Goal: Information Seeking & Learning: Learn about a topic

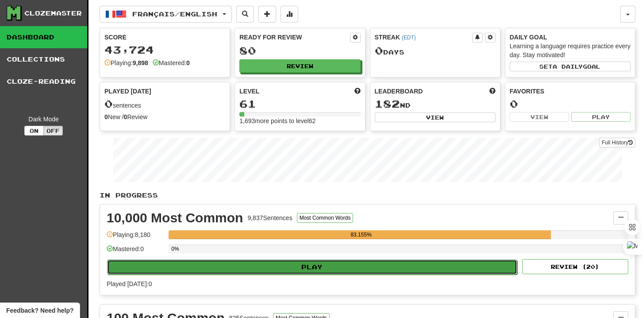
click at [299, 266] on button "Play" at bounding box center [312, 266] width 410 height 15
select select "**"
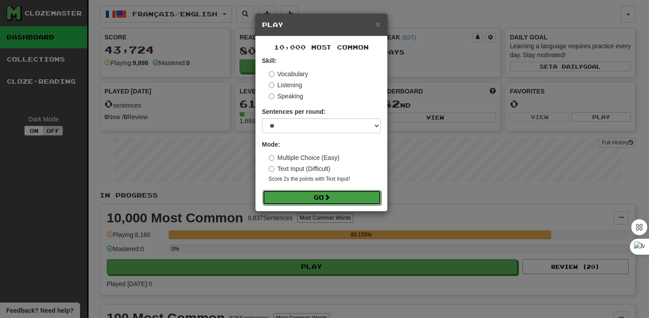
click at [342, 197] on button "Go" at bounding box center [321, 197] width 119 height 15
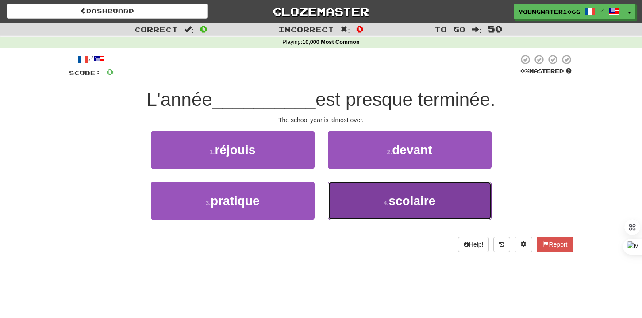
click at [389, 198] on span "scolaire" at bounding box center [411, 201] width 47 height 14
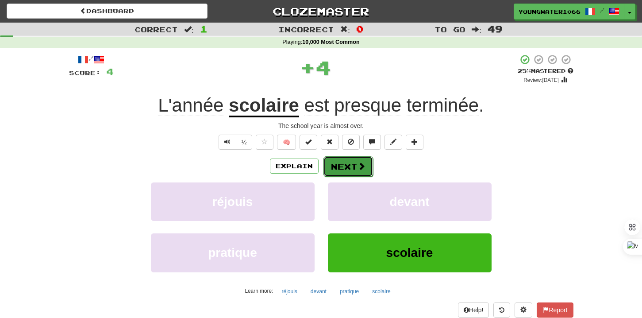
click at [339, 167] on button "Next" at bounding box center [348, 166] width 50 height 20
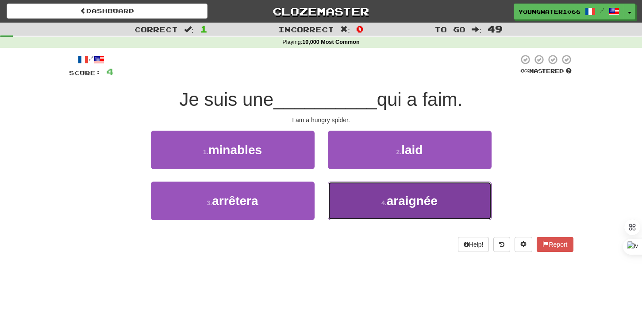
click at [407, 200] on span "araignée" at bounding box center [412, 201] width 51 height 14
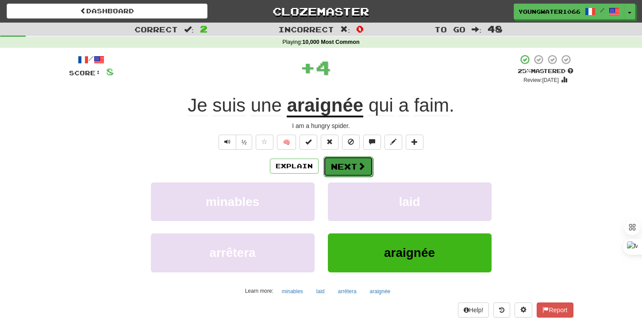
click at [349, 162] on button "Next" at bounding box center [348, 166] width 50 height 20
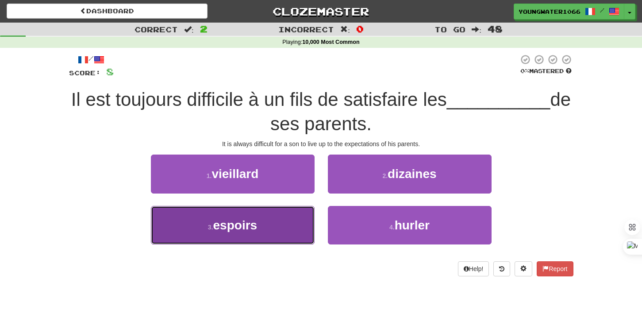
click at [259, 222] on button "3 . espoirs" at bounding box center [233, 225] width 164 height 38
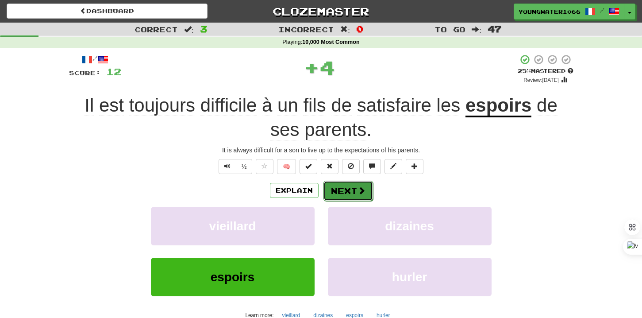
click at [343, 192] on button "Next" at bounding box center [348, 190] width 50 height 20
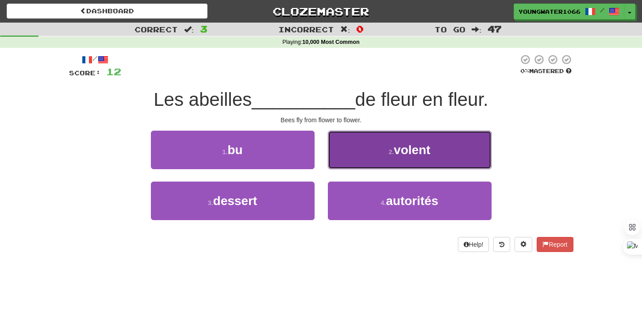
click at [367, 155] on button "2 . volent" at bounding box center [410, 149] width 164 height 38
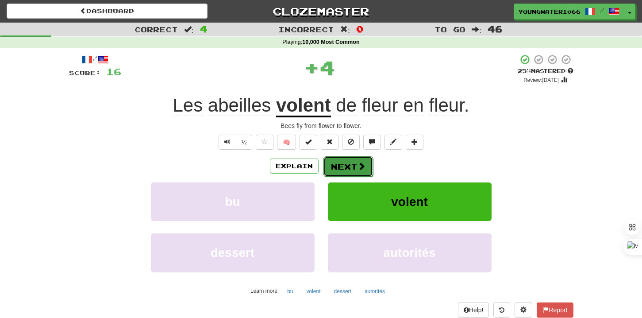
click at [339, 160] on button "Next" at bounding box center [348, 166] width 50 height 20
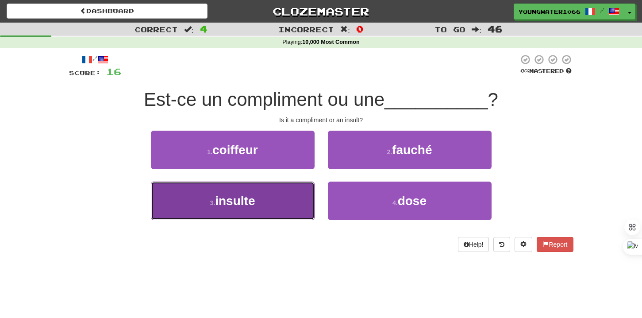
click at [283, 192] on button "3 . insulte" at bounding box center [233, 200] width 164 height 38
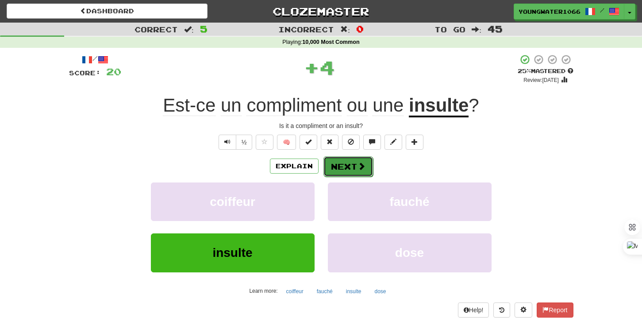
click at [358, 167] on span at bounding box center [361, 166] width 8 height 8
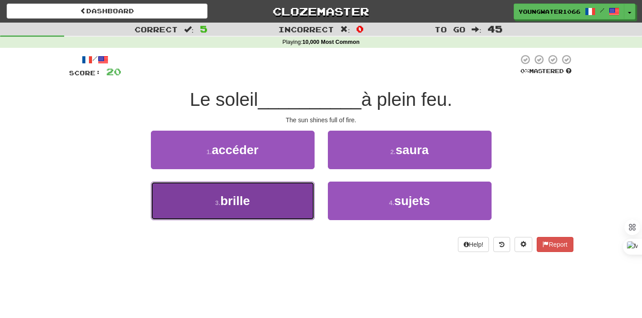
click at [283, 211] on button "3 . brille" at bounding box center [233, 200] width 164 height 38
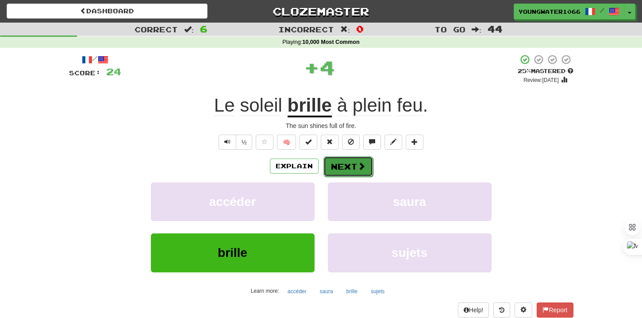
click at [352, 169] on button "Next" at bounding box center [348, 166] width 50 height 20
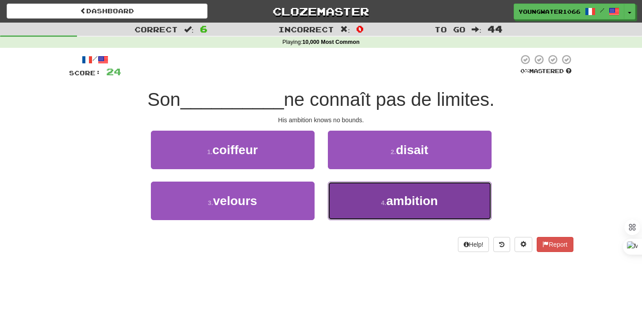
click at [371, 204] on button "4 . ambition" at bounding box center [410, 200] width 164 height 38
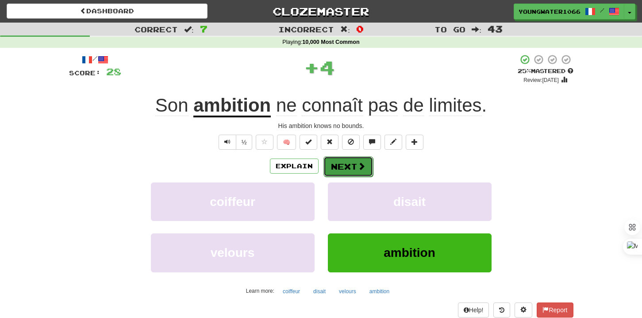
click at [338, 165] on button "Next" at bounding box center [348, 166] width 50 height 20
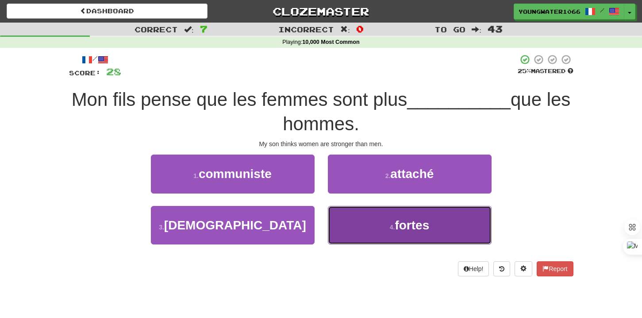
click at [388, 234] on button "4 . fortes" at bounding box center [410, 225] width 164 height 38
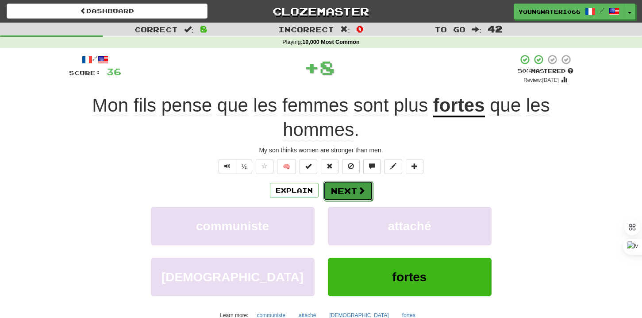
click at [349, 187] on button "Next" at bounding box center [348, 190] width 50 height 20
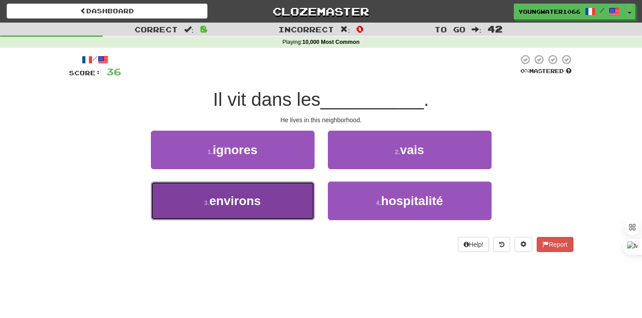
click at [242, 203] on span "environs" at bounding box center [235, 201] width 52 height 14
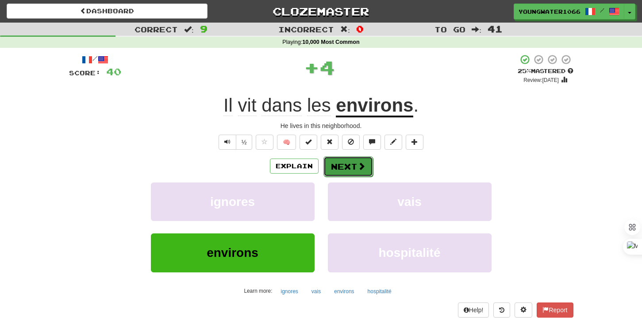
click at [339, 168] on button "Next" at bounding box center [348, 166] width 50 height 20
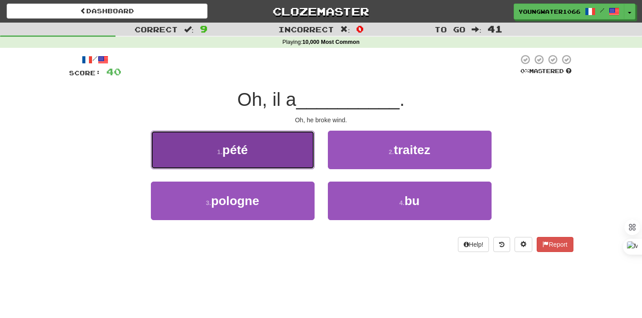
click at [265, 155] on button "1 . pété" at bounding box center [233, 149] width 164 height 38
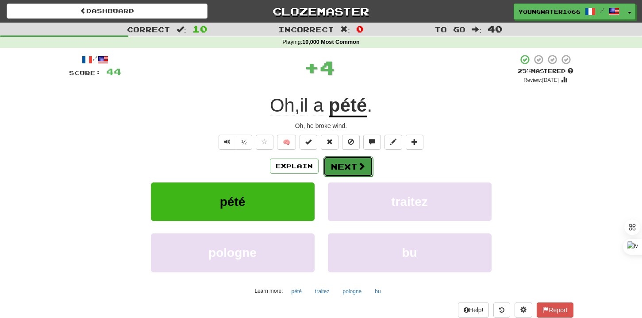
click at [357, 163] on span at bounding box center [361, 166] width 8 height 8
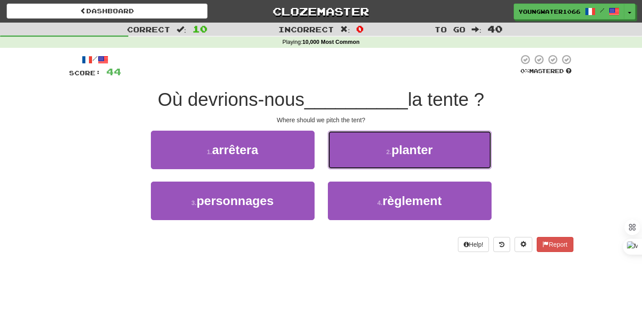
click at [357, 163] on button "2 . planter" at bounding box center [410, 149] width 164 height 38
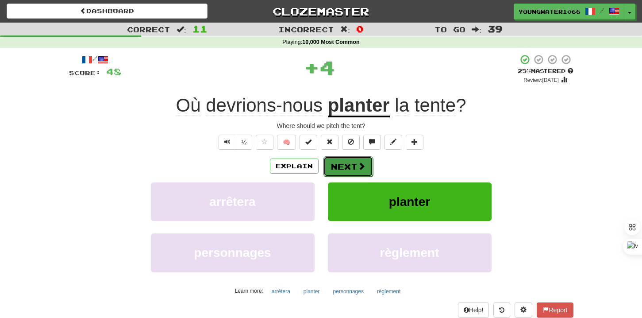
click at [353, 165] on button "Next" at bounding box center [348, 166] width 50 height 20
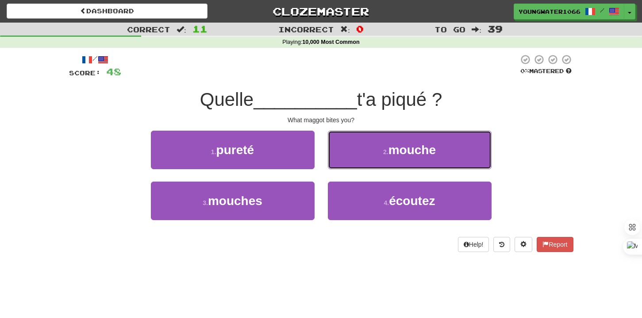
click at [353, 165] on button "2 . mouche" at bounding box center [410, 149] width 164 height 38
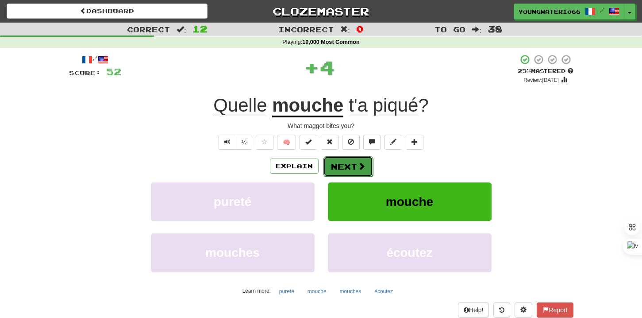
click at [349, 166] on button "Next" at bounding box center [348, 166] width 50 height 20
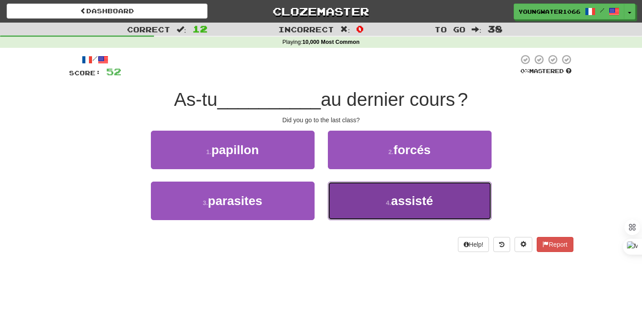
click at [357, 201] on button "4 . assisté" at bounding box center [410, 200] width 164 height 38
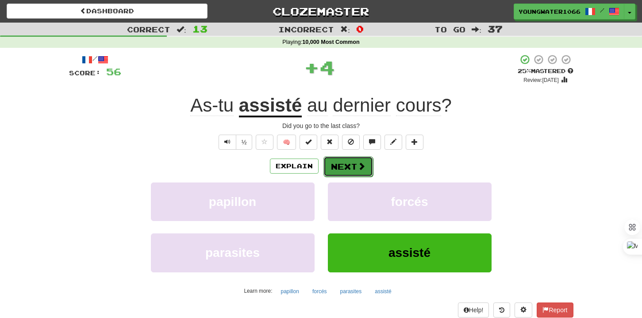
click at [339, 162] on button "Next" at bounding box center [348, 166] width 50 height 20
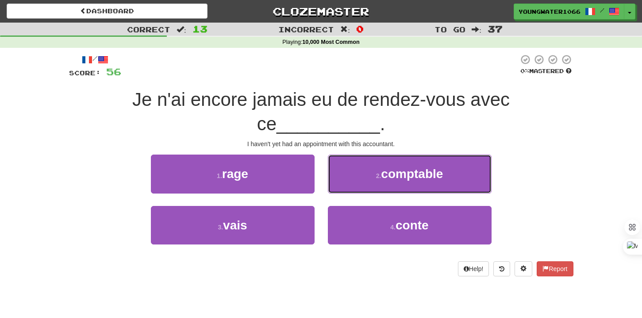
click at [339, 162] on button "2 . comptable" at bounding box center [410, 173] width 164 height 38
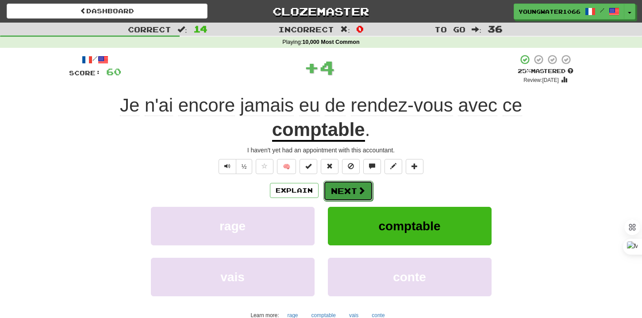
click at [337, 194] on button "Next" at bounding box center [348, 190] width 50 height 20
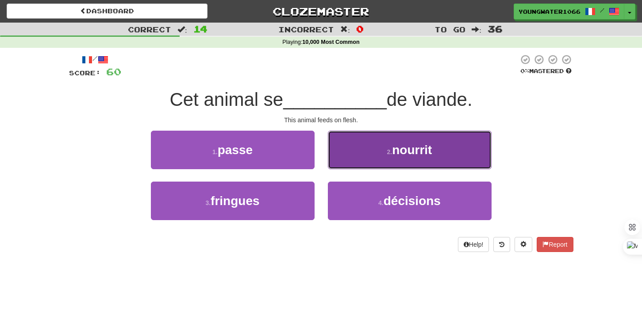
click at [472, 150] on button "2 . nourrit" at bounding box center [410, 149] width 164 height 38
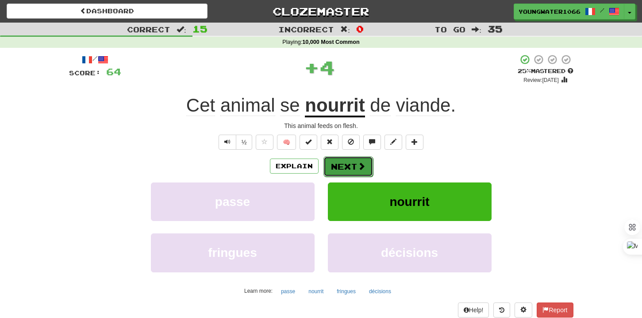
click at [362, 161] on button "Next" at bounding box center [348, 166] width 50 height 20
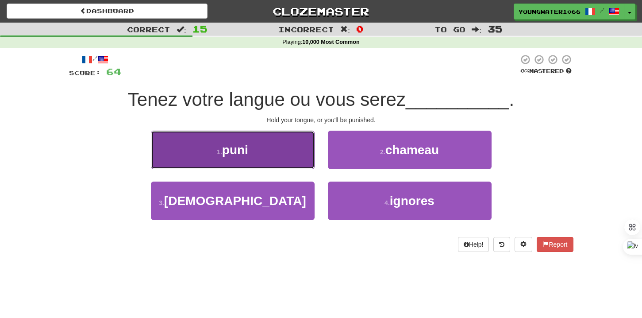
click at [290, 152] on button "1 . puni" at bounding box center [233, 149] width 164 height 38
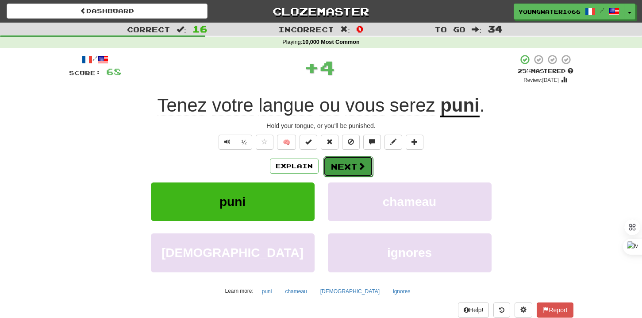
click at [330, 157] on button "Next" at bounding box center [348, 166] width 50 height 20
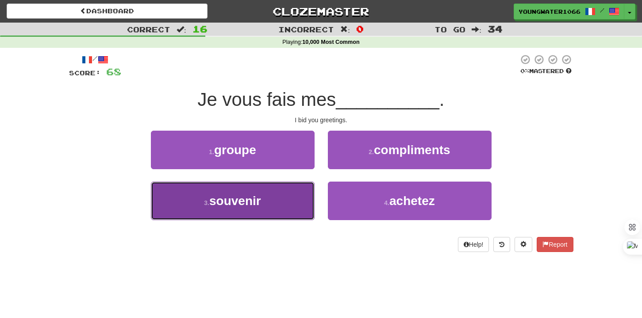
click at [293, 196] on button "3 . souvenir" at bounding box center [233, 200] width 164 height 38
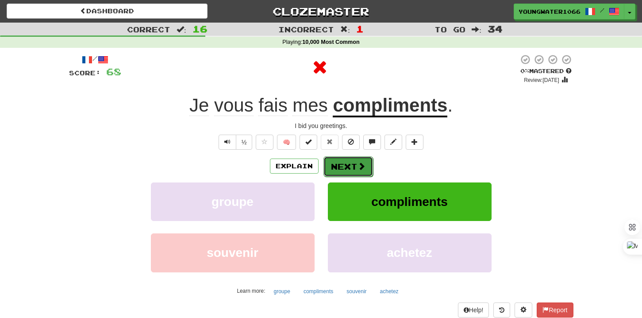
click at [332, 169] on button "Next" at bounding box center [348, 166] width 50 height 20
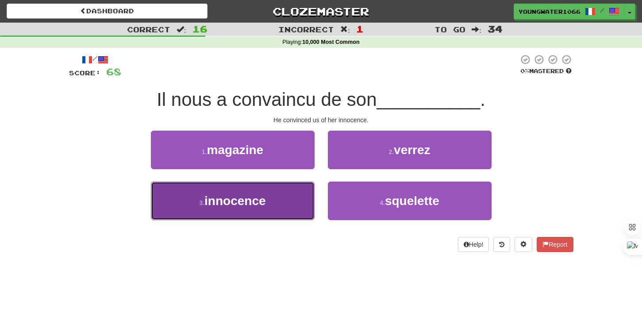
click at [294, 192] on button "3 . innocence" at bounding box center [233, 200] width 164 height 38
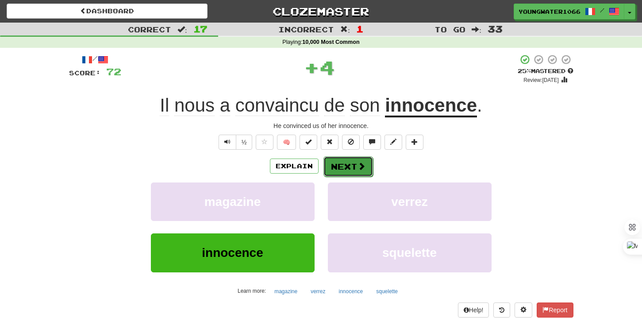
click at [336, 170] on button "Next" at bounding box center [348, 166] width 50 height 20
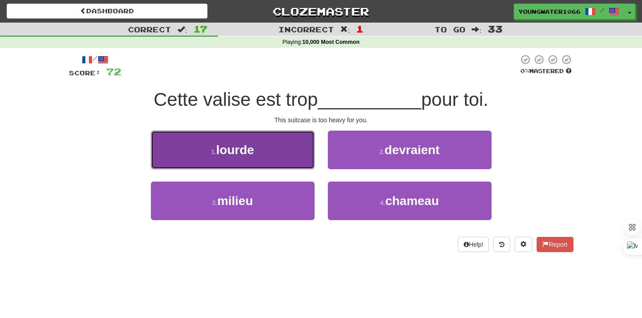
click at [300, 157] on button "1 . lourde" at bounding box center [233, 149] width 164 height 38
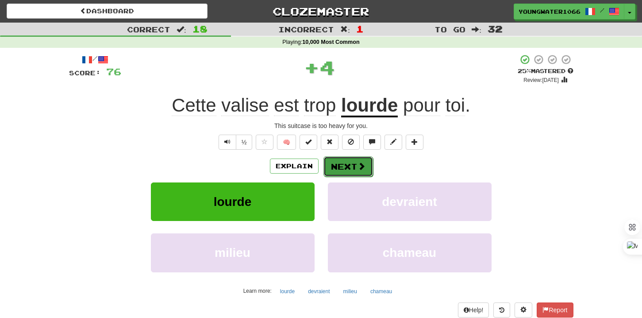
click at [341, 163] on button "Next" at bounding box center [348, 166] width 50 height 20
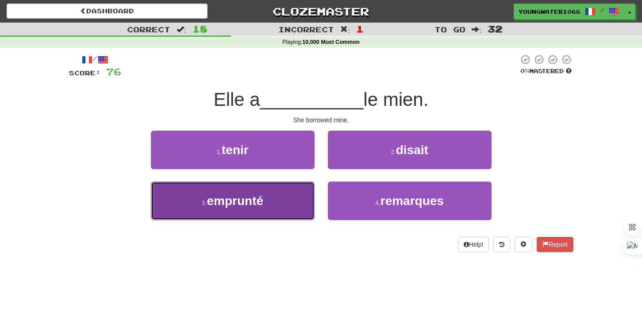
click at [296, 194] on button "3 . emprunté" at bounding box center [233, 200] width 164 height 38
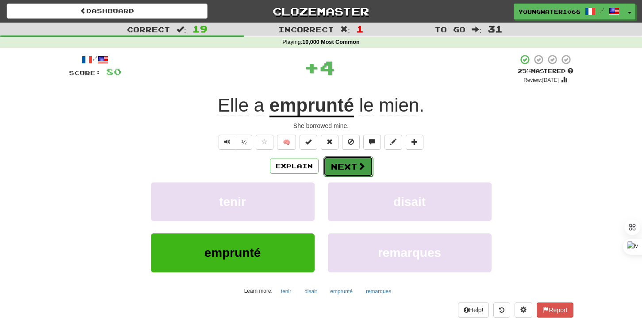
click at [335, 173] on button "Next" at bounding box center [348, 166] width 50 height 20
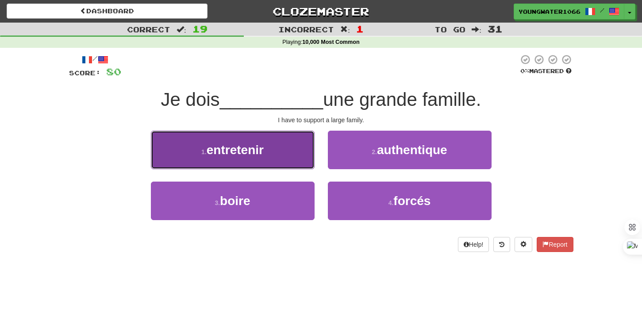
click at [283, 160] on button "1 . entretenir" at bounding box center [233, 149] width 164 height 38
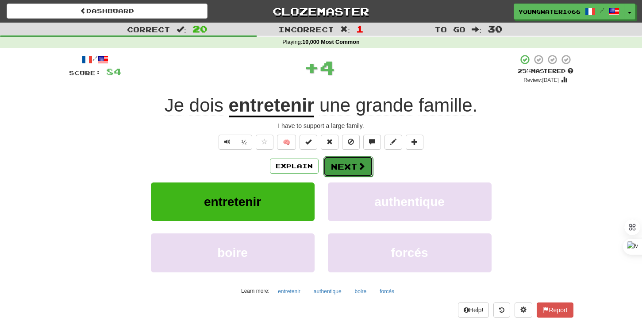
click at [335, 164] on button "Next" at bounding box center [348, 166] width 50 height 20
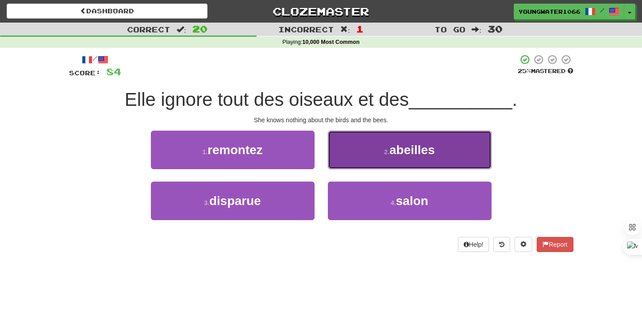
click at [367, 152] on button "2 . abeilles" at bounding box center [410, 149] width 164 height 38
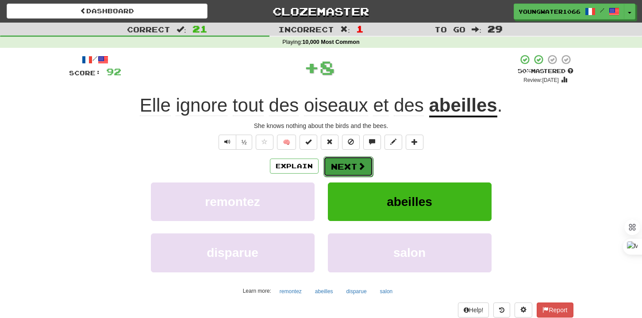
click at [353, 159] on button "Next" at bounding box center [348, 166] width 50 height 20
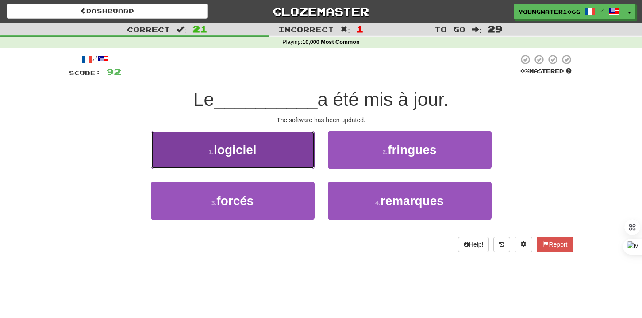
click at [291, 158] on button "1 . logiciel" at bounding box center [233, 149] width 164 height 38
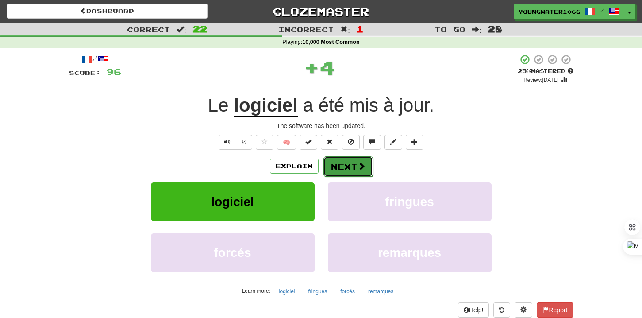
click at [339, 163] on button "Next" at bounding box center [348, 166] width 50 height 20
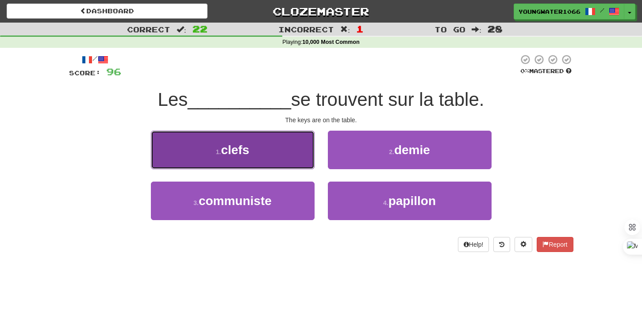
click at [298, 158] on button "1 . clefs" at bounding box center [233, 149] width 164 height 38
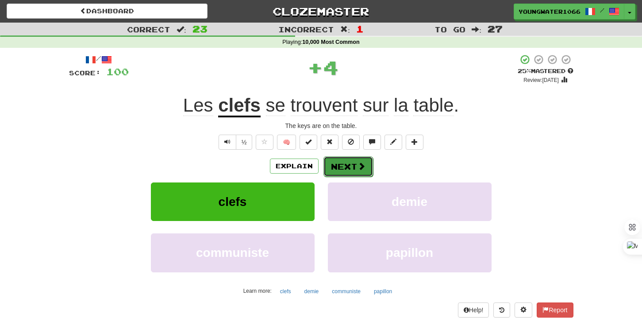
click at [340, 168] on button "Next" at bounding box center [348, 166] width 50 height 20
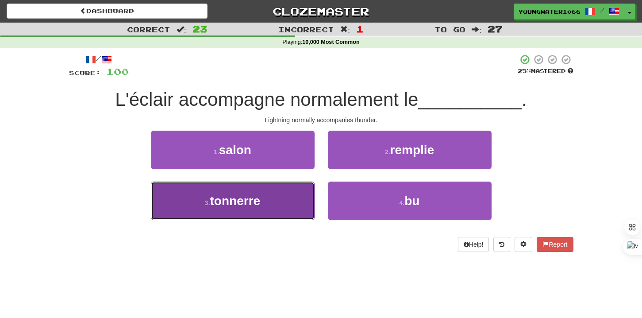
click at [286, 209] on button "3 . tonnerre" at bounding box center [233, 200] width 164 height 38
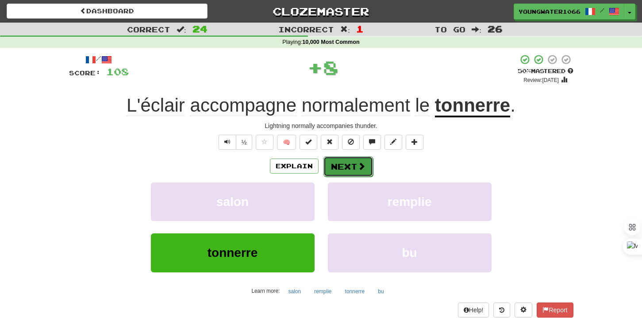
click at [341, 158] on button "Next" at bounding box center [348, 166] width 50 height 20
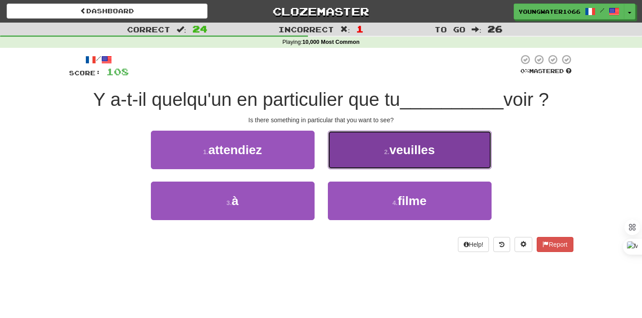
click at [349, 155] on button "2 . veuilles" at bounding box center [410, 149] width 164 height 38
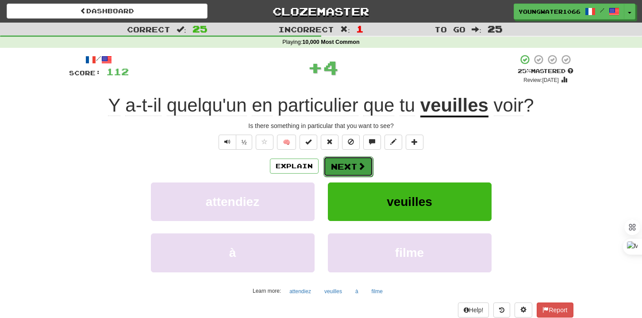
click at [341, 162] on button "Next" at bounding box center [348, 166] width 50 height 20
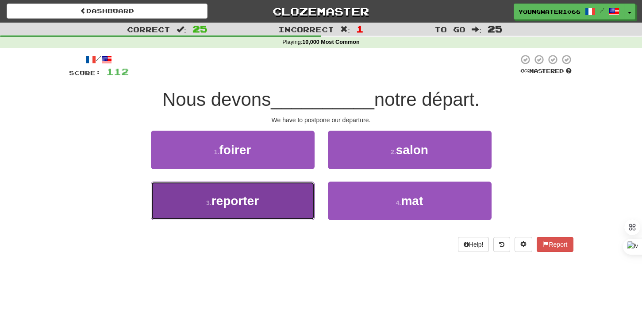
click at [295, 196] on button "3 . reporter" at bounding box center [233, 200] width 164 height 38
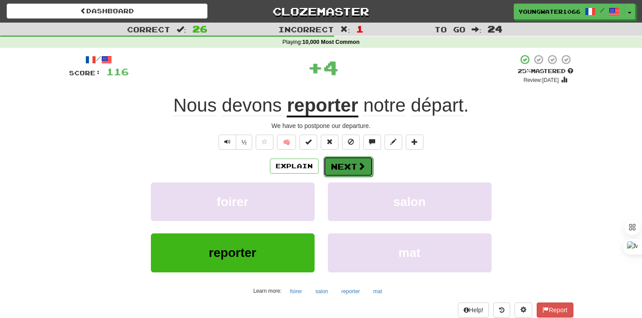
click at [352, 164] on button "Next" at bounding box center [348, 166] width 50 height 20
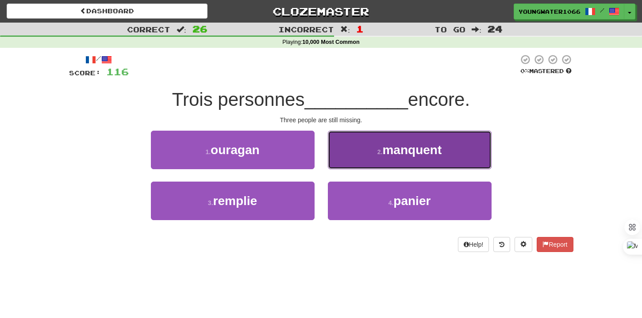
click at [355, 162] on button "2 . manquent" at bounding box center [410, 149] width 164 height 38
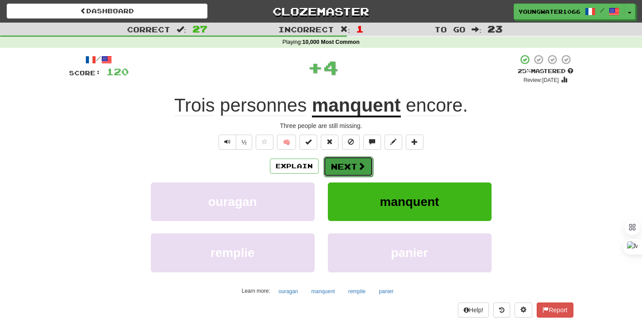
click at [348, 168] on button "Next" at bounding box center [348, 166] width 50 height 20
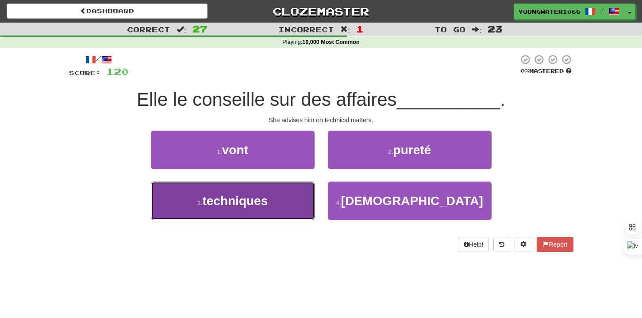
click at [294, 193] on button "3 . techniques" at bounding box center [233, 200] width 164 height 38
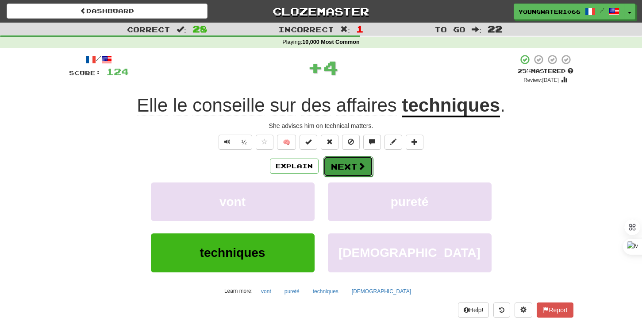
click at [339, 173] on button "Next" at bounding box center [348, 166] width 50 height 20
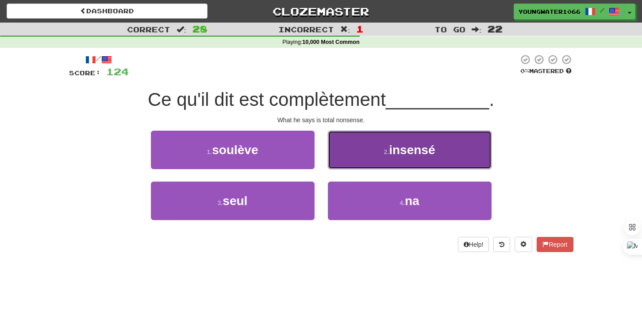
click at [354, 160] on button "2 . insensé" at bounding box center [410, 149] width 164 height 38
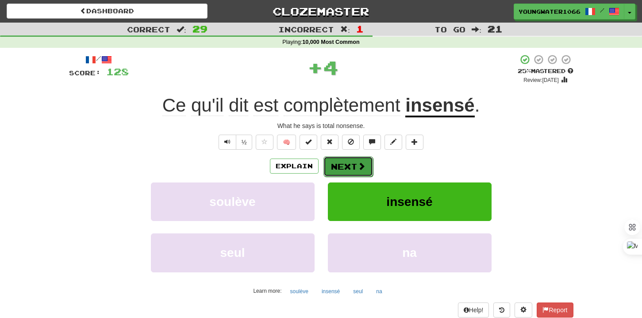
click at [349, 165] on button "Next" at bounding box center [348, 166] width 50 height 20
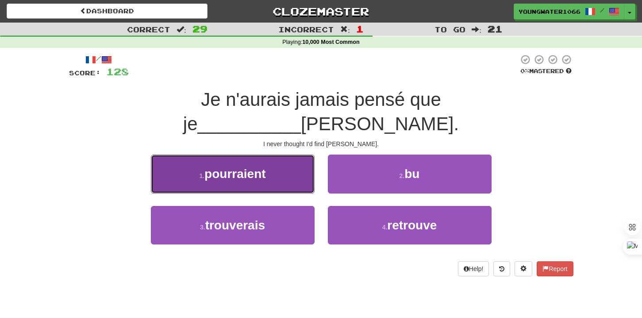
click at [297, 154] on button "1 . pourraient" at bounding box center [233, 173] width 164 height 38
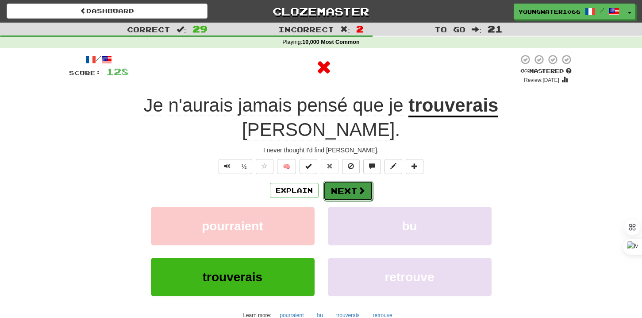
click at [342, 180] on button "Next" at bounding box center [348, 190] width 50 height 20
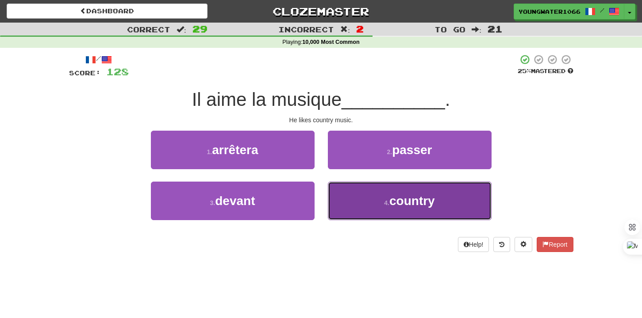
click at [333, 185] on button "4 . country" at bounding box center [410, 200] width 164 height 38
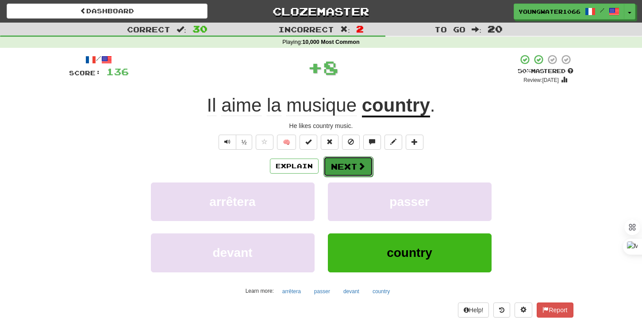
click at [333, 170] on button "Next" at bounding box center [348, 166] width 50 height 20
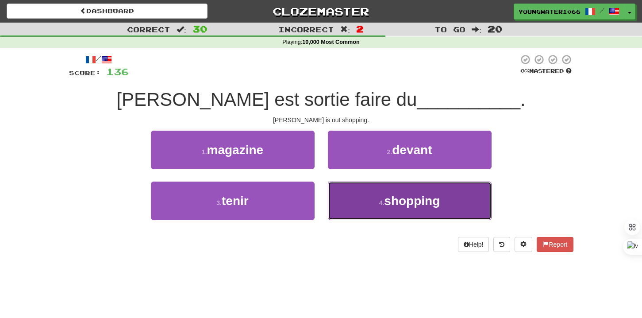
click at [342, 192] on button "4 . shopping" at bounding box center [410, 200] width 164 height 38
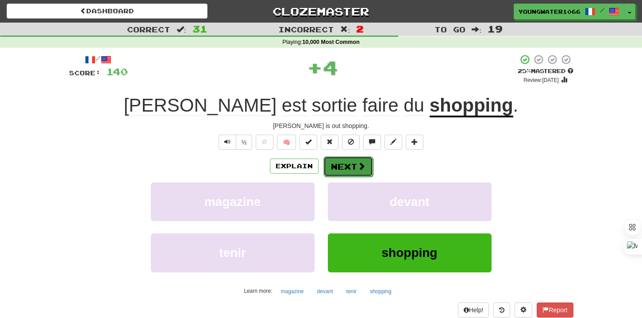
click at [342, 170] on button "Next" at bounding box center [348, 166] width 50 height 20
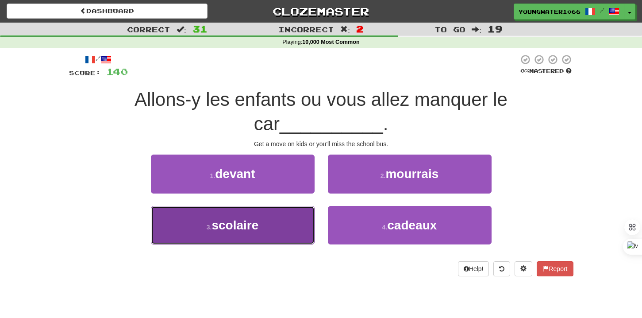
click at [293, 219] on button "3 . scolaire" at bounding box center [233, 225] width 164 height 38
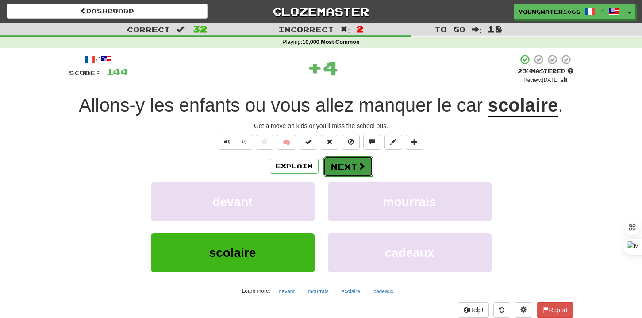
click at [336, 175] on button "Next" at bounding box center [348, 166] width 50 height 20
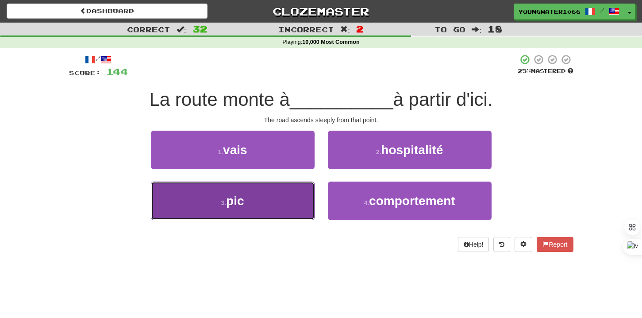
click at [304, 188] on button "3 . pic" at bounding box center [233, 200] width 164 height 38
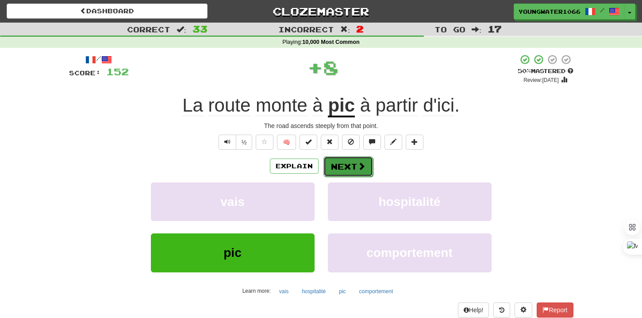
click at [343, 168] on button "Next" at bounding box center [348, 166] width 50 height 20
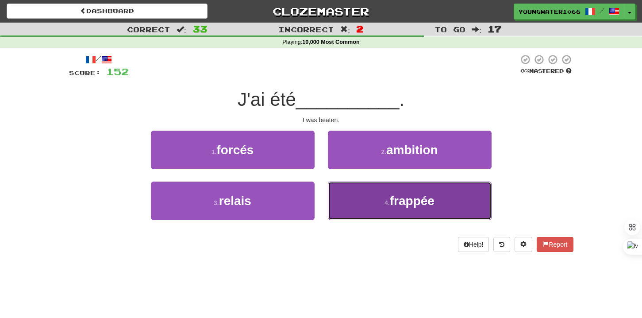
click at [346, 198] on button "4 . frappée" at bounding box center [410, 200] width 164 height 38
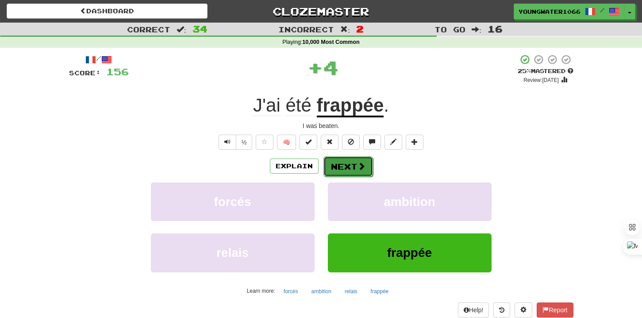
click at [345, 171] on button "Next" at bounding box center [348, 166] width 50 height 20
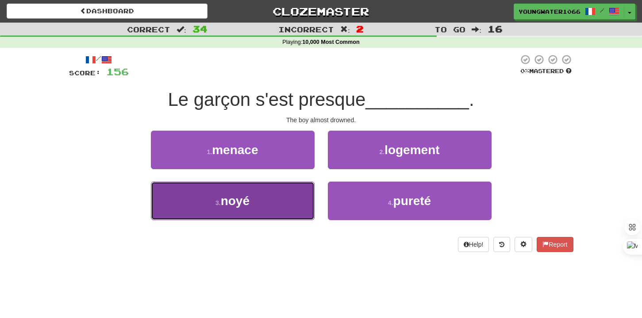
click at [302, 190] on button "3 . noyé" at bounding box center [233, 200] width 164 height 38
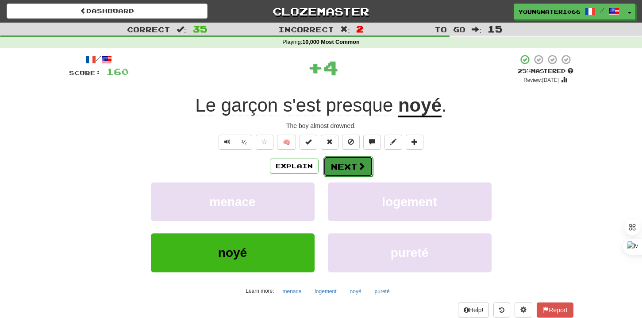
click at [356, 159] on button "Next" at bounding box center [348, 166] width 50 height 20
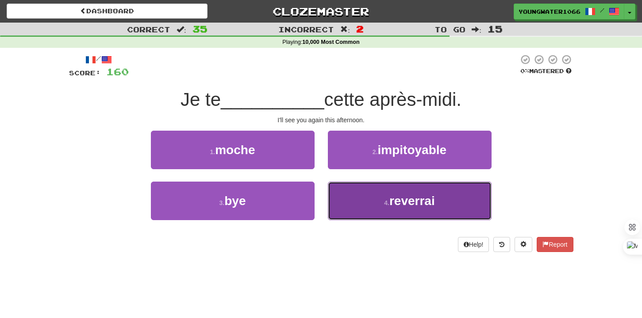
click at [345, 197] on button "4 . reverrai" at bounding box center [410, 200] width 164 height 38
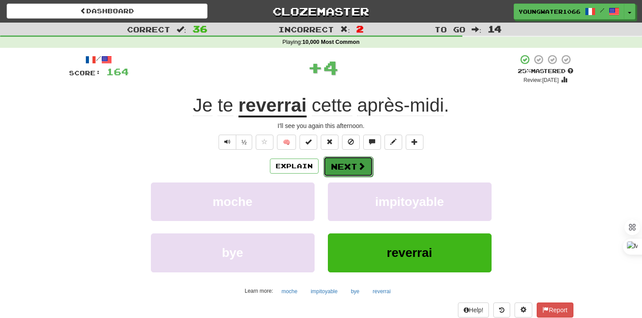
click at [345, 173] on button "Next" at bounding box center [348, 166] width 50 height 20
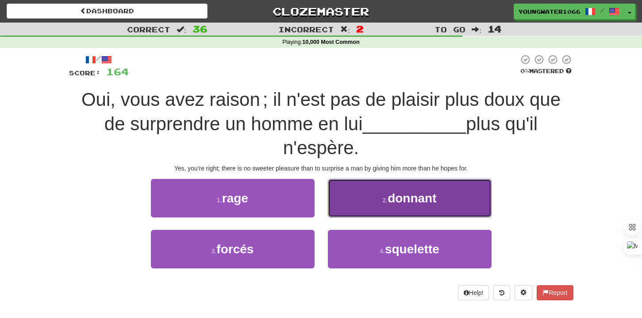
click at [347, 209] on button "2 . donnant" at bounding box center [410, 198] width 164 height 38
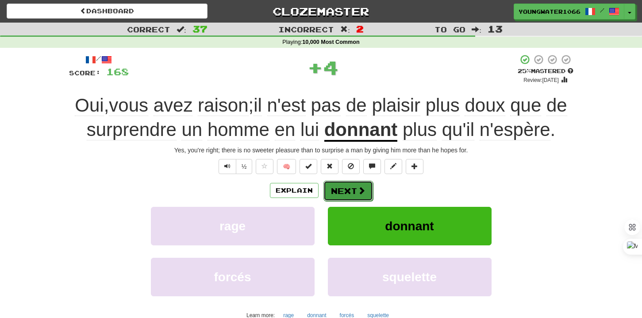
click at [341, 194] on button "Next" at bounding box center [348, 190] width 50 height 20
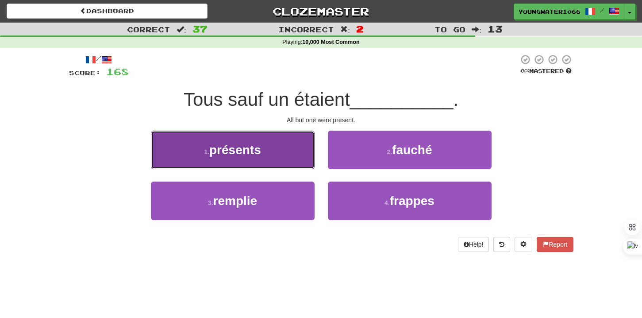
click at [294, 155] on button "1 . présents" at bounding box center [233, 149] width 164 height 38
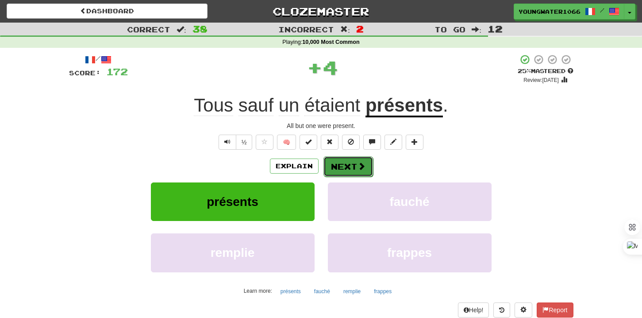
click at [324, 157] on button "Next" at bounding box center [348, 166] width 50 height 20
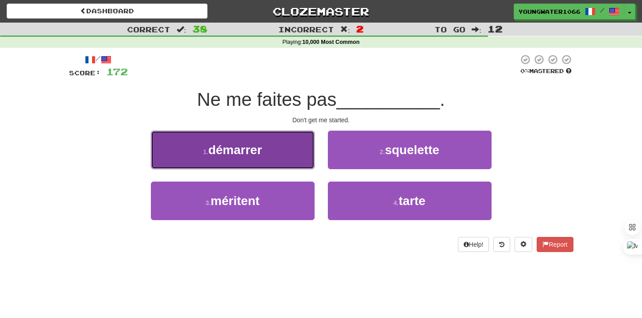
click at [308, 157] on button "1 . démarrer" at bounding box center [233, 149] width 164 height 38
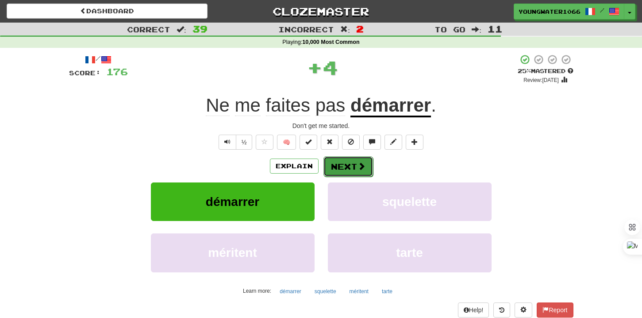
click at [342, 165] on button "Next" at bounding box center [348, 166] width 50 height 20
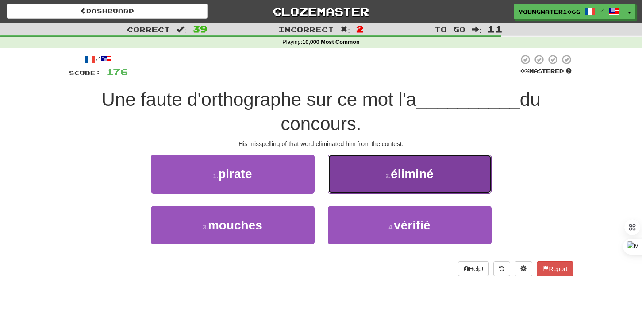
click at [342, 179] on button "2 . éliminé" at bounding box center [410, 173] width 164 height 38
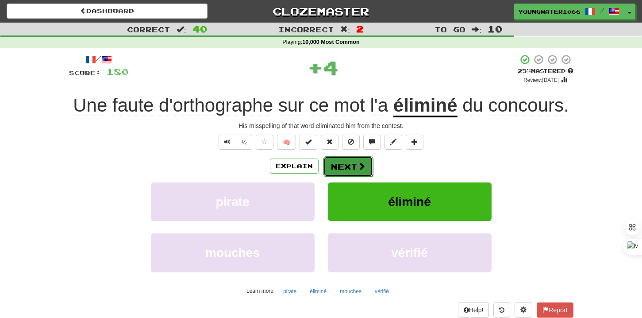
click at [339, 177] on button "Next" at bounding box center [348, 166] width 50 height 20
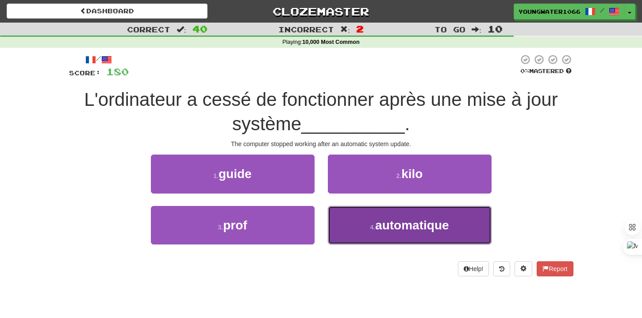
click at [338, 214] on button "4 . automatique" at bounding box center [410, 225] width 164 height 38
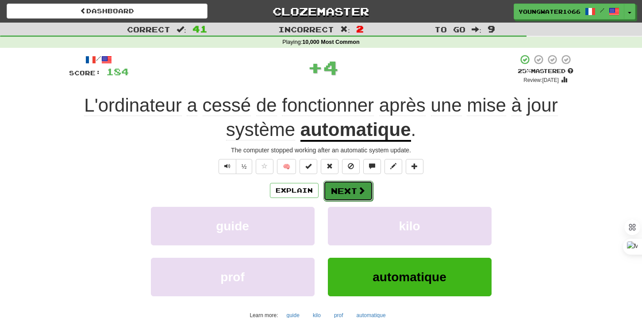
click at [338, 185] on button "Next" at bounding box center [348, 190] width 50 height 20
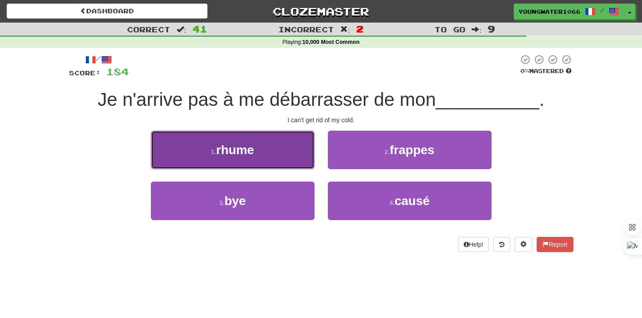
click at [298, 155] on button "1 . rhume" at bounding box center [233, 149] width 164 height 38
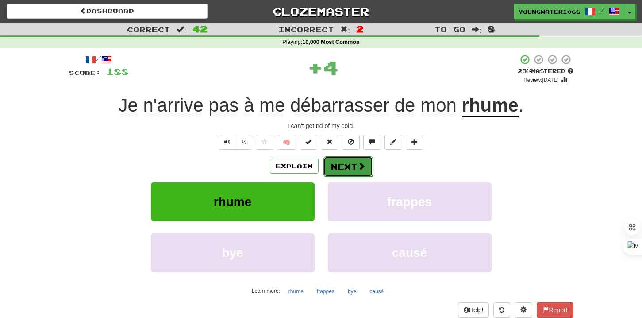
click at [334, 162] on button "Next" at bounding box center [348, 166] width 50 height 20
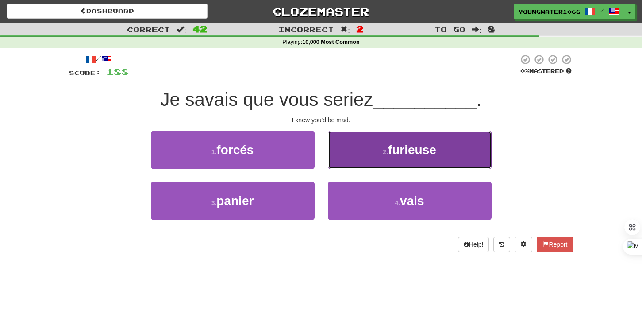
click at [365, 154] on button "2 . furieuse" at bounding box center [410, 149] width 164 height 38
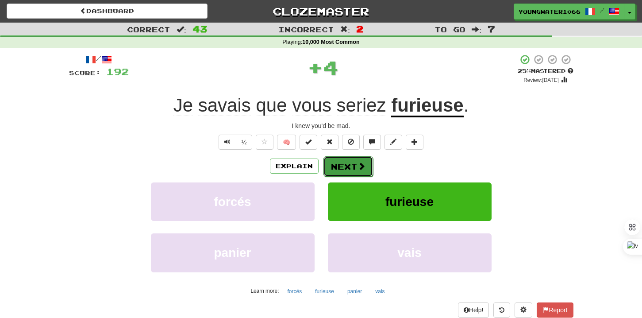
click at [353, 166] on button "Next" at bounding box center [348, 166] width 50 height 20
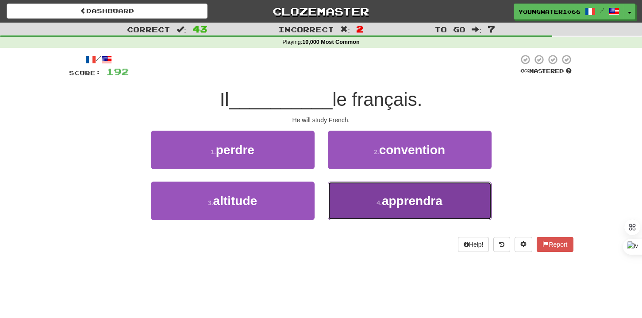
click at [351, 192] on button "4 . apprendra" at bounding box center [410, 200] width 164 height 38
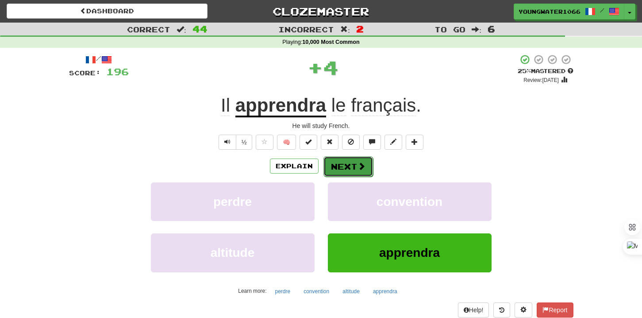
click at [351, 168] on button "Next" at bounding box center [348, 166] width 50 height 20
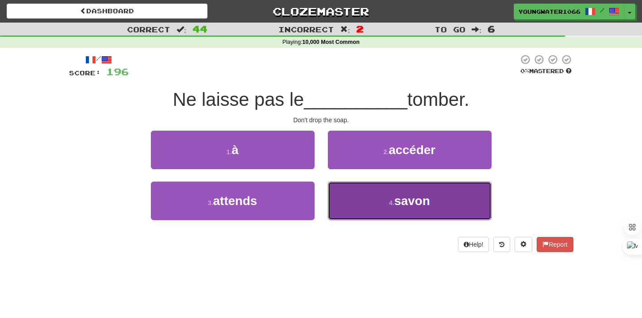
click at [345, 198] on button "4 . savon" at bounding box center [410, 200] width 164 height 38
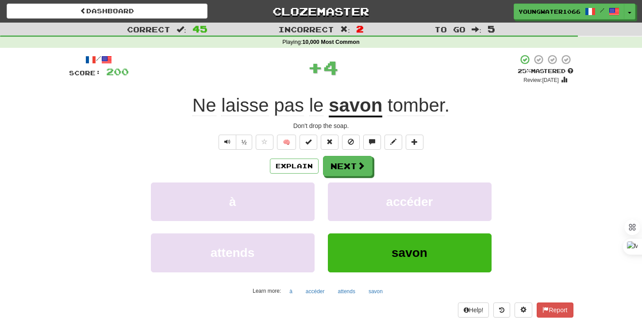
click at [345, 177] on div "Explain Next à accéder attends savon Learn more: à accéder attends savon" at bounding box center [321, 227] width 504 height 142
click at [344, 163] on button "Next" at bounding box center [348, 166] width 50 height 20
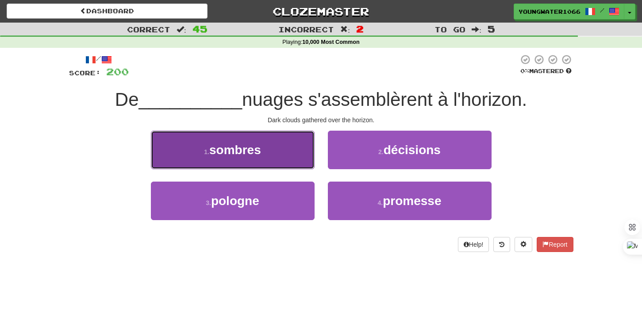
click at [289, 160] on button "1 . sombres" at bounding box center [233, 149] width 164 height 38
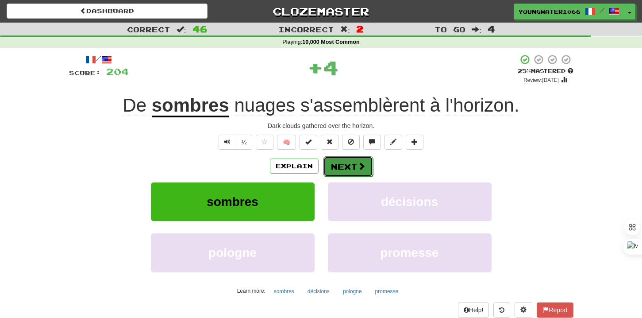
click at [345, 168] on button "Next" at bounding box center [348, 166] width 50 height 20
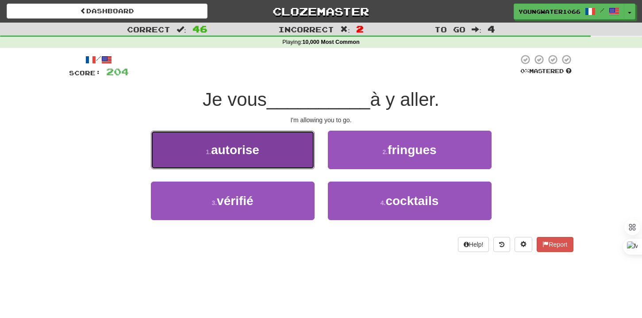
click at [271, 153] on button "1 . autorise" at bounding box center [233, 149] width 164 height 38
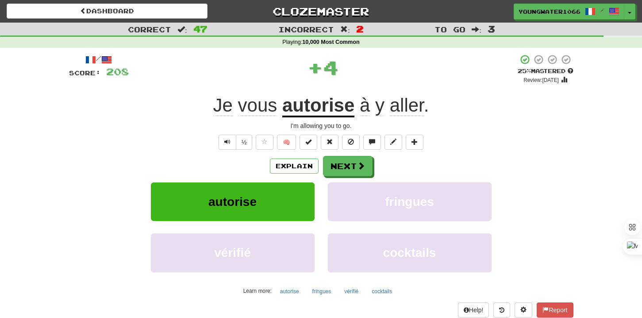
click at [320, 165] on div "Explain Next" at bounding box center [321, 166] width 504 height 20
click at [337, 166] on button "Next" at bounding box center [348, 166] width 50 height 20
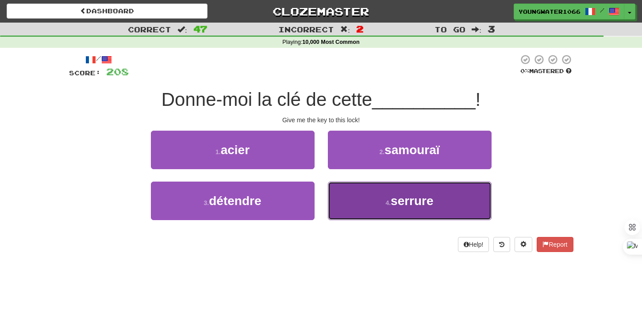
click at [346, 195] on button "4 . serrure" at bounding box center [410, 200] width 164 height 38
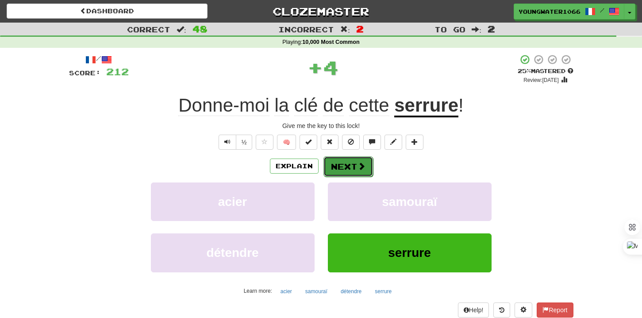
click at [346, 172] on button "Next" at bounding box center [348, 166] width 50 height 20
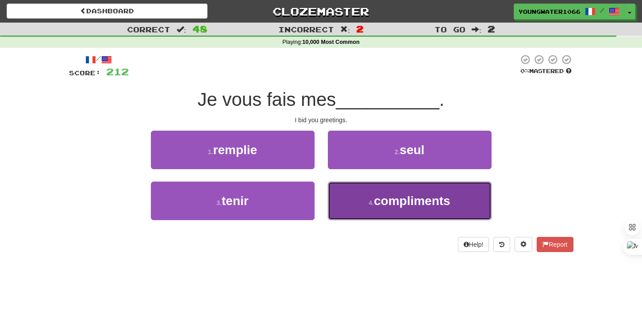
click at [347, 199] on button "4 . compliments" at bounding box center [410, 200] width 164 height 38
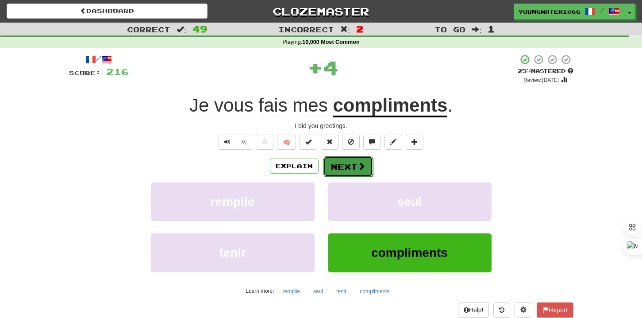
click at [347, 169] on button "Next" at bounding box center [348, 166] width 50 height 20
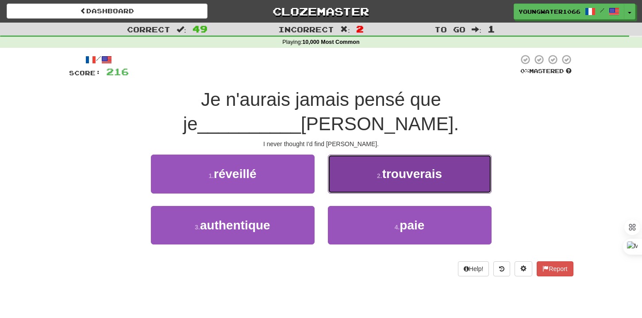
click at [380, 154] on button "2 . trouverais" at bounding box center [410, 173] width 164 height 38
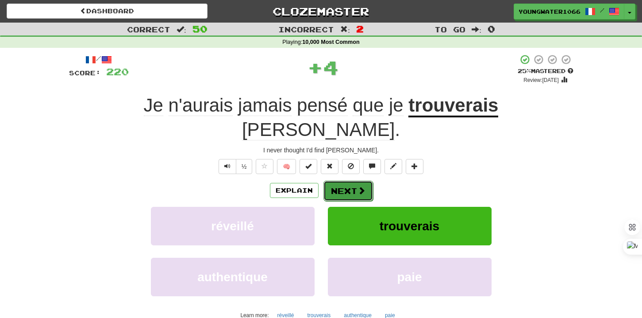
click at [359, 180] on button "Next" at bounding box center [348, 190] width 50 height 20
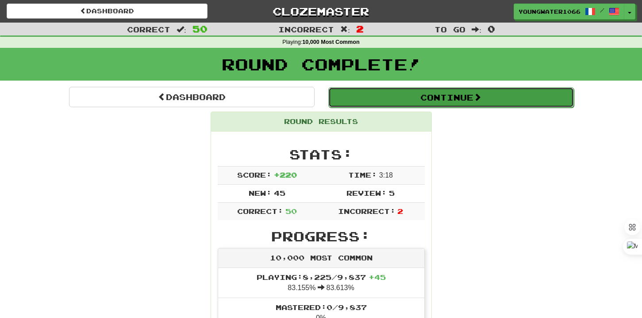
click at [425, 93] on button "Continue" at bounding box center [451, 97] width 246 height 20
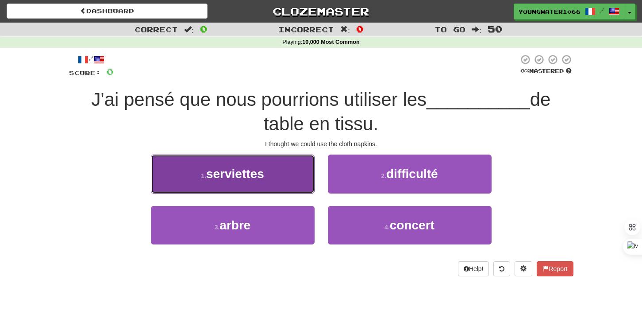
click at [267, 174] on button "1 . serviettes" at bounding box center [233, 173] width 164 height 38
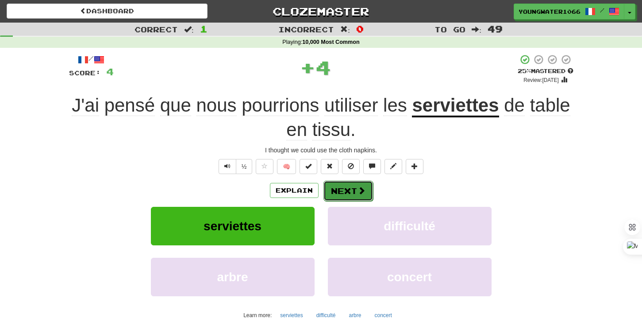
click at [333, 189] on button "Next" at bounding box center [348, 190] width 50 height 20
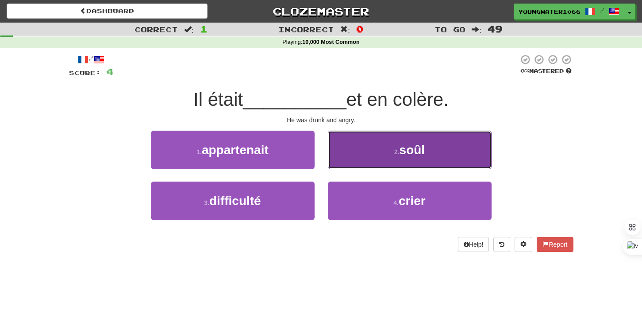
click at [351, 164] on button "2 . soûl" at bounding box center [410, 149] width 164 height 38
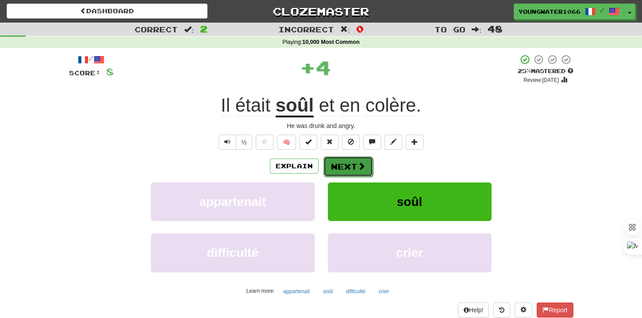
click at [346, 165] on button "Next" at bounding box center [348, 166] width 50 height 20
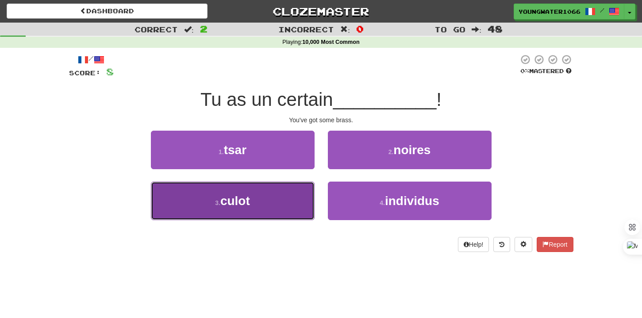
click at [304, 202] on button "3 . culot" at bounding box center [233, 200] width 164 height 38
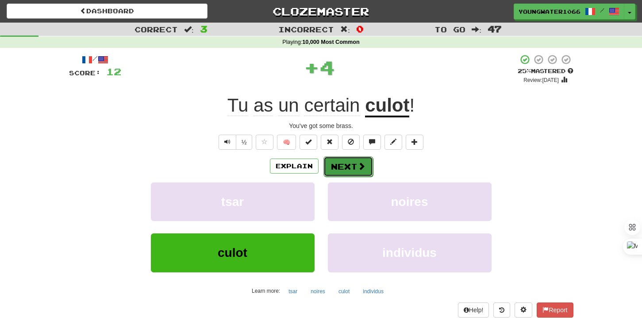
click at [343, 171] on button "Next" at bounding box center [348, 166] width 50 height 20
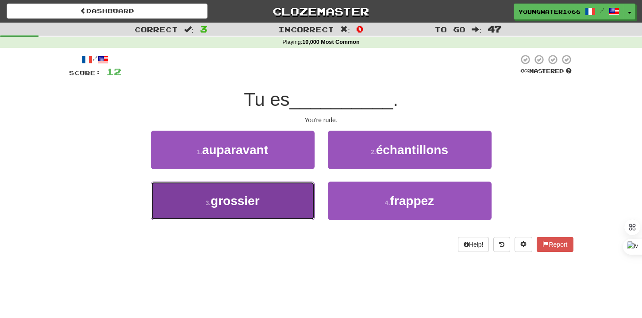
click at [283, 202] on button "3 . grossier" at bounding box center [233, 200] width 164 height 38
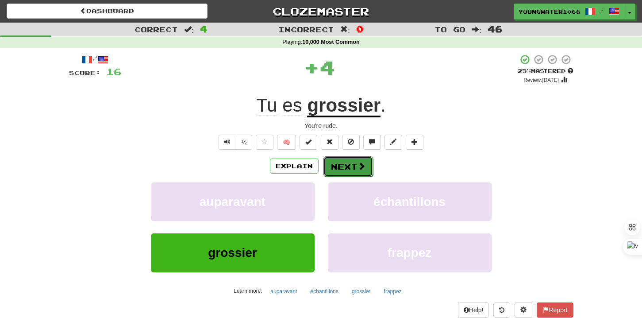
click at [341, 170] on button "Next" at bounding box center [348, 166] width 50 height 20
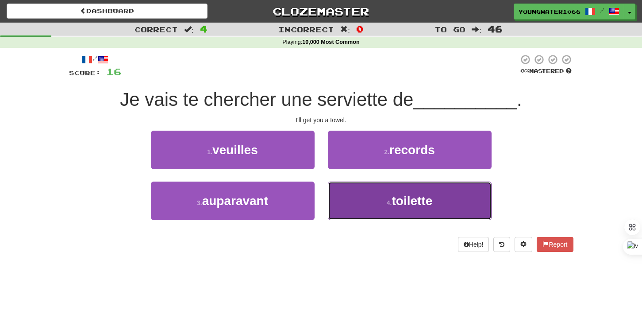
click at [353, 200] on button "4 . toilette" at bounding box center [410, 200] width 164 height 38
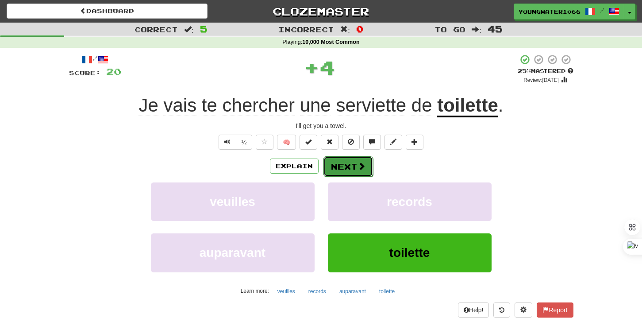
click at [347, 172] on button "Next" at bounding box center [348, 166] width 50 height 20
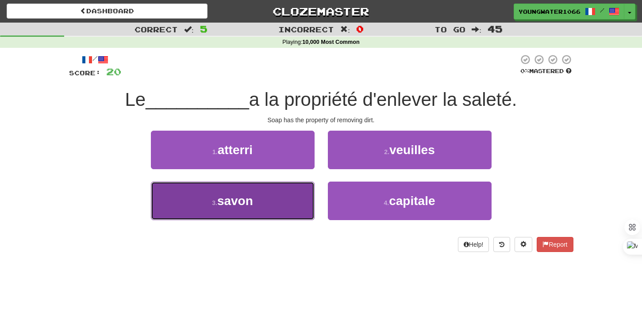
click at [298, 195] on button "3 . savon" at bounding box center [233, 200] width 164 height 38
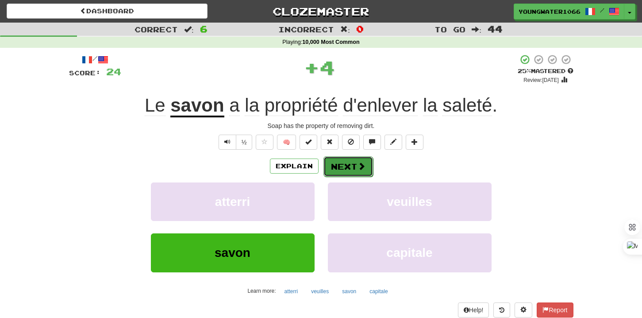
click at [349, 168] on button "Next" at bounding box center [348, 166] width 50 height 20
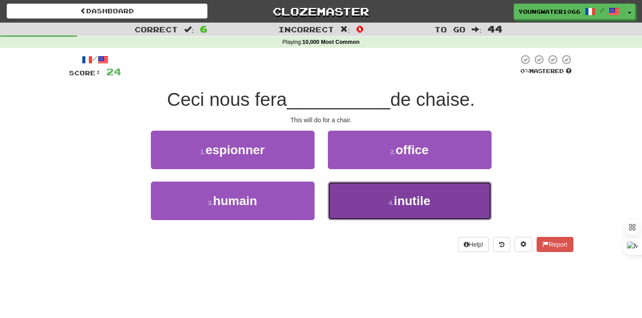
click at [350, 201] on button "4 . inutile" at bounding box center [410, 200] width 164 height 38
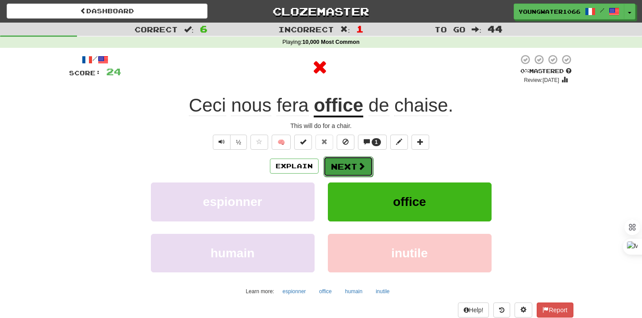
click at [345, 171] on button "Next" at bounding box center [348, 166] width 50 height 20
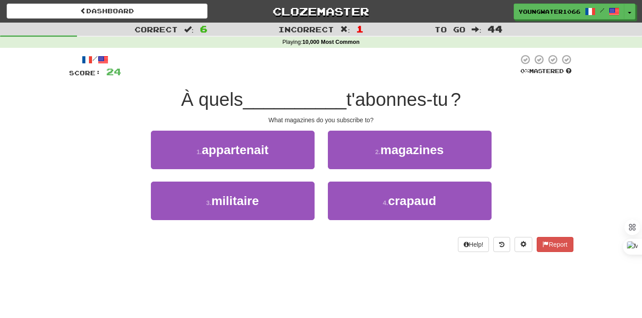
click at [345, 169] on div "2 . magazines" at bounding box center [409, 155] width 177 height 51
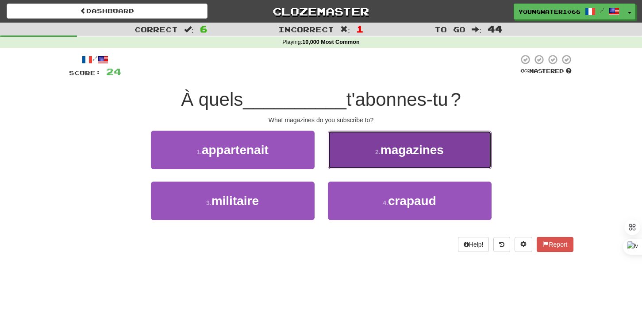
click at [345, 159] on button "2 . magazines" at bounding box center [410, 149] width 164 height 38
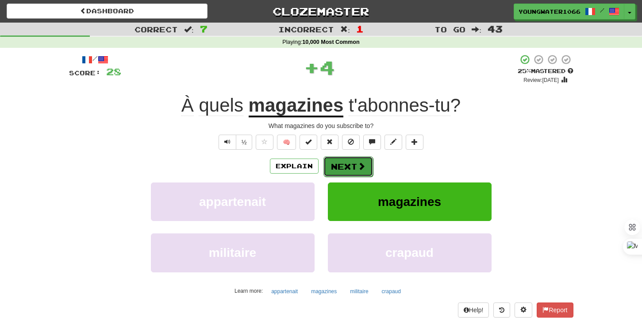
click at [334, 166] on button "Next" at bounding box center [348, 166] width 50 height 20
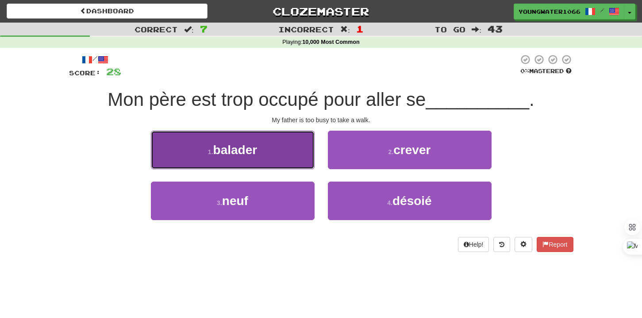
click at [281, 157] on button "1 . balader" at bounding box center [233, 149] width 164 height 38
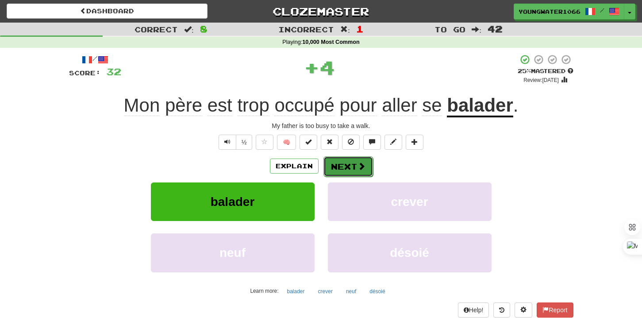
click at [357, 168] on span at bounding box center [361, 166] width 8 height 8
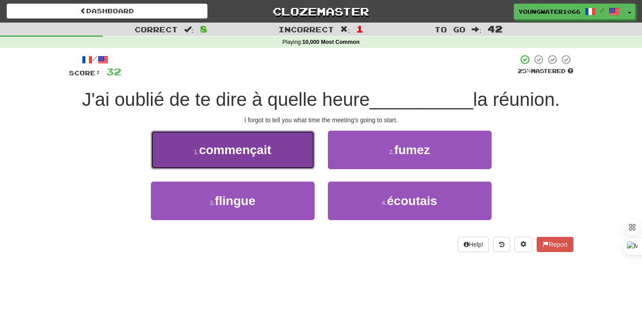
click at [295, 157] on button "1 . commençait" at bounding box center [233, 149] width 164 height 38
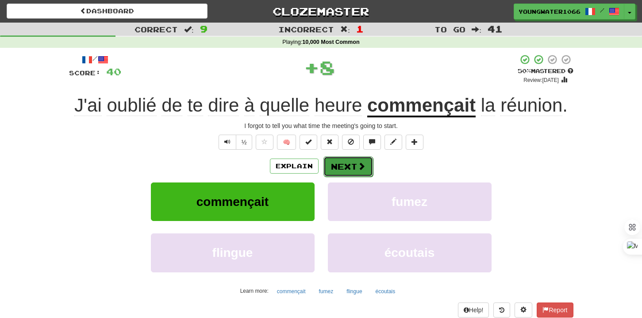
click at [345, 168] on button "Next" at bounding box center [348, 166] width 50 height 20
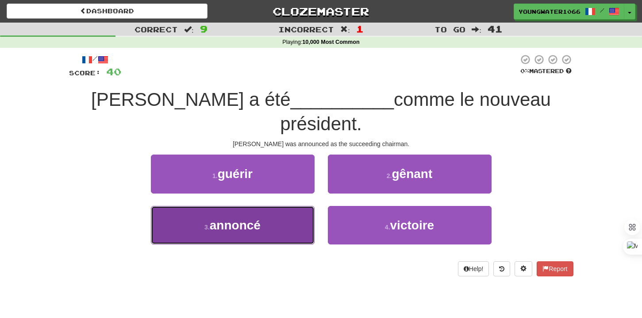
click at [299, 206] on button "3 . annoncé" at bounding box center [233, 225] width 164 height 38
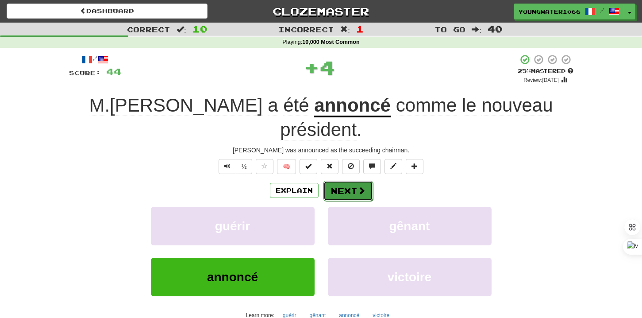
click at [340, 180] on button "Next" at bounding box center [348, 190] width 50 height 20
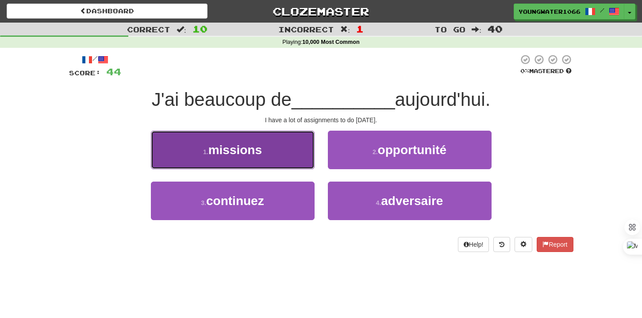
click at [303, 158] on button "1 . missions" at bounding box center [233, 149] width 164 height 38
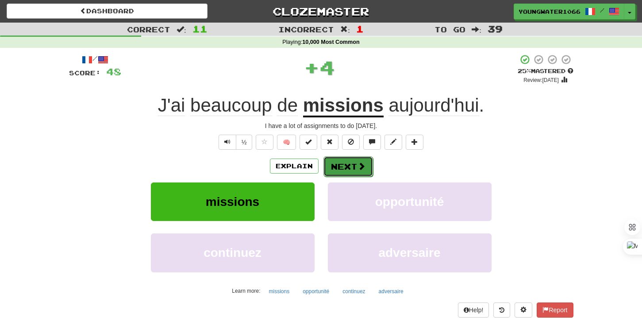
click at [348, 167] on button "Next" at bounding box center [348, 166] width 50 height 20
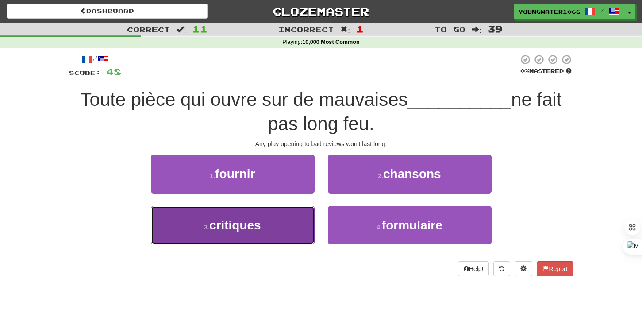
click at [286, 226] on button "3 . critiques" at bounding box center [233, 225] width 164 height 38
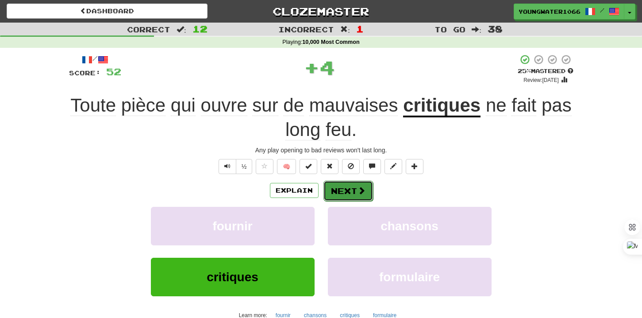
click at [345, 187] on button "Next" at bounding box center [348, 190] width 50 height 20
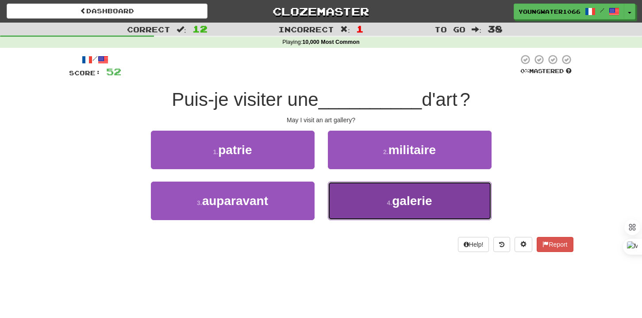
click at [336, 191] on button "4 . galerie" at bounding box center [410, 200] width 164 height 38
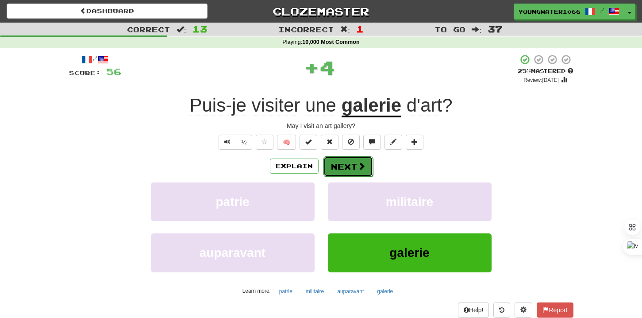
click at [339, 172] on button "Next" at bounding box center [348, 166] width 50 height 20
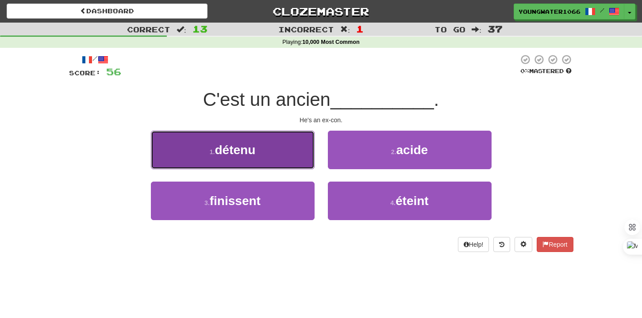
click at [301, 164] on button "1 . détenu" at bounding box center [233, 149] width 164 height 38
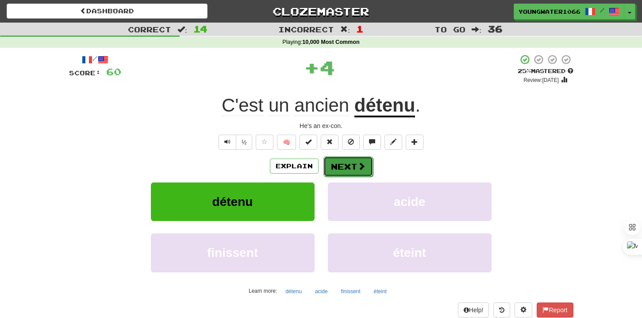
click at [333, 167] on button "Next" at bounding box center [348, 166] width 50 height 20
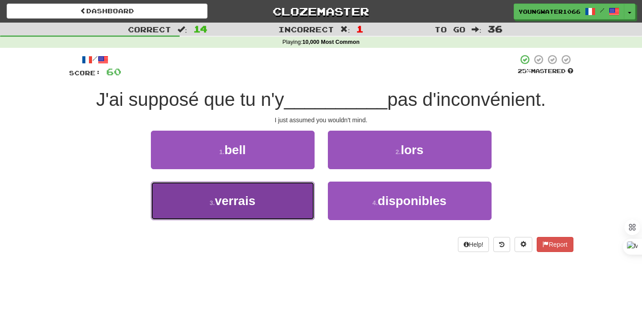
click at [285, 199] on button "3 . verrais" at bounding box center [233, 200] width 164 height 38
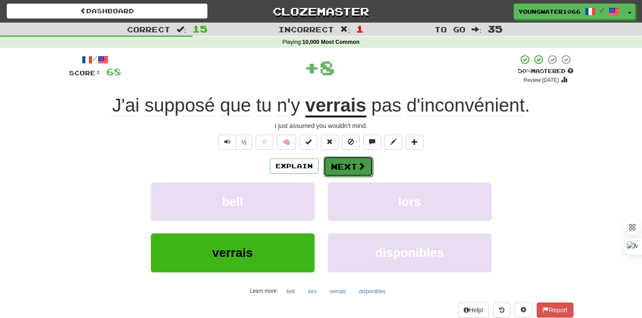
click at [330, 170] on button "Next" at bounding box center [348, 166] width 50 height 20
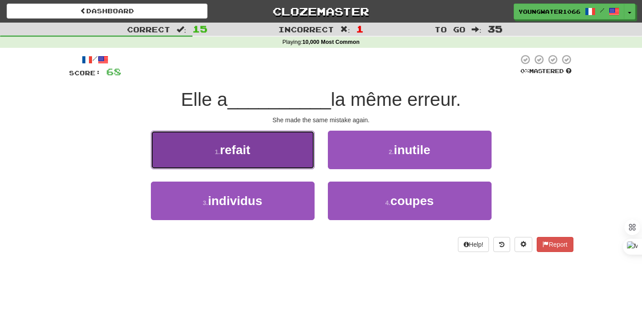
click at [294, 156] on button "1 . refait" at bounding box center [233, 149] width 164 height 38
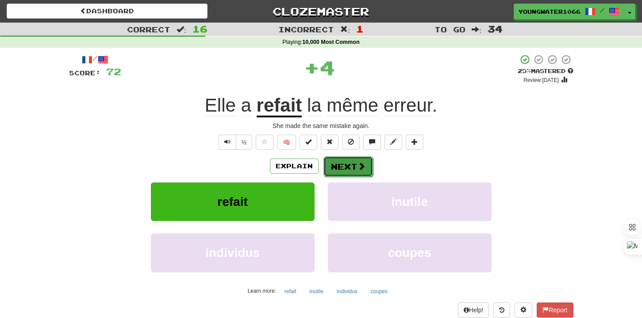
click at [353, 165] on button "Next" at bounding box center [348, 166] width 50 height 20
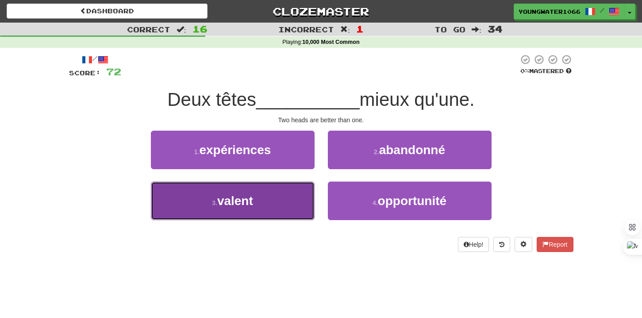
click at [303, 190] on button "3 . valent" at bounding box center [233, 200] width 164 height 38
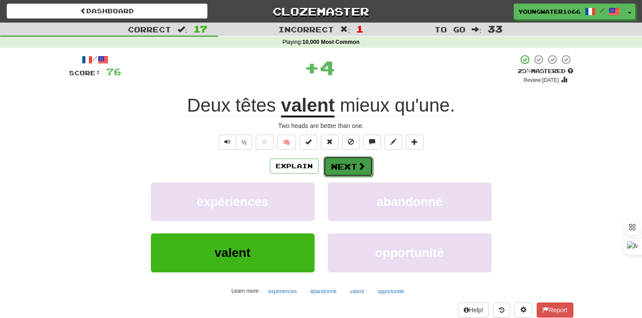
click at [342, 168] on button "Next" at bounding box center [348, 166] width 50 height 20
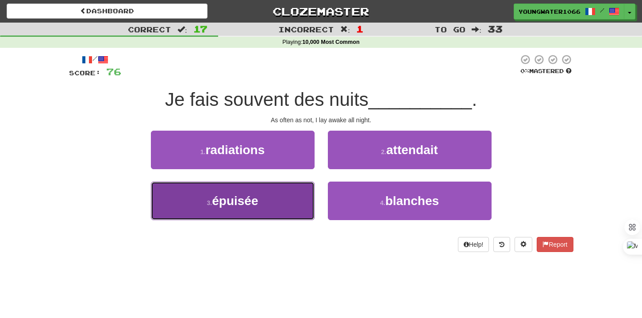
click at [298, 193] on button "3 . épuisée" at bounding box center [233, 200] width 164 height 38
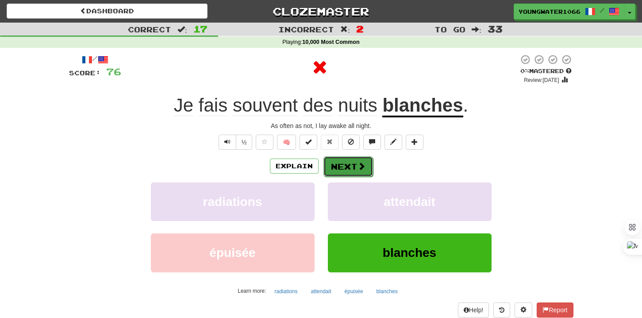
click at [337, 165] on button "Next" at bounding box center [348, 166] width 50 height 20
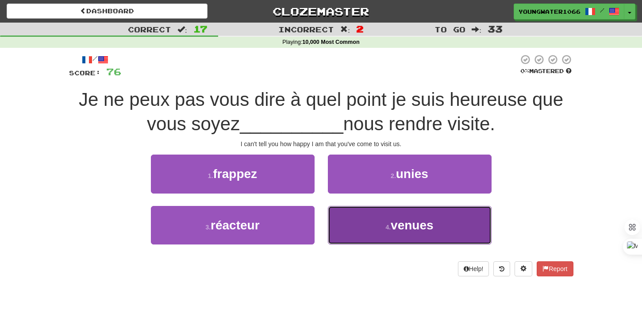
click at [353, 230] on button "4 . venues" at bounding box center [410, 225] width 164 height 38
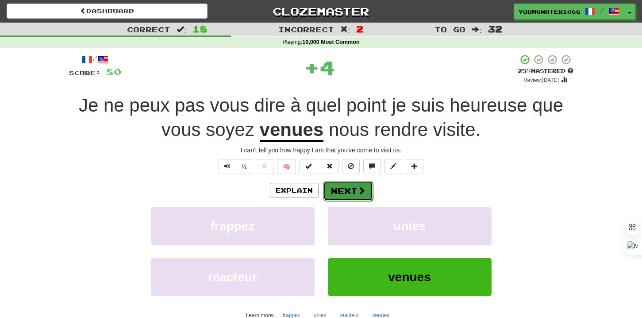
click at [353, 194] on button "Next" at bounding box center [348, 190] width 50 height 20
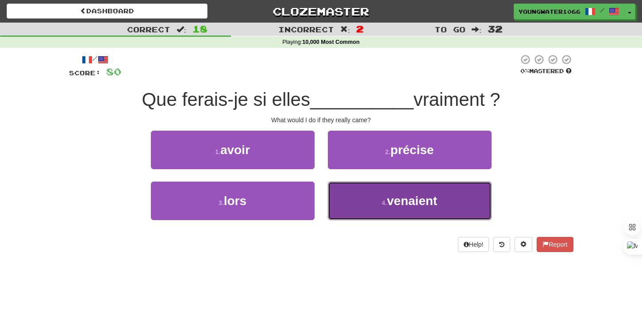
click at [334, 192] on button "4 . venaient" at bounding box center [410, 200] width 164 height 38
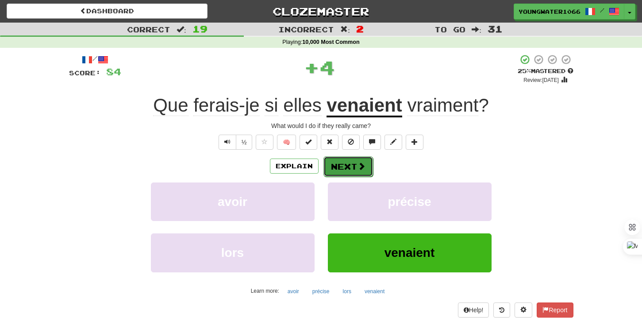
click at [336, 169] on button "Next" at bounding box center [348, 166] width 50 height 20
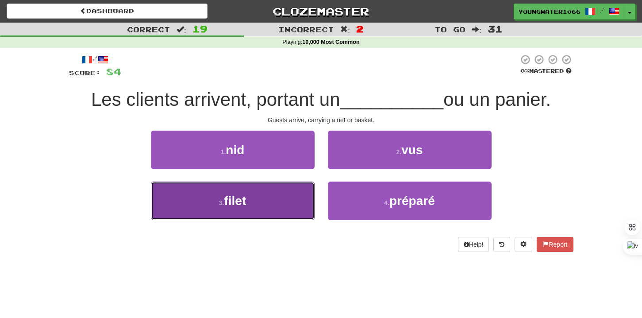
click at [288, 201] on button "3 . filet" at bounding box center [233, 200] width 164 height 38
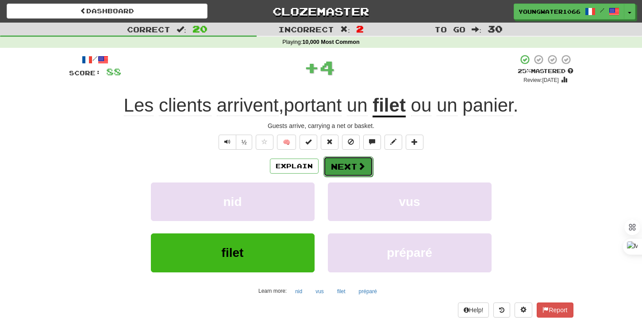
click at [338, 174] on button "Next" at bounding box center [348, 166] width 50 height 20
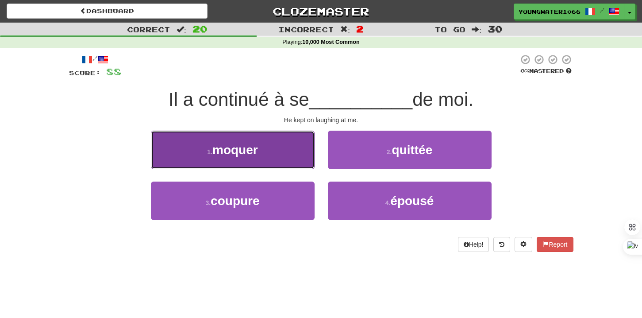
click at [301, 156] on button "1 . moquer" at bounding box center [233, 149] width 164 height 38
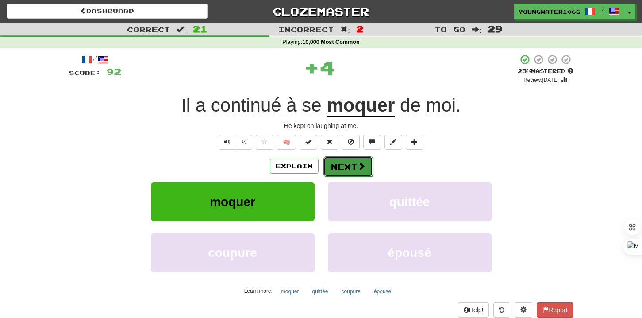
click at [334, 161] on button "Next" at bounding box center [348, 166] width 50 height 20
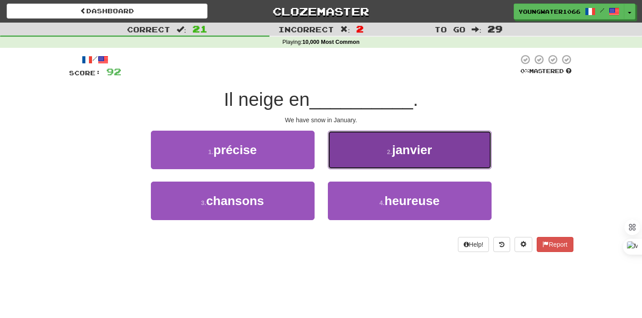
click at [362, 157] on button "2 . janvier" at bounding box center [410, 149] width 164 height 38
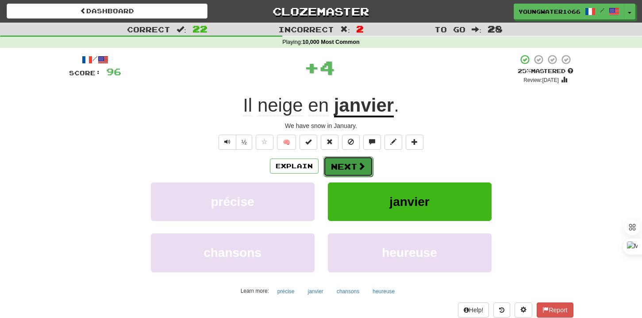
click at [349, 162] on button "Next" at bounding box center [348, 166] width 50 height 20
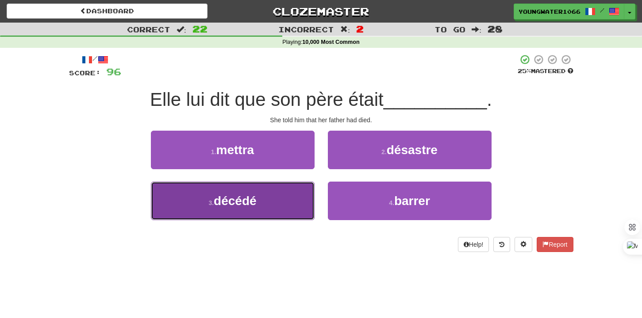
click at [292, 199] on button "3 . décédé" at bounding box center [233, 200] width 164 height 38
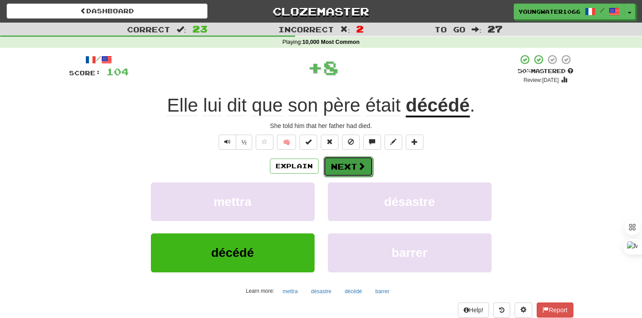
click at [346, 166] on button "Next" at bounding box center [348, 166] width 50 height 20
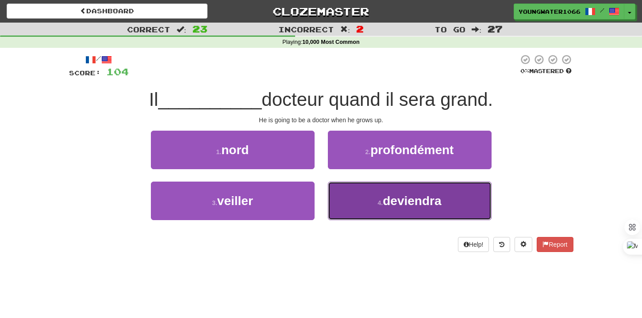
click at [342, 192] on button "4 . deviendra" at bounding box center [410, 200] width 164 height 38
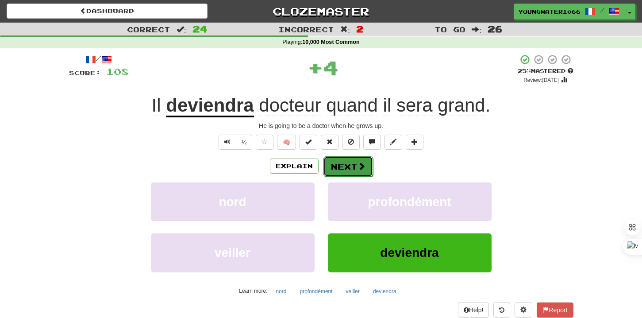
click at [342, 163] on button "Next" at bounding box center [348, 166] width 50 height 20
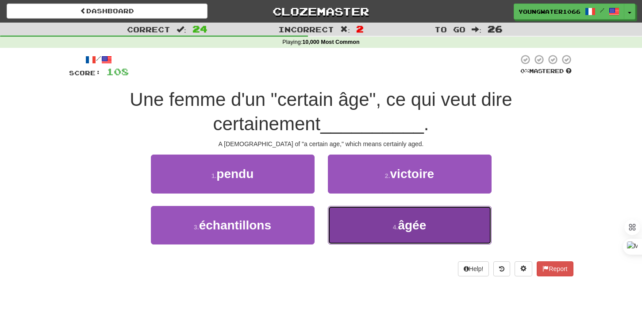
click at [341, 219] on button "4 . âgée" at bounding box center [410, 225] width 164 height 38
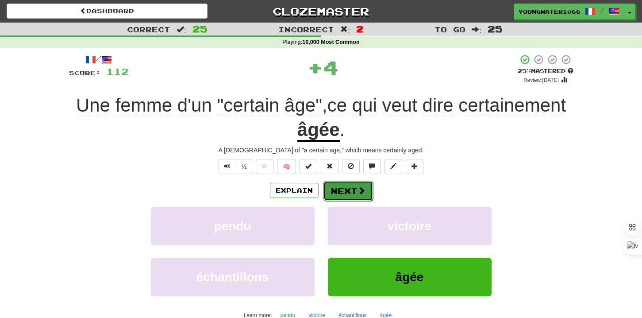
click at [341, 192] on button "Next" at bounding box center [348, 190] width 50 height 20
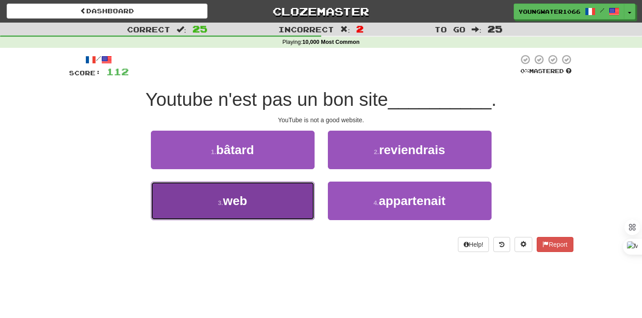
click at [288, 196] on button "3 . web" at bounding box center [233, 200] width 164 height 38
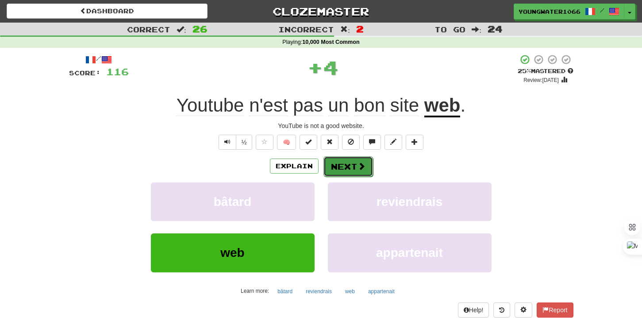
click at [334, 171] on button "Next" at bounding box center [348, 166] width 50 height 20
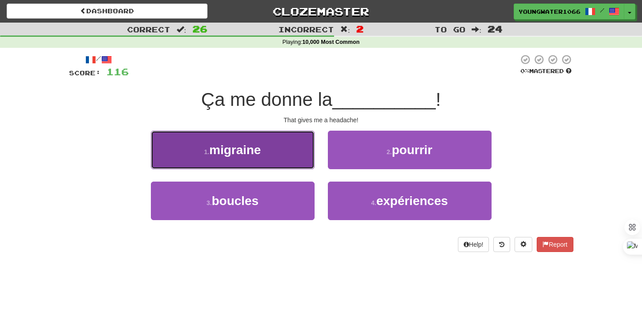
click at [292, 154] on button "1 . migraine" at bounding box center [233, 149] width 164 height 38
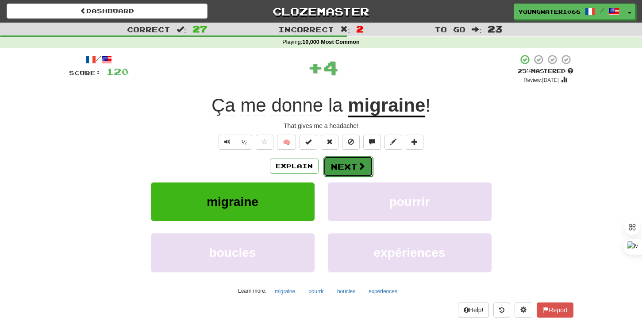
click at [331, 165] on button "Next" at bounding box center [348, 166] width 50 height 20
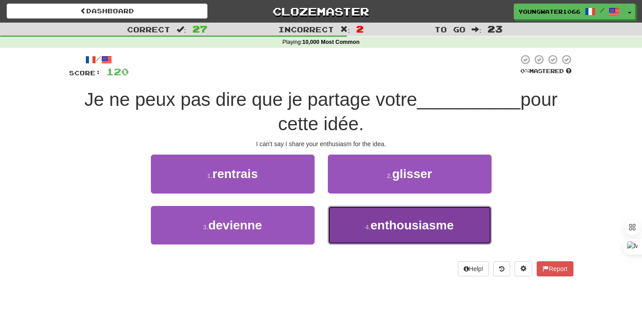
click at [345, 219] on button "4 . enthousiasme" at bounding box center [410, 225] width 164 height 38
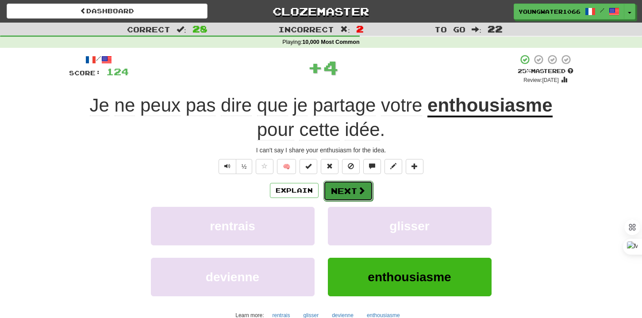
click at [345, 192] on button "Next" at bounding box center [348, 190] width 50 height 20
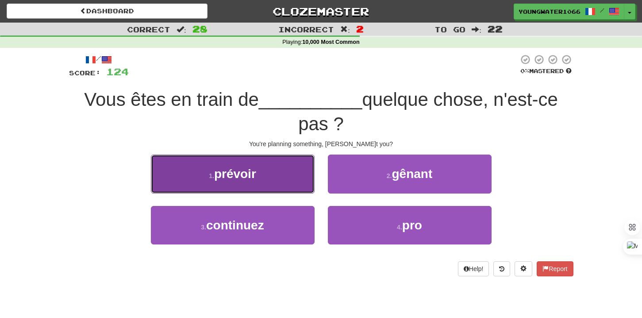
click at [299, 183] on button "1 . prévoir" at bounding box center [233, 173] width 164 height 38
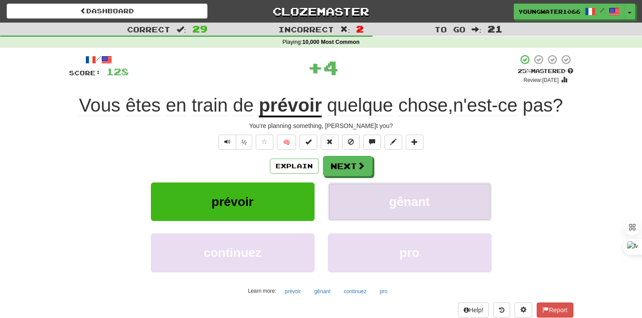
click at [354, 192] on button "gênant" at bounding box center [410, 201] width 164 height 38
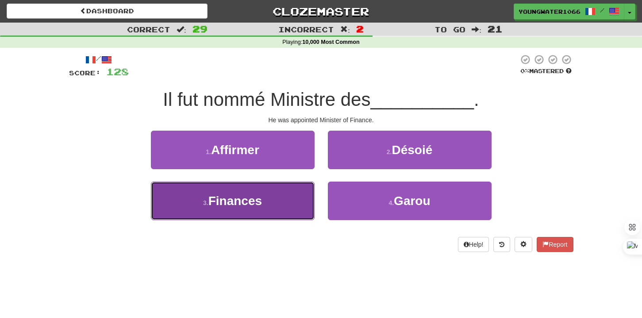
click at [297, 189] on button "3 . Finances" at bounding box center [233, 200] width 164 height 38
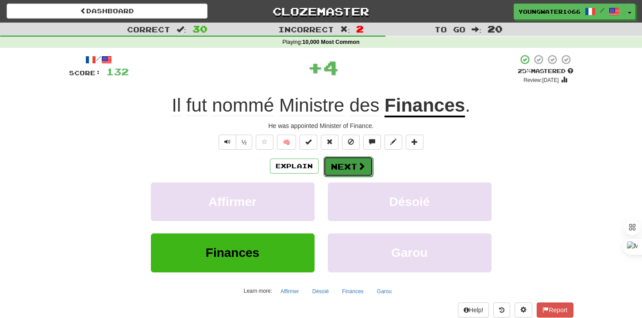
click at [340, 163] on button "Next" at bounding box center [348, 166] width 50 height 20
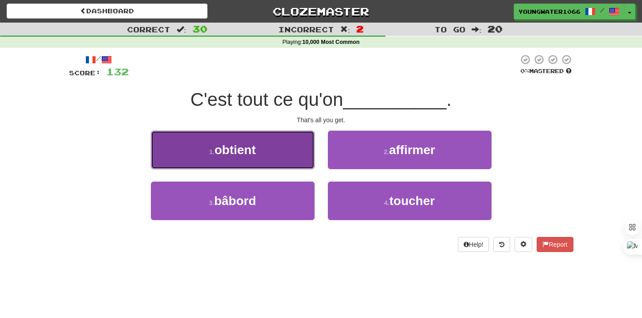
click at [296, 157] on button "1 . obtient" at bounding box center [233, 149] width 164 height 38
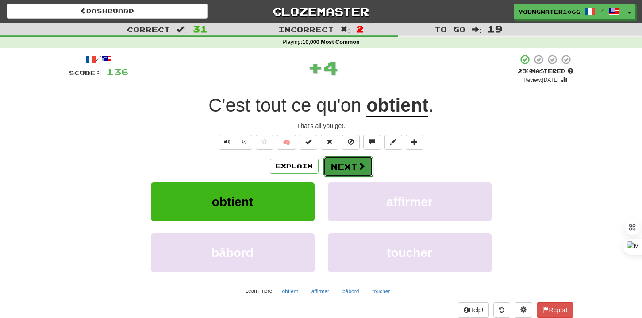
click at [329, 164] on button "Next" at bounding box center [348, 166] width 50 height 20
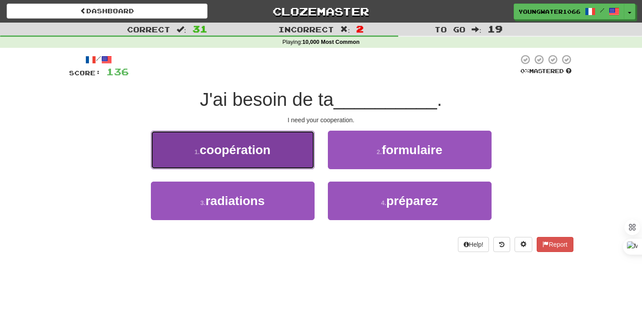
click at [289, 153] on button "1 . coopération" at bounding box center [233, 149] width 164 height 38
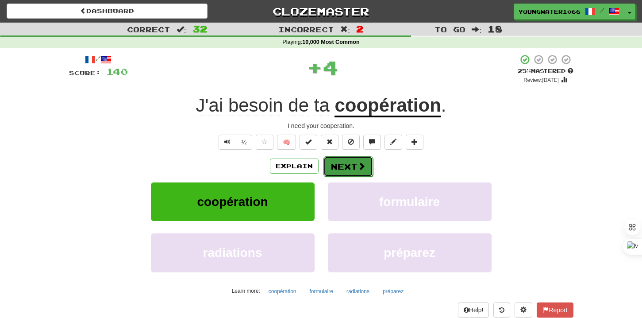
click at [343, 161] on button "Next" at bounding box center [348, 166] width 50 height 20
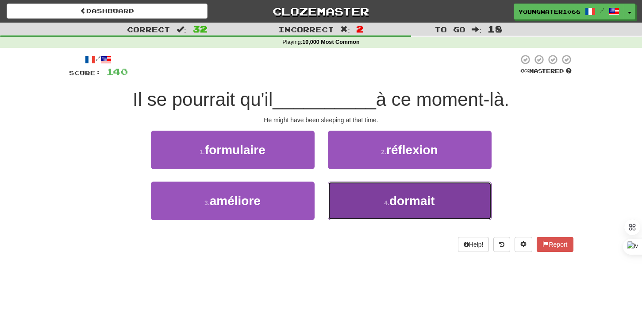
click at [353, 196] on button "4 . dormait" at bounding box center [410, 200] width 164 height 38
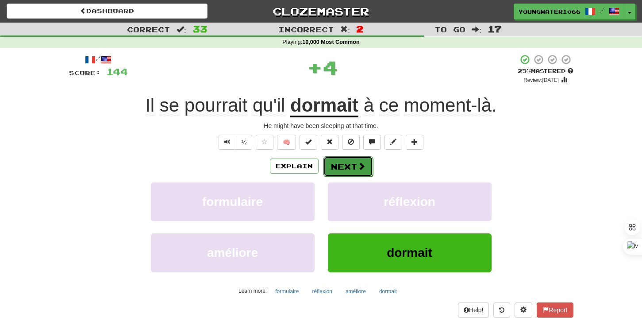
click at [350, 164] on button "Next" at bounding box center [348, 166] width 50 height 20
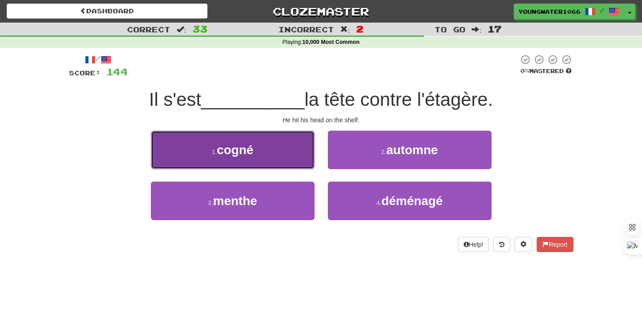
click at [286, 159] on button "1 . cogné" at bounding box center [233, 149] width 164 height 38
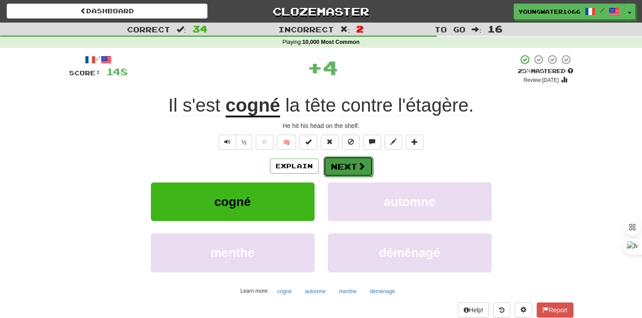
click at [338, 166] on button "Next" at bounding box center [348, 166] width 50 height 20
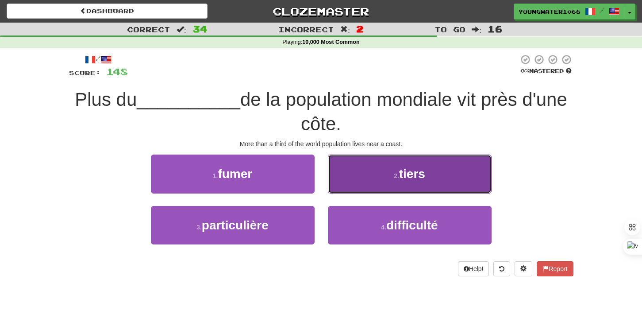
click at [361, 183] on button "2 . tiers" at bounding box center [410, 173] width 164 height 38
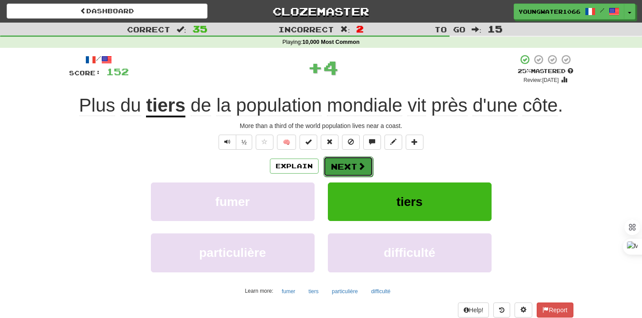
click at [350, 161] on button "Next" at bounding box center [348, 166] width 50 height 20
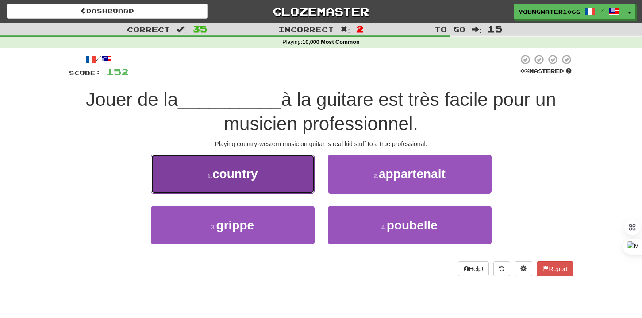
click at [303, 177] on button "1 . country" at bounding box center [233, 173] width 164 height 38
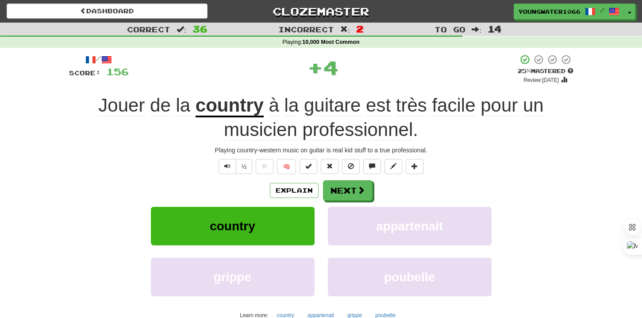
click at [342, 178] on div "/ Score: 156 + 4 25 % Mastered Review: [DATE] Jouer de la country à la guitare …" at bounding box center [321, 204] width 504 height 301
click at [342, 182] on button "Next" at bounding box center [348, 190] width 50 height 20
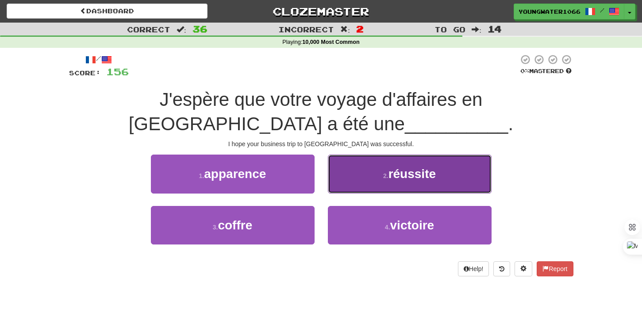
click at [349, 190] on button "2 . réussite" at bounding box center [410, 173] width 164 height 38
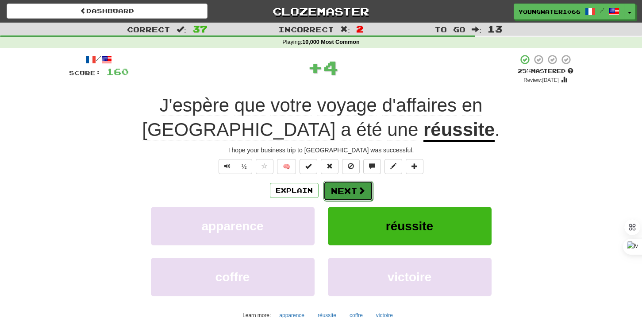
click at [334, 193] on button "Next" at bounding box center [348, 190] width 50 height 20
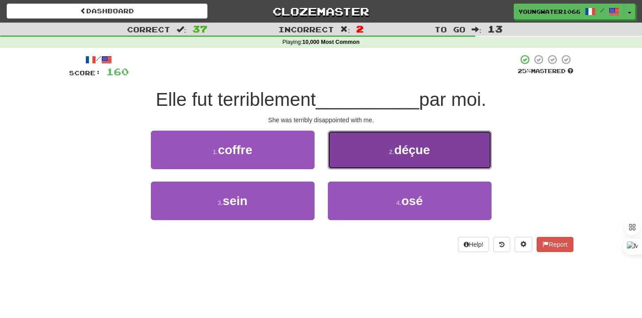
click at [376, 162] on button "2 . déçue" at bounding box center [410, 149] width 164 height 38
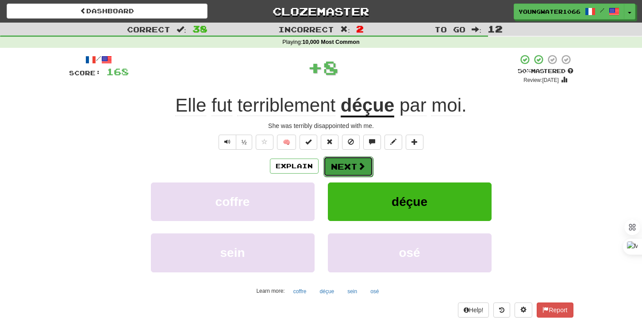
click at [351, 169] on button "Next" at bounding box center [348, 166] width 50 height 20
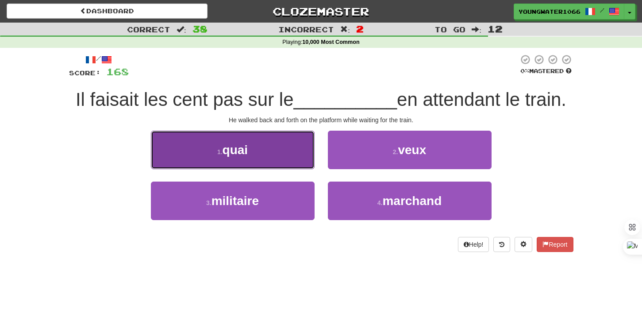
click at [284, 151] on button "1 . quai" at bounding box center [233, 149] width 164 height 38
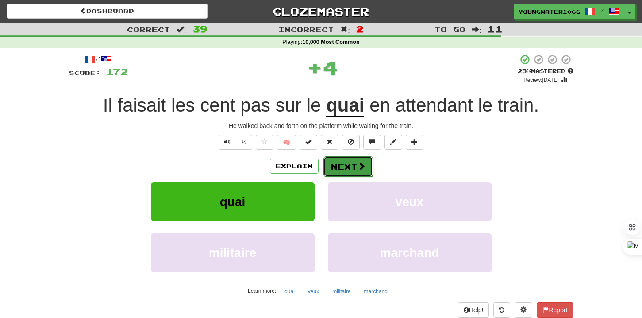
click at [341, 166] on button "Next" at bounding box center [348, 166] width 50 height 20
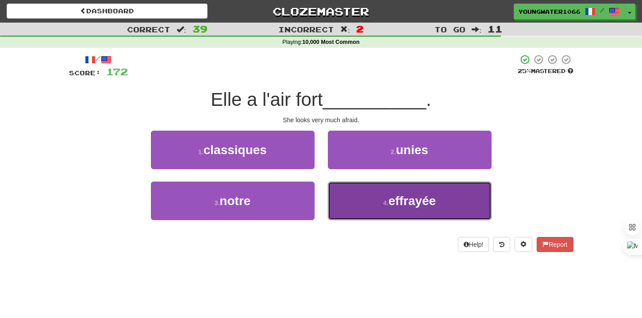
click at [337, 186] on button "4 . effrayée" at bounding box center [410, 200] width 164 height 38
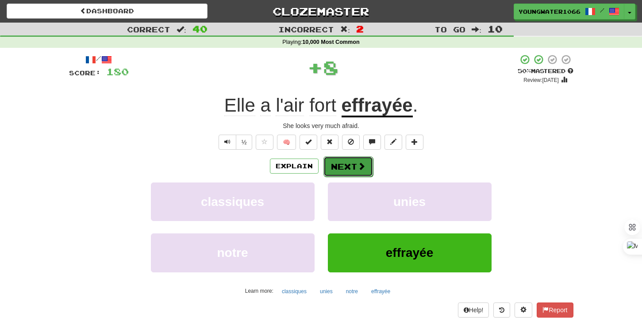
click at [341, 161] on button "Next" at bounding box center [348, 166] width 50 height 20
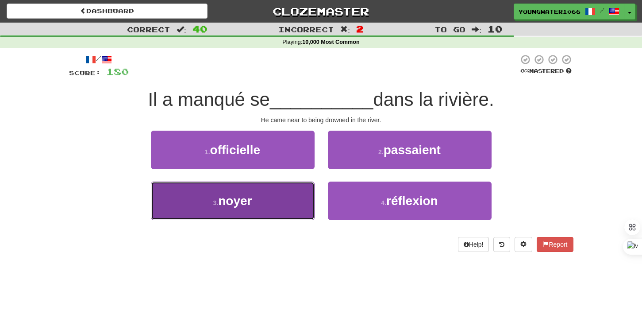
click at [292, 200] on button "3 . noyer" at bounding box center [233, 200] width 164 height 38
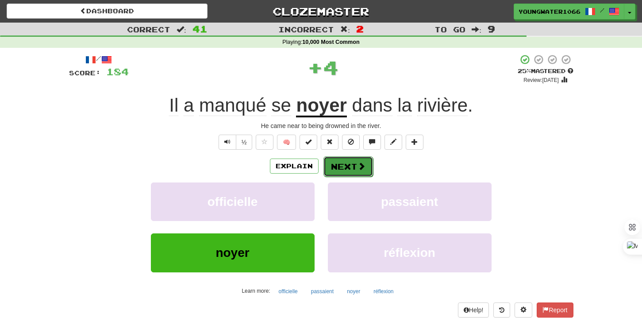
click at [345, 161] on button "Next" at bounding box center [348, 166] width 50 height 20
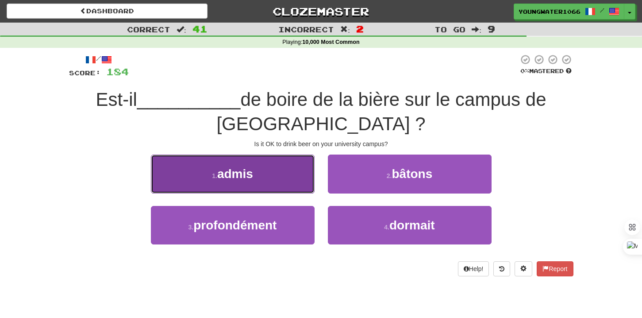
click at [302, 179] on button "1 . admis" at bounding box center [233, 173] width 164 height 38
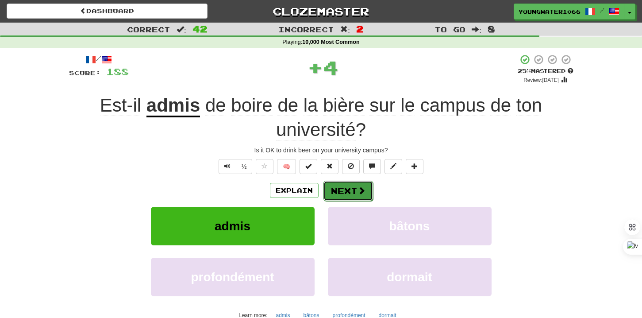
click at [333, 181] on button "Next" at bounding box center [348, 190] width 50 height 20
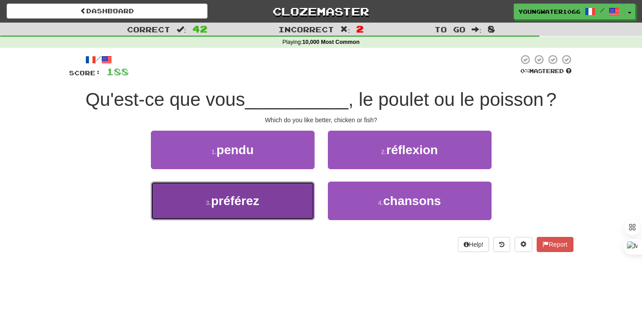
click at [299, 200] on button "3 . préférez" at bounding box center [233, 200] width 164 height 38
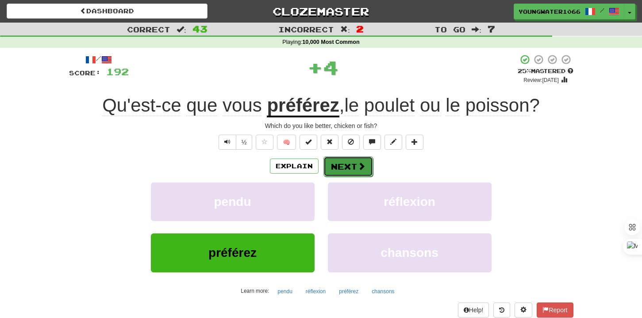
click at [349, 169] on button "Next" at bounding box center [348, 166] width 50 height 20
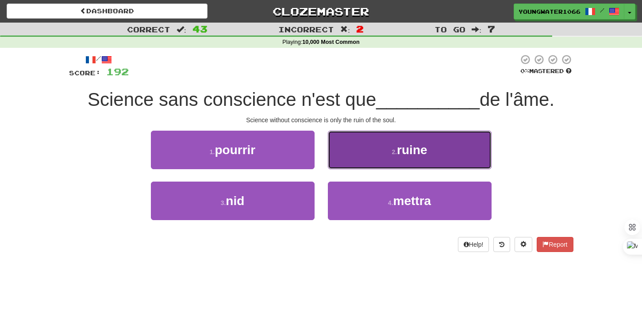
click at [342, 159] on button "2 . ruine" at bounding box center [410, 149] width 164 height 38
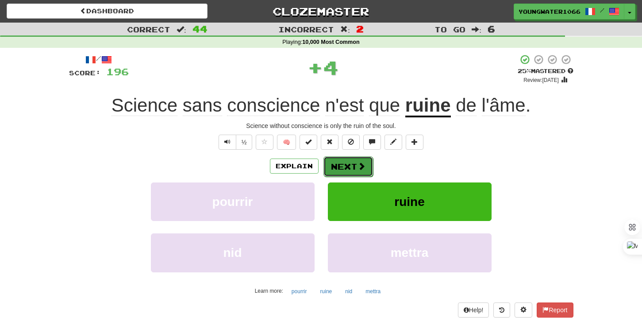
click at [336, 168] on button "Next" at bounding box center [348, 166] width 50 height 20
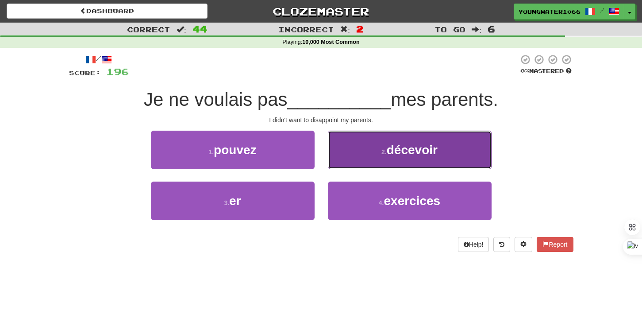
click at [365, 163] on button "2 . décevoir" at bounding box center [410, 149] width 164 height 38
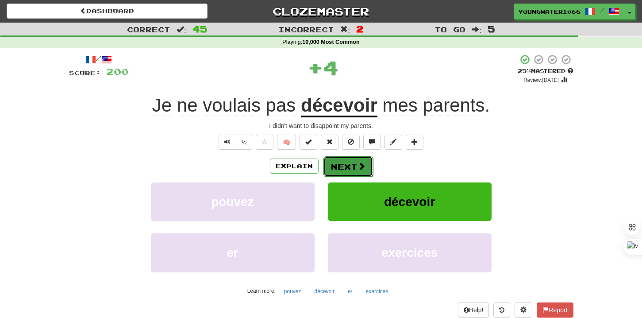
click at [349, 166] on button "Next" at bounding box center [348, 166] width 50 height 20
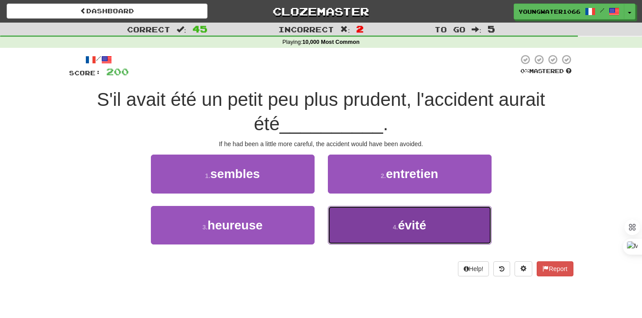
click at [342, 211] on button "4 . évité" at bounding box center [410, 225] width 164 height 38
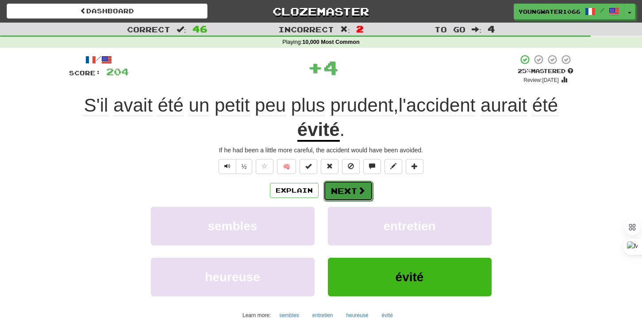
click at [342, 190] on button "Next" at bounding box center [348, 190] width 50 height 20
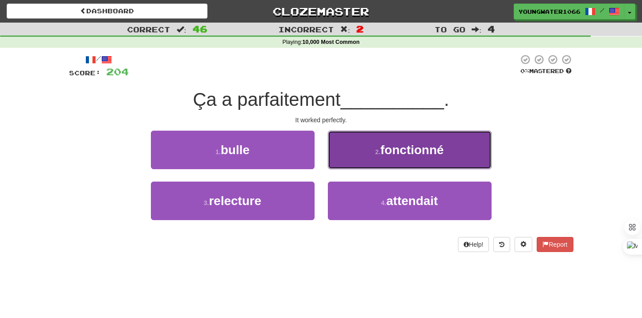
click at [356, 164] on button "2 . fonctionné" at bounding box center [410, 149] width 164 height 38
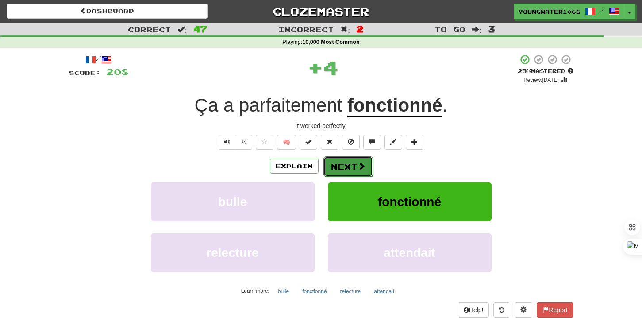
click at [348, 172] on button "Next" at bounding box center [348, 166] width 50 height 20
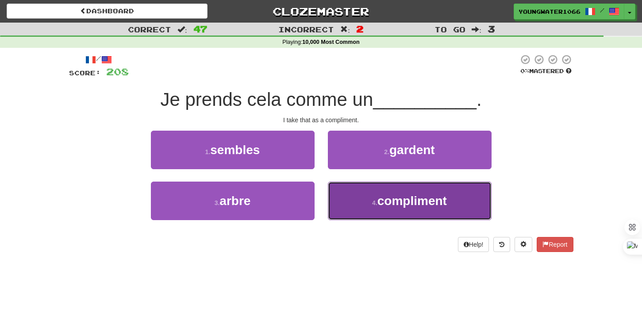
click at [353, 198] on button "4 . compliment" at bounding box center [410, 200] width 164 height 38
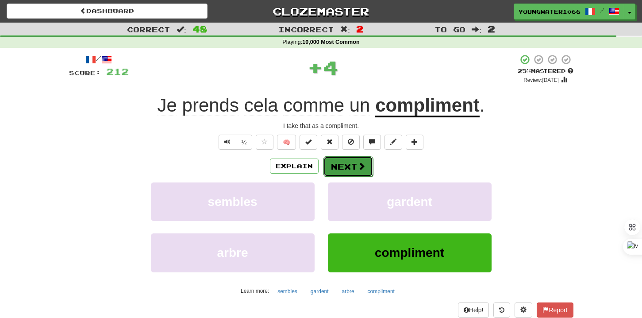
click at [345, 169] on button "Next" at bounding box center [348, 166] width 50 height 20
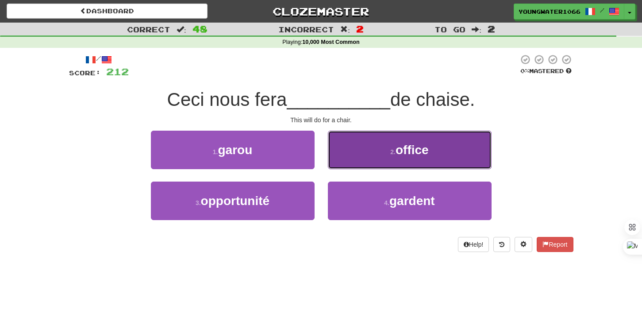
click at [357, 157] on button "2 . office" at bounding box center [410, 149] width 164 height 38
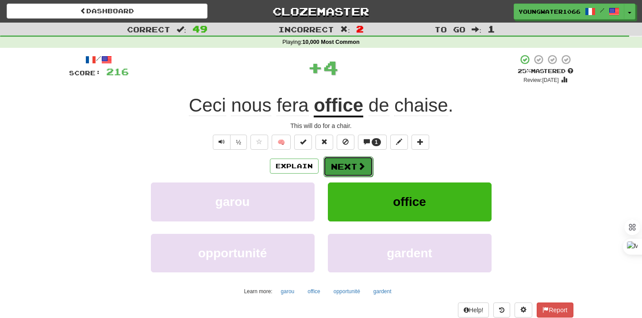
click at [348, 164] on button "Next" at bounding box center [348, 166] width 50 height 20
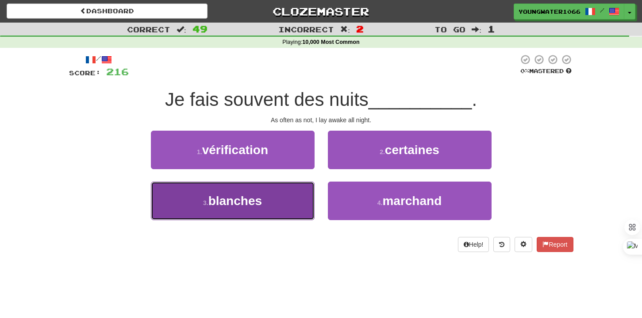
click at [296, 196] on button "3 . blanches" at bounding box center [233, 200] width 164 height 38
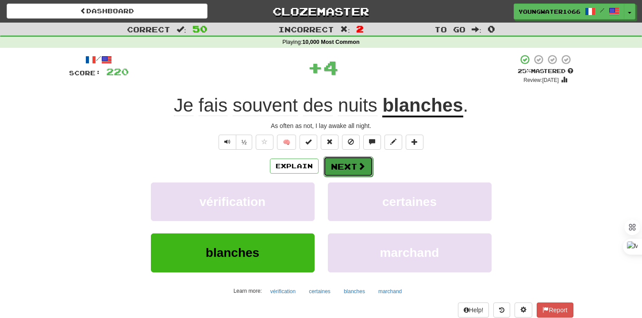
click at [340, 163] on button "Next" at bounding box center [348, 166] width 50 height 20
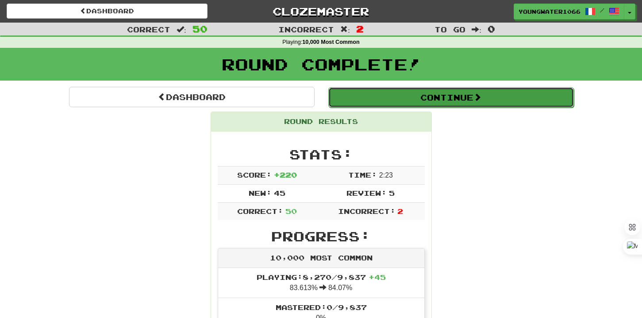
click at [393, 103] on button "Continue" at bounding box center [451, 97] width 246 height 20
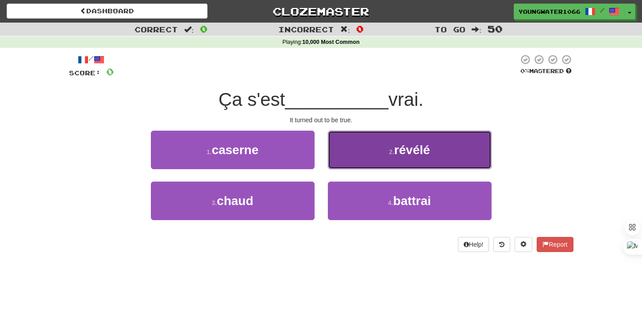
click at [358, 158] on button "2 . révélé" at bounding box center [410, 149] width 164 height 38
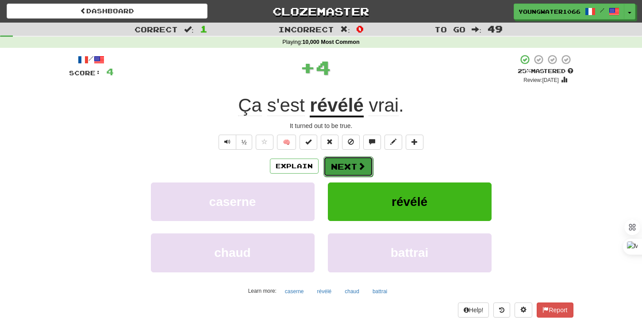
click at [349, 168] on button "Next" at bounding box center [348, 166] width 50 height 20
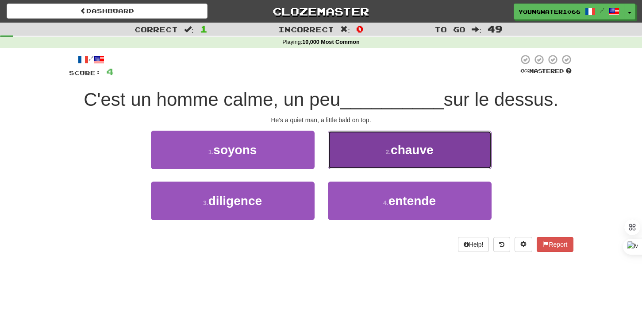
click at [370, 156] on button "2 . chauve" at bounding box center [410, 149] width 164 height 38
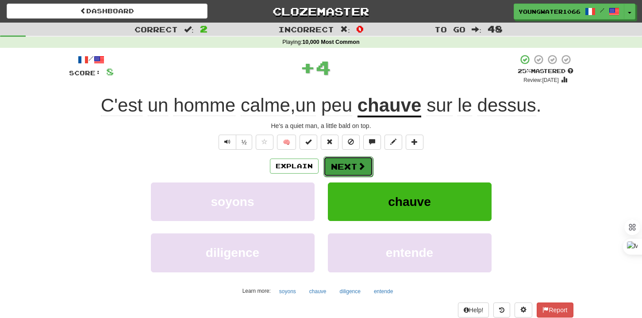
click at [357, 166] on span at bounding box center [361, 166] width 8 height 8
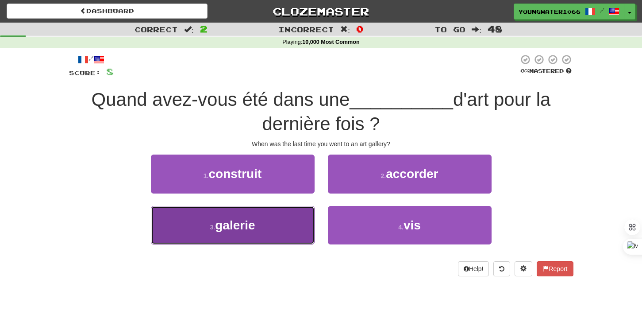
click at [304, 208] on button "3 . galerie" at bounding box center [233, 225] width 164 height 38
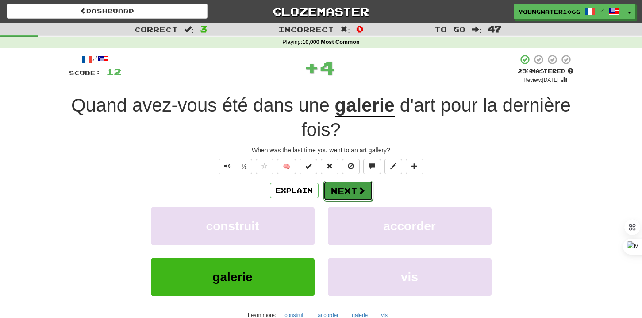
click at [345, 189] on button "Next" at bounding box center [348, 190] width 50 height 20
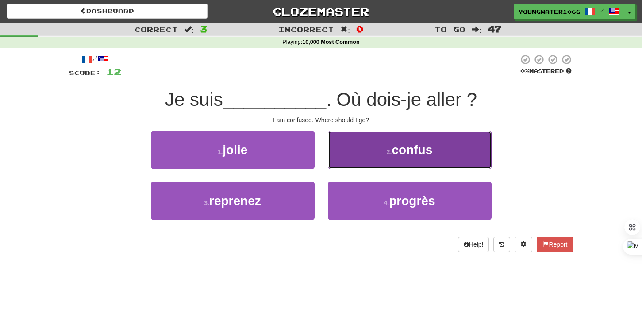
click at [372, 159] on button "2 . confus" at bounding box center [410, 149] width 164 height 38
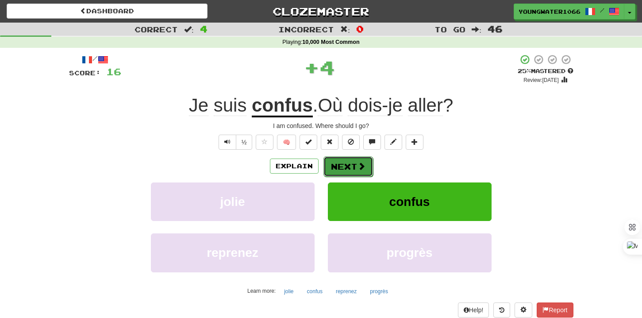
click at [361, 167] on span at bounding box center [361, 166] width 8 height 8
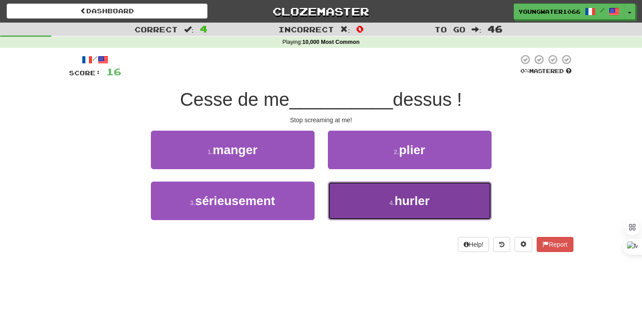
click at [349, 200] on button "4 . hurler" at bounding box center [410, 200] width 164 height 38
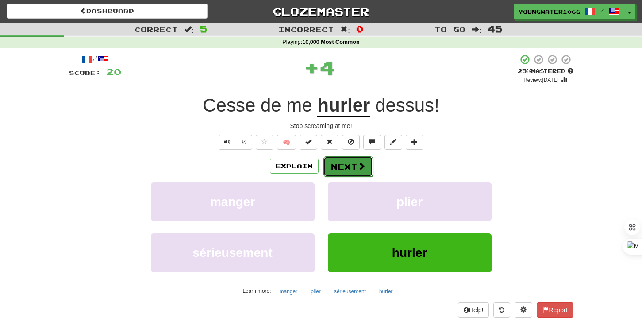
click at [345, 169] on button "Next" at bounding box center [348, 166] width 50 height 20
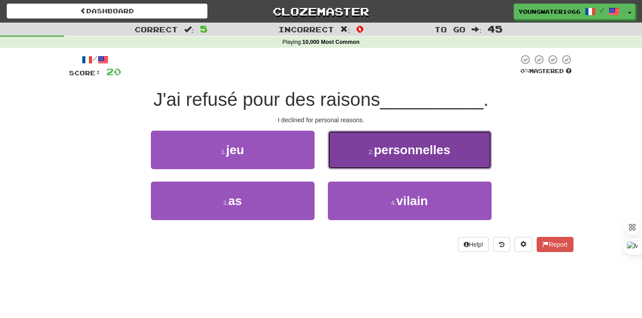
click at [371, 154] on small "2 ." at bounding box center [370, 151] width 5 height 7
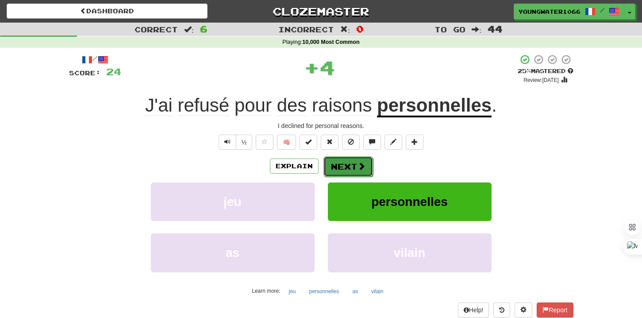
click at [359, 160] on button "Next" at bounding box center [348, 166] width 50 height 20
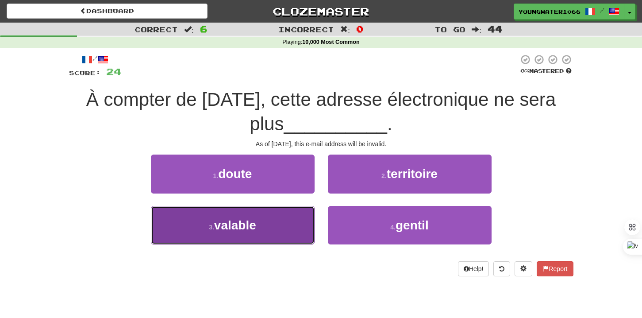
click at [300, 213] on button "3 . valable" at bounding box center [233, 225] width 164 height 38
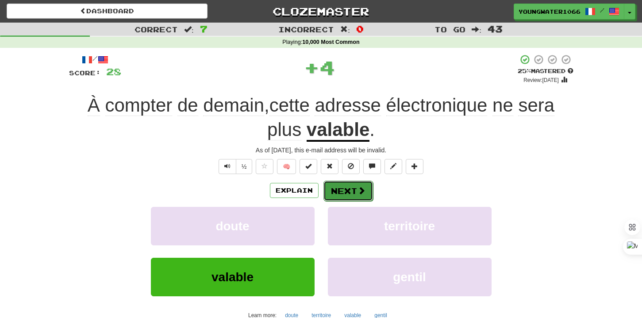
click at [338, 185] on button "Next" at bounding box center [348, 190] width 50 height 20
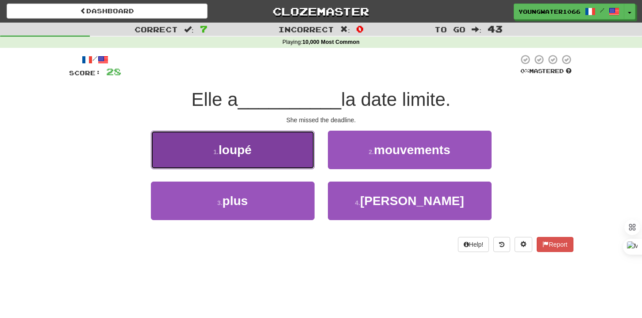
click at [299, 162] on button "1 . loupé" at bounding box center [233, 149] width 164 height 38
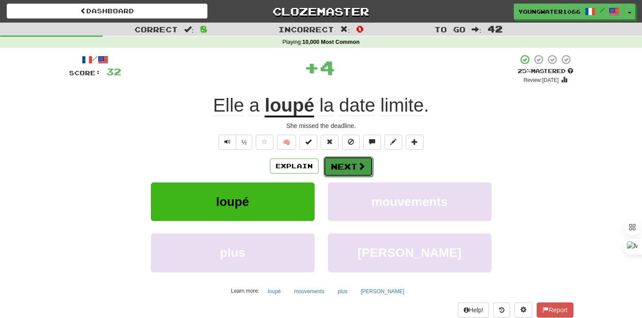
click at [341, 165] on button "Next" at bounding box center [348, 166] width 50 height 20
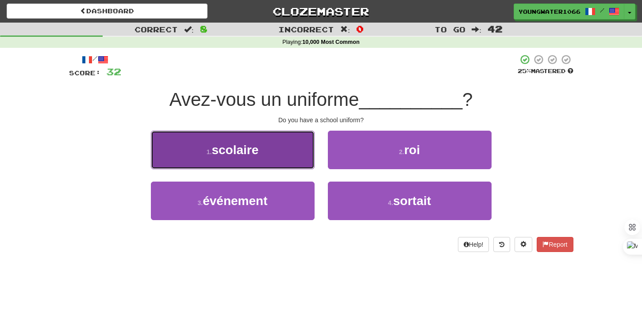
click at [305, 162] on button "1 . scolaire" at bounding box center [233, 149] width 164 height 38
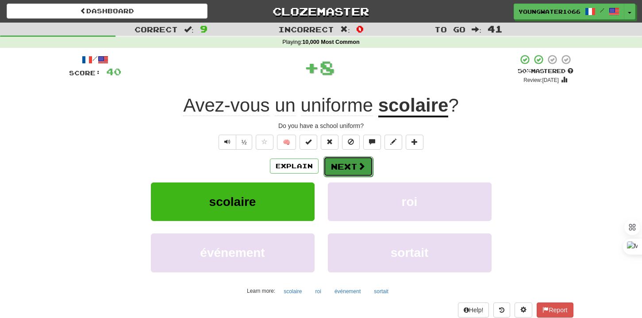
click at [330, 165] on button "Next" at bounding box center [348, 166] width 50 height 20
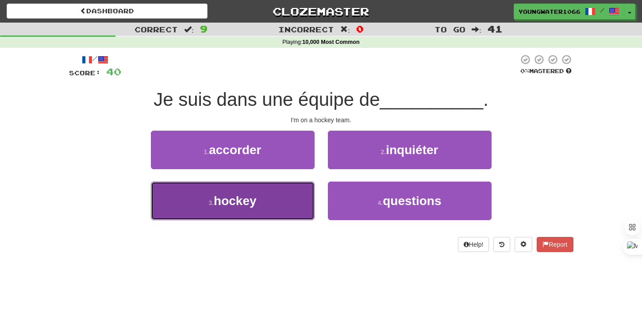
click at [293, 192] on button "3 . hockey" at bounding box center [233, 200] width 164 height 38
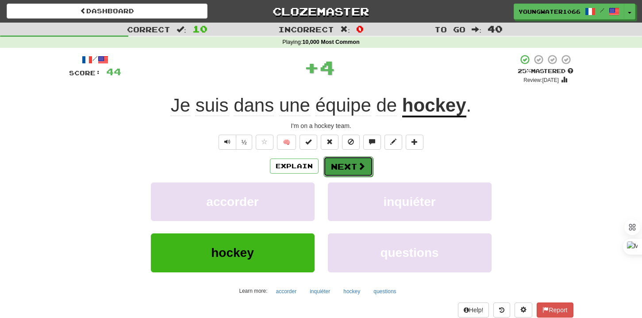
click at [334, 171] on button "Next" at bounding box center [348, 166] width 50 height 20
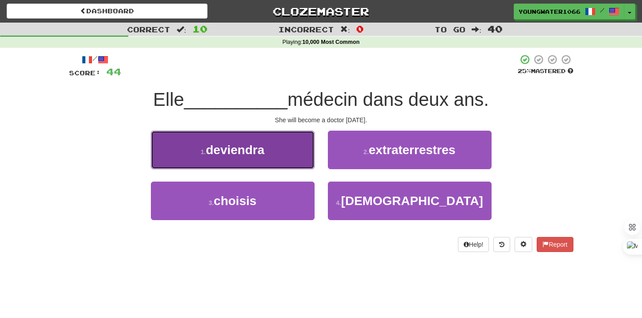
click at [301, 164] on button "1 . deviendra" at bounding box center [233, 149] width 164 height 38
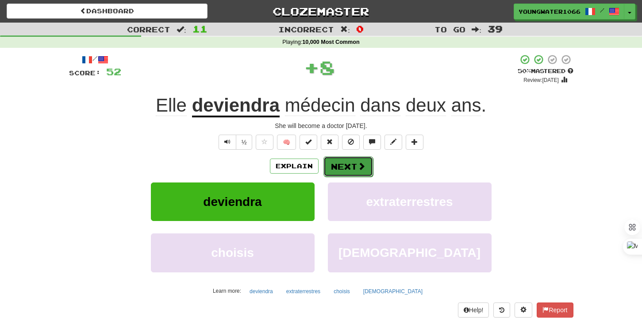
click at [349, 162] on button "Next" at bounding box center [348, 166] width 50 height 20
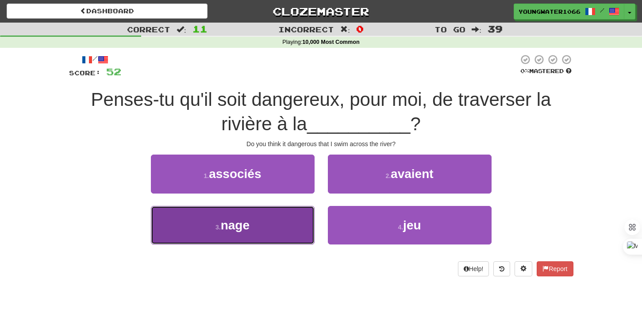
click at [294, 222] on button "3 . nage" at bounding box center [233, 225] width 164 height 38
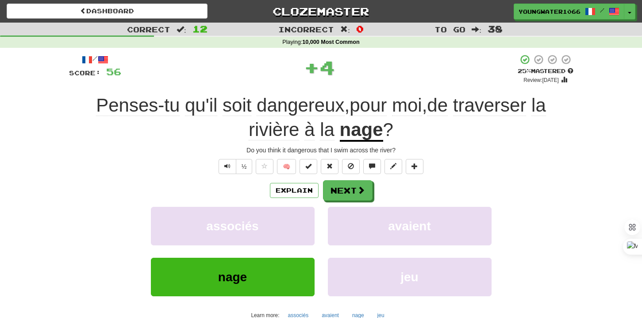
click at [348, 178] on div "/ Score: 56 + 4 25 % Mastered Review: [DATE] Penses-tu qu'il soit dangereux , p…" at bounding box center [321, 204] width 504 height 301
click at [348, 181] on button "Next" at bounding box center [348, 190] width 50 height 20
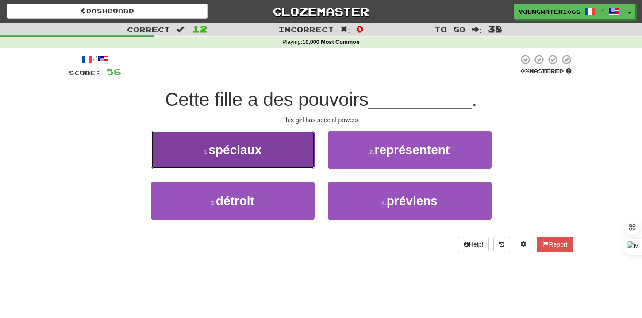
click at [300, 152] on button "1 . spéciaux" at bounding box center [233, 149] width 164 height 38
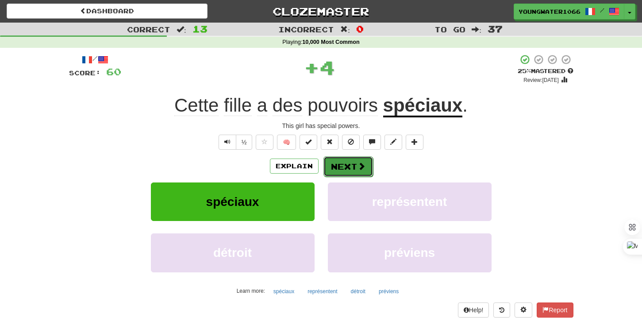
click at [344, 161] on button "Next" at bounding box center [348, 166] width 50 height 20
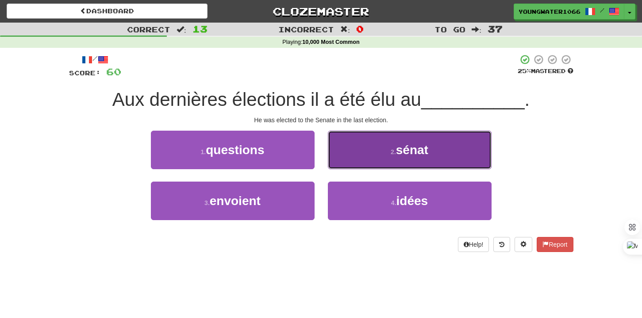
click at [357, 157] on button "2 . sénat" at bounding box center [410, 149] width 164 height 38
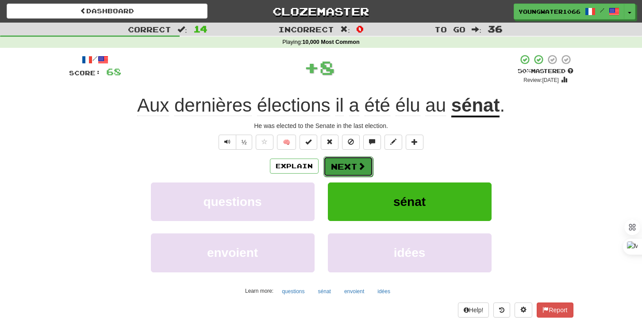
click at [346, 166] on button "Next" at bounding box center [348, 166] width 50 height 20
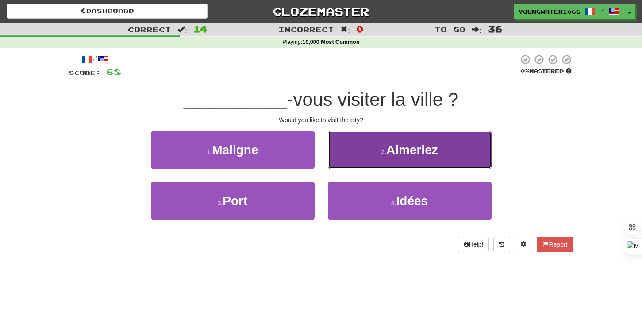
click at [357, 166] on button "2 . [GEOGRAPHIC_DATA]" at bounding box center [410, 149] width 164 height 38
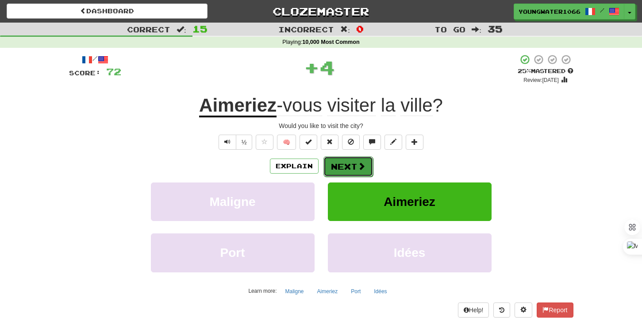
click at [351, 173] on button "Next" at bounding box center [348, 166] width 50 height 20
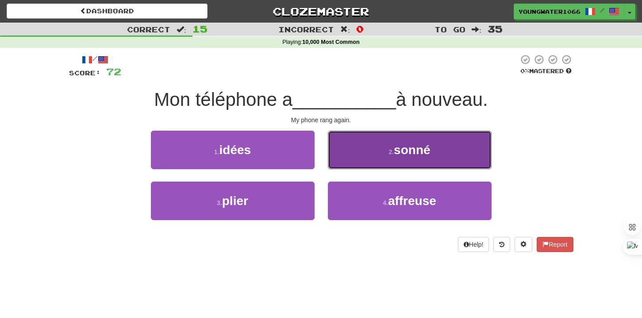
click at [349, 159] on button "2 . sonné" at bounding box center [410, 149] width 164 height 38
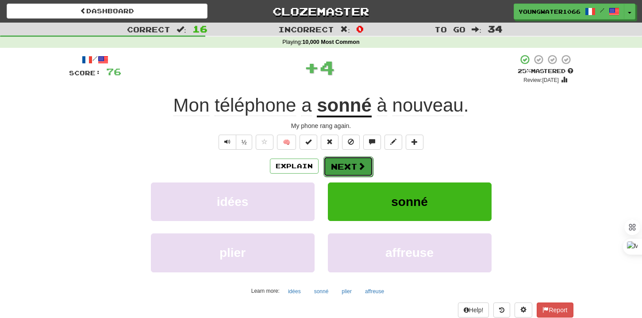
click at [347, 165] on button "Next" at bounding box center [348, 166] width 50 height 20
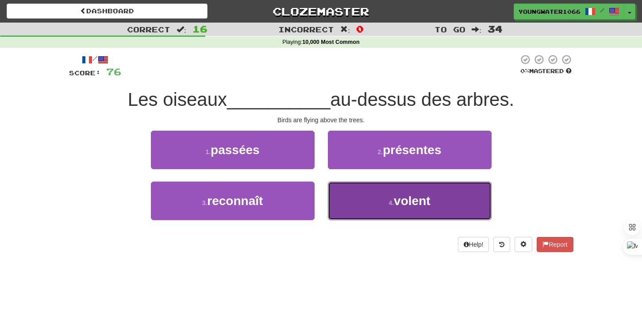
click at [355, 202] on button "4 . volent" at bounding box center [410, 200] width 164 height 38
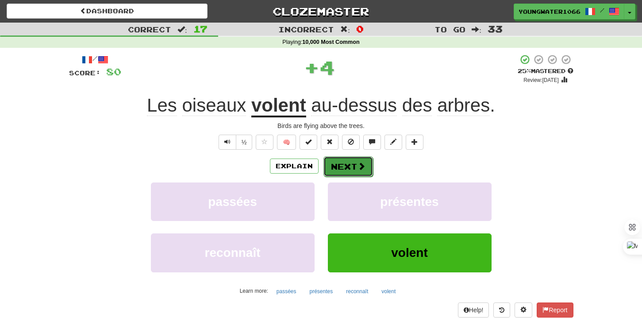
click at [353, 173] on button "Next" at bounding box center [348, 166] width 50 height 20
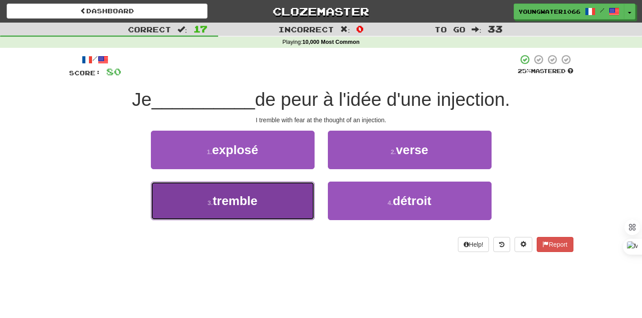
click at [292, 194] on button "3 . tremble" at bounding box center [233, 200] width 164 height 38
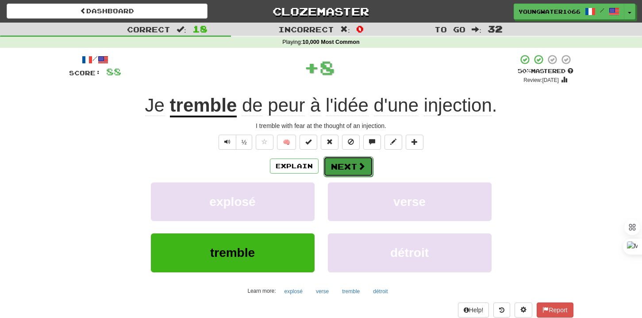
click at [346, 166] on button "Next" at bounding box center [348, 166] width 50 height 20
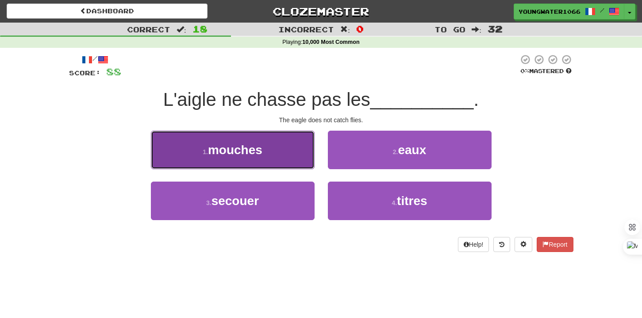
click at [296, 158] on button "1 . mouches" at bounding box center [233, 149] width 164 height 38
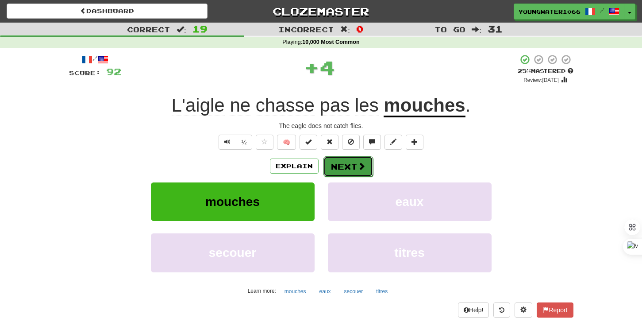
click at [333, 169] on button "Next" at bounding box center [348, 166] width 50 height 20
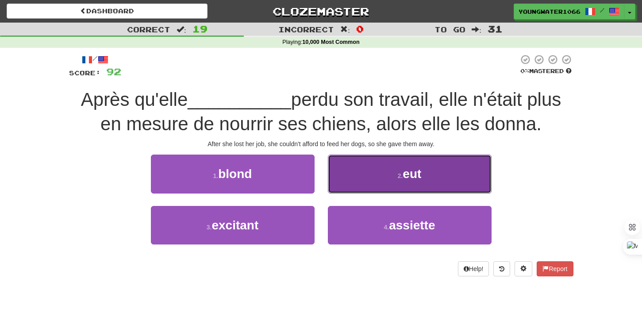
click at [363, 181] on button "2 . eut" at bounding box center [410, 173] width 164 height 38
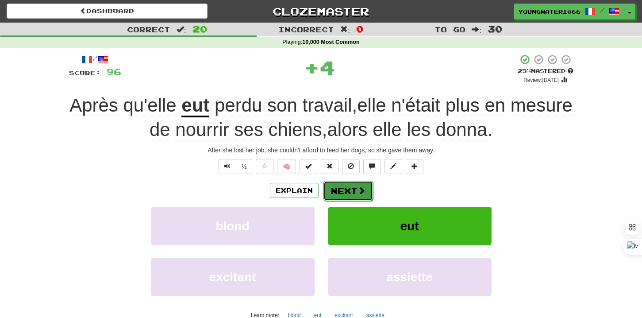
click at [349, 188] on button "Next" at bounding box center [348, 190] width 50 height 20
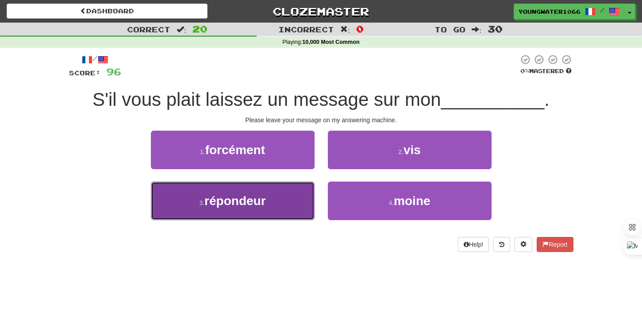
click at [295, 193] on button "3 . répondeur" at bounding box center [233, 200] width 164 height 38
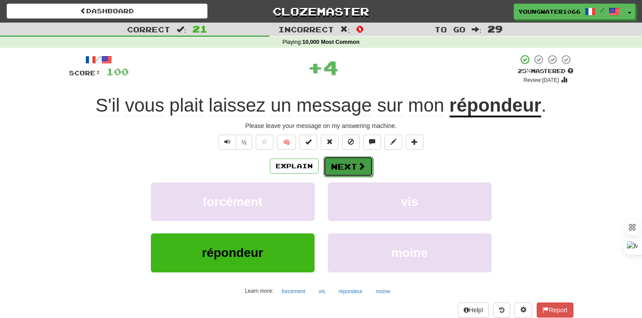
click at [350, 166] on button "Next" at bounding box center [348, 166] width 50 height 20
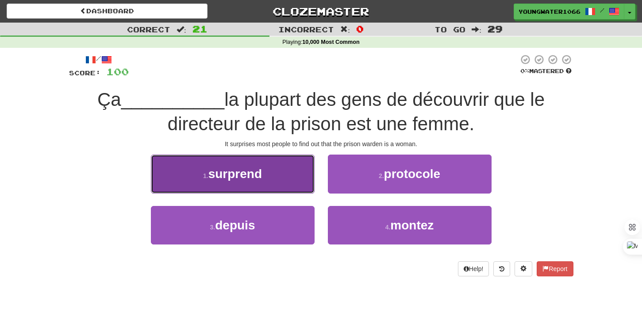
click at [286, 177] on button "1 . surprend" at bounding box center [233, 173] width 164 height 38
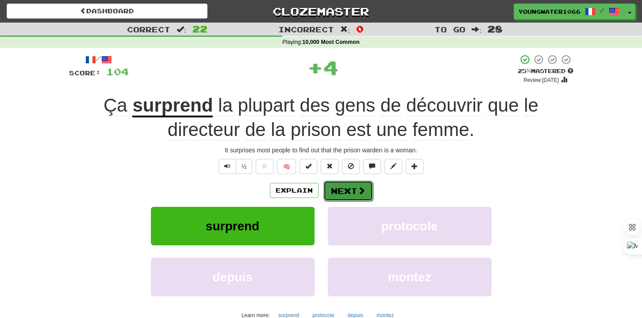
click at [330, 184] on button "Next" at bounding box center [348, 190] width 50 height 20
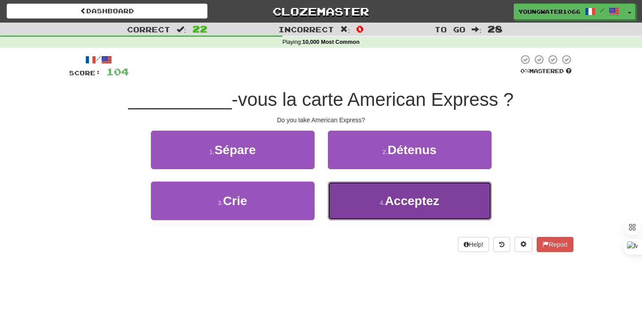
click at [353, 196] on button "4 . Acceptez" at bounding box center [410, 200] width 164 height 38
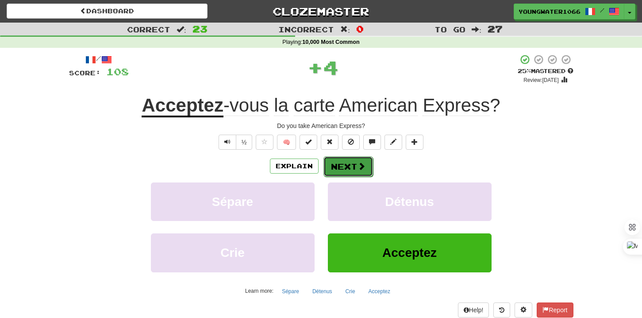
click at [347, 171] on button "Next" at bounding box center [348, 166] width 50 height 20
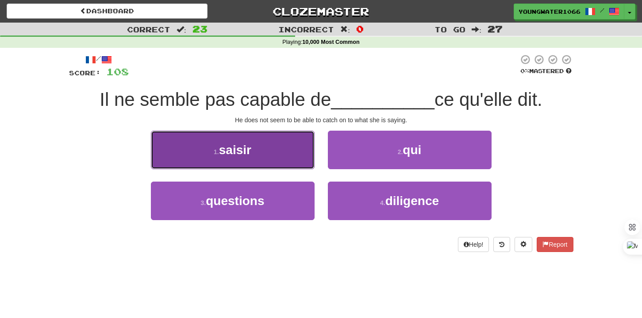
click at [296, 161] on button "1 . saisir" at bounding box center [233, 149] width 164 height 38
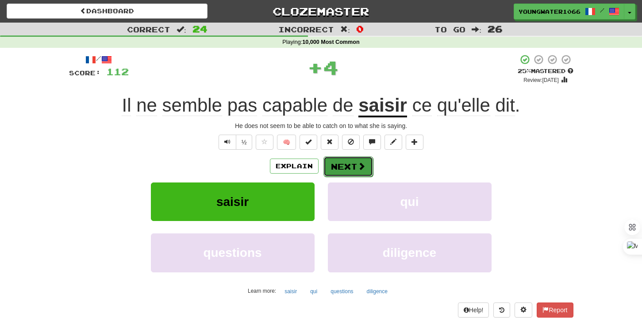
click at [343, 164] on button "Next" at bounding box center [348, 166] width 50 height 20
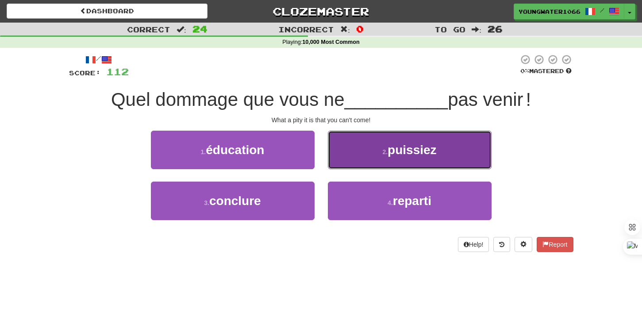
click at [359, 157] on button "2 . puissiez" at bounding box center [410, 149] width 164 height 38
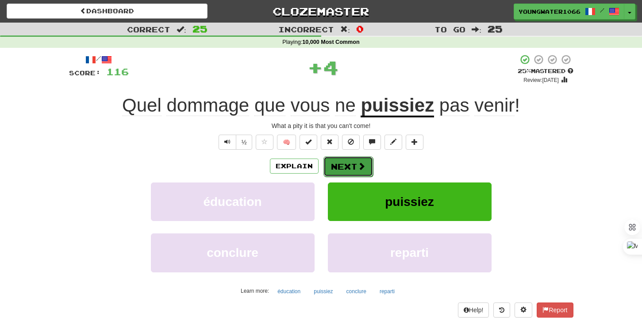
click at [348, 163] on button "Next" at bounding box center [348, 166] width 50 height 20
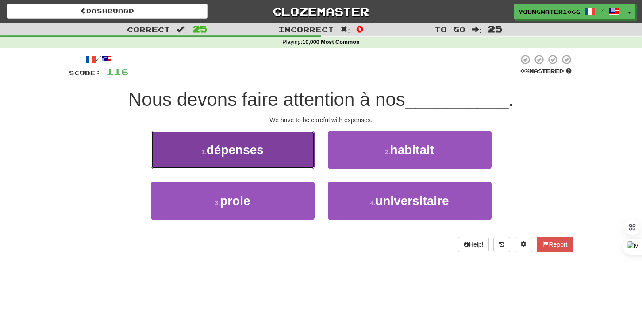
click at [261, 150] on span "dépenses" at bounding box center [235, 150] width 57 height 14
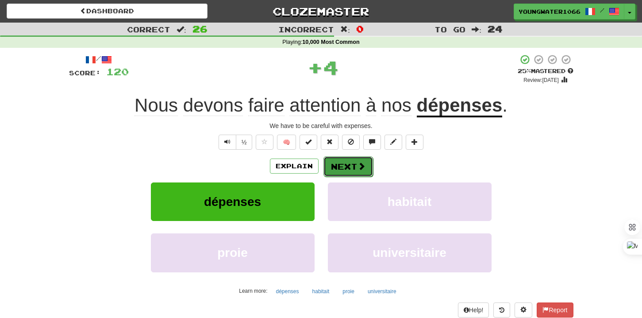
click at [348, 167] on button "Next" at bounding box center [348, 166] width 50 height 20
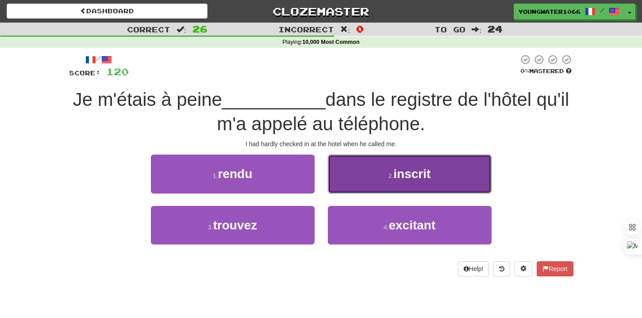
click at [345, 190] on button "2 . inscrit" at bounding box center [410, 173] width 164 height 38
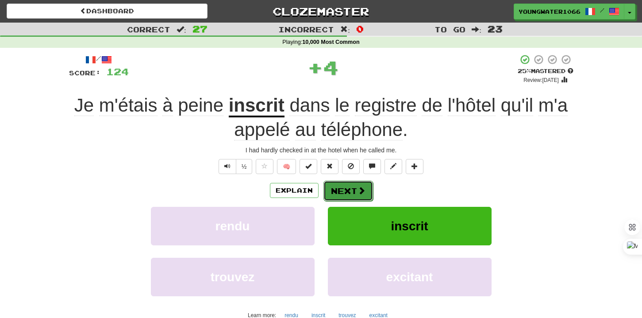
click at [336, 189] on button "Next" at bounding box center [348, 190] width 50 height 20
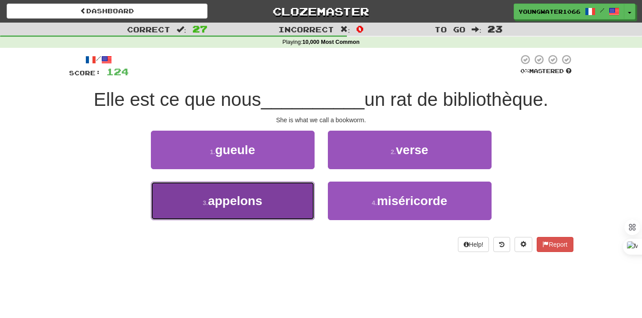
click at [292, 196] on button "3 . appelons" at bounding box center [233, 200] width 164 height 38
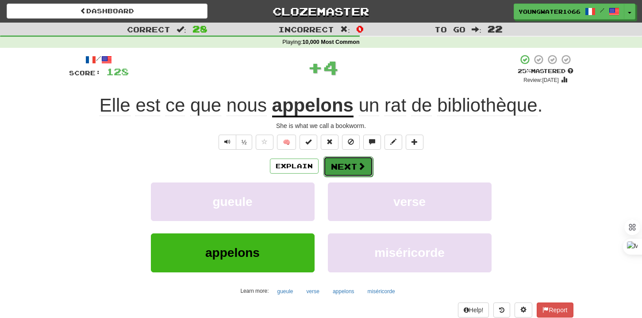
click at [352, 168] on button "Next" at bounding box center [348, 166] width 50 height 20
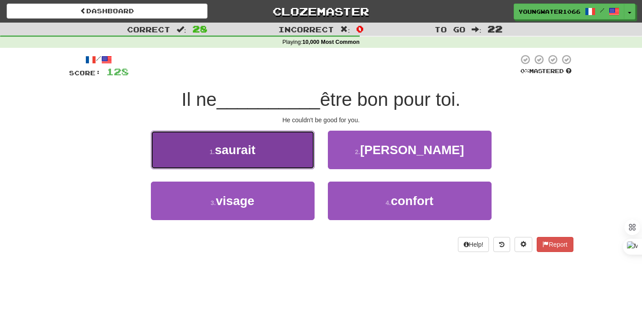
click at [284, 164] on button "1 . saurait" at bounding box center [233, 149] width 164 height 38
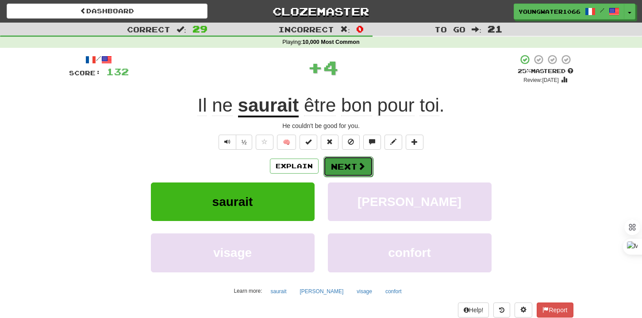
click at [344, 170] on button "Next" at bounding box center [348, 166] width 50 height 20
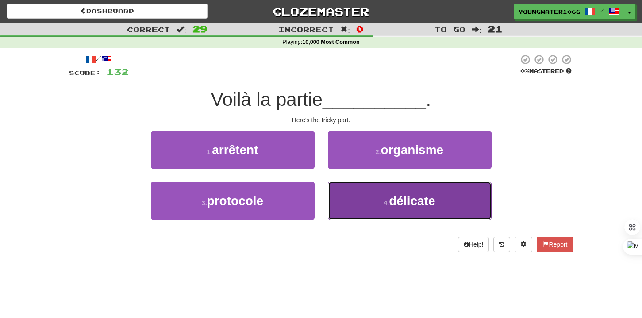
click at [349, 196] on button "4 . délicate" at bounding box center [410, 200] width 164 height 38
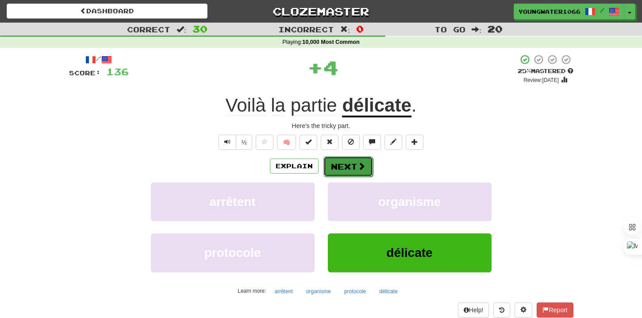
click at [345, 171] on button "Next" at bounding box center [348, 166] width 50 height 20
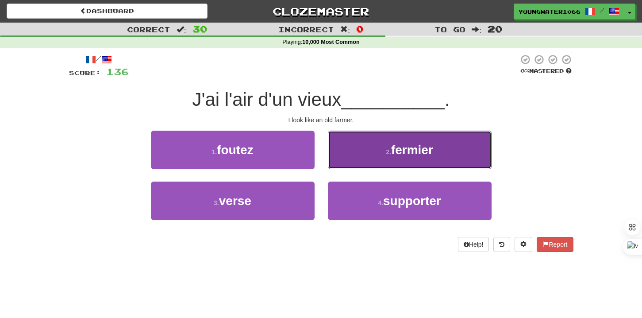
click at [377, 155] on button "2 . fermier" at bounding box center [410, 149] width 164 height 38
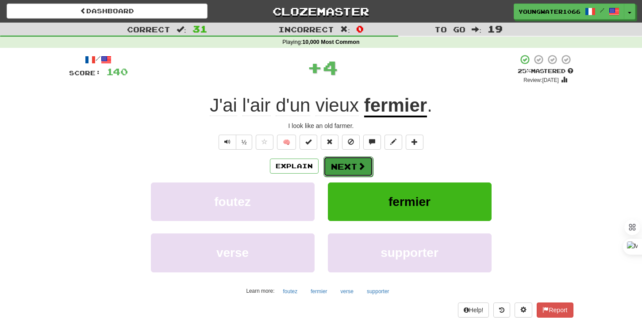
click at [354, 164] on button "Next" at bounding box center [348, 166] width 50 height 20
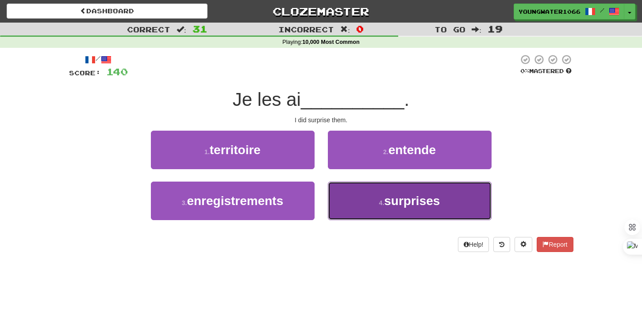
click at [362, 206] on button "4 . surprises" at bounding box center [410, 200] width 164 height 38
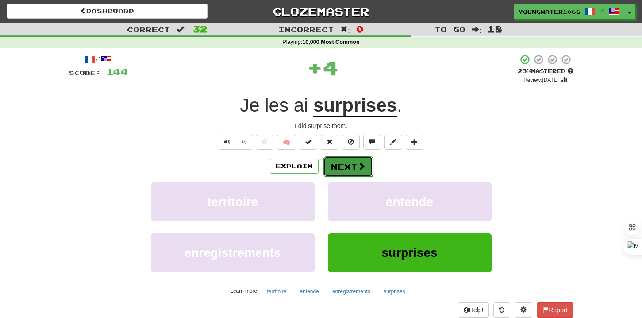
click at [351, 170] on button "Next" at bounding box center [348, 166] width 50 height 20
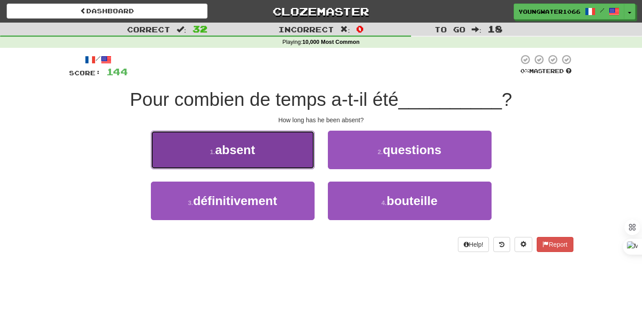
click at [290, 156] on button "1 . absent" at bounding box center [233, 149] width 164 height 38
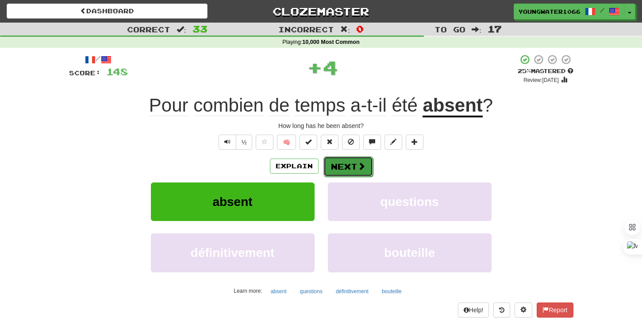
click at [343, 165] on button "Next" at bounding box center [348, 166] width 50 height 20
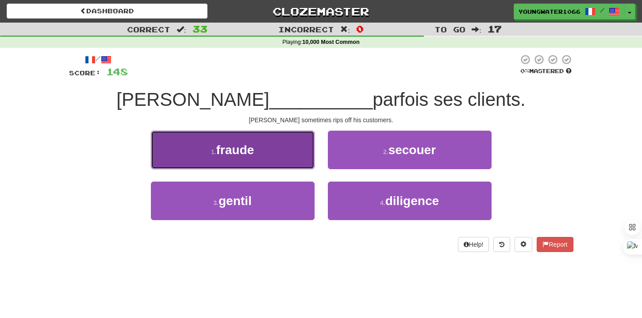
click at [260, 157] on button "1 . fraude" at bounding box center [233, 149] width 164 height 38
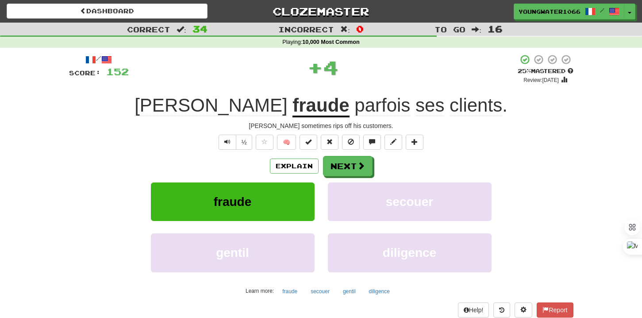
click at [319, 166] on div "Explain Next" at bounding box center [321, 166] width 504 height 20
click at [335, 153] on div "/ Score: 152 + 4 25 % Mastered Review: [DATE] Tom fraude parfois ses clients . …" at bounding box center [321, 192] width 504 height 277
click at [338, 163] on button "Next" at bounding box center [348, 166] width 50 height 20
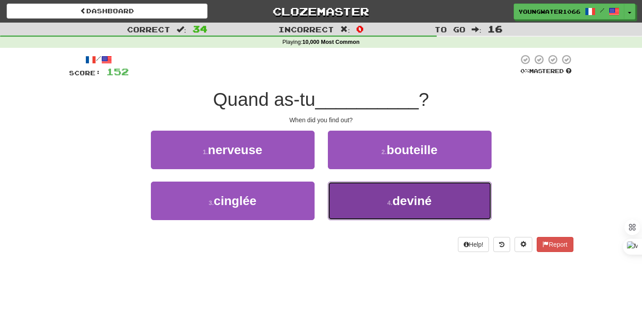
click at [347, 200] on button "4 . deviné" at bounding box center [410, 200] width 164 height 38
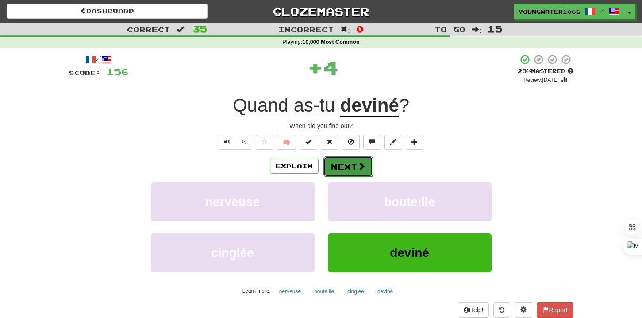
click at [346, 172] on button "Next" at bounding box center [348, 166] width 50 height 20
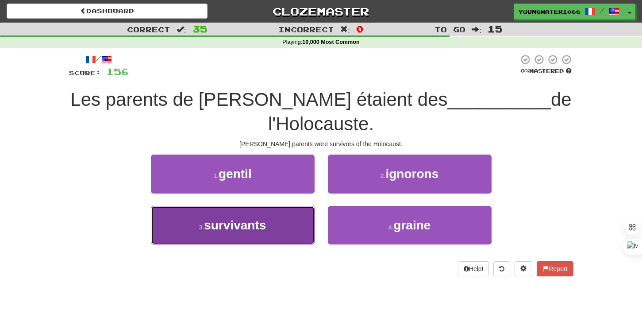
click at [292, 218] on button "3 . survivants" at bounding box center [233, 225] width 164 height 38
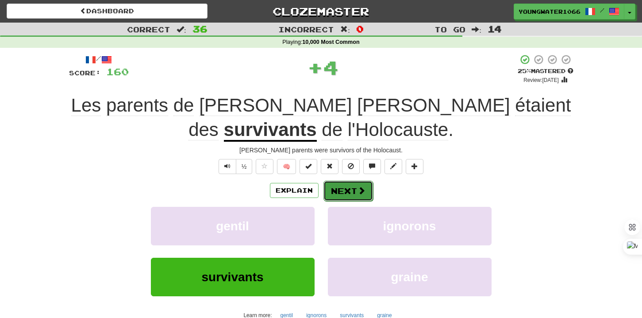
click at [342, 184] on button "Next" at bounding box center [348, 190] width 50 height 20
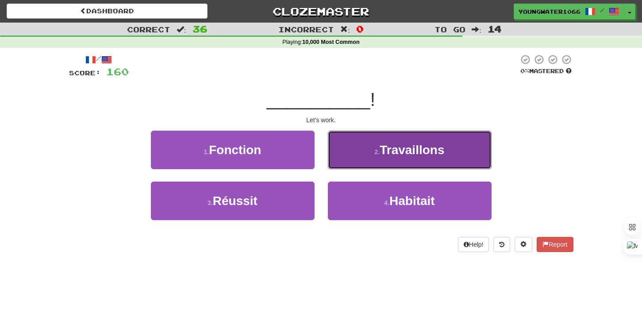
click at [413, 163] on button "2 . Travaillons" at bounding box center [410, 149] width 164 height 38
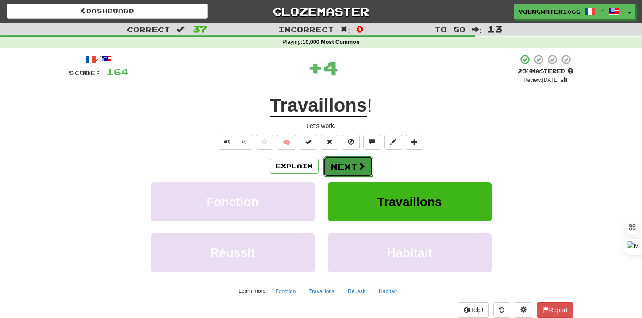
click at [339, 159] on button "Next" at bounding box center [348, 166] width 50 height 20
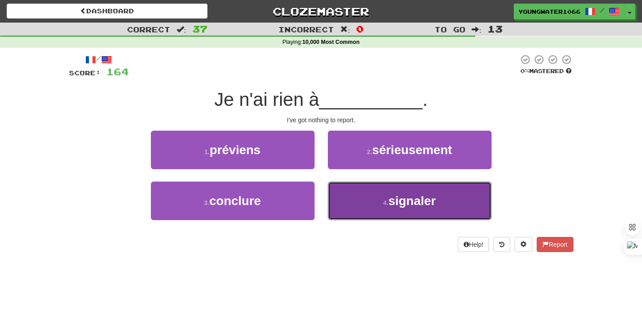
click at [354, 200] on button "4 . signaler" at bounding box center [410, 200] width 164 height 38
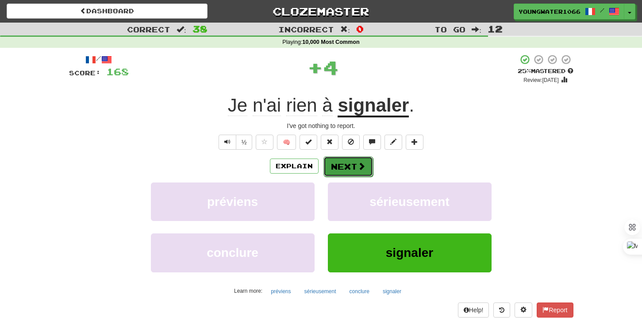
click at [345, 165] on button "Next" at bounding box center [348, 166] width 50 height 20
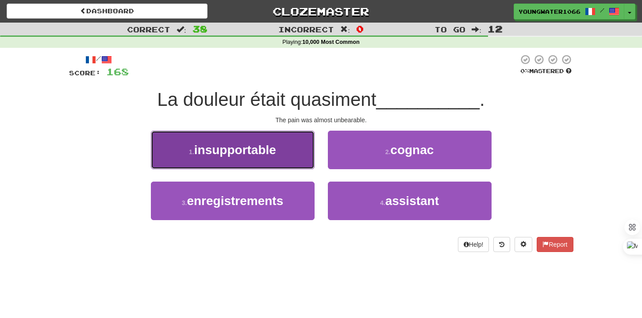
click at [255, 165] on button "1 . insupportable" at bounding box center [233, 149] width 164 height 38
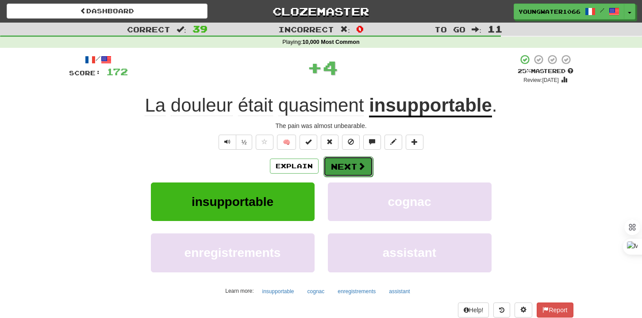
click at [337, 169] on button "Next" at bounding box center [348, 166] width 50 height 20
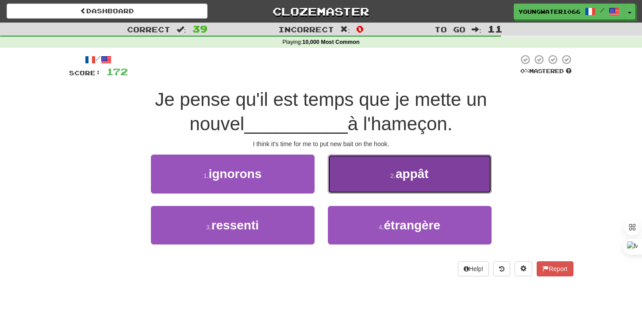
click at [370, 181] on button "2 . appât" at bounding box center [410, 173] width 164 height 38
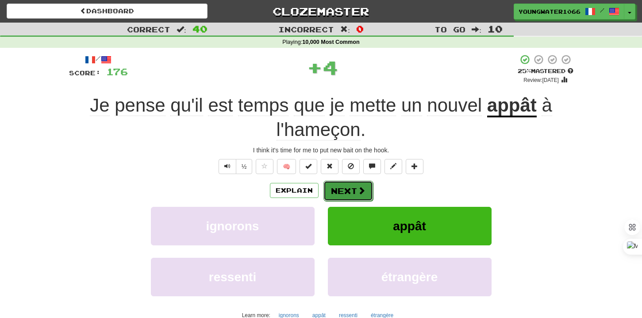
click at [331, 187] on button "Next" at bounding box center [348, 190] width 50 height 20
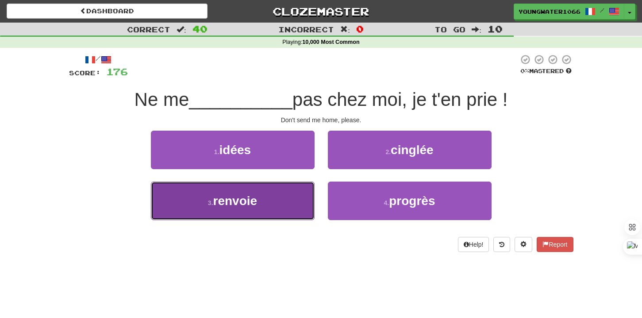
click at [282, 190] on button "3 . renvoie" at bounding box center [233, 200] width 164 height 38
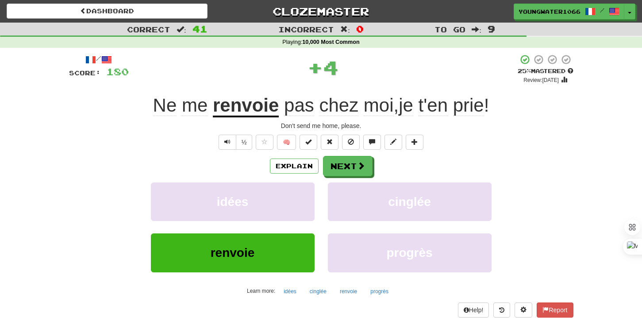
click at [333, 177] on div "Explain Next idées cinglée renvoie progrès Learn more: idées cinglée renvoie pr…" at bounding box center [321, 227] width 504 height 142
click at [340, 163] on button "Next" at bounding box center [348, 166] width 50 height 20
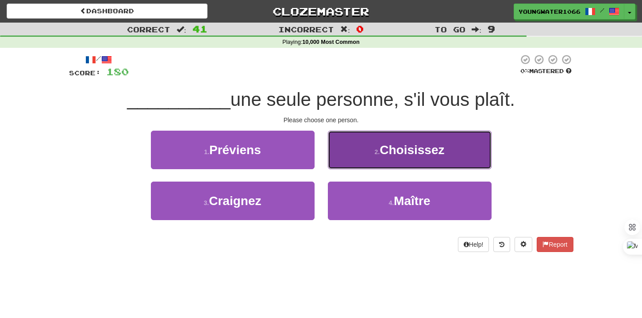
click at [373, 161] on button "2 . Choisissez" at bounding box center [410, 149] width 164 height 38
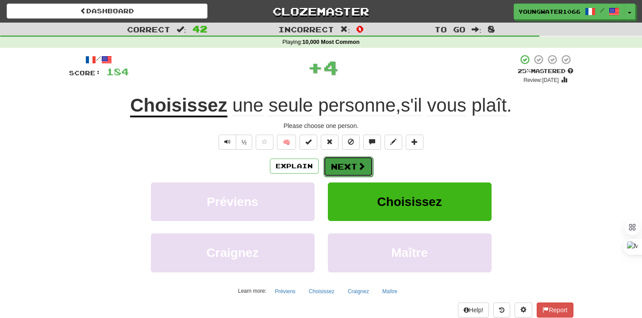
click at [350, 166] on button "Next" at bounding box center [348, 166] width 50 height 20
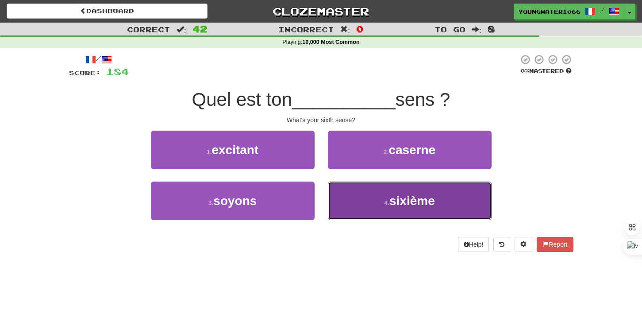
click at [350, 194] on button "4 . sixième" at bounding box center [410, 200] width 164 height 38
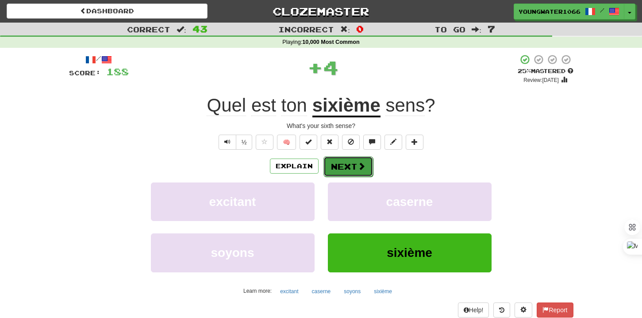
click at [350, 165] on button "Next" at bounding box center [348, 166] width 50 height 20
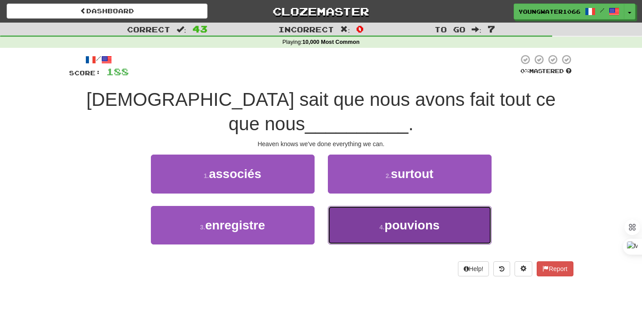
click at [344, 206] on button "4 . pouvions" at bounding box center [410, 225] width 164 height 38
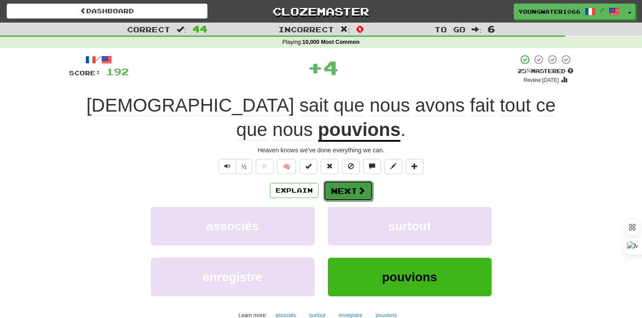
click at [344, 180] on button "Next" at bounding box center [348, 190] width 50 height 20
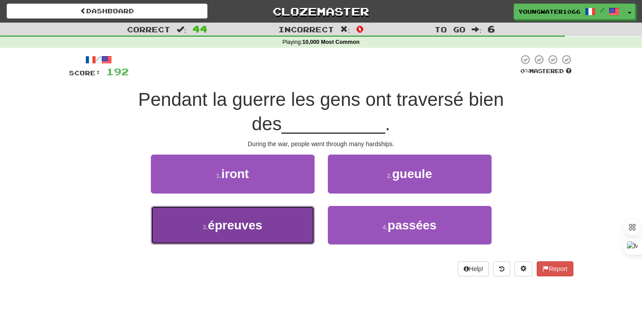
click at [292, 206] on button "3 . épreuves" at bounding box center [233, 225] width 164 height 38
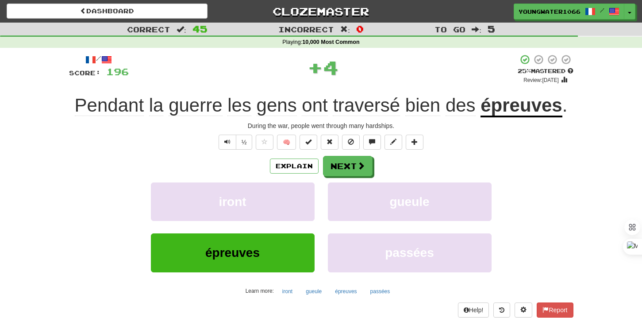
click at [335, 177] on div "Explain Next iront gueule épreuves passées Learn more: iront gueule épreuves pa…" at bounding box center [321, 227] width 504 height 142
click at [335, 171] on button "Next" at bounding box center [348, 166] width 50 height 20
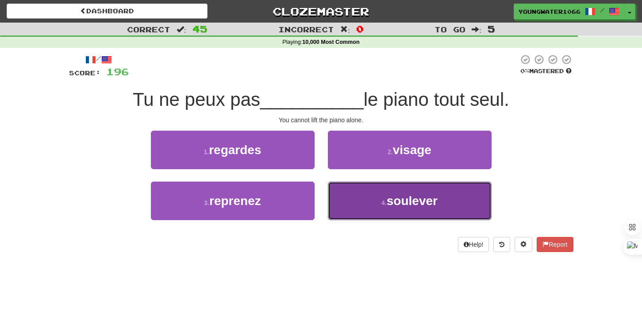
click at [351, 202] on button "4 . soulever" at bounding box center [410, 200] width 164 height 38
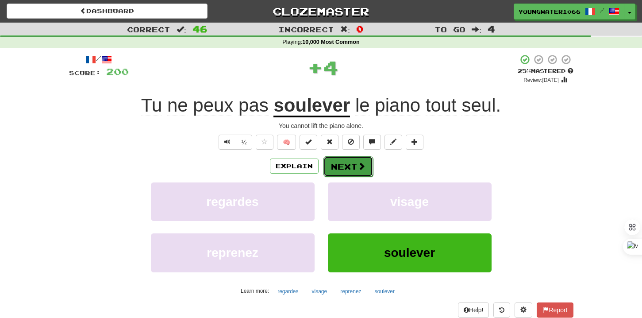
click at [351, 164] on button "Next" at bounding box center [348, 166] width 50 height 20
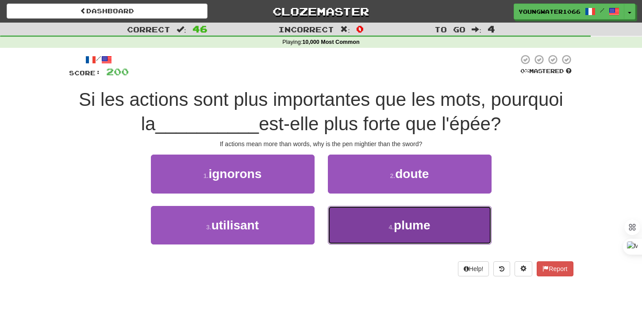
click at [337, 215] on button "4 . plume" at bounding box center [410, 225] width 164 height 38
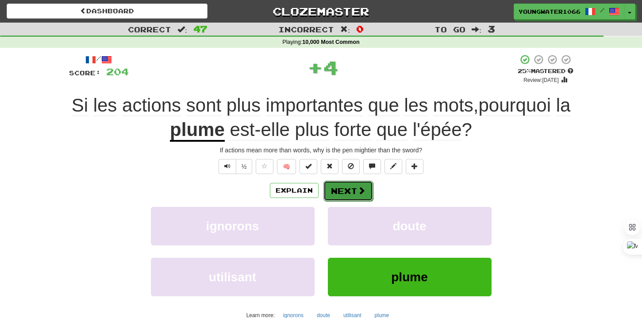
click at [337, 189] on button "Next" at bounding box center [348, 190] width 50 height 20
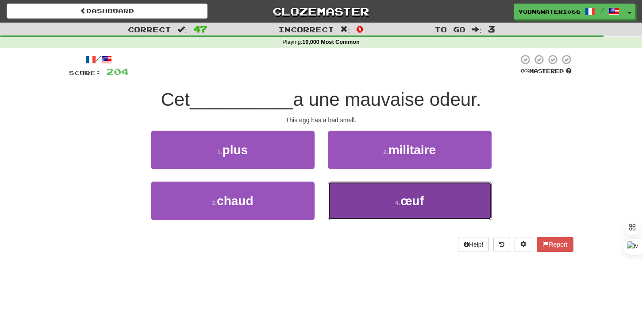
click at [334, 188] on button "4 . œuf" at bounding box center [410, 200] width 164 height 38
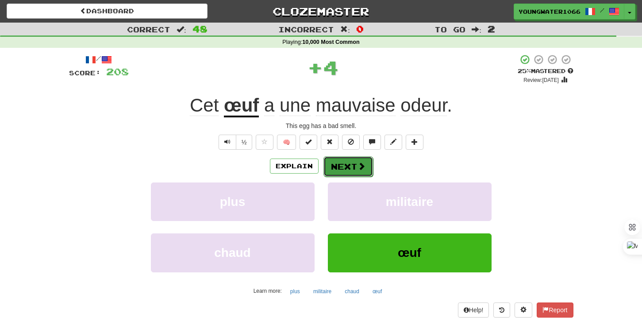
click at [334, 172] on button "Next" at bounding box center [348, 166] width 50 height 20
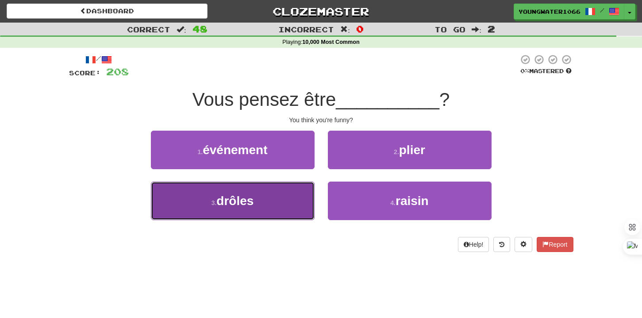
click at [293, 197] on button "3 . drôles" at bounding box center [233, 200] width 164 height 38
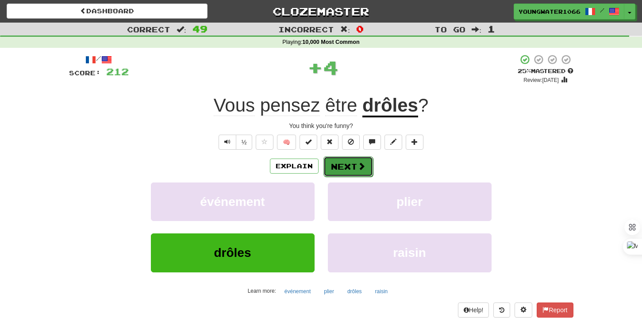
click at [357, 170] on span at bounding box center [361, 166] width 8 height 8
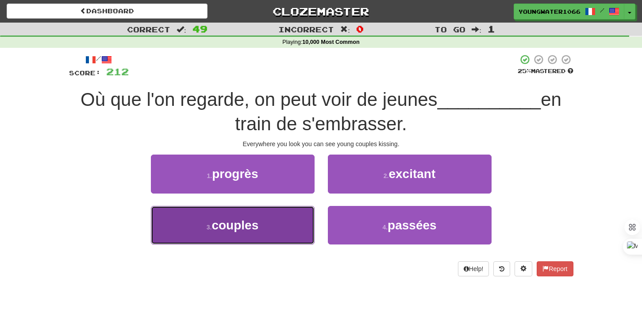
click at [294, 221] on button "3 . couples" at bounding box center [233, 225] width 164 height 38
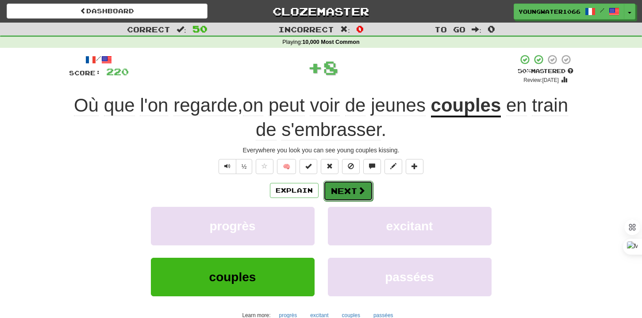
click at [344, 190] on button "Next" at bounding box center [348, 190] width 50 height 20
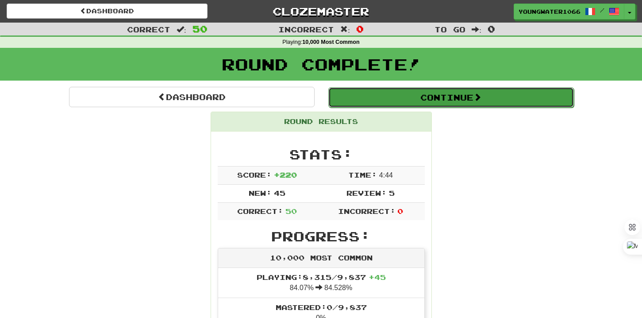
click at [397, 104] on button "Continue" at bounding box center [451, 97] width 246 height 20
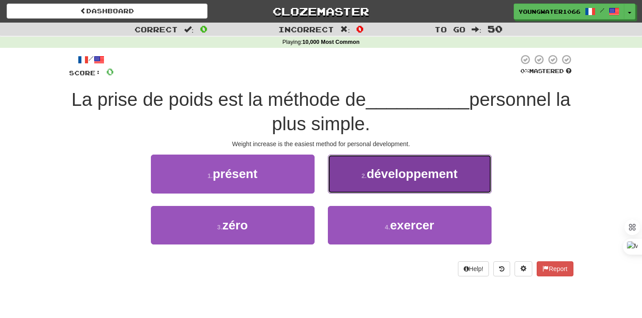
click at [393, 177] on span "développement" at bounding box center [412, 174] width 91 height 14
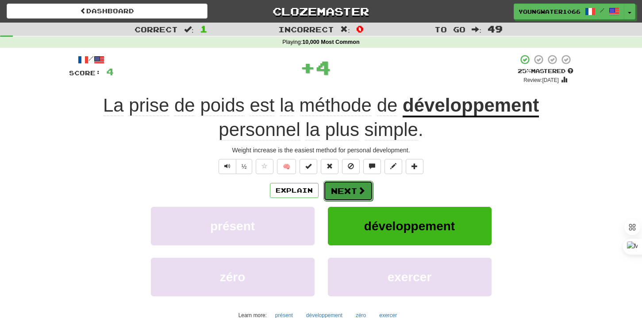
click at [347, 188] on button "Next" at bounding box center [348, 190] width 50 height 20
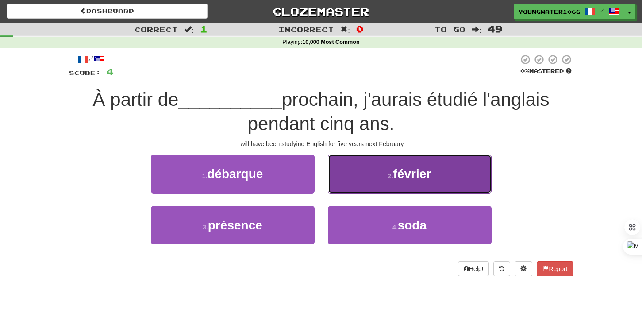
click at [371, 180] on button "2 . février" at bounding box center [410, 173] width 164 height 38
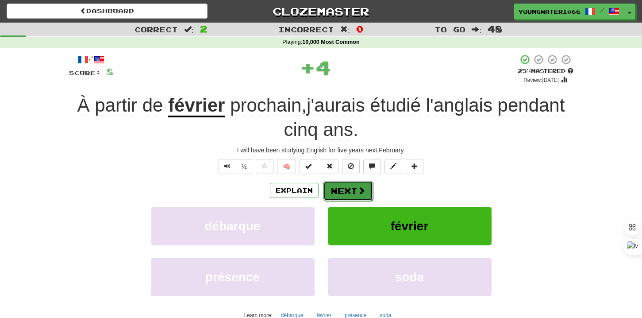
click at [340, 189] on button "Next" at bounding box center [348, 190] width 50 height 20
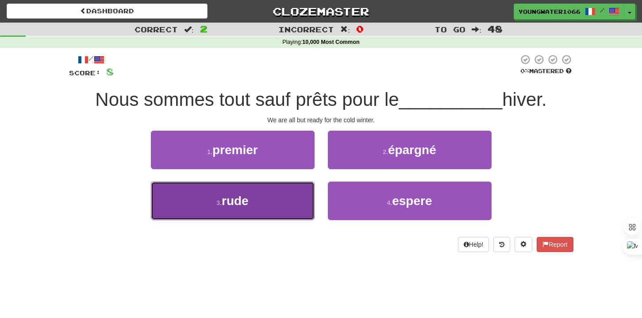
click at [288, 195] on button "3 . rude" at bounding box center [233, 200] width 164 height 38
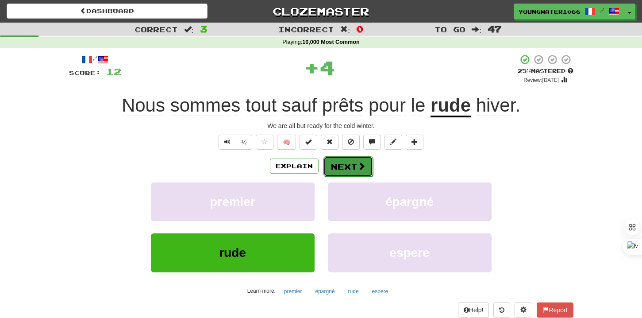
click at [343, 167] on button "Next" at bounding box center [348, 166] width 50 height 20
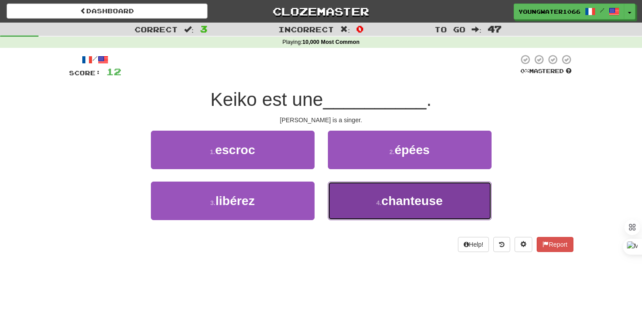
click at [349, 194] on button "4 . chanteuse" at bounding box center [410, 200] width 164 height 38
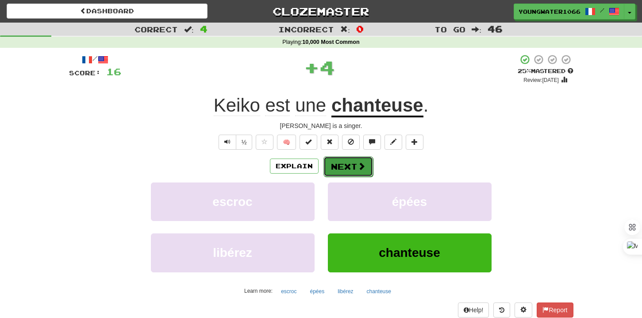
click at [344, 168] on button "Next" at bounding box center [348, 166] width 50 height 20
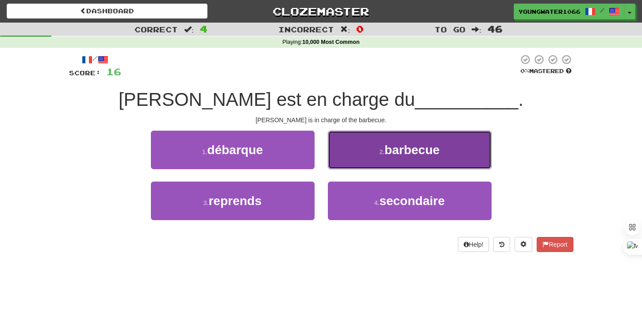
click at [349, 159] on button "2 . barbecue" at bounding box center [410, 149] width 164 height 38
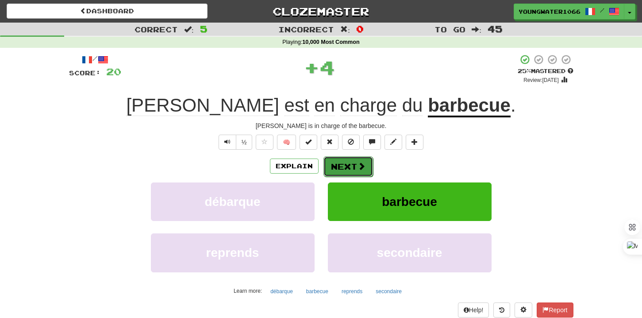
click at [343, 164] on button "Next" at bounding box center [348, 166] width 50 height 20
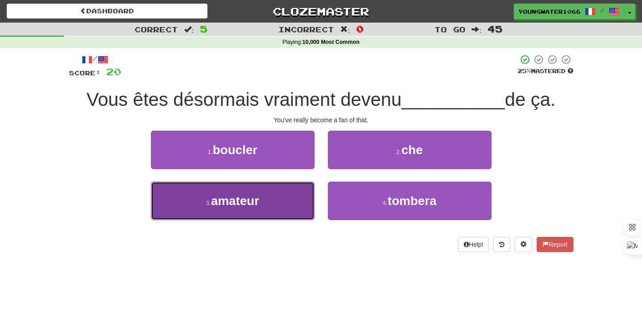
click at [287, 192] on button "3 . amateur" at bounding box center [233, 200] width 164 height 38
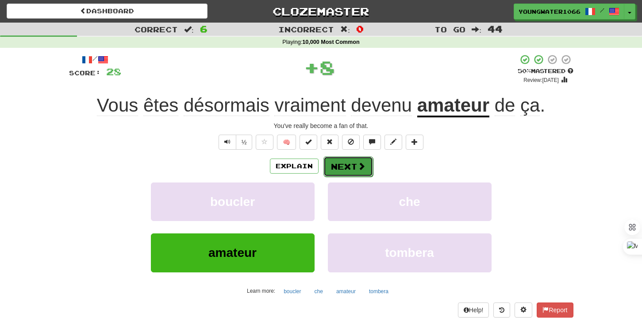
click at [347, 161] on button "Next" at bounding box center [348, 166] width 50 height 20
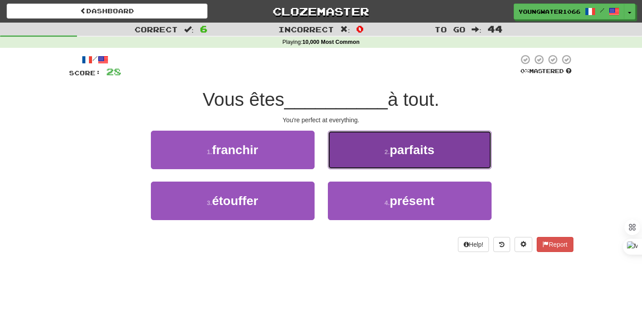
click at [345, 156] on button "2 . parfaits" at bounding box center [410, 149] width 164 height 38
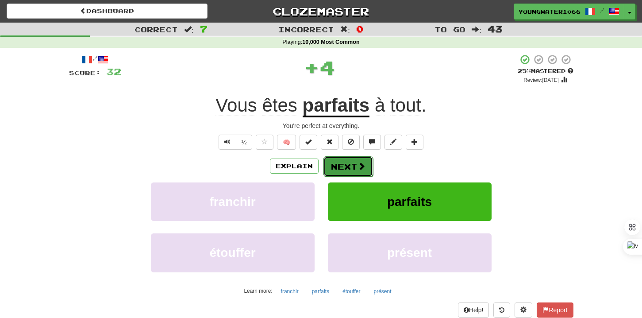
click at [340, 165] on button "Next" at bounding box center [348, 166] width 50 height 20
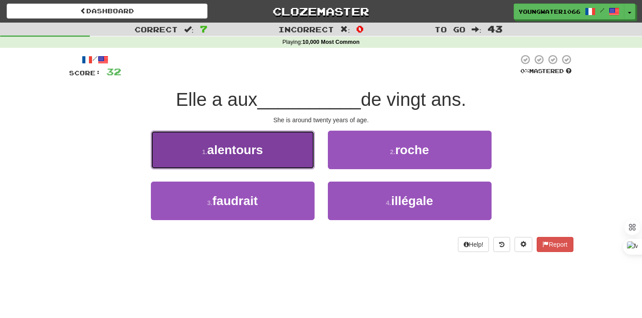
click at [265, 157] on button "1 . alentours" at bounding box center [233, 149] width 164 height 38
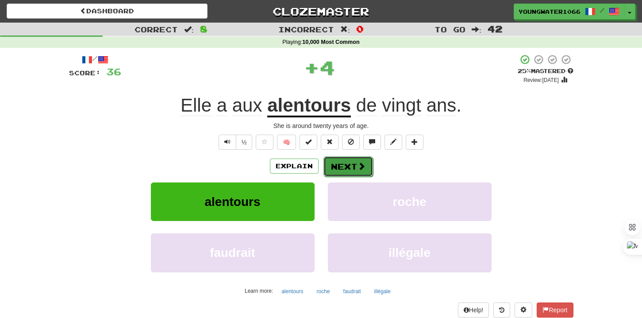
click at [340, 165] on button "Next" at bounding box center [348, 166] width 50 height 20
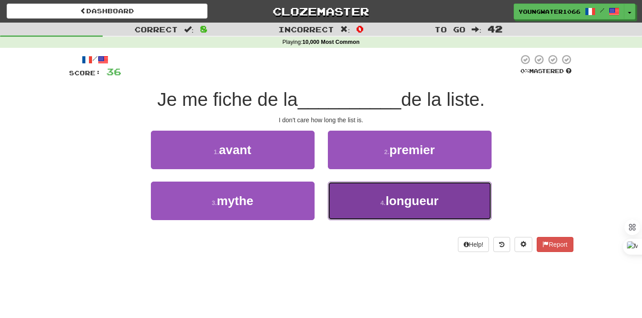
click at [362, 209] on button "4 . longueur" at bounding box center [410, 200] width 164 height 38
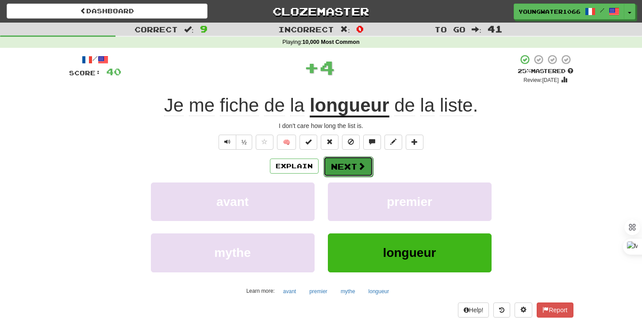
click at [346, 165] on button "Next" at bounding box center [348, 166] width 50 height 20
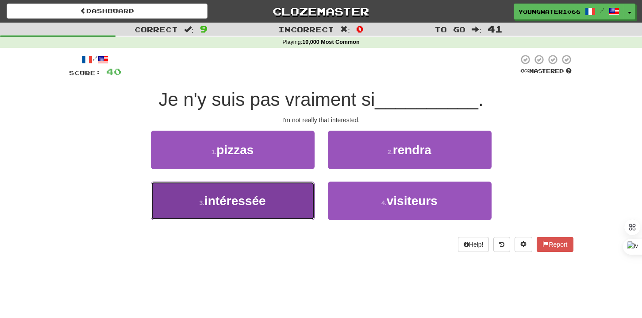
click at [248, 210] on button "3 . intéressée" at bounding box center [233, 200] width 164 height 38
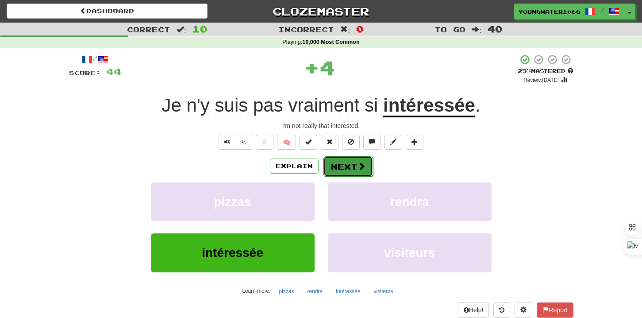
click at [337, 170] on button "Next" at bounding box center [348, 166] width 50 height 20
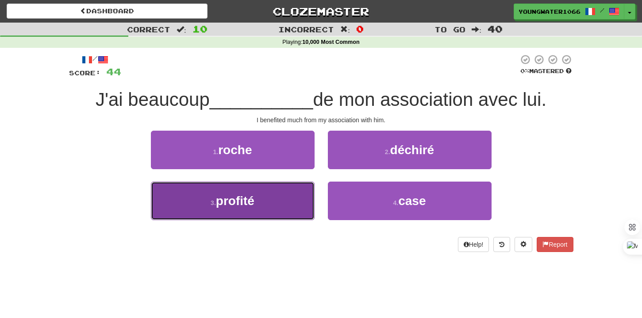
click at [295, 208] on button "3 . profité" at bounding box center [233, 200] width 164 height 38
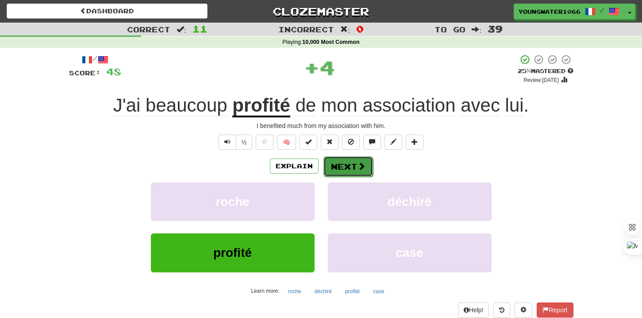
click at [360, 168] on span at bounding box center [361, 166] width 8 height 8
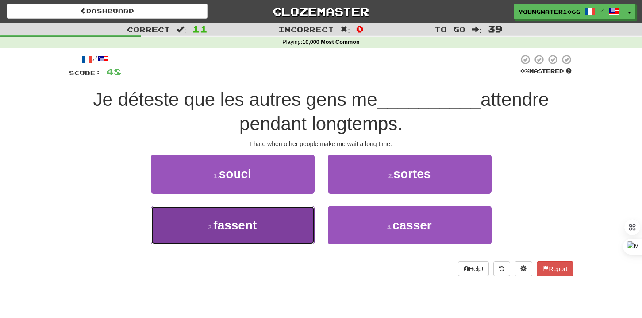
click at [270, 223] on button "3 . fassent" at bounding box center [233, 225] width 164 height 38
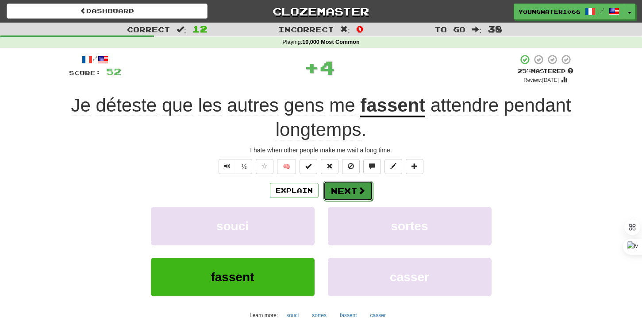
click at [352, 187] on button "Next" at bounding box center [348, 190] width 50 height 20
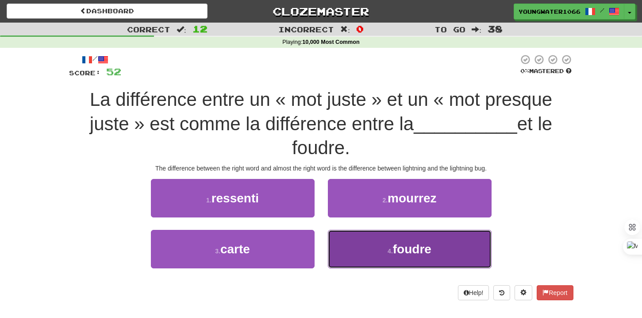
click at [367, 252] on button "4 . foudre" at bounding box center [410, 249] width 164 height 38
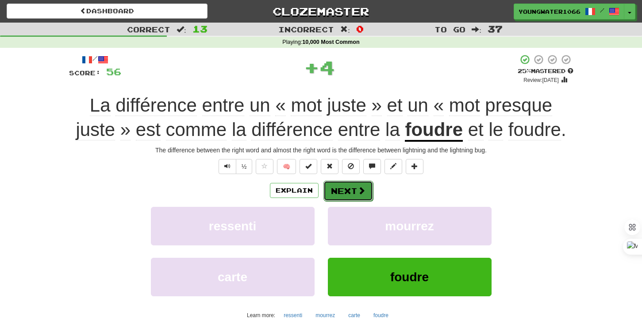
click at [350, 185] on button "Next" at bounding box center [348, 190] width 50 height 20
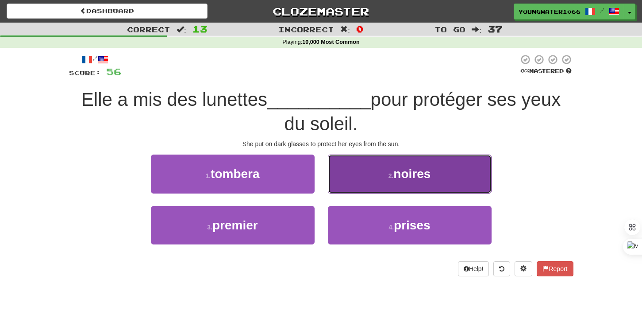
click at [353, 183] on button "2 . noires" at bounding box center [410, 173] width 164 height 38
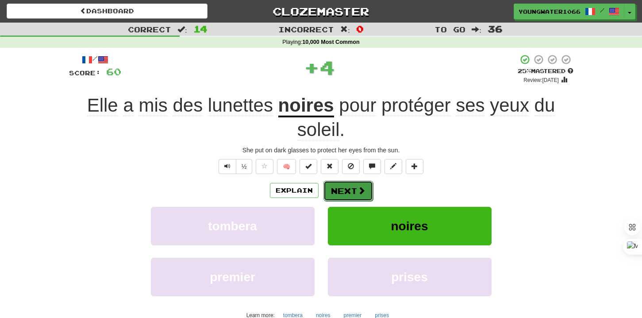
click at [348, 188] on button "Next" at bounding box center [348, 190] width 50 height 20
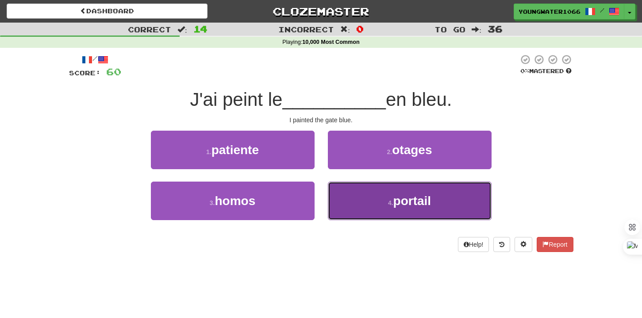
click at [338, 192] on button "4 . portail" at bounding box center [410, 200] width 164 height 38
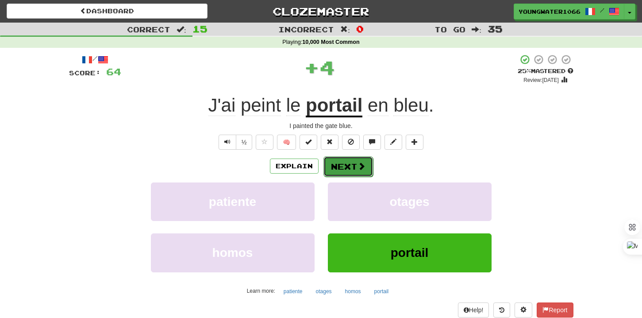
click at [338, 163] on button "Next" at bounding box center [348, 166] width 50 height 20
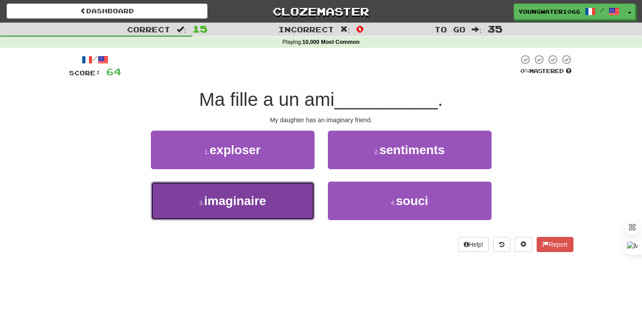
click at [285, 206] on button "3 . imaginaire" at bounding box center [233, 200] width 164 height 38
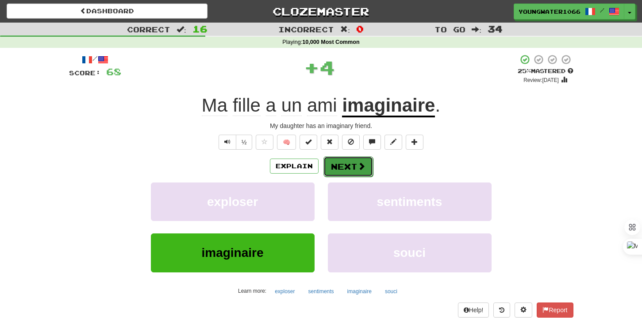
click at [338, 166] on button "Next" at bounding box center [348, 166] width 50 height 20
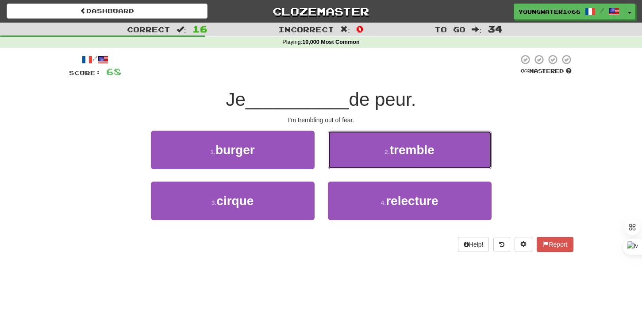
click at [338, 166] on button "2 . tremble" at bounding box center [410, 149] width 164 height 38
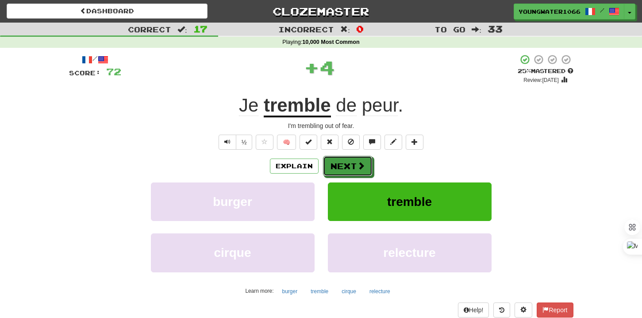
click at [338, 166] on button "Next" at bounding box center [348, 166] width 50 height 20
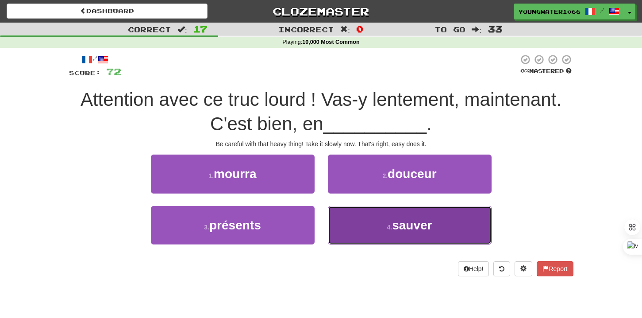
click at [364, 219] on button "4 . sauver" at bounding box center [410, 225] width 164 height 38
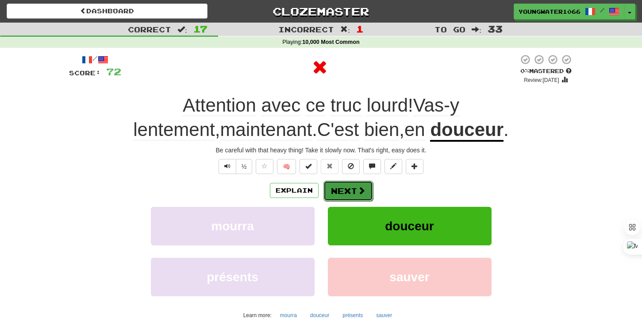
click at [359, 188] on span at bounding box center [361, 190] width 8 height 8
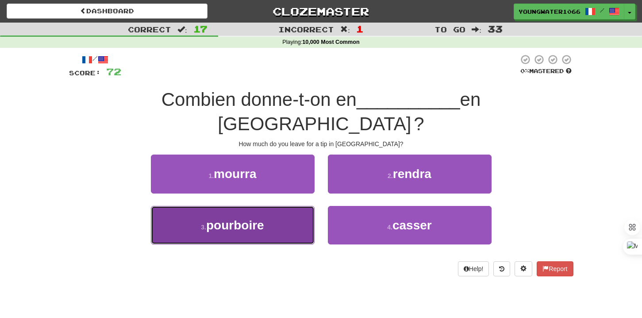
click at [272, 206] on button "3 . pourboire" at bounding box center [233, 225] width 164 height 38
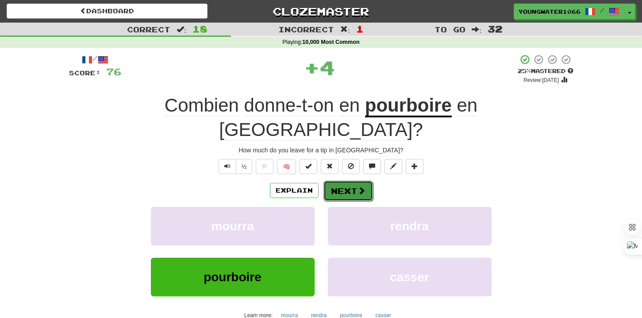
click at [352, 180] on button "Next" at bounding box center [348, 190] width 50 height 20
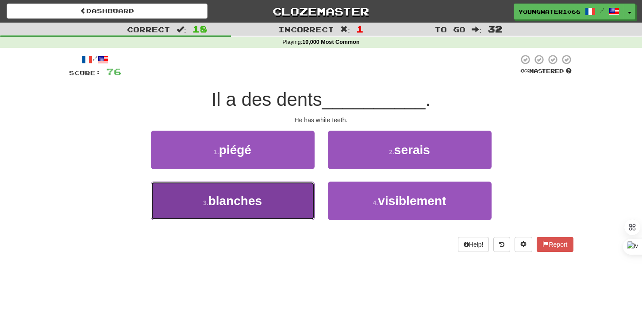
click at [299, 197] on button "3 . blanches" at bounding box center [233, 200] width 164 height 38
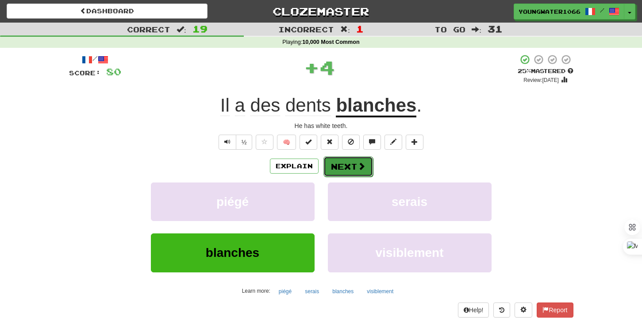
click at [348, 164] on button "Next" at bounding box center [348, 166] width 50 height 20
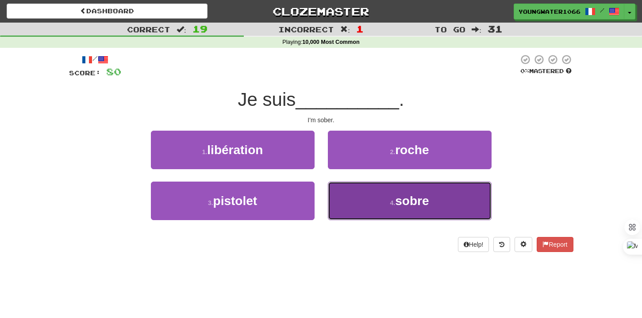
click at [353, 195] on button "4 . sobre" at bounding box center [410, 200] width 164 height 38
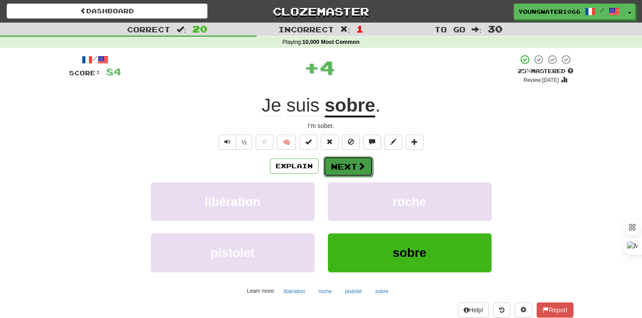
click at [349, 164] on button "Next" at bounding box center [348, 166] width 50 height 20
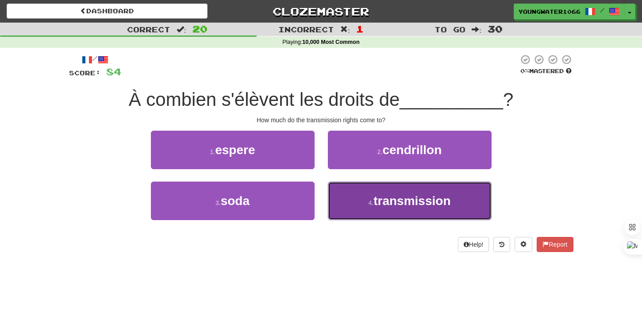
click at [358, 196] on button "4 . transmission" at bounding box center [410, 200] width 164 height 38
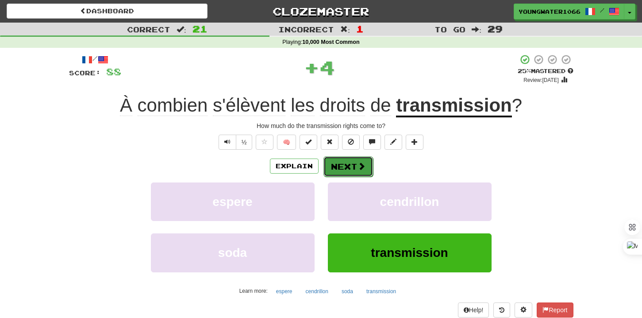
click at [350, 168] on button "Next" at bounding box center [348, 166] width 50 height 20
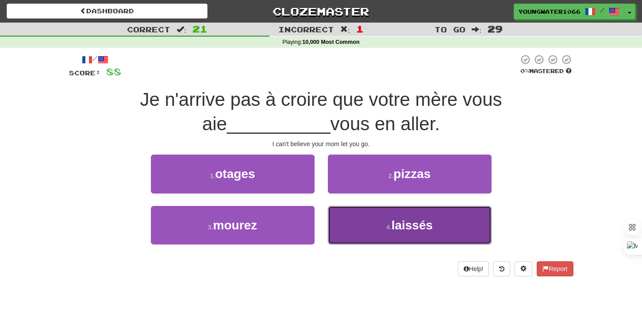
click at [351, 218] on button "4 . laissés" at bounding box center [410, 225] width 164 height 38
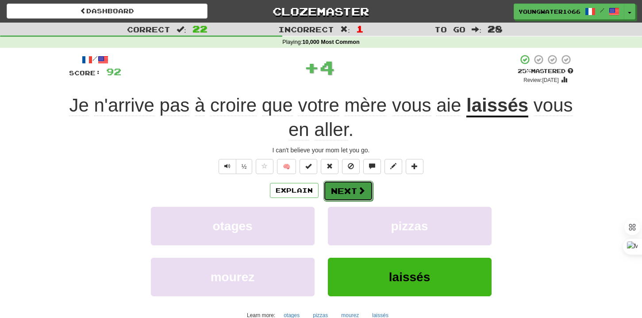
click at [342, 191] on button "Next" at bounding box center [348, 190] width 50 height 20
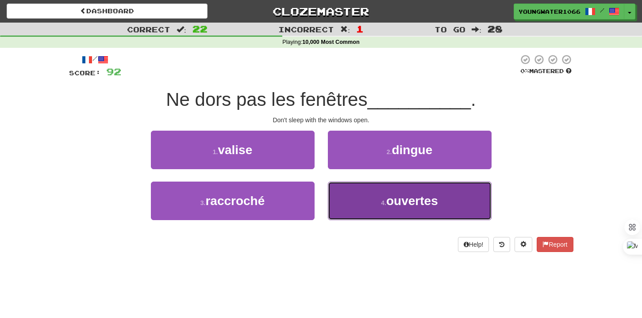
click at [353, 200] on button "4 . ouvertes" at bounding box center [410, 200] width 164 height 38
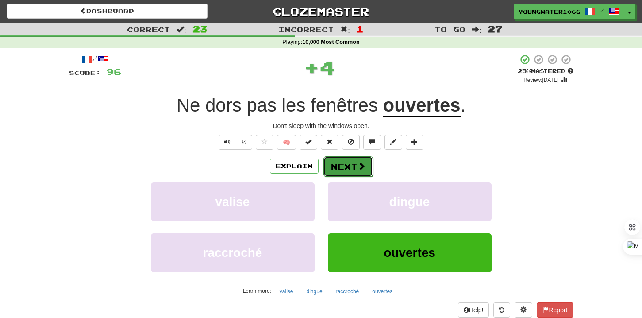
click at [349, 173] on button "Next" at bounding box center [348, 166] width 50 height 20
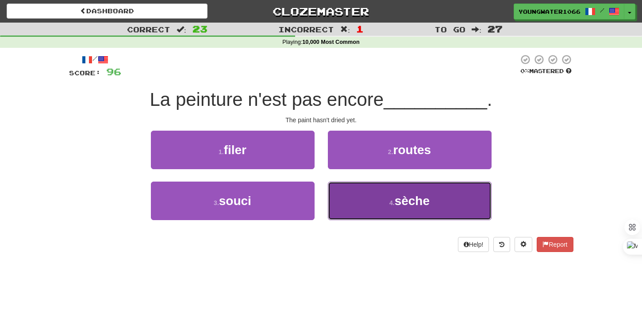
click at [366, 201] on button "4 . sèche" at bounding box center [410, 200] width 164 height 38
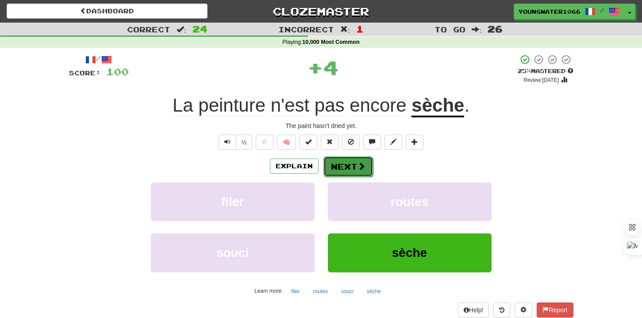
click at [349, 165] on button "Next" at bounding box center [348, 166] width 50 height 20
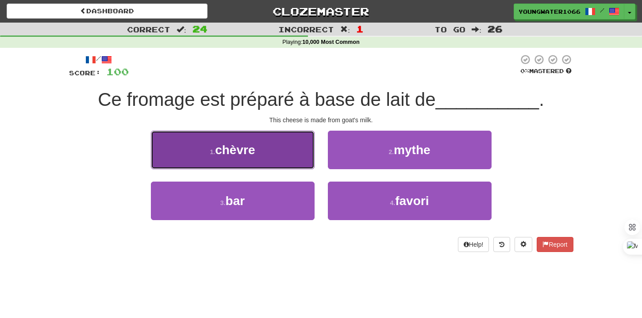
click at [287, 159] on button "1 . chèvre" at bounding box center [233, 149] width 164 height 38
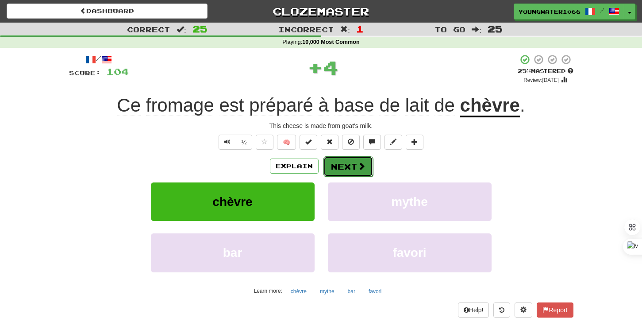
click at [342, 170] on button "Next" at bounding box center [348, 166] width 50 height 20
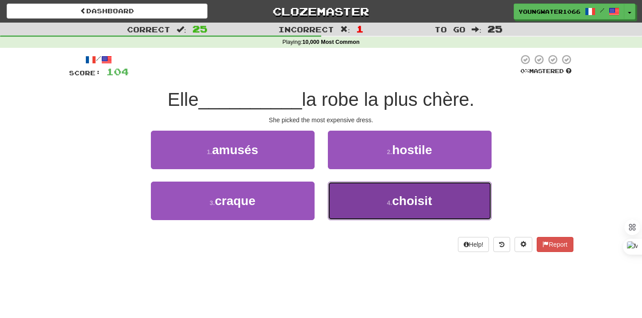
click at [361, 203] on button "4 . choisit" at bounding box center [410, 200] width 164 height 38
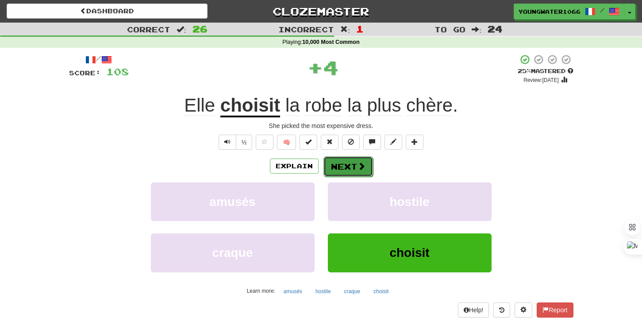
click at [350, 165] on button "Next" at bounding box center [348, 166] width 50 height 20
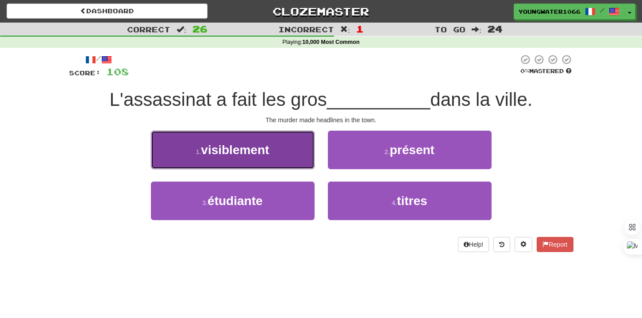
click at [266, 144] on span "visiblement" at bounding box center [235, 150] width 68 height 14
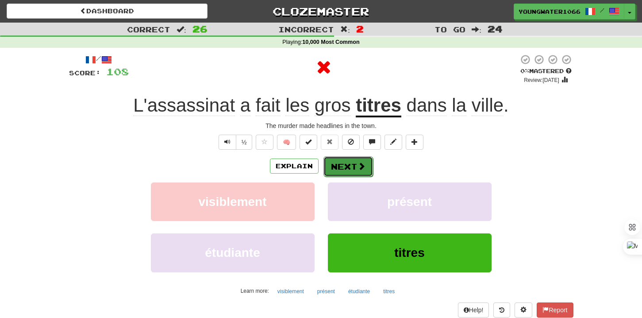
click at [331, 173] on button "Next" at bounding box center [348, 166] width 50 height 20
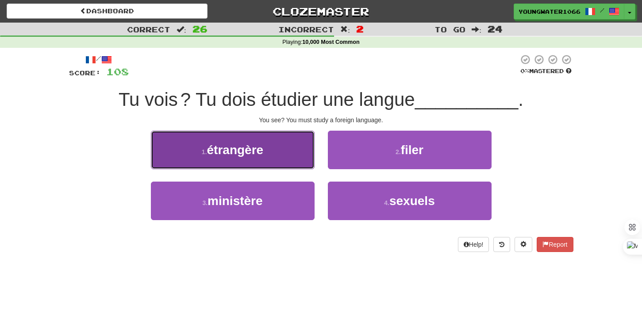
click at [280, 162] on button "1 . étrangère" at bounding box center [233, 149] width 164 height 38
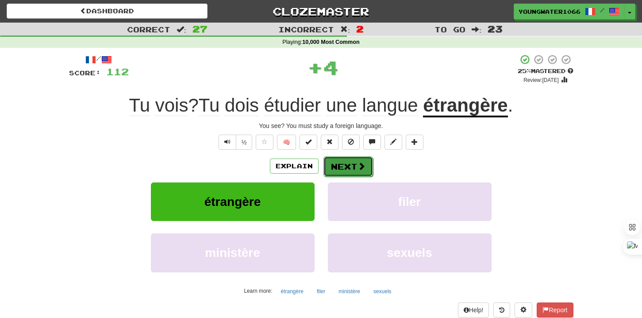
click at [332, 169] on button "Next" at bounding box center [348, 166] width 50 height 20
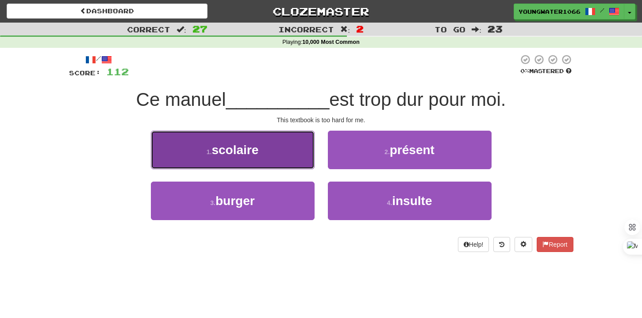
click at [292, 160] on button "1 . scolaire" at bounding box center [233, 149] width 164 height 38
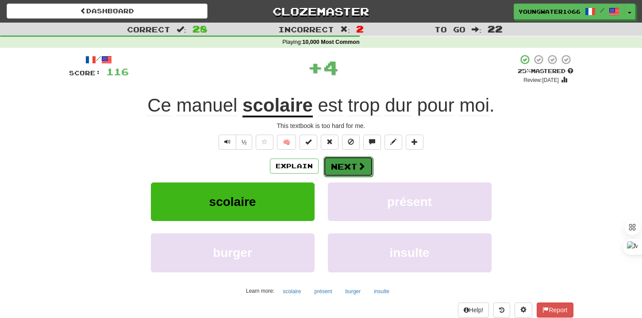
click at [342, 165] on button "Next" at bounding box center [348, 166] width 50 height 20
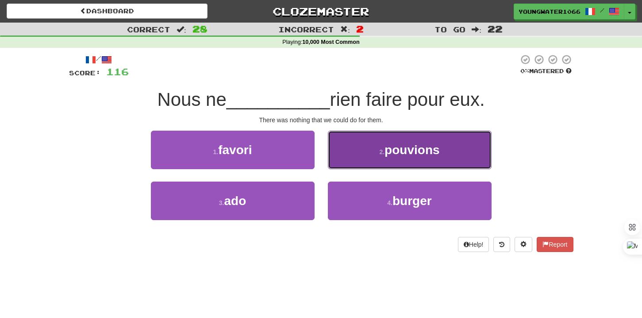
click at [371, 161] on button "2 . pouvions" at bounding box center [410, 149] width 164 height 38
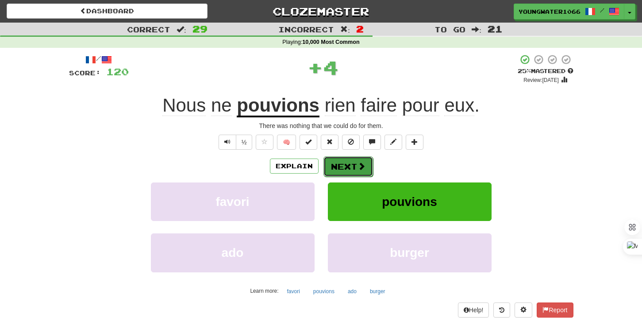
click at [355, 170] on button "Next" at bounding box center [348, 166] width 50 height 20
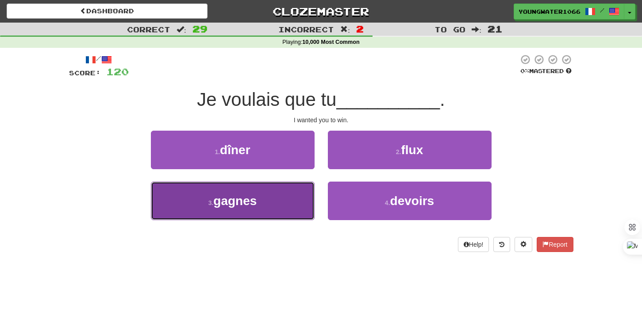
click at [290, 202] on button "3 . gagnes" at bounding box center [233, 200] width 164 height 38
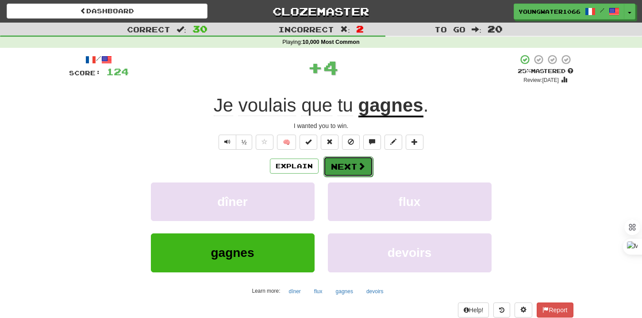
click at [345, 169] on button "Next" at bounding box center [348, 166] width 50 height 20
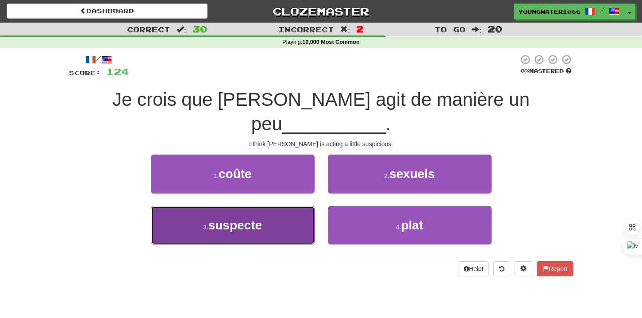
click at [295, 207] on button "3 . suspecte" at bounding box center [233, 225] width 164 height 38
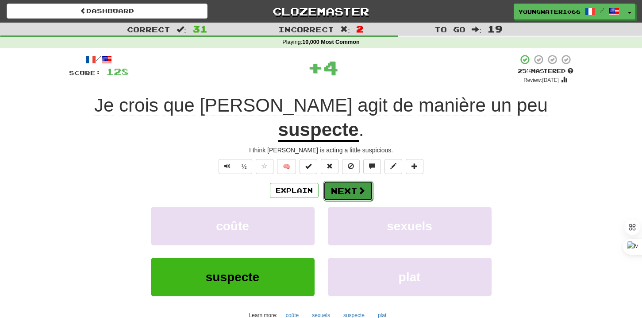
click at [337, 180] on button "Next" at bounding box center [348, 190] width 50 height 20
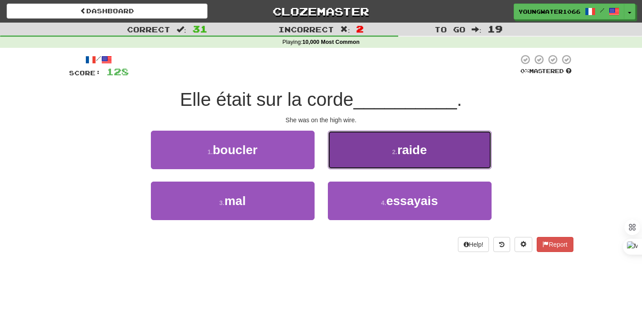
click at [353, 159] on button "2 . raide" at bounding box center [410, 149] width 164 height 38
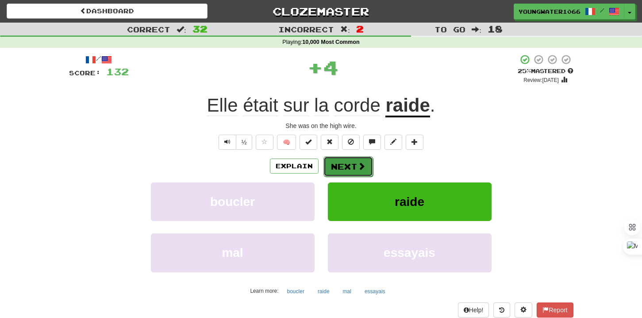
click at [346, 164] on button "Next" at bounding box center [348, 166] width 50 height 20
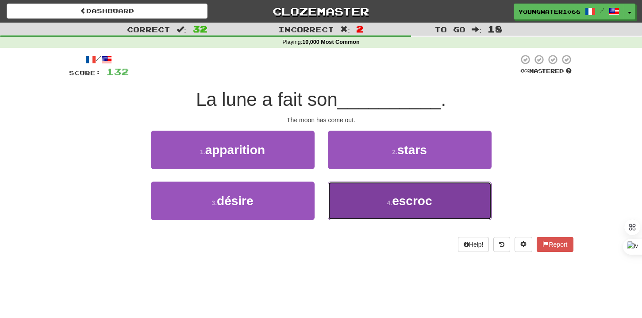
click at [354, 200] on button "4 . escroc" at bounding box center [410, 200] width 164 height 38
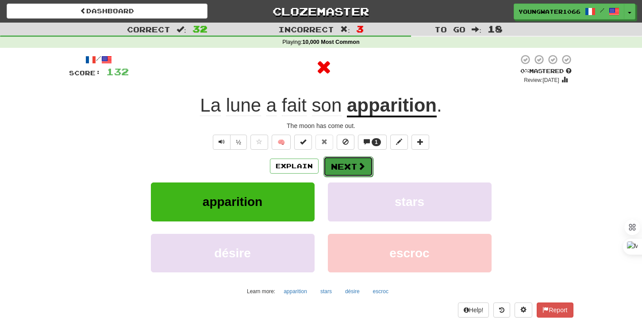
click at [349, 171] on button "Next" at bounding box center [348, 166] width 50 height 20
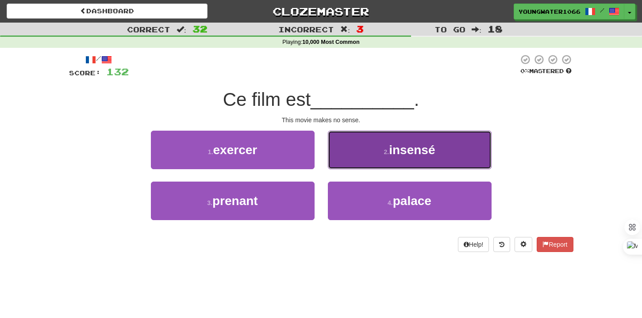
click at [360, 157] on button "2 . insensé" at bounding box center [410, 149] width 164 height 38
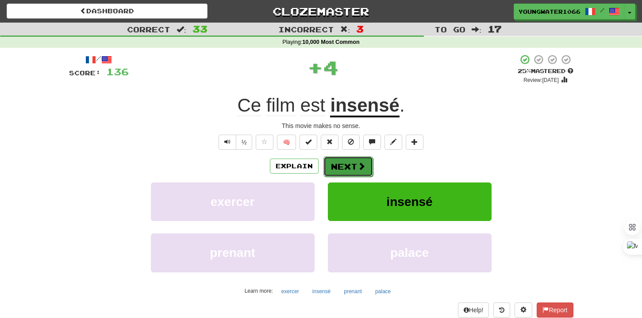
click at [347, 165] on button "Next" at bounding box center [348, 166] width 50 height 20
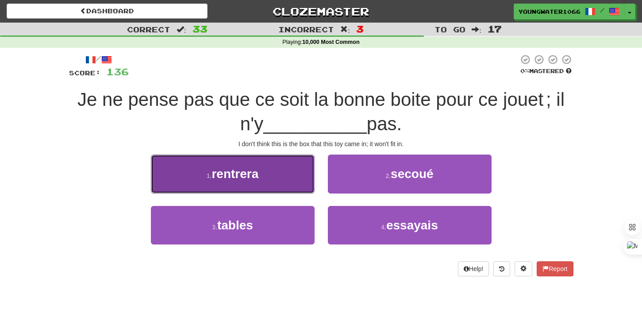
click at [303, 180] on button "1 . rentrera" at bounding box center [233, 173] width 164 height 38
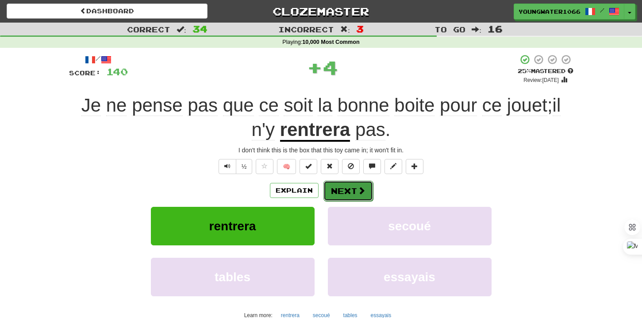
click at [342, 183] on button "Next" at bounding box center [348, 190] width 50 height 20
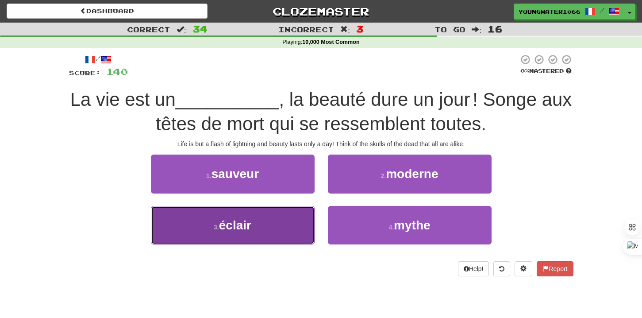
click at [302, 213] on button "3 . éclair" at bounding box center [233, 225] width 164 height 38
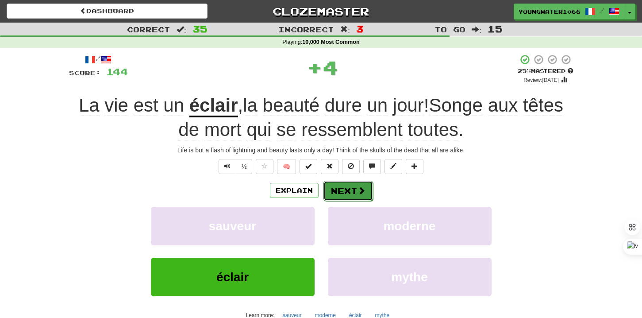
click at [346, 190] on button "Next" at bounding box center [348, 190] width 50 height 20
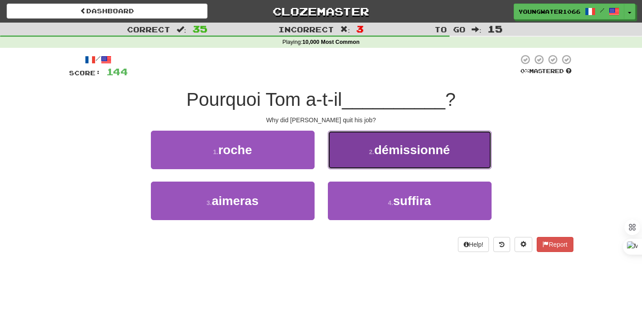
click at [449, 143] on span "démissionné" at bounding box center [412, 150] width 76 height 14
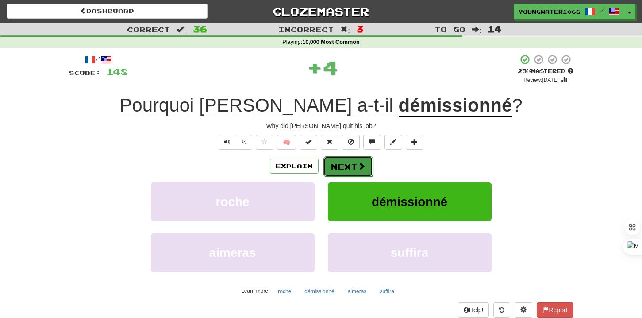
click at [342, 174] on button "Next" at bounding box center [348, 166] width 50 height 20
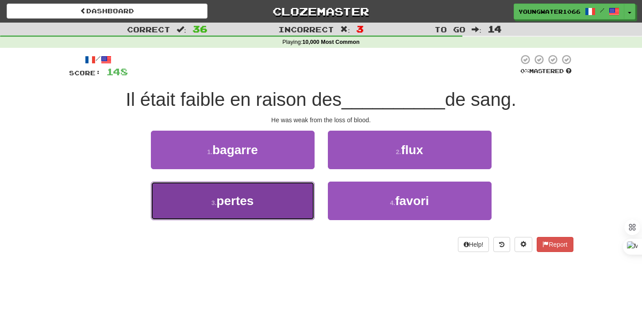
click at [292, 196] on button "3 . pertes" at bounding box center [233, 200] width 164 height 38
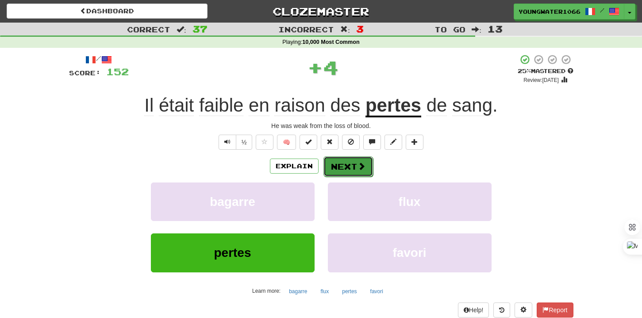
click at [341, 170] on button "Next" at bounding box center [348, 166] width 50 height 20
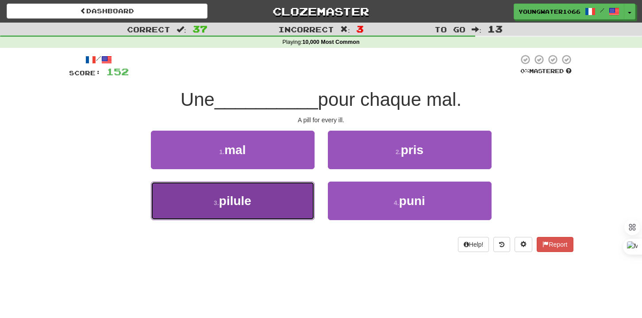
click at [301, 194] on button "3 . pilule" at bounding box center [233, 200] width 164 height 38
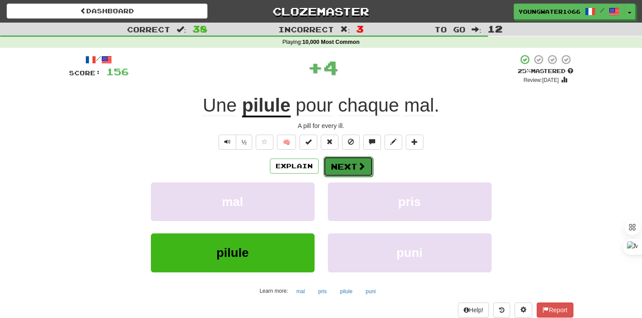
click at [341, 161] on button "Next" at bounding box center [348, 166] width 50 height 20
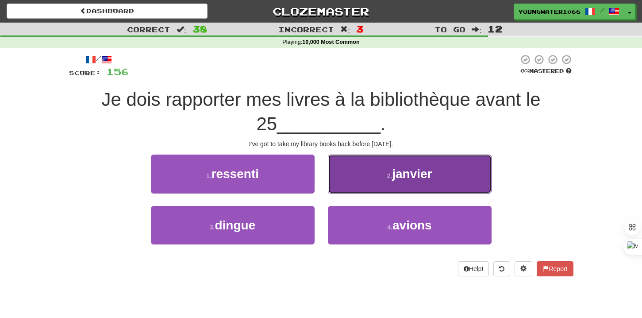
click at [352, 185] on button "2 . janvier" at bounding box center [410, 173] width 164 height 38
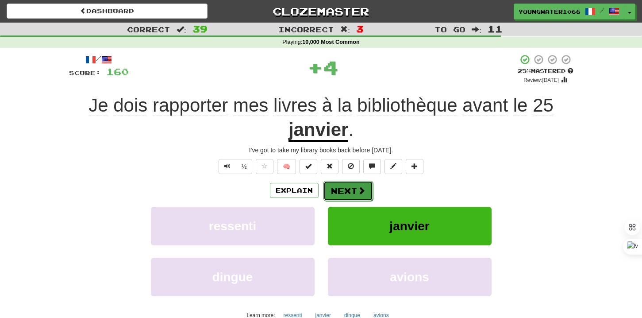
click at [343, 191] on button "Next" at bounding box center [348, 190] width 50 height 20
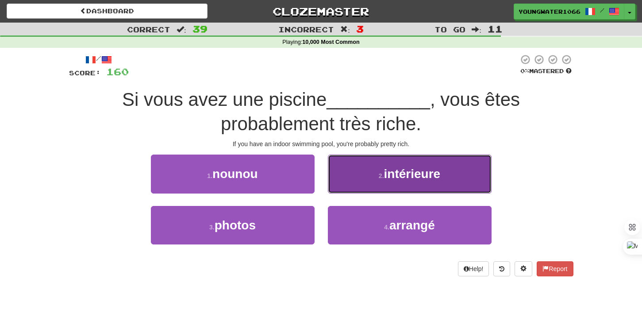
click at [357, 184] on button "2 . intérieure" at bounding box center [410, 173] width 164 height 38
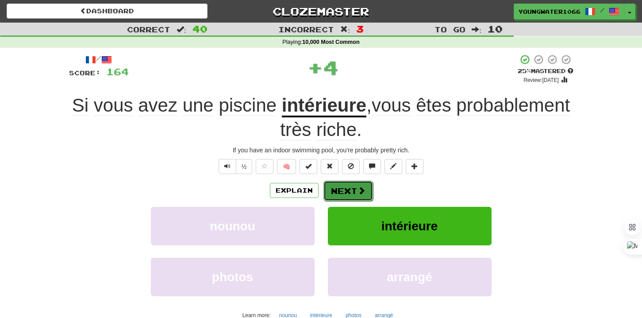
click at [348, 189] on button "Next" at bounding box center [348, 190] width 50 height 20
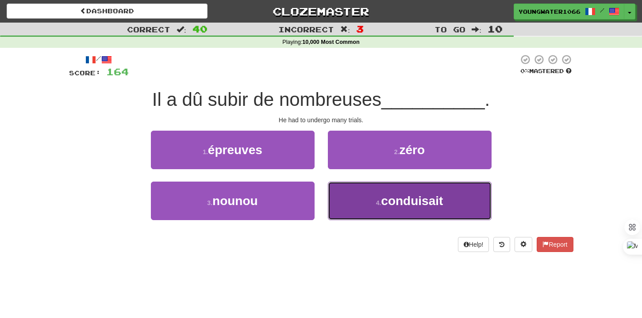
click at [362, 202] on button "4 . conduisait" at bounding box center [410, 200] width 164 height 38
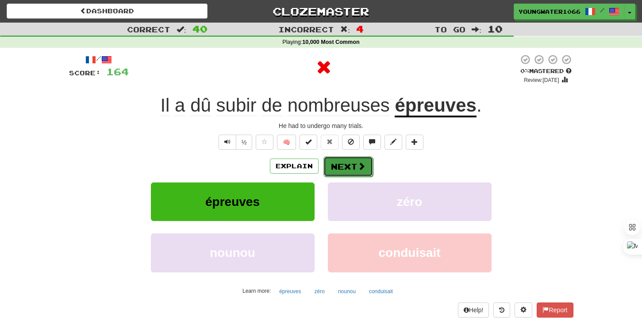
click at [348, 168] on button "Next" at bounding box center [348, 166] width 50 height 20
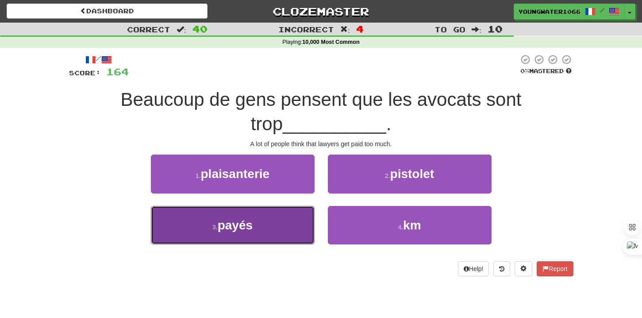
click at [290, 227] on button "3 . payés" at bounding box center [233, 225] width 164 height 38
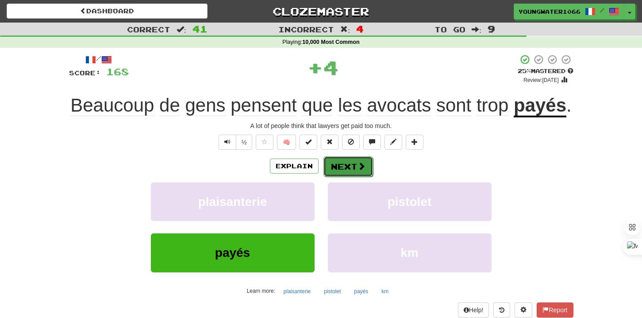
click at [334, 177] on button "Next" at bounding box center [348, 166] width 50 height 20
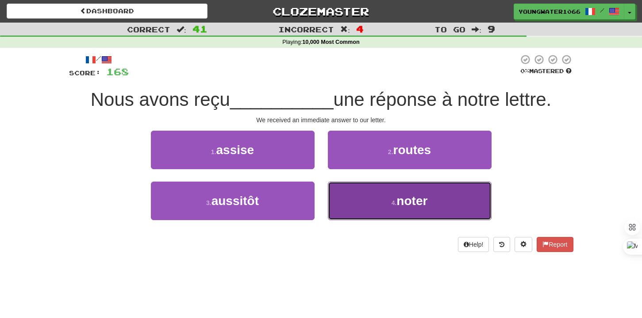
click at [342, 188] on button "4 . noter" at bounding box center [410, 200] width 164 height 38
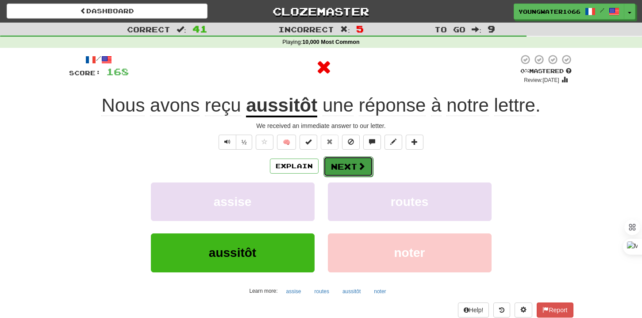
click at [342, 162] on button "Next" at bounding box center [348, 166] width 50 height 20
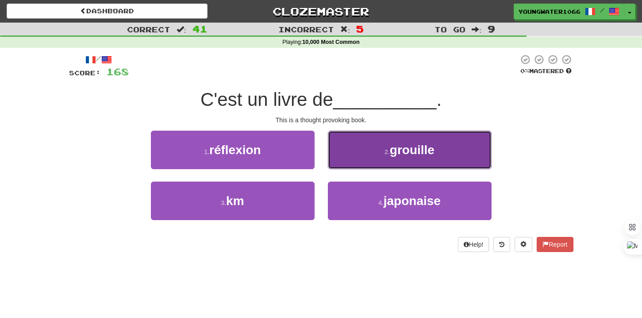
click at [363, 161] on button "2 . grouille" at bounding box center [410, 149] width 164 height 38
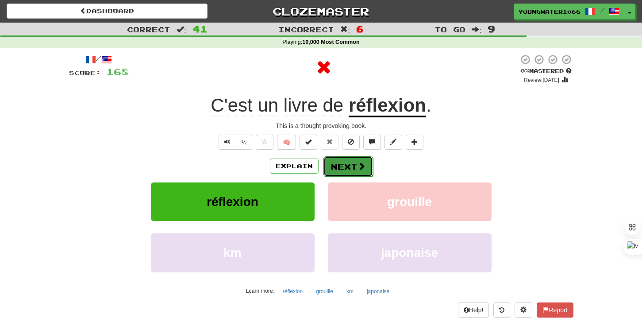
click at [346, 170] on button "Next" at bounding box center [348, 166] width 50 height 20
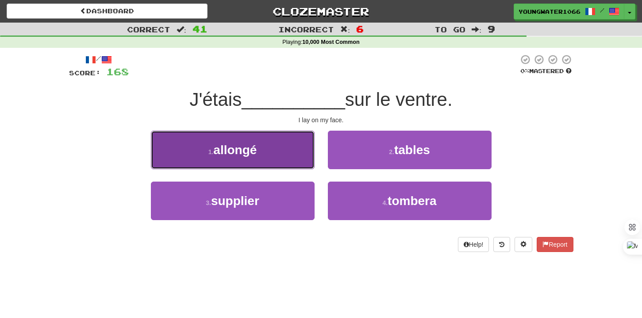
click at [294, 162] on button "1 . allongé" at bounding box center [233, 149] width 164 height 38
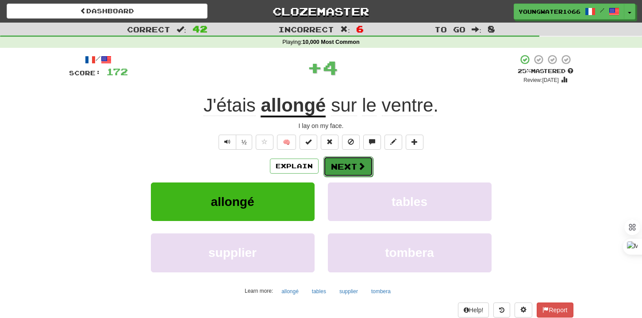
click at [335, 162] on button "Next" at bounding box center [348, 166] width 50 height 20
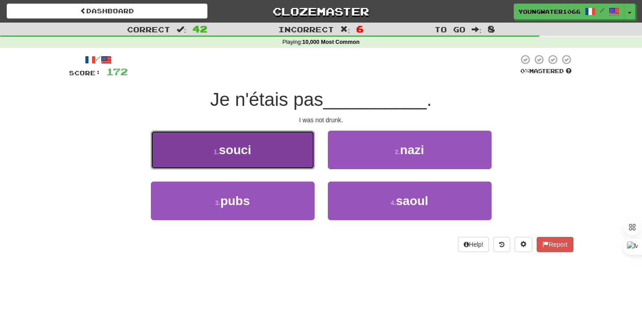
click at [295, 164] on button "1 . souci" at bounding box center [233, 149] width 164 height 38
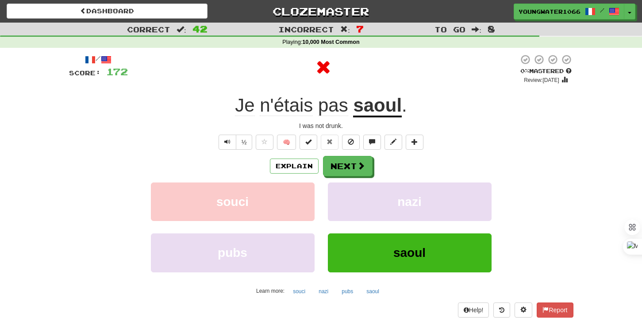
click at [344, 178] on div "Explain Next souci nazi pubs saoul Learn more: souci nazi pubs saoul" at bounding box center [321, 227] width 504 height 142
click at [344, 168] on button "Next" at bounding box center [348, 166] width 50 height 20
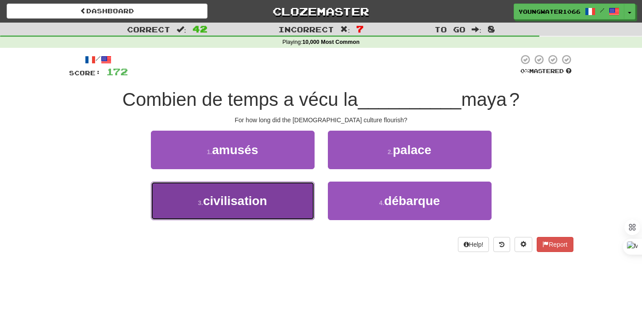
click at [297, 196] on button "3 . civilisation" at bounding box center [233, 200] width 164 height 38
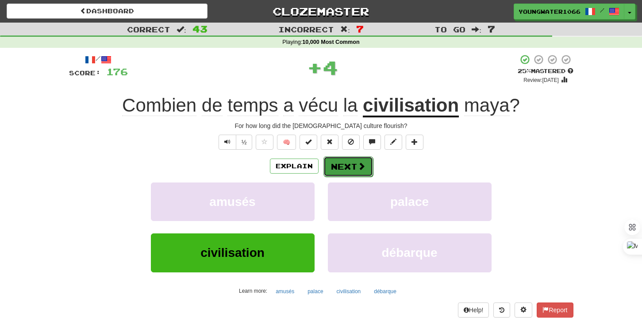
click at [338, 169] on button "Next" at bounding box center [348, 166] width 50 height 20
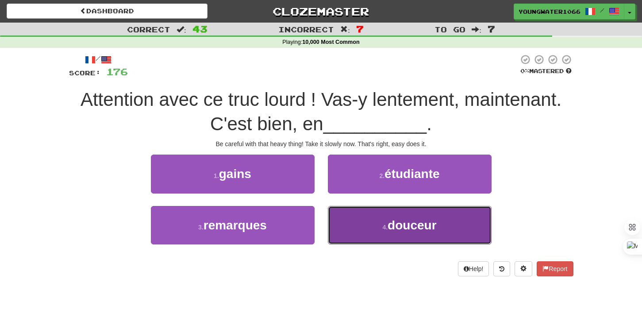
click at [351, 222] on button "4 . douceur" at bounding box center [410, 225] width 164 height 38
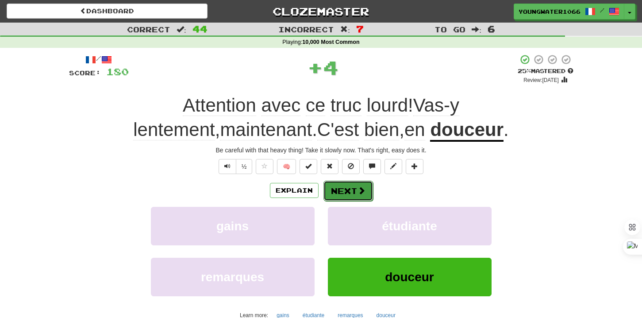
click at [345, 191] on button "Next" at bounding box center [348, 190] width 50 height 20
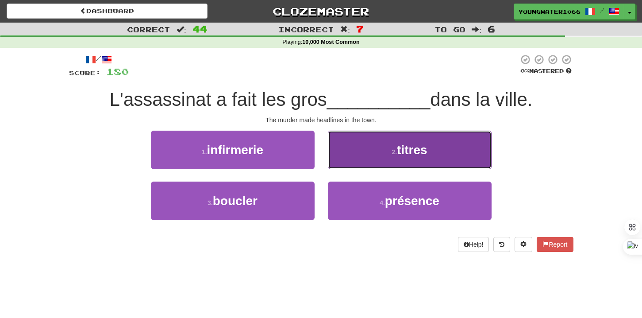
click at [356, 157] on button "2 . titres" at bounding box center [410, 149] width 164 height 38
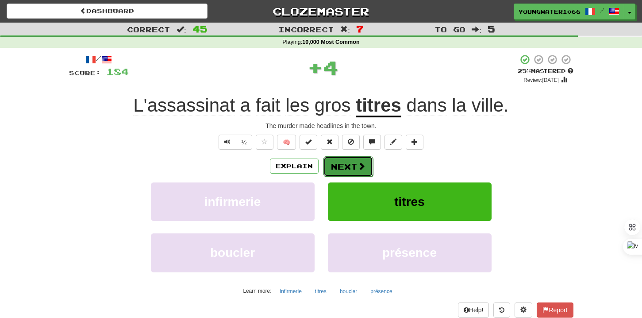
click at [347, 163] on button "Next" at bounding box center [348, 166] width 50 height 20
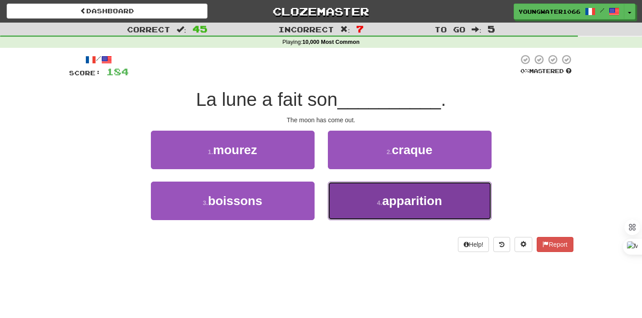
click at [340, 194] on button "4 . apparition" at bounding box center [410, 200] width 164 height 38
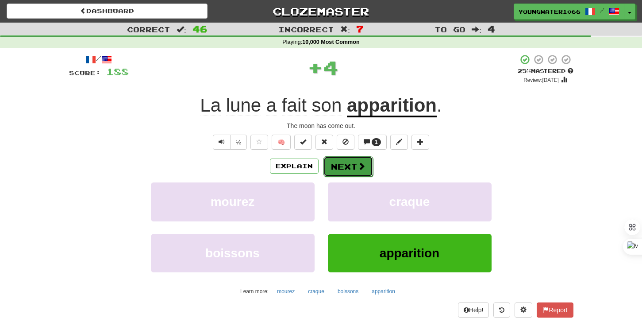
click at [340, 170] on button "Next" at bounding box center [348, 166] width 50 height 20
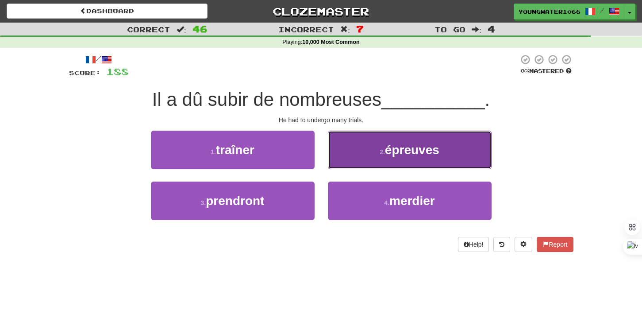
click at [339, 162] on button "2 . épreuves" at bounding box center [410, 149] width 164 height 38
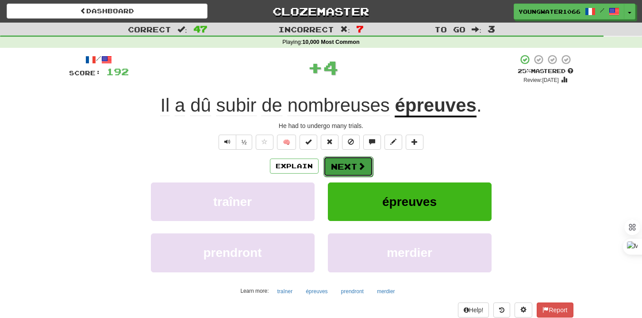
click at [338, 167] on button "Next" at bounding box center [348, 166] width 50 height 20
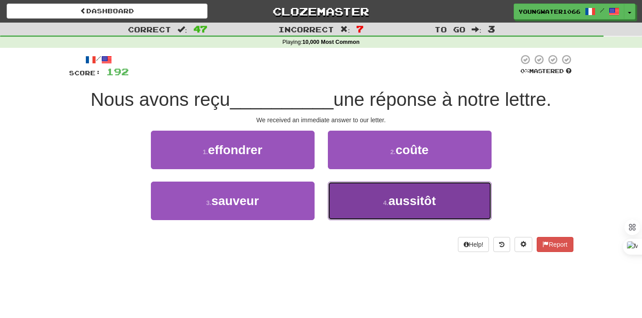
click at [335, 190] on button "4 . aussitôt" at bounding box center [410, 200] width 164 height 38
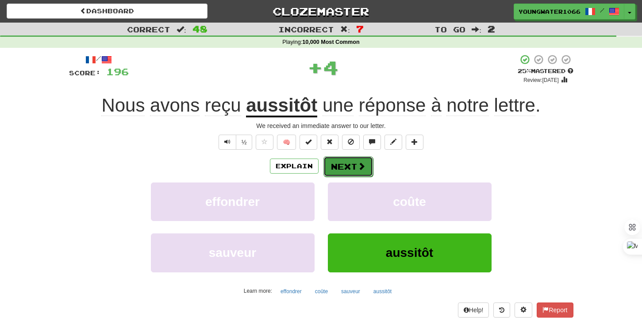
click at [329, 165] on button "Next" at bounding box center [348, 166] width 50 height 20
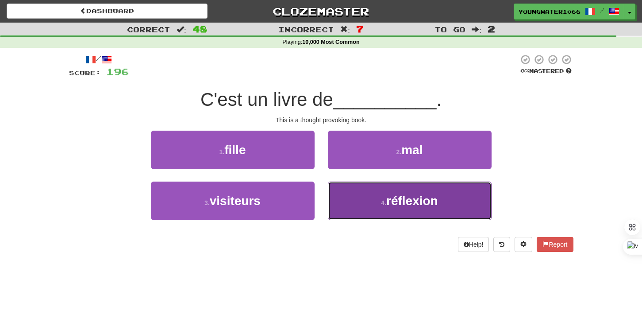
click at [339, 194] on button "4 . réflexion" at bounding box center [410, 200] width 164 height 38
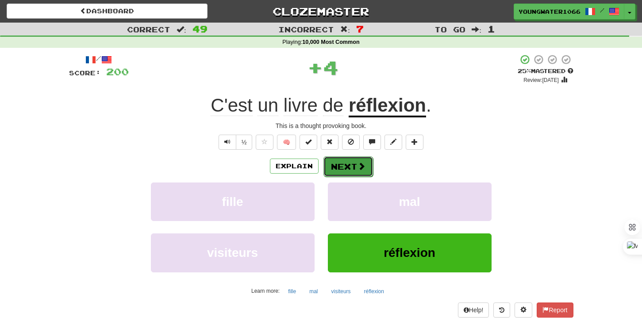
click at [337, 168] on button "Next" at bounding box center [348, 166] width 50 height 20
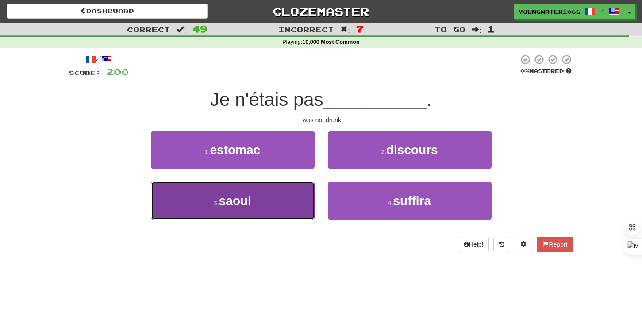
click at [286, 195] on button "3 . saoul" at bounding box center [233, 200] width 164 height 38
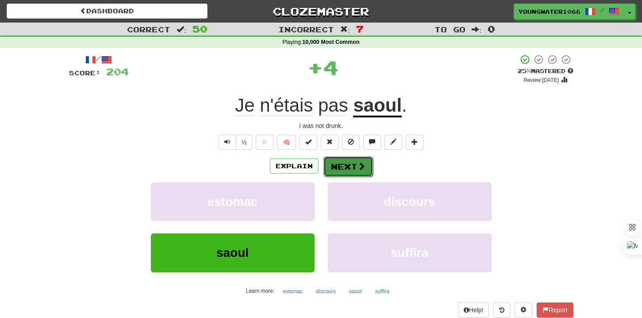
click at [337, 171] on button "Next" at bounding box center [348, 166] width 50 height 20
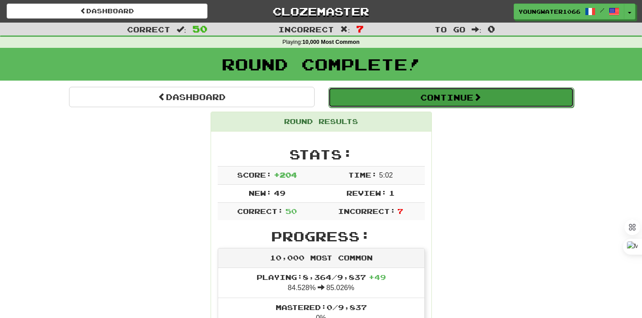
click at [379, 95] on button "Continue" at bounding box center [451, 97] width 246 height 20
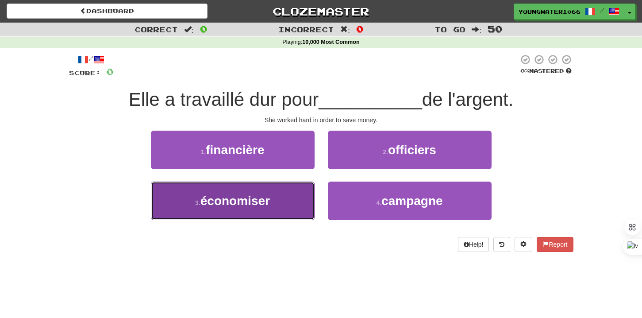
click at [305, 192] on button "3 . économiser" at bounding box center [233, 200] width 164 height 38
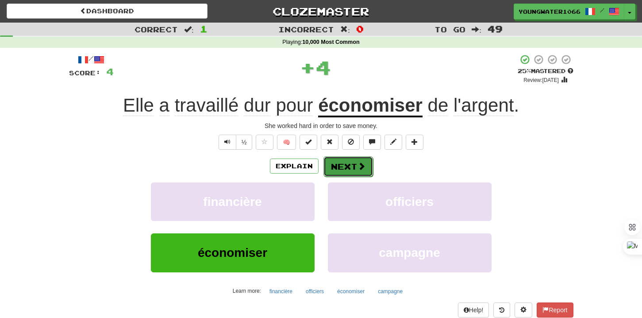
click at [333, 173] on button "Next" at bounding box center [348, 166] width 50 height 20
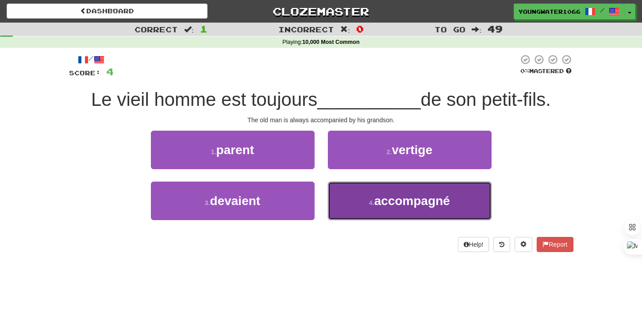
click at [345, 198] on button "4 . accompagné" at bounding box center [410, 200] width 164 height 38
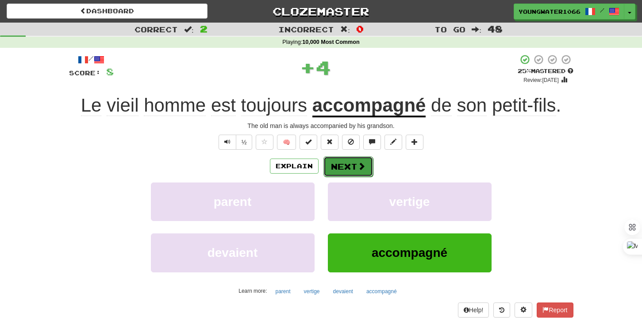
click at [344, 170] on button "Next" at bounding box center [348, 166] width 50 height 20
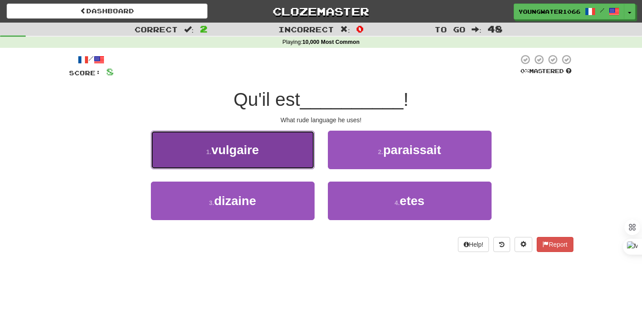
click at [307, 162] on button "1 . vulgaire" at bounding box center [233, 149] width 164 height 38
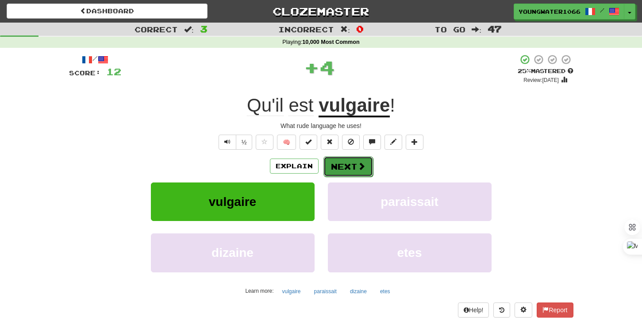
click at [335, 162] on button "Next" at bounding box center [348, 166] width 50 height 20
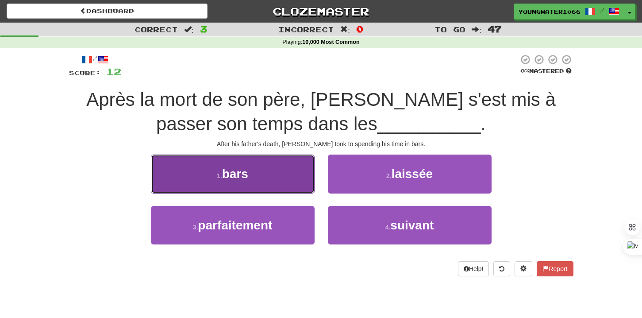
click at [294, 184] on button "1 . bars" at bounding box center [233, 173] width 164 height 38
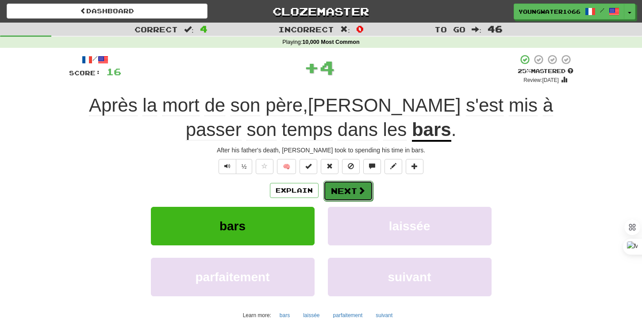
click at [336, 184] on button "Next" at bounding box center [348, 190] width 50 height 20
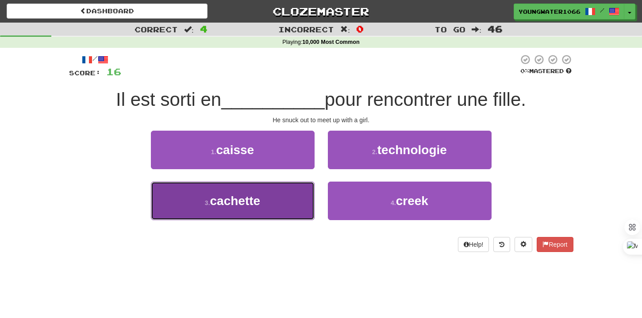
click at [296, 195] on button "3 . cachette" at bounding box center [233, 200] width 164 height 38
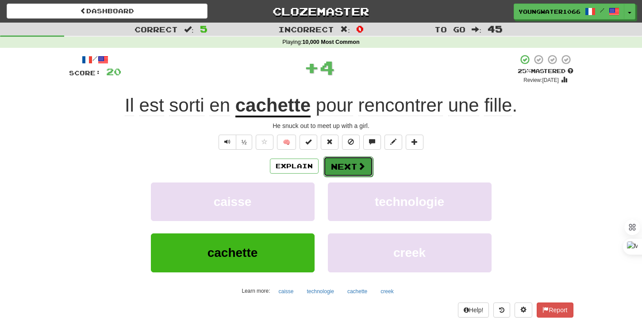
click at [338, 165] on button "Next" at bounding box center [348, 166] width 50 height 20
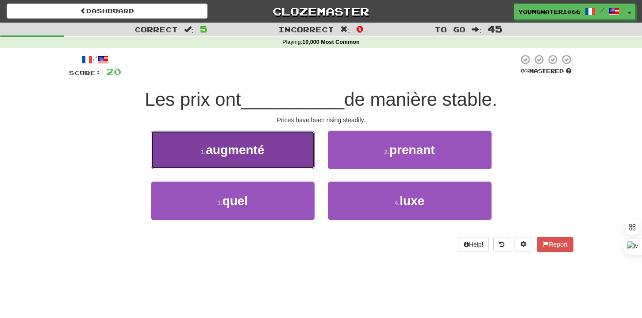
click at [302, 164] on button "1 . augmenté" at bounding box center [233, 149] width 164 height 38
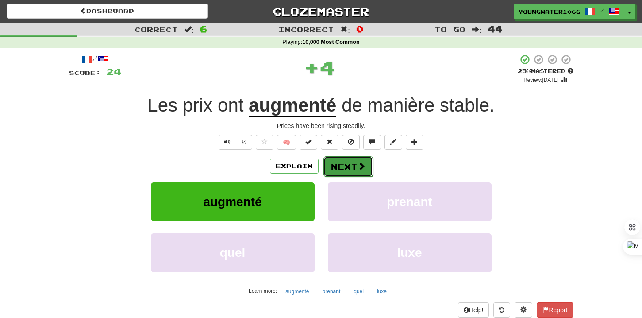
click at [353, 164] on button "Next" at bounding box center [348, 166] width 50 height 20
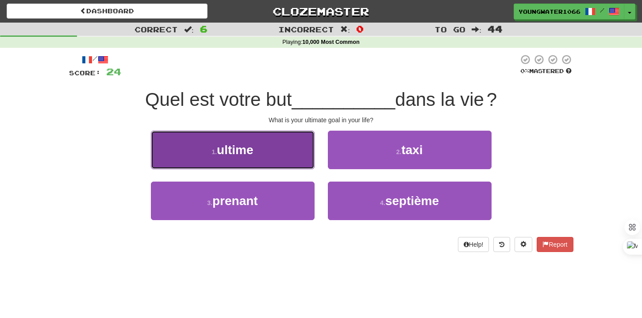
click at [299, 163] on button "1 . ultime" at bounding box center [233, 149] width 164 height 38
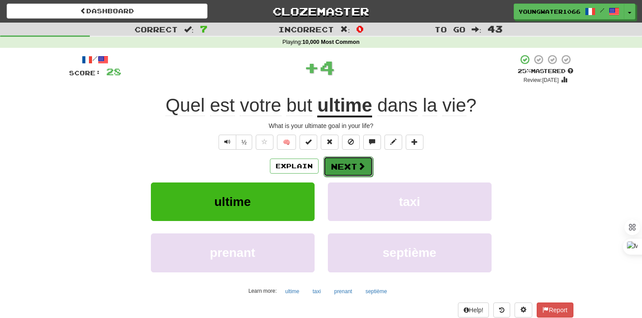
click at [338, 165] on button "Next" at bounding box center [348, 166] width 50 height 20
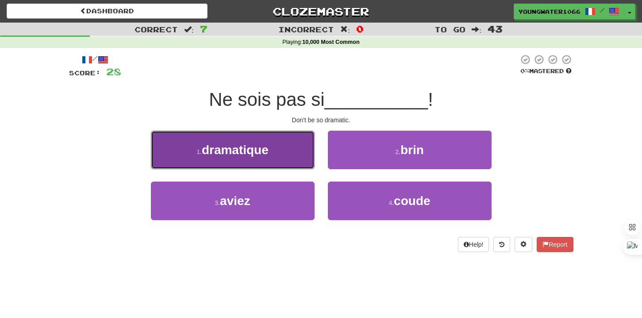
click at [290, 160] on button "1 . dramatique" at bounding box center [233, 149] width 164 height 38
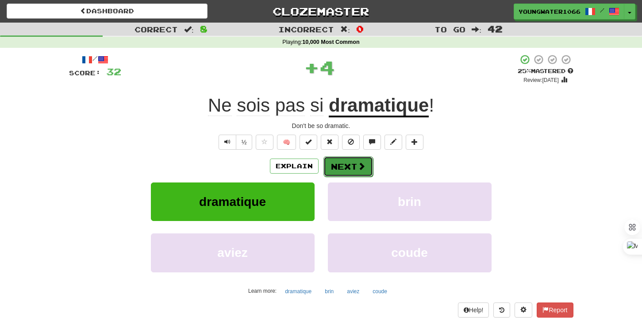
click at [345, 161] on button "Next" at bounding box center [348, 166] width 50 height 20
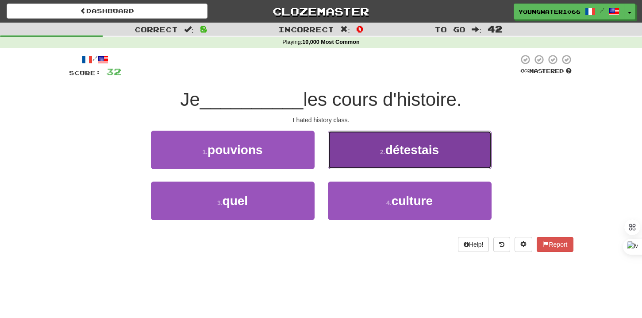
click at [358, 162] on button "2 . détestais" at bounding box center [410, 149] width 164 height 38
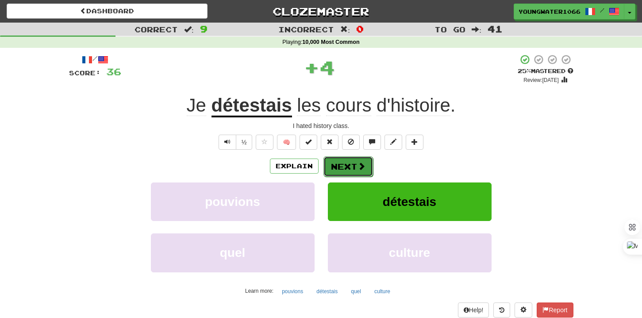
click at [349, 166] on button "Next" at bounding box center [348, 166] width 50 height 20
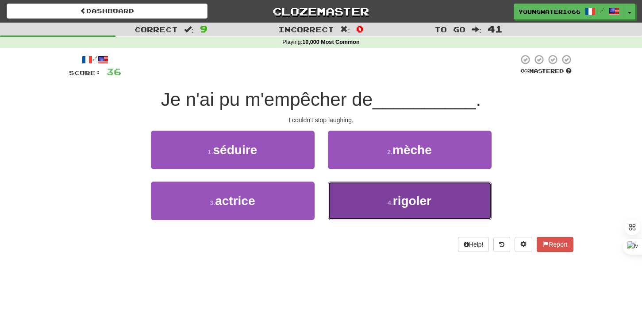
click at [333, 189] on button "4 . rigoler" at bounding box center [410, 200] width 164 height 38
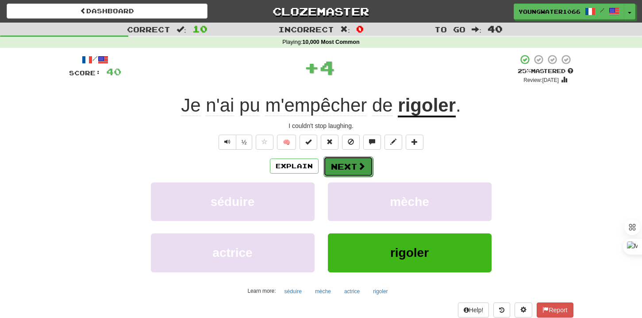
click at [333, 170] on button "Next" at bounding box center [348, 166] width 50 height 20
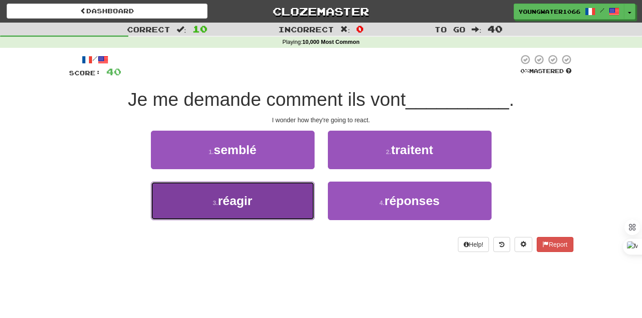
click at [299, 193] on button "3 . réagir" at bounding box center [233, 200] width 164 height 38
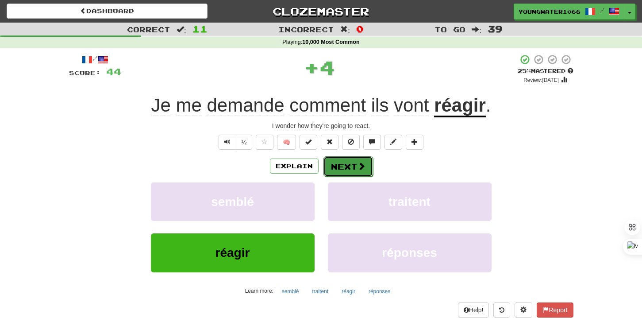
click at [337, 175] on button "Next" at bounding box center [348, 166] width 50 height 20
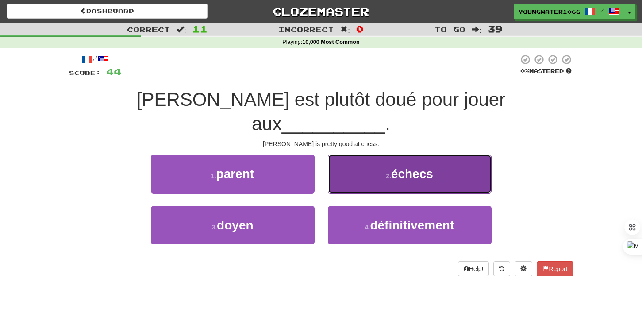
click at [368, 154] on button "2 . échecs" at bounding box center [410, 173] width 164 height 38
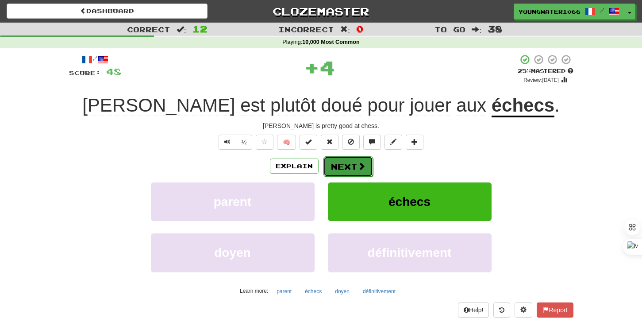
click at [358, 160] on button "Next" at bounding box center [348, 166] width 50 height 20
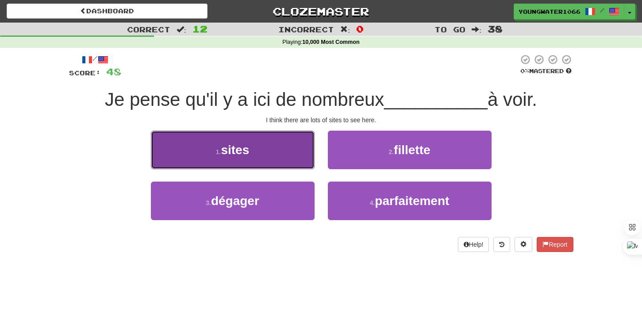
click at [298, 161] on button "1 . sites" at bounding box center [233, 149] width 164 height 38
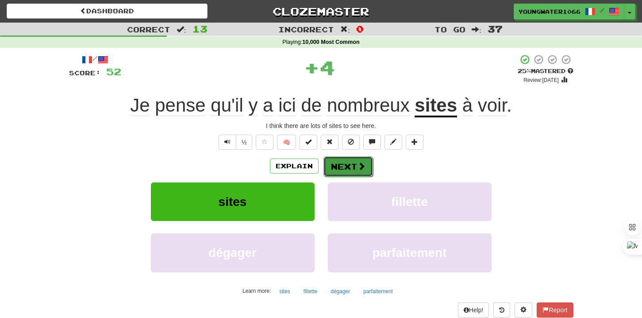
click at [341, 166] on button "Next" at bounding box center [348, 166] width 50 height 20
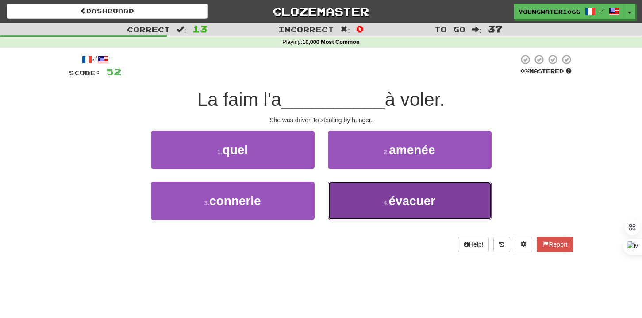
click at [346, 194] on button "4 . évacuer" at bounding box center [410, 200] width 164 height 38
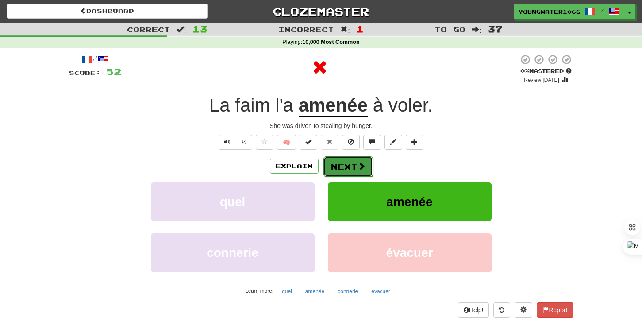
click at [345, 171] on button "Next" at bounding box center [348, 166] width 50 height 20
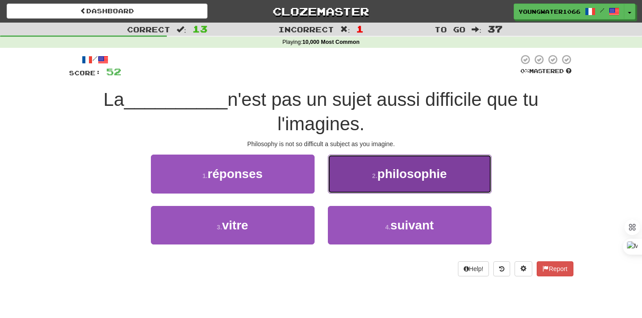
click at [367, 183] on button "2 . philosophie" at bounding box center [410, 173] width 164 height 38
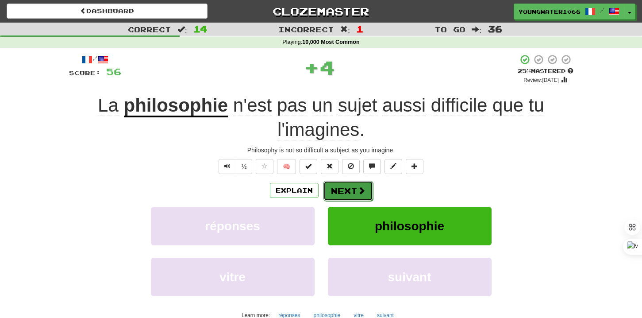
click at [359, 186] on span at bounding box center [361, 190] width 8 height 8
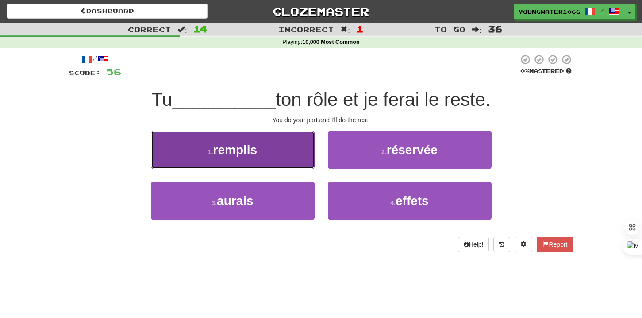
click at [287, 161] on button "1 . remplis" at bounding box center [233, 149] width 164 height 38
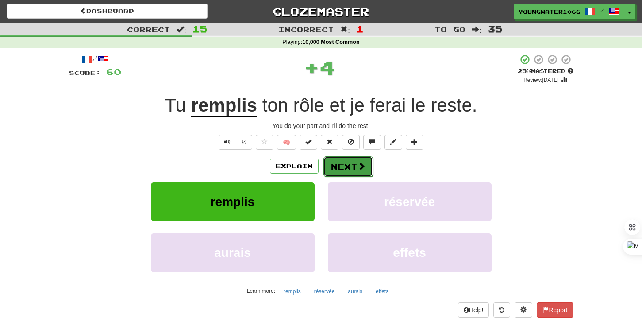
click at [336, 161] on button "Next" at bounding box center [348, 166] width 50 height 20
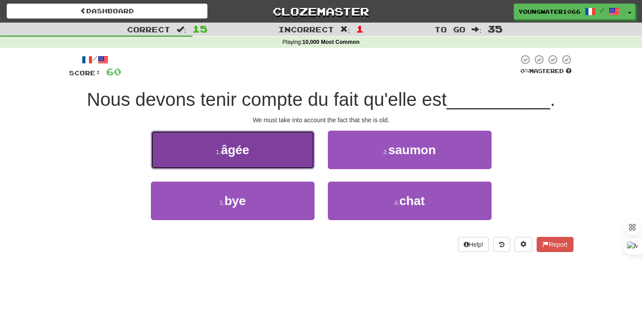
click at [304, 157] on button "1 . âgée" at bounding box center [233, 149] width 164 height 38
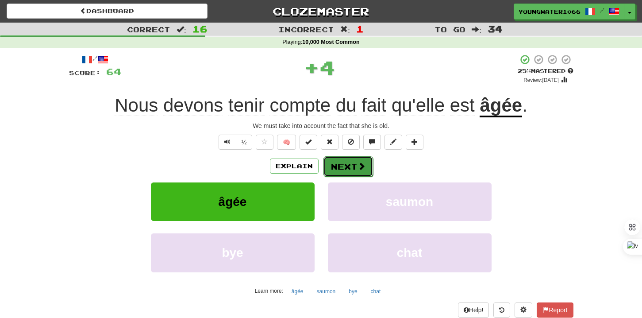
click at [336, 165] on button "Next" at bounding box center [348, 166] width 50 height 20
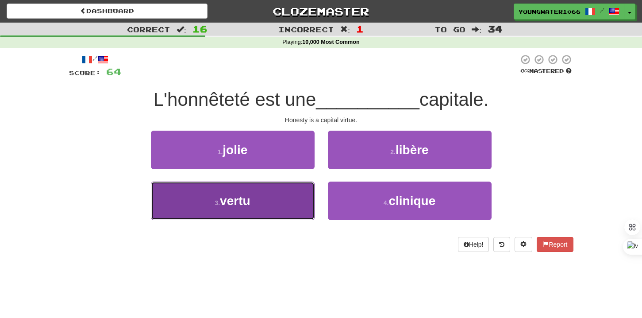
click at [301, 195] on button "3 . vertu" at bounding box center [233, 200] width 164 height 38
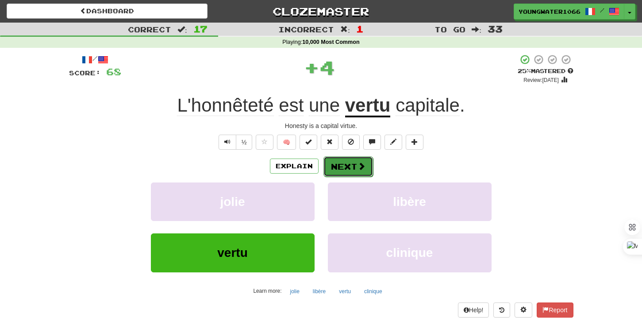
click at [331, 172] on button "Next" at bounding box center [348, 166] width 50 height 20
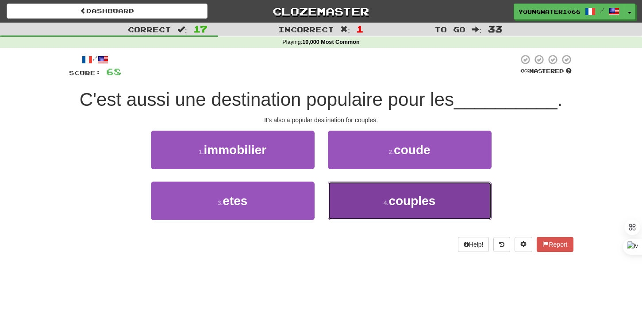
click at [342, 198] on button "4 . couples" at bounding box center [410, 200] width 164 height 38
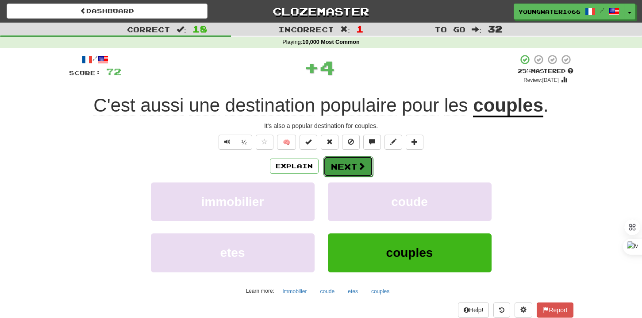
click at [341, 165] on button "Next" at bounding box center [348, 166] width 50 height 20
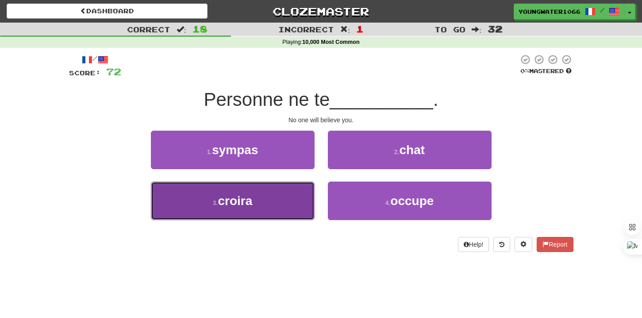
click at [292, 202] on button "3 . croira" at bounding box center [233, 200] width 164 height 38
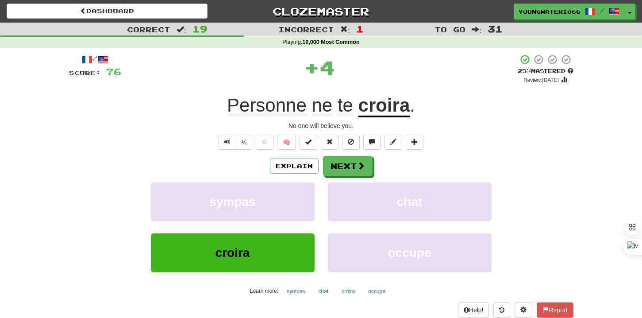
click at [338, 176] on div "Explain Next sympas chat croira occupe Learn more: sympas chat croira occupe" at bounding box center [321, 227] width 504 height 142
click at [338, 166] on button "Next" at bounding box center [348, 166] width 50 height 20
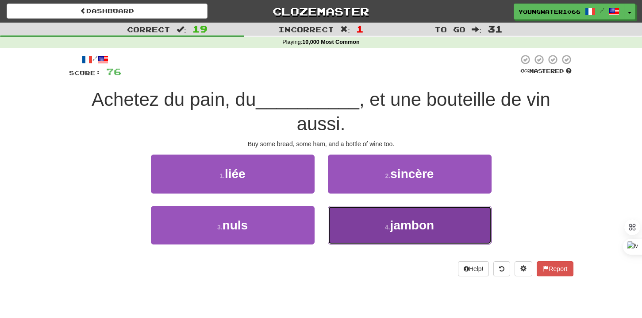
click at [345, 217] on button "4 . jambon" at bounding box center [410, 225] width 164 height 38
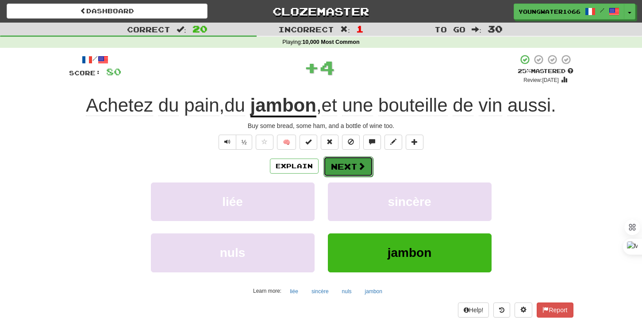
click at [341, 166] on button "Next" at bounding box center [348, 166] width 50 height 20
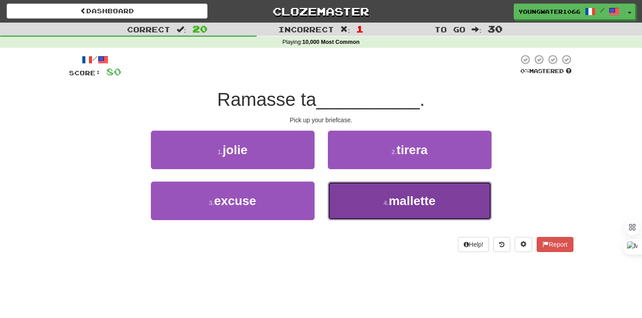
click at [356, 201] on button "4 . mallette" at bounding box center [410, 200] width 164 height 38
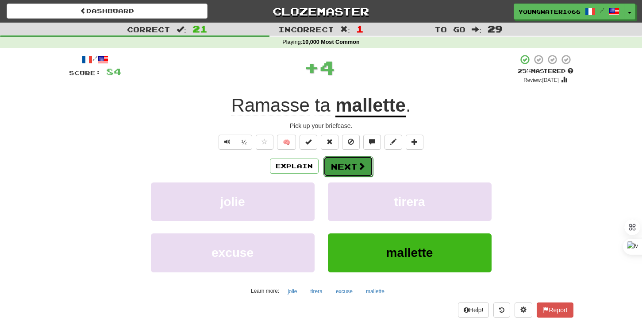
click at [354, 164] on button "Next" at bounding box center [348, 166] width 50 height 20
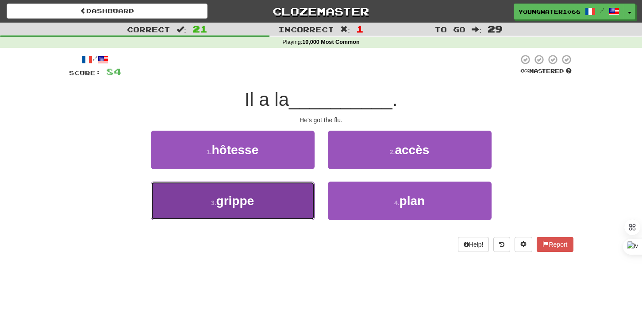
click at [285, 197] on button "3 . grippe" at bounding box center [233, 200] width 164 height 38
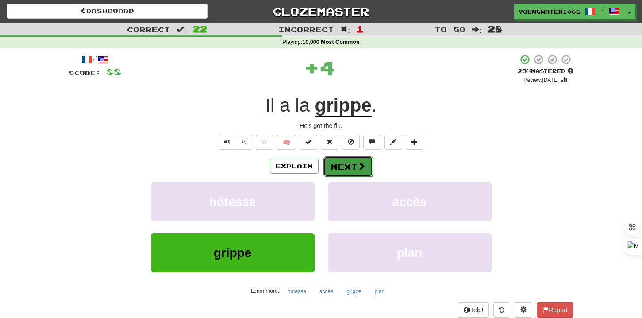
click at [334, 167] on button "Next" at bounding box center [348, 166] width 50 height 20
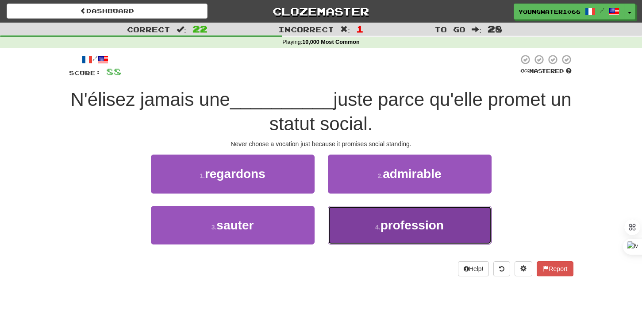
click at [340, 217] on button "4 . profession" at bounding box center [410, 225] width 164 height 38
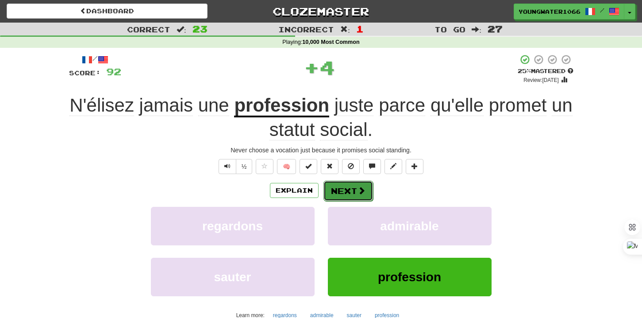
click at [340, 188] on button "Next" at bounding box center [348, 190] width 50 height 20
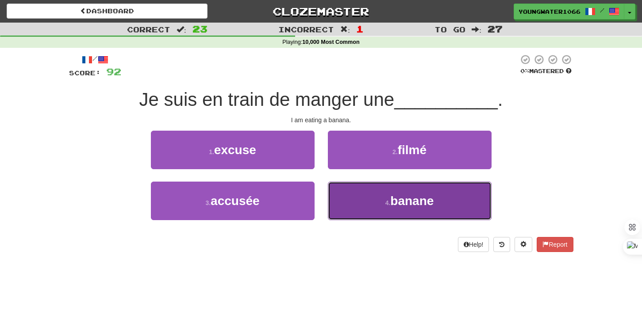
click at [344, 192] on button "4 . banane" at bounding box center [410, 200] width 164 height 38
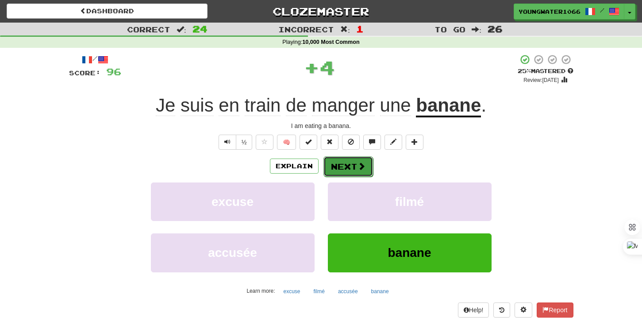
click at [338, 165] on button "Next" at bounding box center [348, 166] width 50 height 20
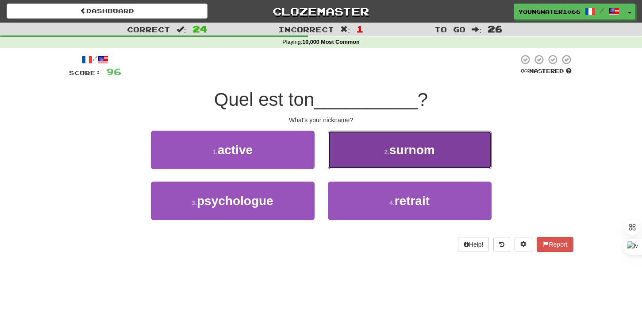
click at [357, 157] on button "2 . surnom" at bounding box center [410, 149] width 164 height 38
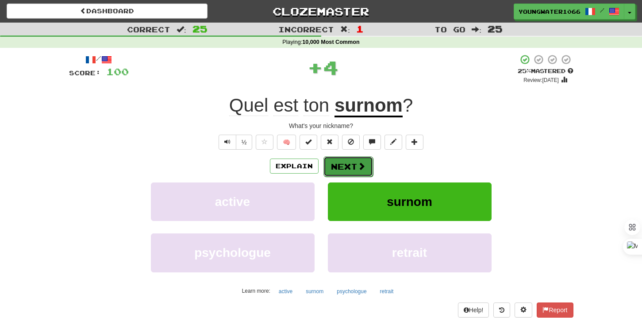
click at [346, 165] on button "Next" at bounding box center [348, 166] width 50 height 20
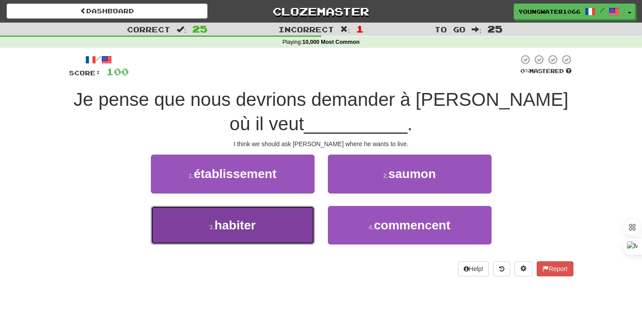
click at [301, 210] on button "3 . habiter" at bounding box center [233, 225] width 164 height 38
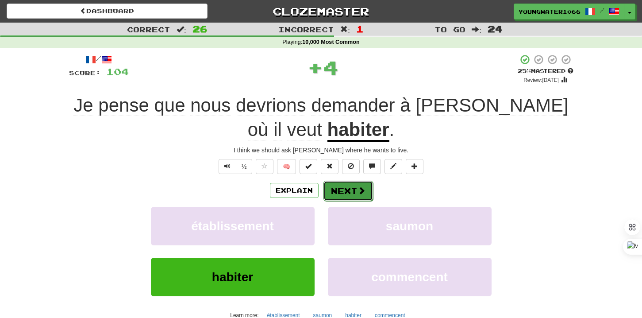
click at [330, 185] on button "Next" at bounding box center [348, 190] width 50 height 20
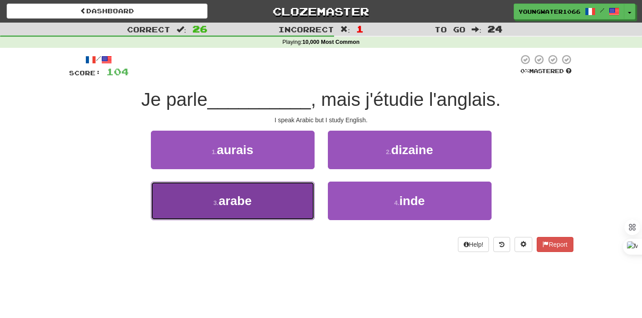
click at [302, 190] on button "3 . arabe" at bounding box center [233, 200] width 164 height 38
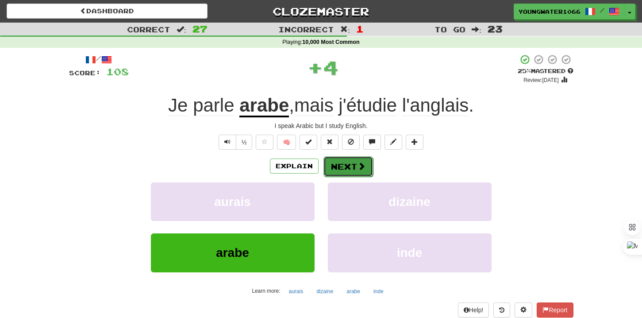
click at [339, 166] on button "Next" at bounding box center [348, 166] width 50 height 20
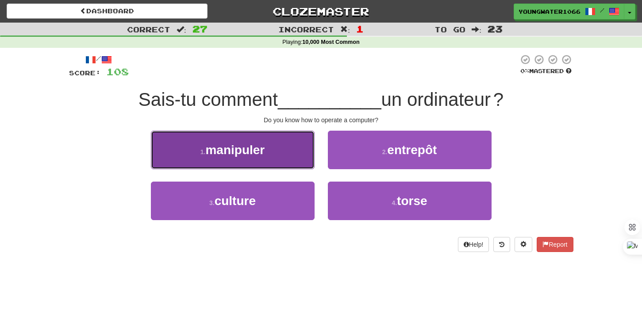
click at [296, 157] on button "1 . manipuler" at bounding box center [233, 149] width 164 height 38
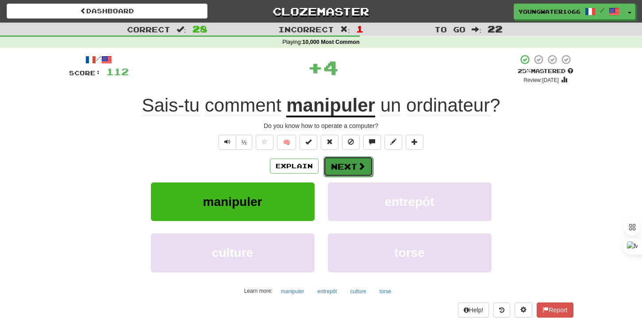
click at [330, 163] on button "Next" at bounding box center [348, 166] width 50 height 20
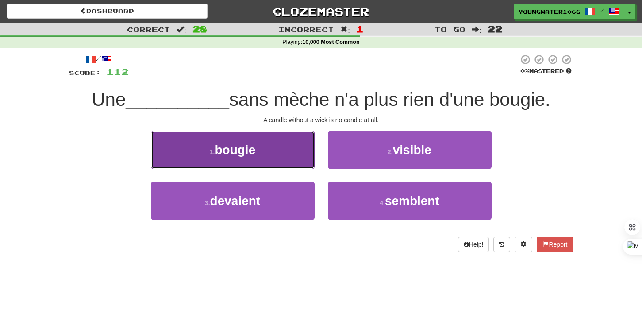
click at [297, 163] on button "1 . bougie" at bounding box center [233, 149] width 164 height 38
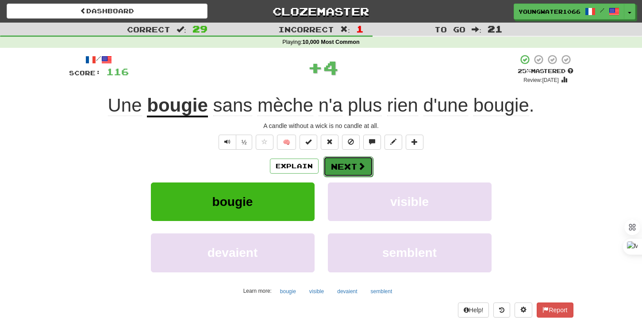
click at [329, 165] on button "Next" at bounding box center [348, 166] width 50 height 20
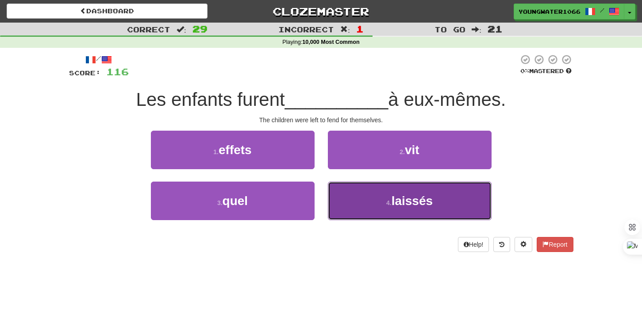
click at [335, 193] on button "4 . laissés" at bounding box center [410, 200] width 164 height 38
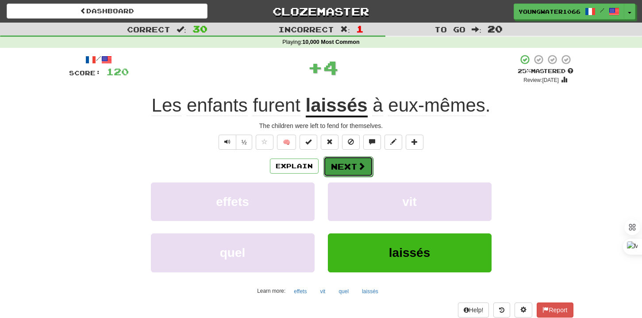
click at [335, 166] on button "Next" at bounding box center [348, 166] width 50 height 20
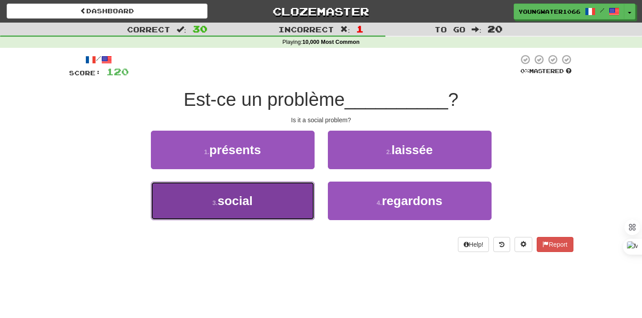
click at [289, 209] on button "3 . social" at bounding box center [233, 200] width 164 height 38
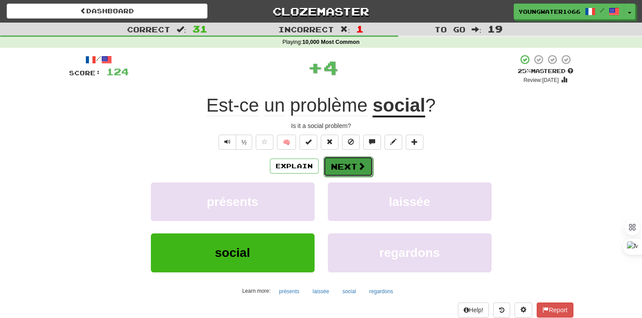
click at [341, 171] on button "Next" at bounding box center [348, 166] width 50 height 20
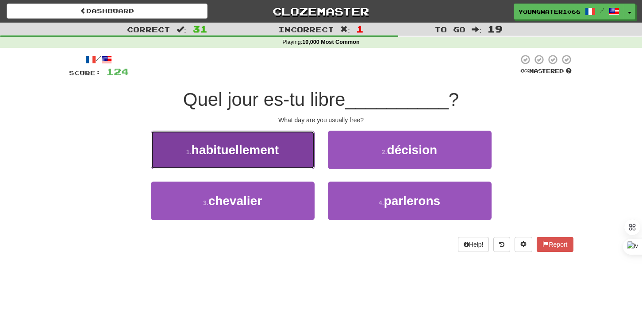
click at [296, 158] on button "1 . habituellement" at bounding box center [233, 149] width 164 height 38
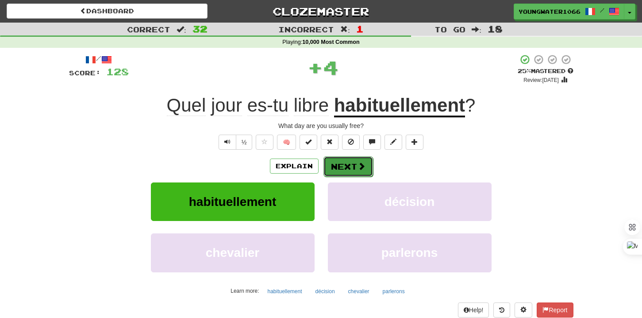
click at [340, 165] on button "Next" at bounding box center [348, 166] width 50 height 20
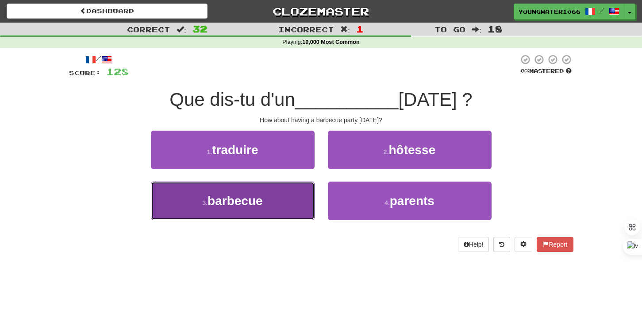
click at [278, 185] on button "3 . barbecue" at bounding box center [233, 200] width 164 height 38
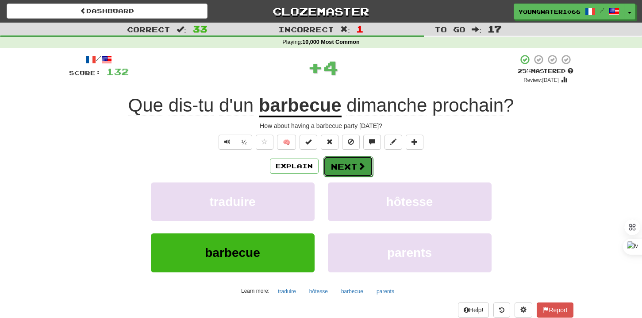
click at [351, 173] on button "Next" at bounding box center [348, 166] width 50 height 20
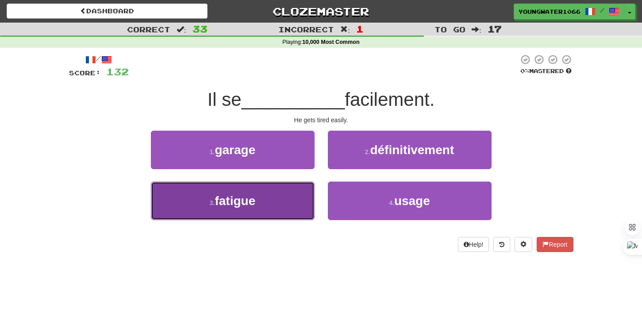
click at [281, 207] on button "3 . fatigue" at bounding box center [233, 200] width 164 height 38
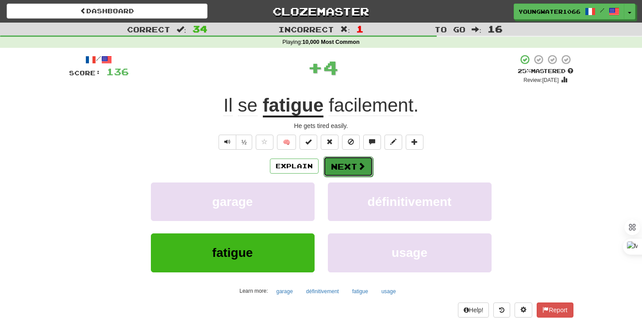
click at [351, 169] on button "Next" at bounding box center [348, 166] width 50 height 20
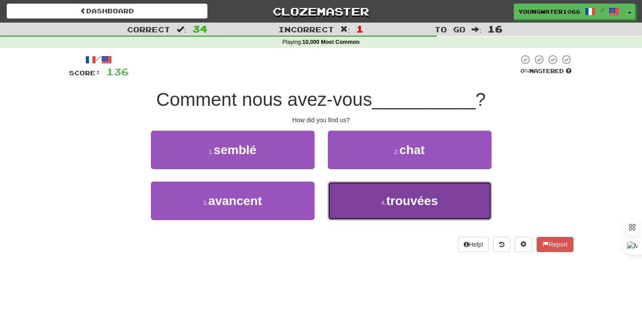
click at [349, 197] on button "4 . trouvées" at bounding box center [410, 200] width 164 height 38
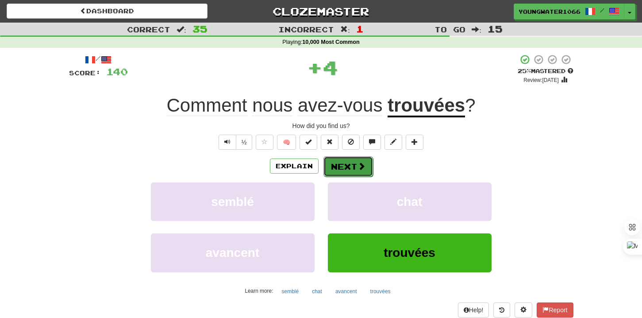
click at [347, 171] on button "Next" at bounding box center [348, 166] width 50 height 20
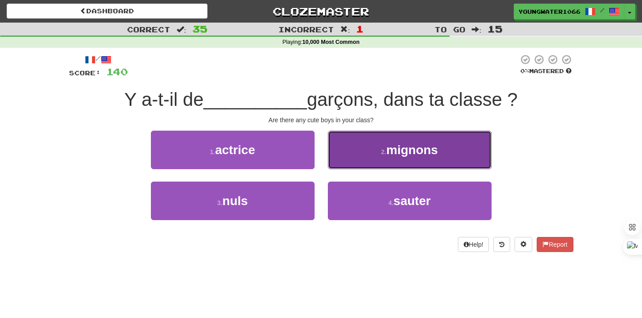
click at [354, 154] on button "2 . mignons" at bounding box center [410, 149] width 164 height 38
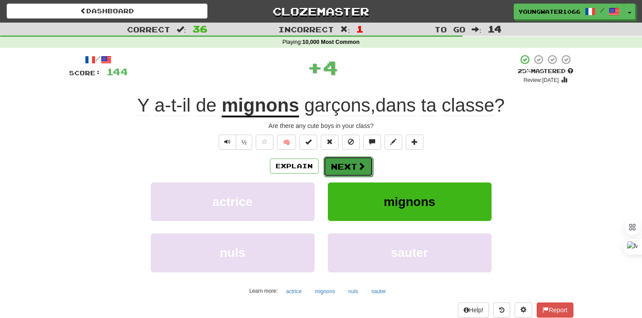
click at [344, 168] on button "Next" at bounding box center [348, 166] width 50 height 20
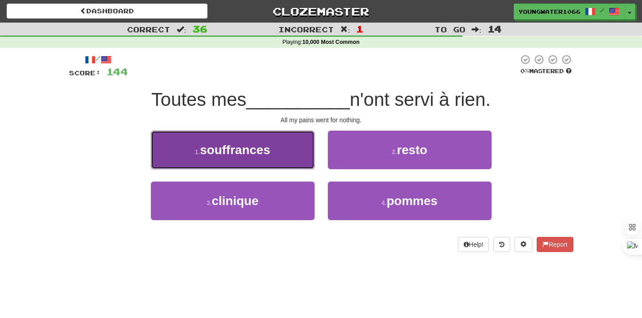
click at [296, 162] on button "1 . souffrances" at bounding box center [233, 149] width 164 height 38
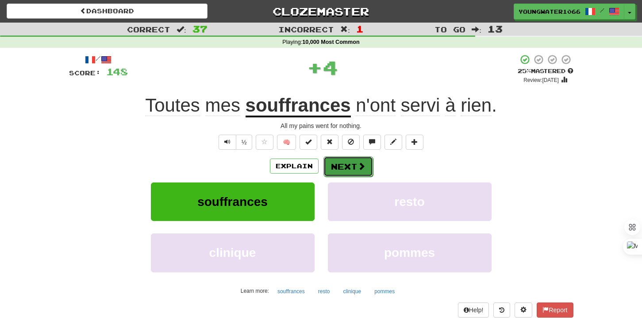
click at [334, 165] on button "Next" at bounding box center [348, 166] width 50 height 20
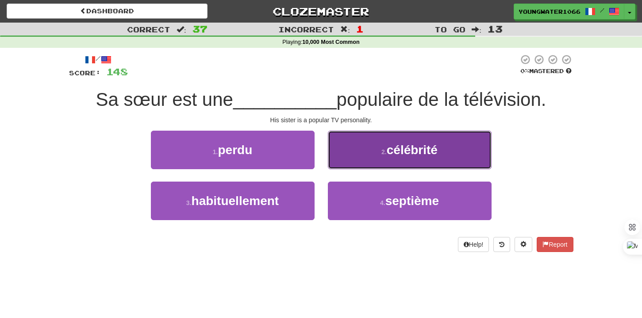
click at [366, 151] on button "2 . célébrité" at bounding box center [410, 149] width 164 height 38
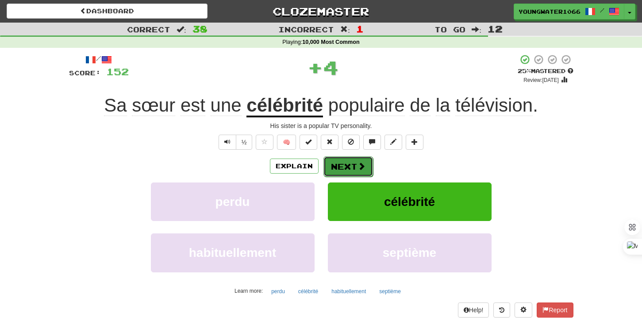
click at [353, 166] on button "Next" at bounding box center [348, 166] width 50 height 20
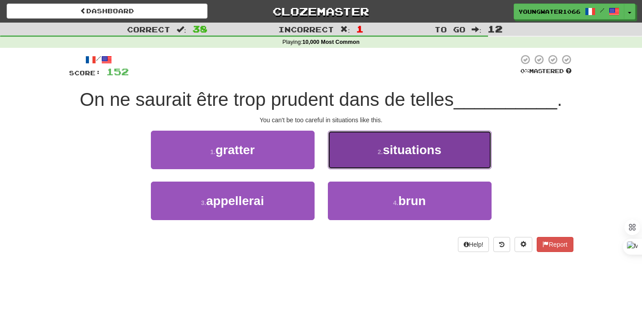
click at [371, 151] on button "2 . situations" at bounding box center [410, 149] width 164 height 38
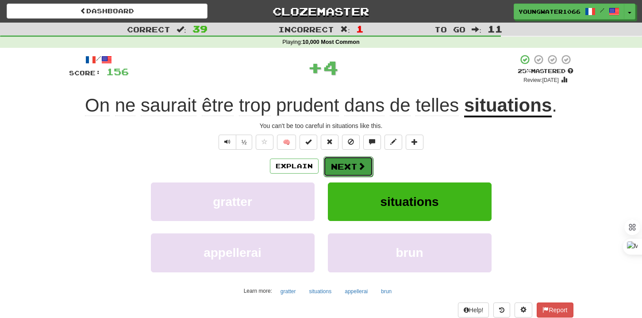
click at [346, 165] on button "Next" at bounding box center [348, 166] width 50 height 20
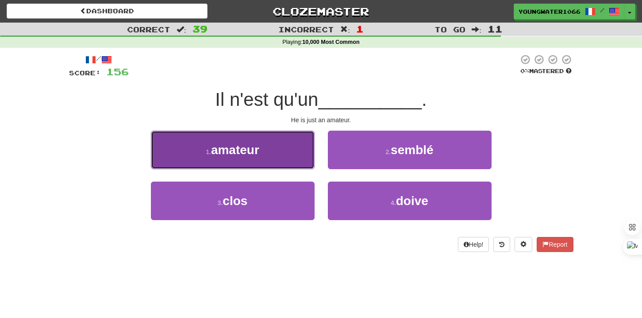
click at [300, 157] on button "1 . amateur" at bounding box center [233, 149] width 164 height 38
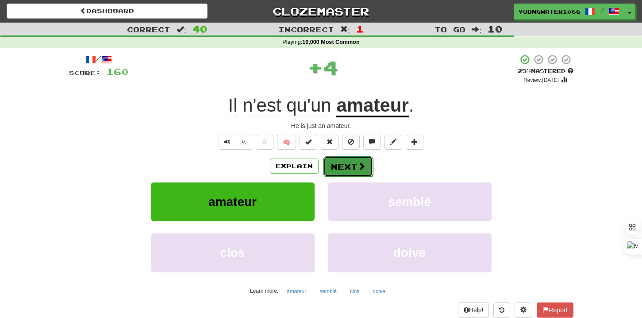
click at [336, 166] on button "Next" at bounding box center [348, 166] width 50 height 20
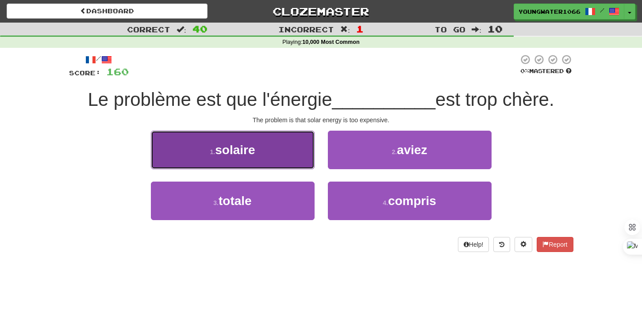
click at [292, 157] on button "1 . solaire" at bounding box center [233, 149] width 164 height 38
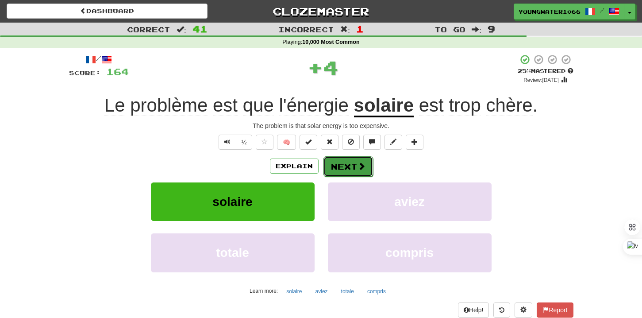
click at [328, 161] on button "Next" at bounding box center [348, 166] width 50 height 20
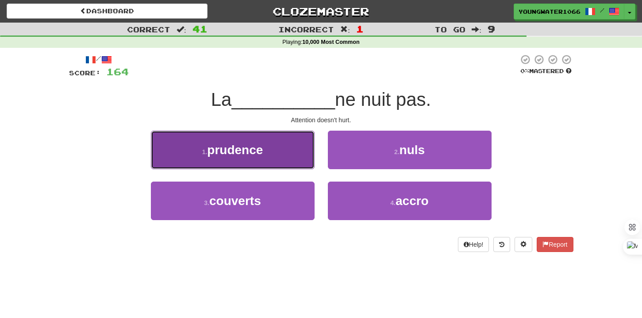
click at [288, 155] on button "1 . prudence" at bounding box center [233, 149] width 164 height 38
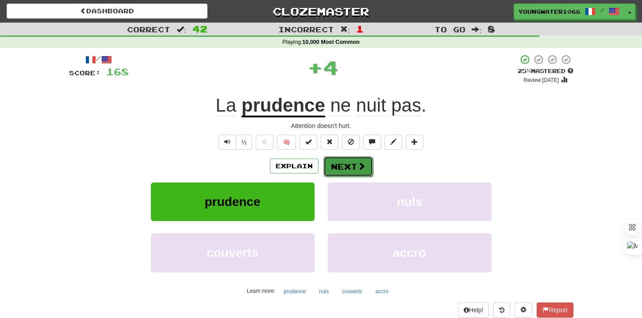
click at [338, 173] on button "Next" at bounding box center [348, 166] width 50 height 20
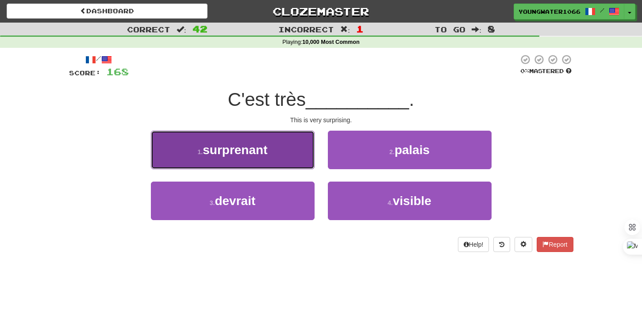
click at [286, 161] on button "1 . surprenant" at bounding box center [233, 149] width 164 height 38
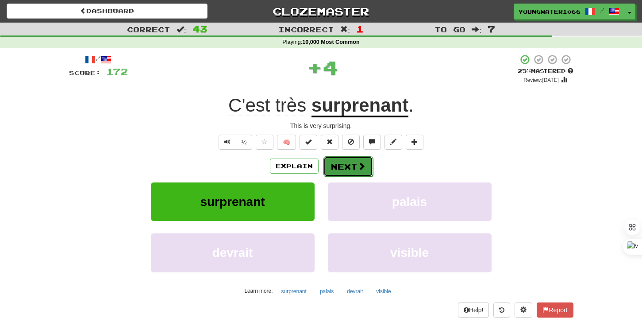
click at [334, 163] on button "Next" at bounding box center [348, 166] width 50 height 20
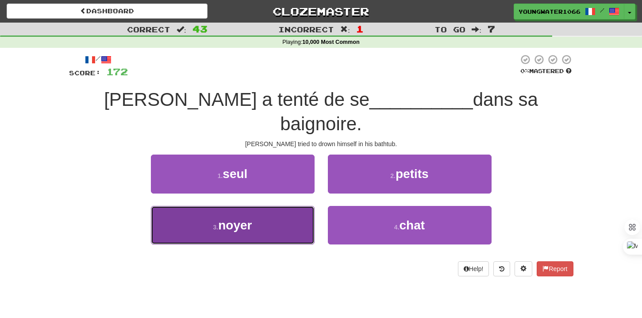
click at [289, 206] on button "3 . noyer" at bounding box center [233, 225] width 164 height 38
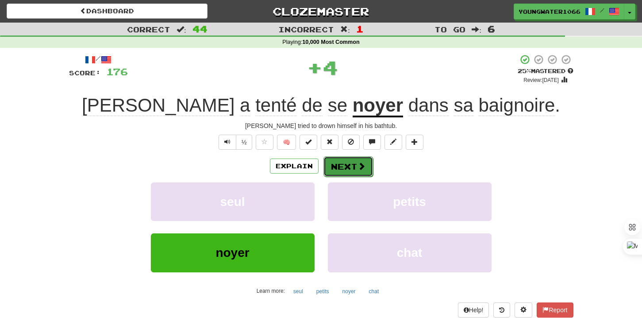
click at [335, 169] on button "Next" at bounding box center [348, 166] width 50 height 20
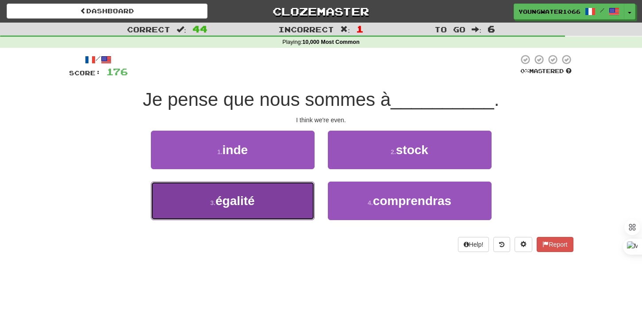
click at [288, 194] on button "3 . égalité" at bounding box center [233, 200] width 164 height 38
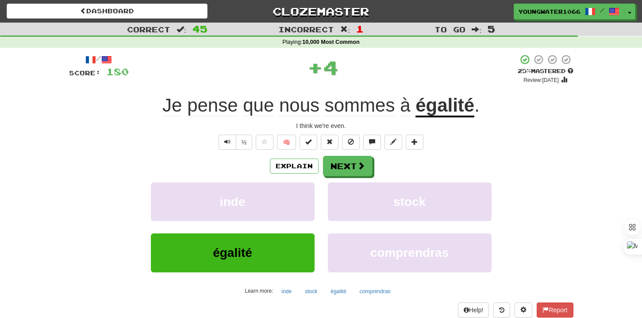
click at [331, 177] on div "Explain Next inde stock égalité comprendras Learn more: inde stock égalité comp…" at bounding box center [321, 227] width 504 height 142
click at [331, 171] on button "Next" at bounding box center [348, 166] width 50 height 20
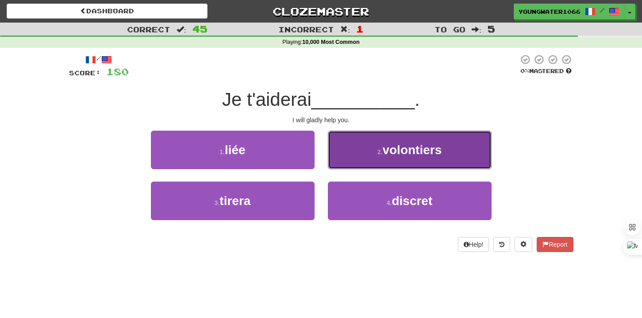
click at [363, 163] on button "2 . volontiers" at bounding box center [410, 149] width 164 height 38
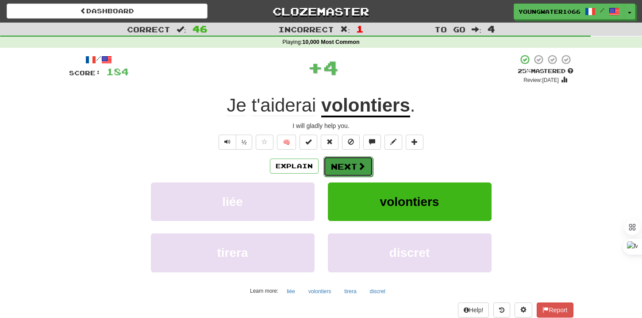
click at [345, 170] on button "Next" at bounding box center [348, 166] width 50 height 20
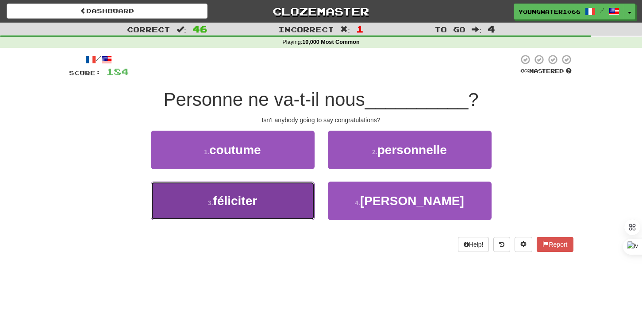
click at [296, 187] on button "3 . féliciter" at bounding box center [233, 200] width 164 height 38
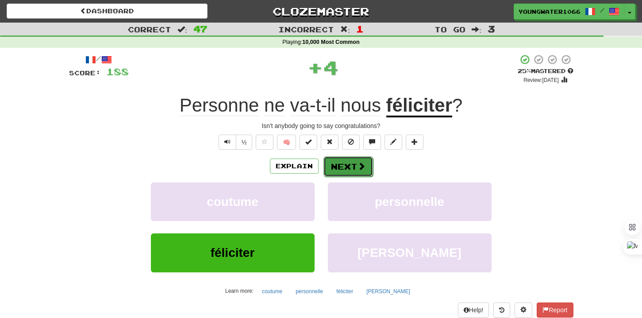
click at [350, 165] on button "Next" at bounding box center [348, 166] width 50 height 20
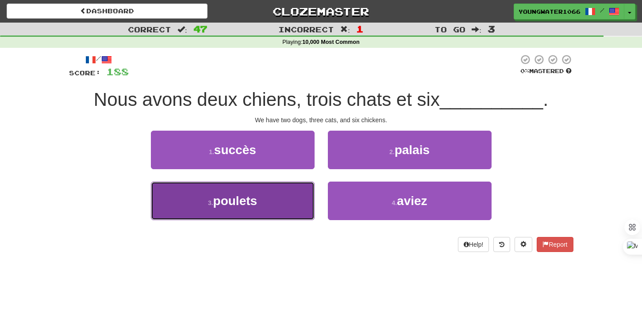
click at [294, 195] on button "3 . poulets" at bounding box center [233, 200] width 164 height 38
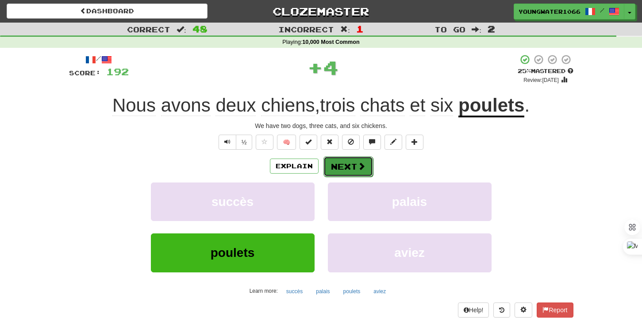
click at [345, 168] on button "Next" at bounding box center [348, 166] width 50 height 20
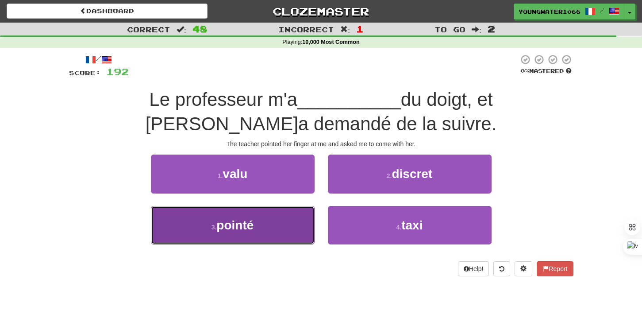
click at [300, 222] on button "3 . pointé" at bounding box center [233, 225] width 164 height 38
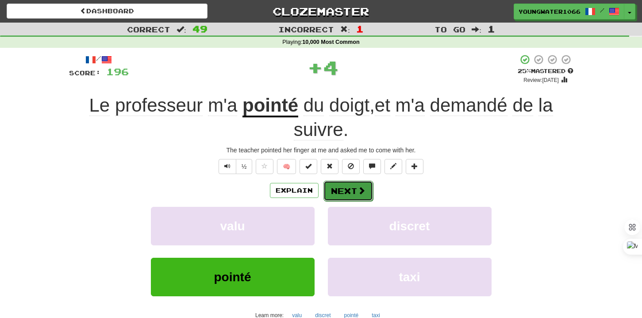
click at [357, 183] on button "Next" at bounding box center [348, 190] width 50 height 20
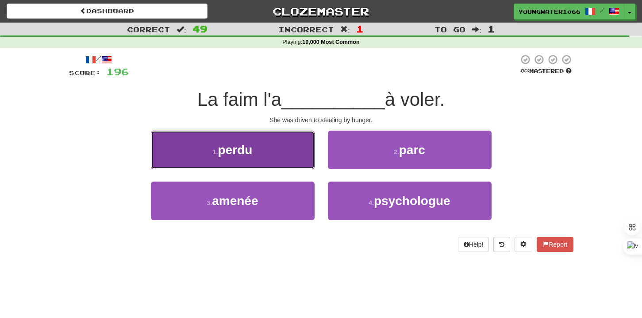
click at [302, 161] on button "1 . perdu" at bounding box center [233, 149] width 164 height 38
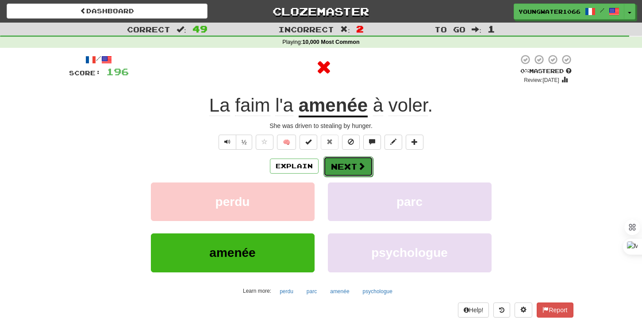
click at [326, 165] on button "Next" at bounding box center [348, 166] width 50 height 20
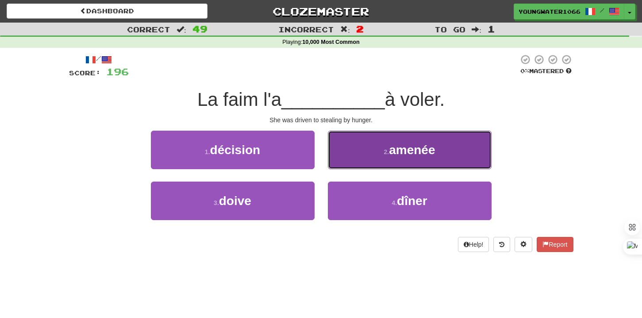
click at [348, 162] on button "2 . amenée" at bounding box center [410, 149] width 164 height 38
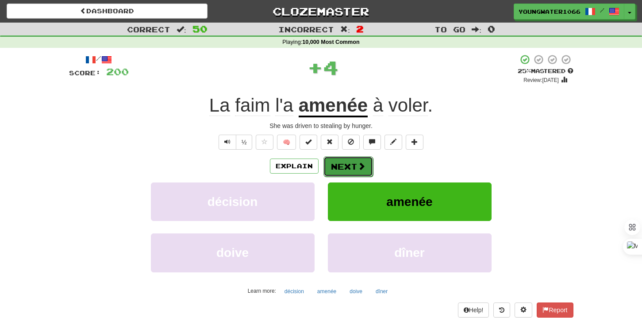
click at [338, 170] on button "Next" at bounding box center [348, 166] width 50 height 20
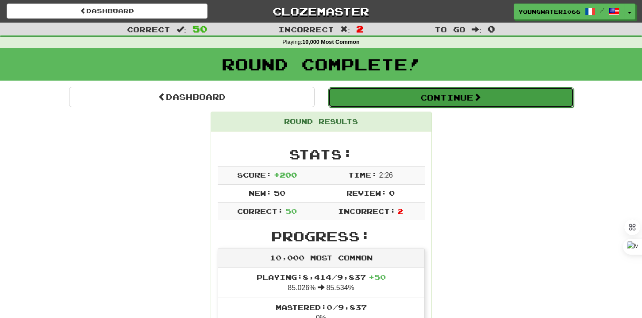
click at [411, 94] on button "Continue" at bounding box center [451, 97] width 246 height 20
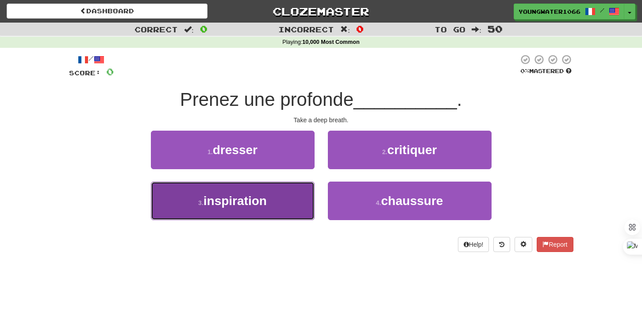
click at [296, 192] on button "3 . inspiration" at bounding box center [233, 200] width 164 height 38
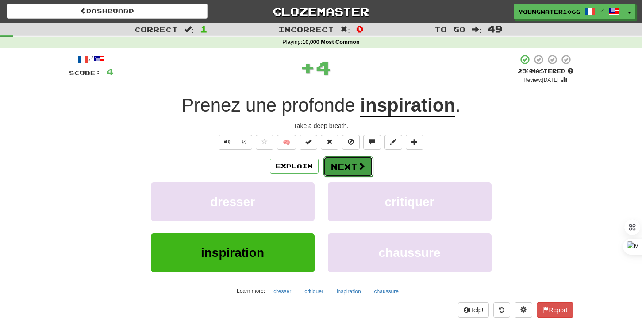
click at [331, 171] on button "Next" at bounding box center [348, 166] width 50 height 20
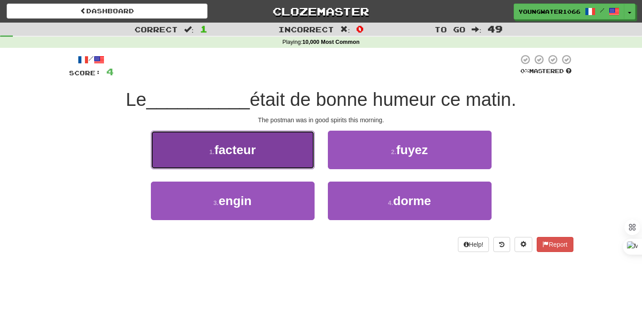
click at [296, 164] on button "1 . facteur" at bounding box center [233, 149] width 164 height 38
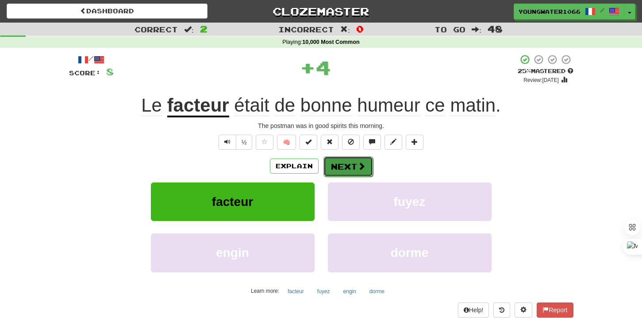
click at [344, 172] on button "Next" at bounding box center [348, 166] width 50 height 20
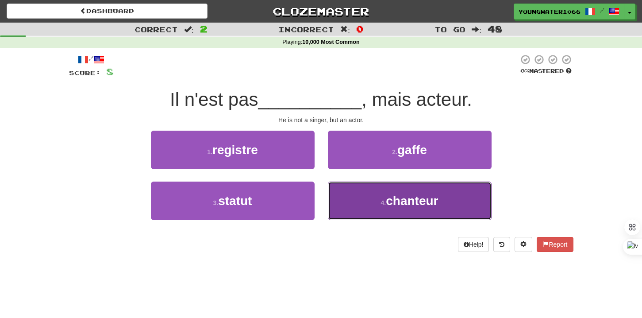
click at [351, 202] on button "4 . chanteur" at bounding box center [410, 200] width 164 height 38
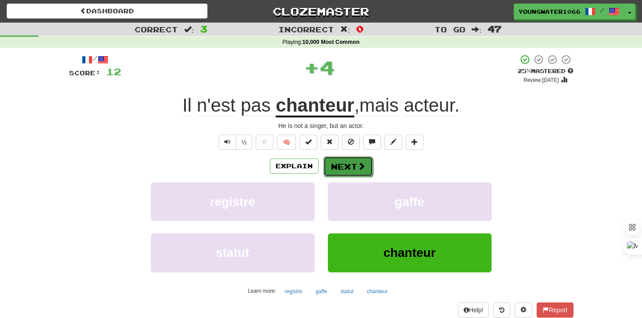
click at [348, 169] on button "Next" at bounding box center [348, 166] width 50 height 20
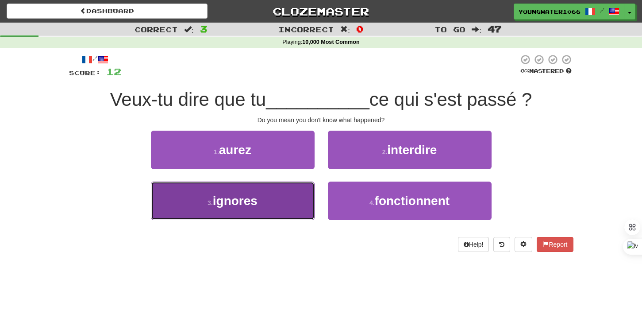
click at [290, 207] on button "3 . ignores" at bounding box center [233, 200] width 164 height 38
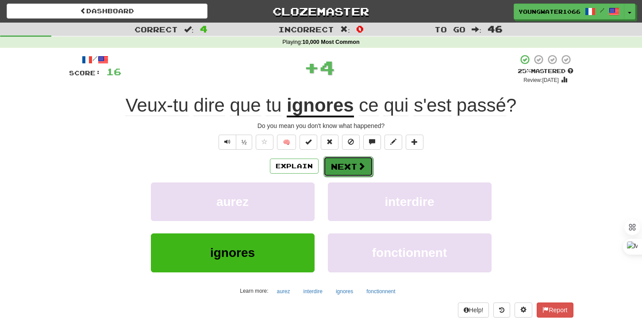
click at [350, 163] on button "Next" at bounding box center [348, 166] width 50 height 20
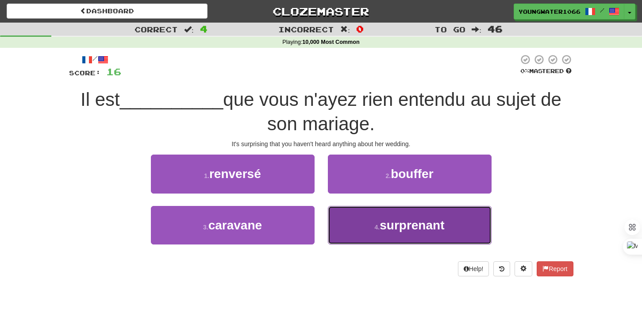
click at [344, 216] on button "4 . surprenant" at bounding box center [410, 225] width 164 height 38
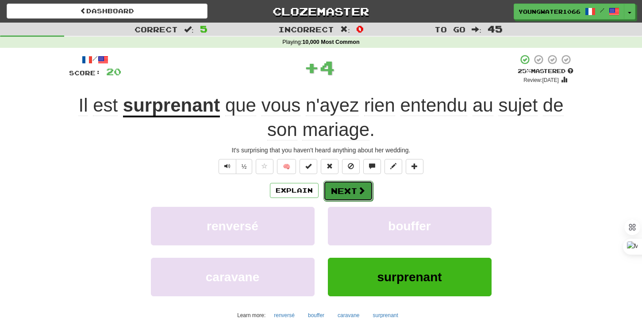
click at [342, 186] on button "Next" at bounding box center [348, 190] width 50 height 20
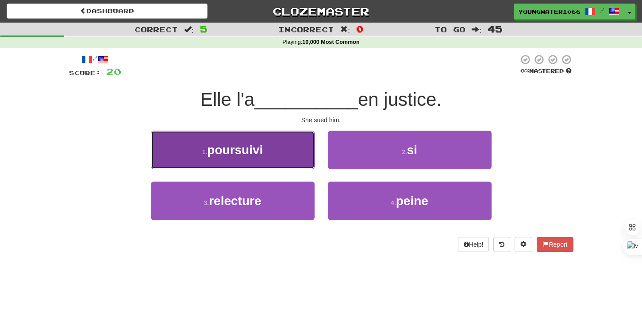
click at [289, 162] on button "1 . poursuivi" at bounding box center [233, 149] width 164 height 38
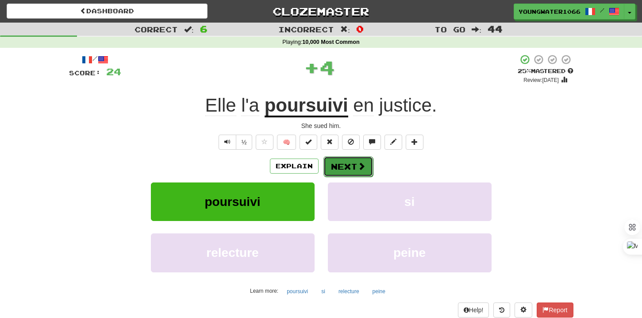
click at [339, 167] on button "Next" at bounding box center [348, 166] width 50 height 20
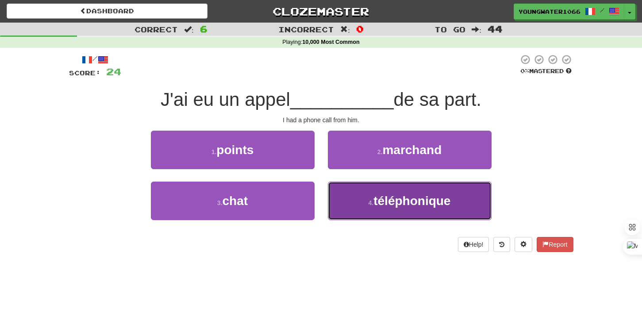
click at [340, 198] on button "4 . téléphonique" at bounding box center [410, 200] width 164 height 38
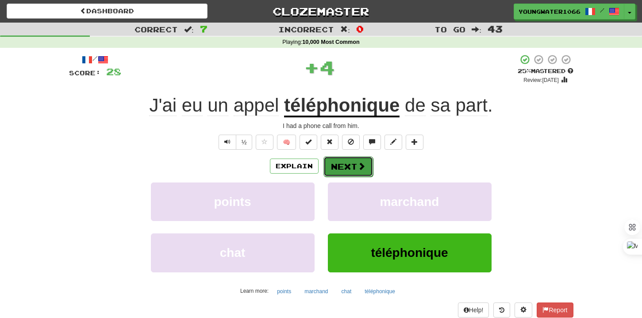
click at [341, 172] on button "Next" at bounding box center [348, 166] width 50 height 20
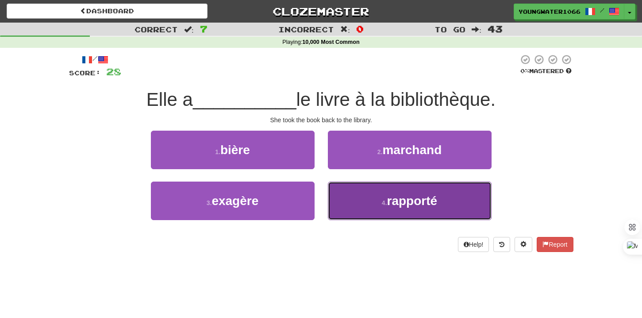
click at [347, 200] on button "4 . rapporté" at bounding box center [410, 200] width 164 height 38
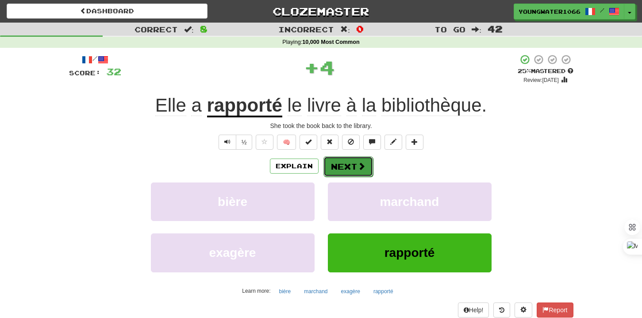
click at [338, 168] on button "Next" at bounding box center [348, 166] width 50 height 20
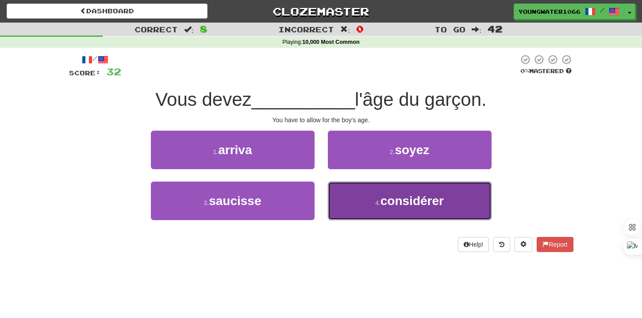
click at [347, 198] on button "4 . considérer" at bounding box center [410, 200] width 164 height 38
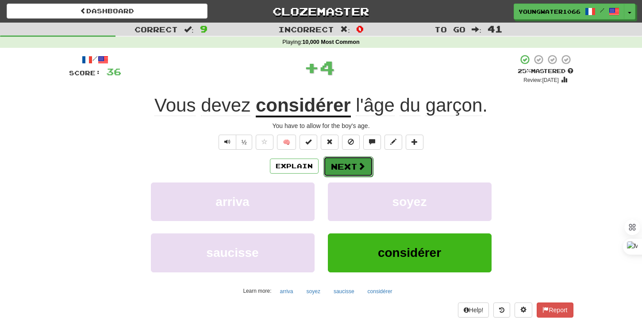
click at [347, 163] on button "Next" at bounding box center [348, 166] width 50 height 20
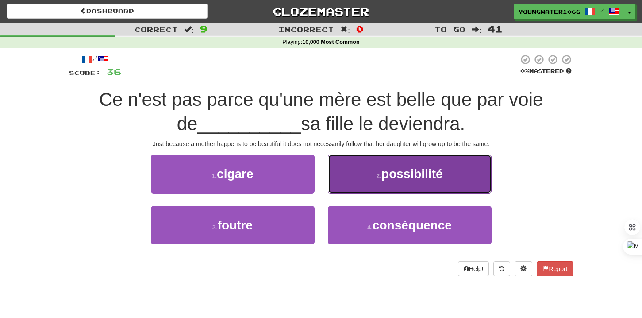
click at [354, 185] on button "2 . possibilité" at bounding box center [410, 173] width 164 height 38
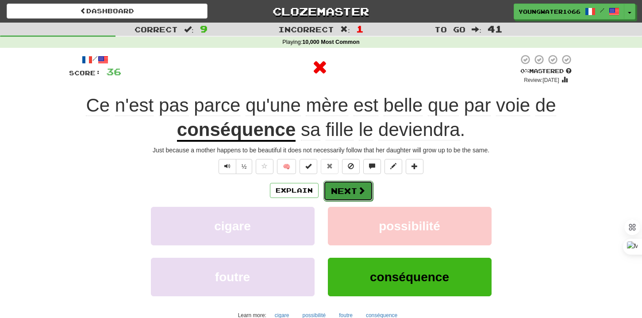
click at [348, 190] on button "Next" at bounding box center [348, 190] width 50 height 20
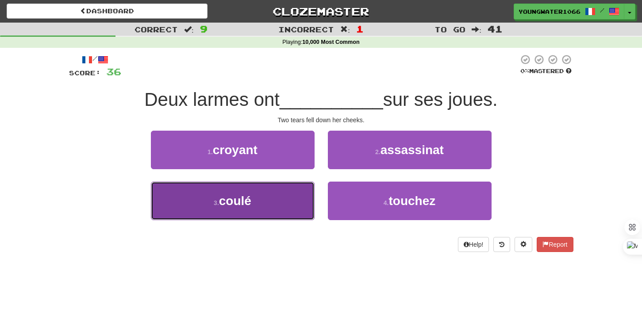
click at [301, 192] on button "3 . coulé" at bounding box center [233, 200] width 164 height 38
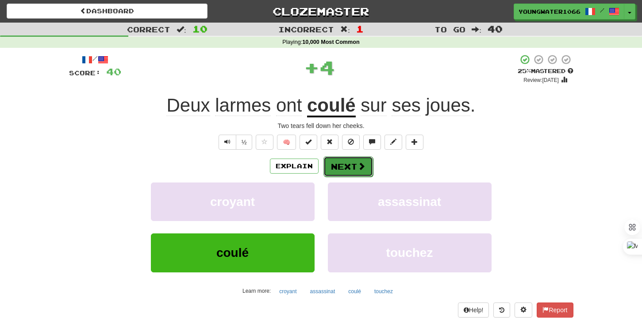
click at [334, 173] on button "Next" at bounding box center [348, 166] width 50 height 20
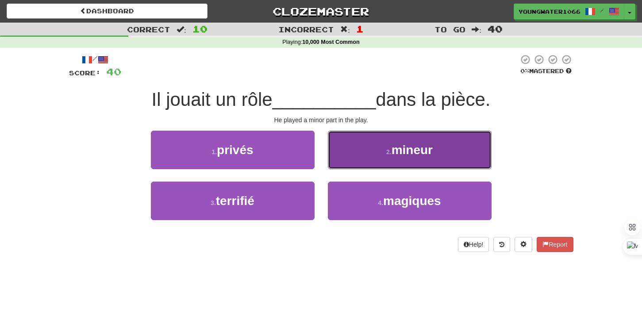
click at [357, 155] on button "2 . mineur" at bounding box center [410, 149] width 164 height 38
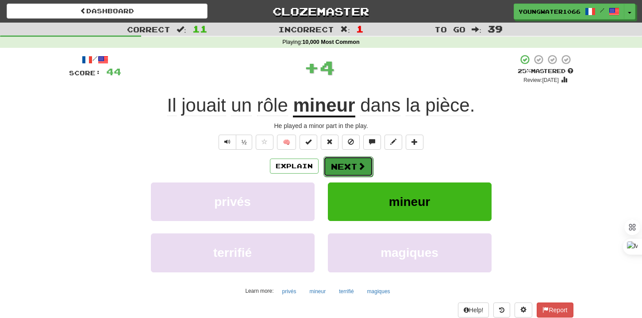
click at [352, 161] on button "Next" at bounding box center [348, 166] width 50 height 20
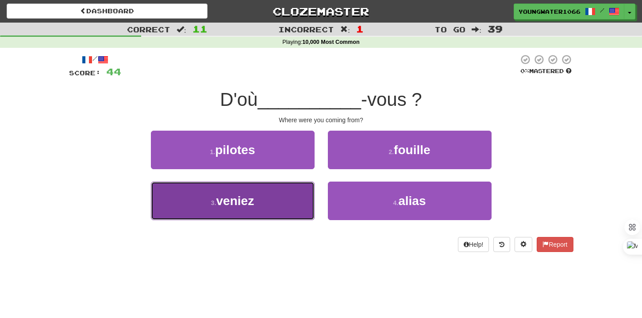
click at [283, 217] on button "3 . veniez" at bounding box center [233, 200] width 164 height 38
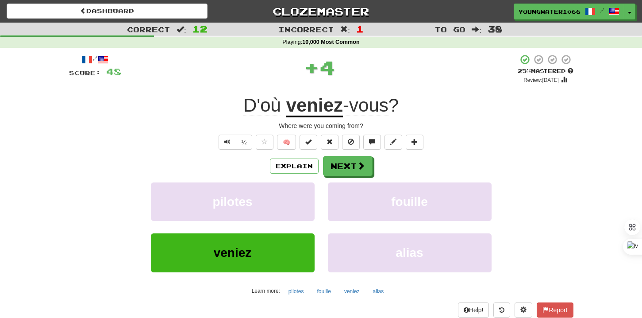
click at [325, 182] on div "fouille" at bounding box center [409, 207] width 177 height 51
click at [330, 175] on button "Next" at bounding box center [348, 166] width 50 height 20
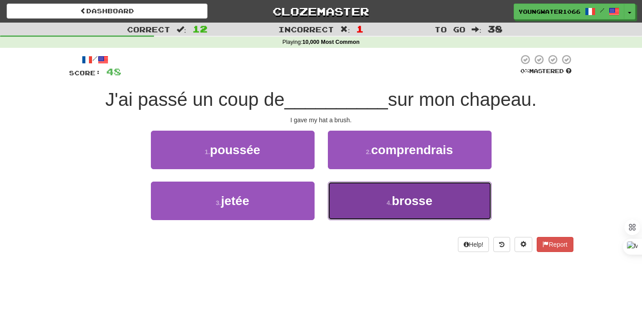
click at [348, 195] on button "4 . brosse" at bounding box center [410, 200] width 164 height 38
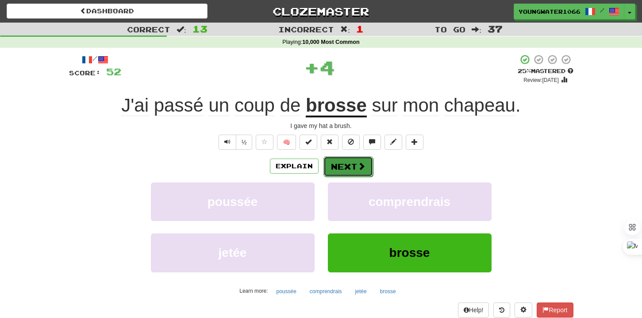
click at [345, 160] on button "Next" at bounding box center [348, 166] width 50 height 20
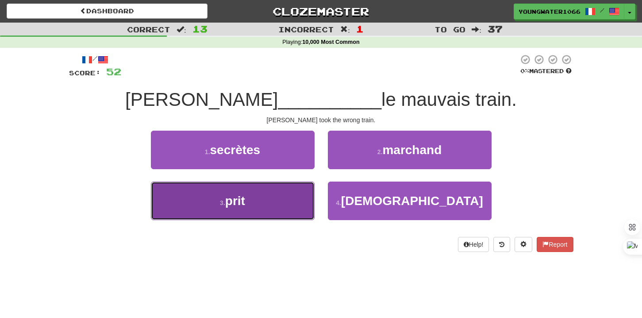
click at [302, 196] on button "3 . prit" at bounding box center [233, 200] width 164 height 38
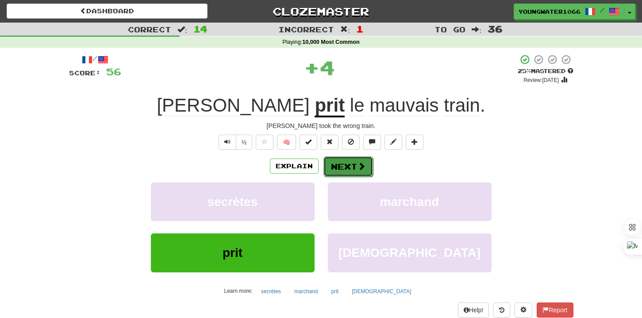
click at [341, 174] on button "Next" at bounding box center [348, 166] width 50 height 20
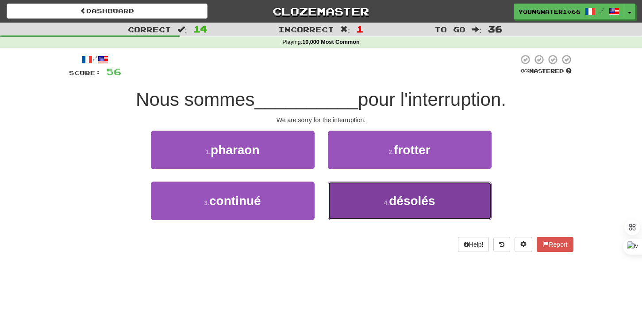
click at [349, 200] on button "4 . désolés" at bounding box center [410, 200] width 164 height 38
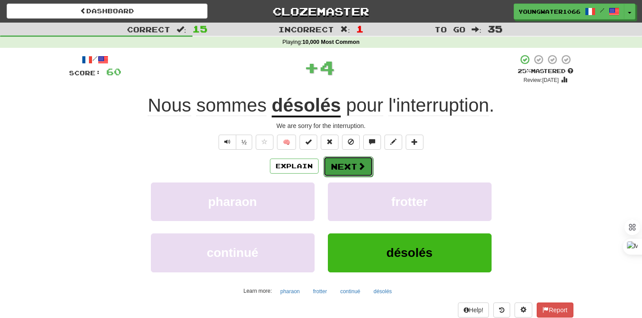
click at [348, 165] on button "Next" at bounding box center [348, 166] width 50 height 20
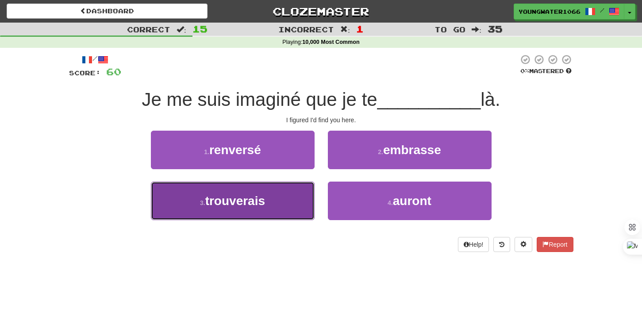
click at [302, 195] on button "3 . trouverais" at bounding box center [233, 200] width 164 height 38
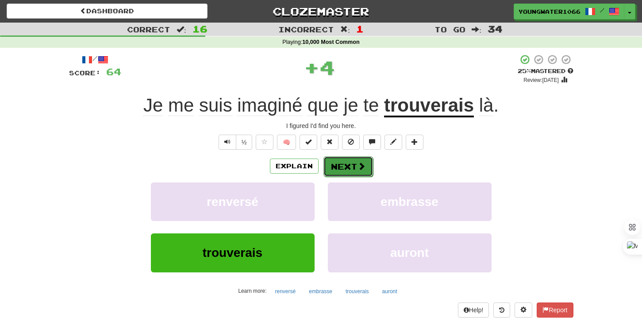
click at [345, 172] on button "Next" at bounding box center [348, 166] width 50 height 20
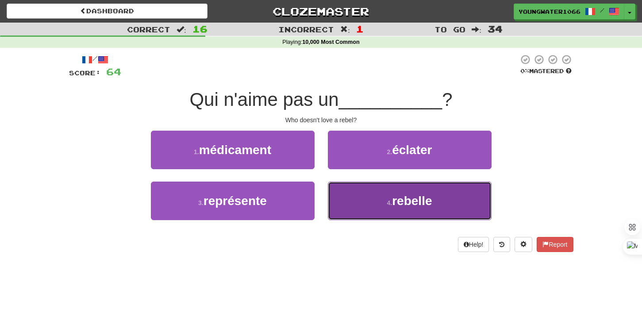
click at [346, 200] on button "4 . rebelle" at bounding box center [410, 200] width 164 height 38
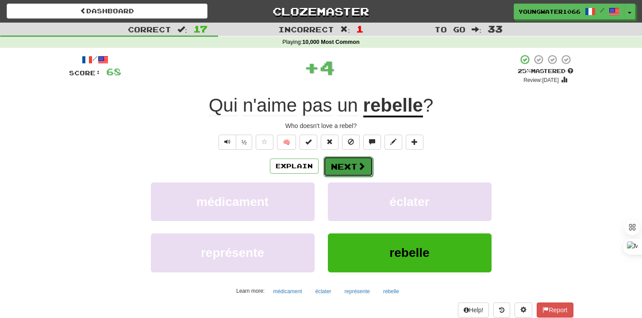
click at [342, 172] on button "Next" at bounding box center [348, 166] width 50 height 20
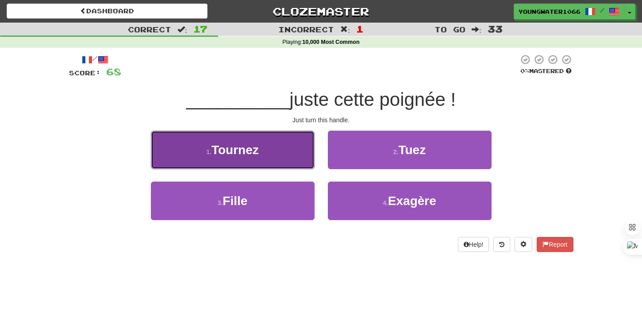
click at [292, 161] on button "1 . Tournez" at bounding box center [233, 149] width 164 height 38
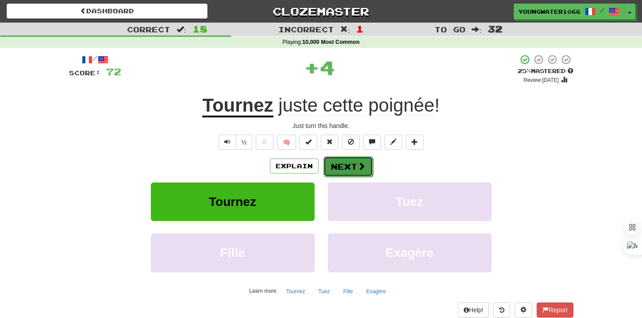
click at [325, 164] on button "Next" at bounding box center [348, 166] width 50 height 20
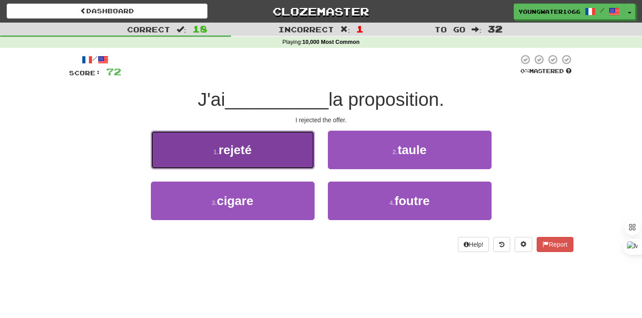
click at [292, 161] on button "1 . rejeté" at bounding box center [233, 149] width 164 height 38
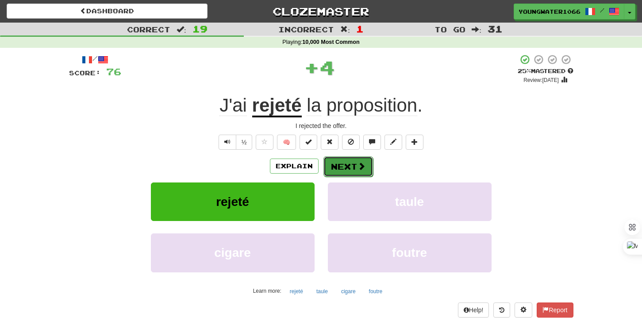
click at [331, 162] on button "Next" at bounding box center [348, 166] width 50 height 20
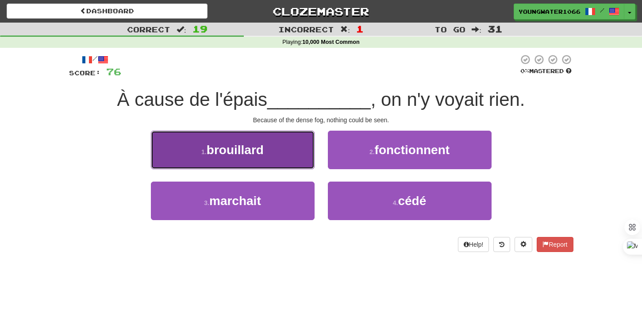
click at [293, 160] on button "1 . brouillard" at bounding box center [233, 149] width 164 height 38
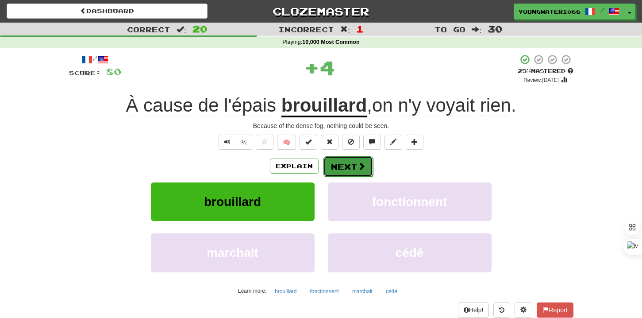
click at [342, 167] on button "Next" at bounding box center [348, 166] width 50 height 20
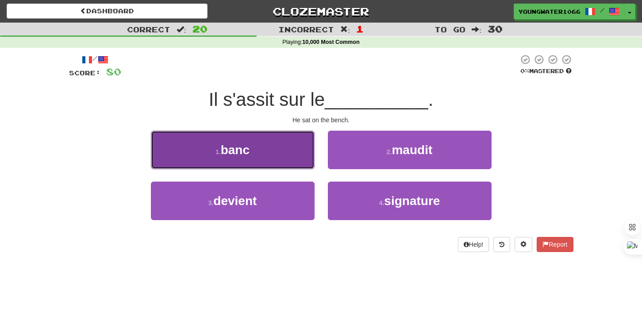
click at [299, 160] on button "1 . banc" at bounding box center [233, 149] width 164 height 38
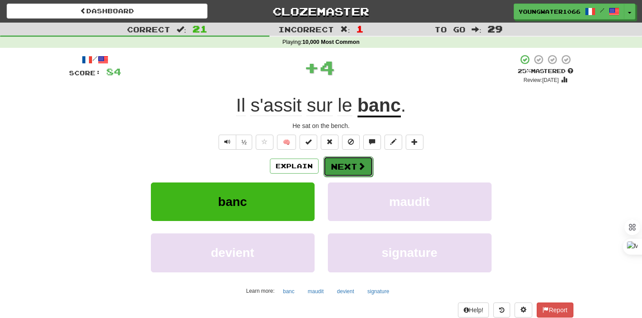
click at [342, 168] on button "Next" at bounding box center [348, 166] width 50 height 20
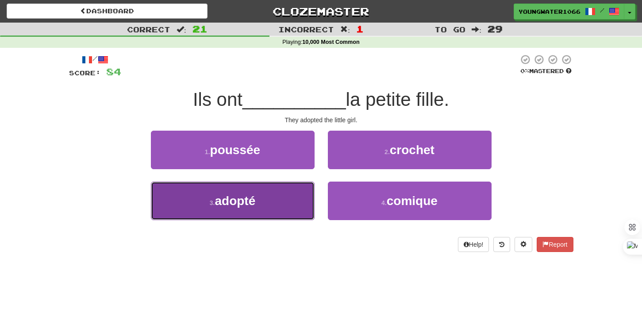
click at [293, 194] on button "3 . adopté" at bounding box center [233, 200] width 164 height 38
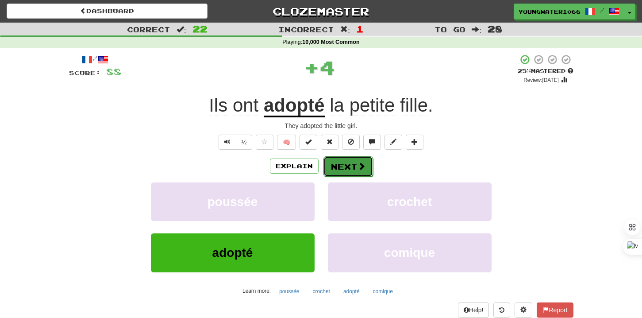
click at [334, 167] on button "Next" at bounding box center [348, 166] width 50 height 20
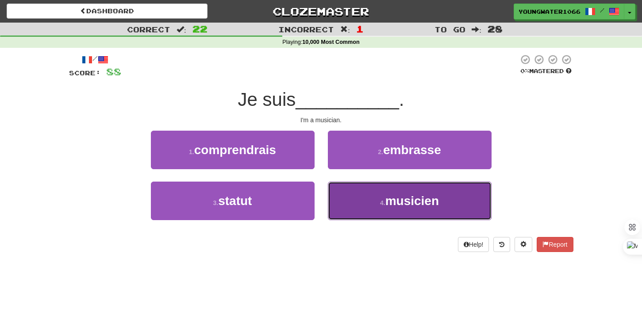
click at [365, 194] on button "4 . musicien" at bounding box center [410, 200] width 164 height 38
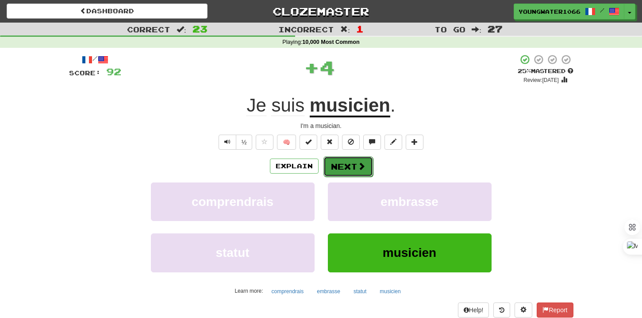
click at [347, 161] on button "Next" at bounding box center [348, 166] width 50 height 20
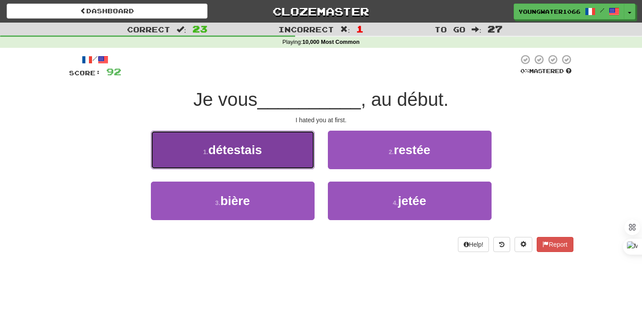
click at [298, 156] on button "1 . détestais" at bounding box center [233, 149] width 164 height 38
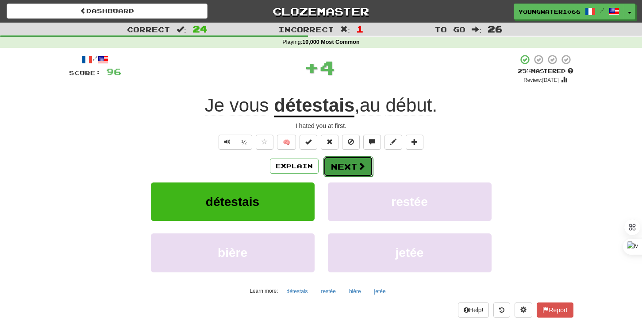
click at [355, 170] on button "Next" at bounding box center [348, 166] width 50 height 20
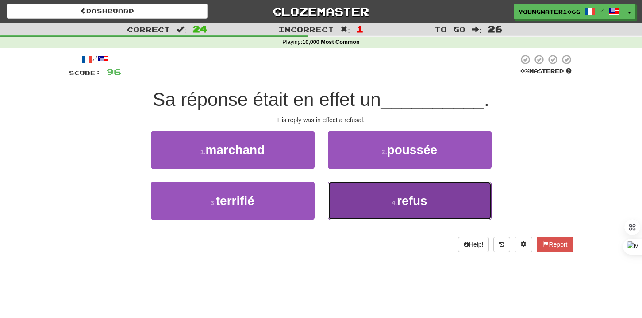
click at [332, 187] on button "4 . refus" at bounding box center [410, 200] width 164 height 38
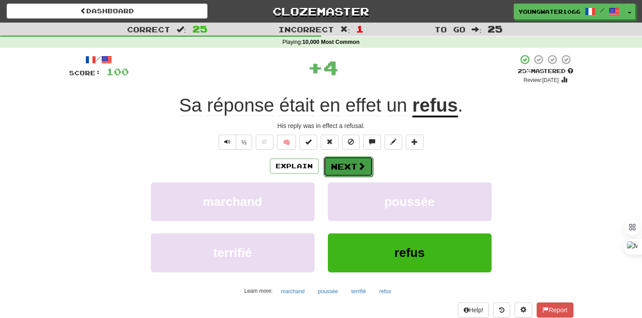
click at [332, 170] on button "Next" at bounding box center [348, 166] width 50 height 20
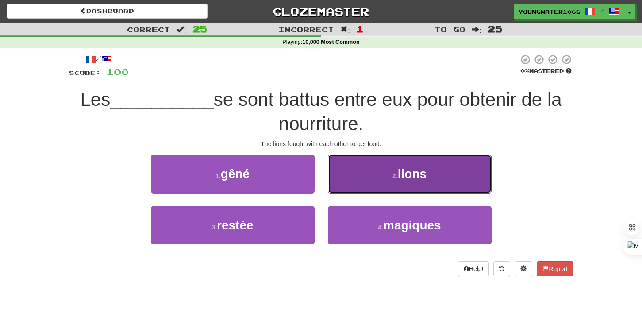
click at [351, 183] on button "2 . lions" at bounding box center [410, 173] width 164 height 38
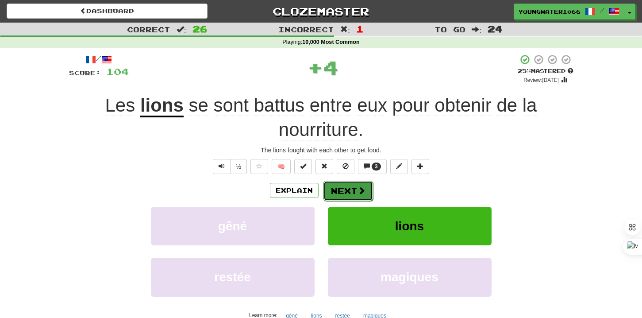
click at [344, 187] on button "Next" at bounding box center [348, 190] width 50 height 20
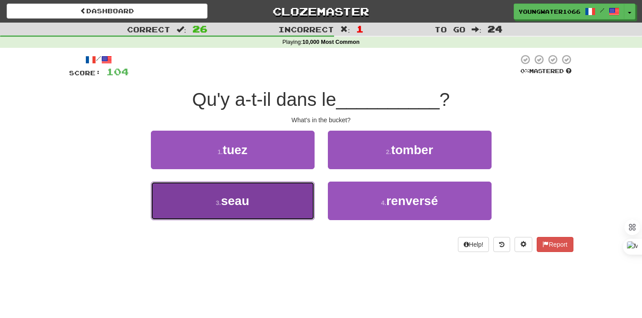
click at [296, 192] on button "3 . seau" at bounding box center [233, 200] width 164 height 38
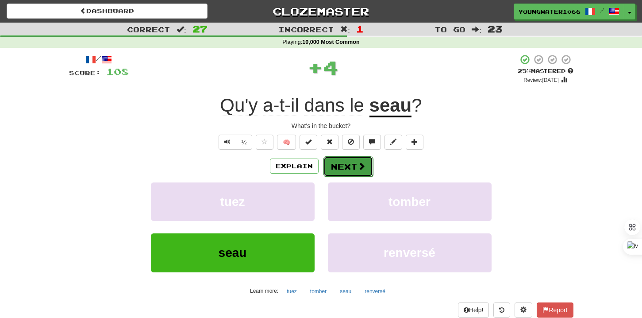
click at [327, 172] on button "Next" at bounding box center [348, 166] width 50 height 20
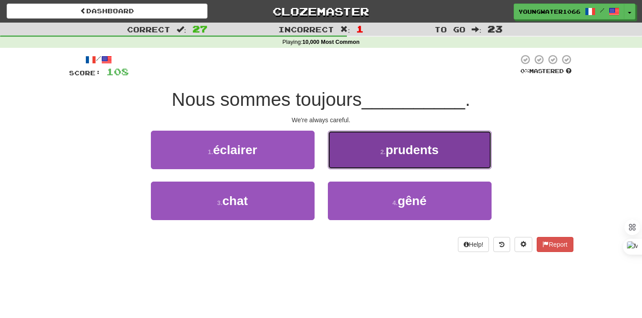
click at [355, 156] on button "2 . prudents" at bounding box center [410, 149] width 164 height 38
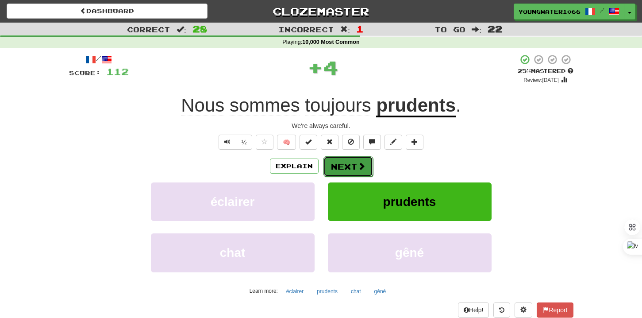
click at [345, 163] on button "Next" at bounding box center [348, 166] width 50 height 20
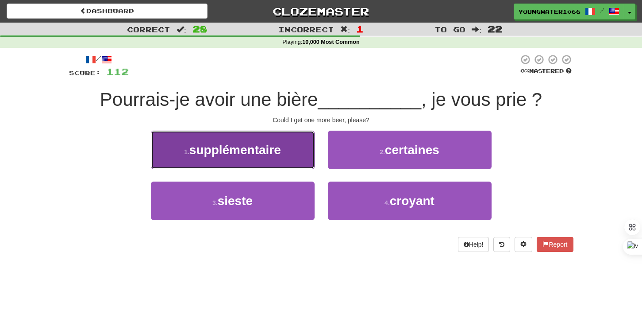
click at [298, 159] on button "1 . supplémentaire" at bounding box center [233, 149] width 164 height 38
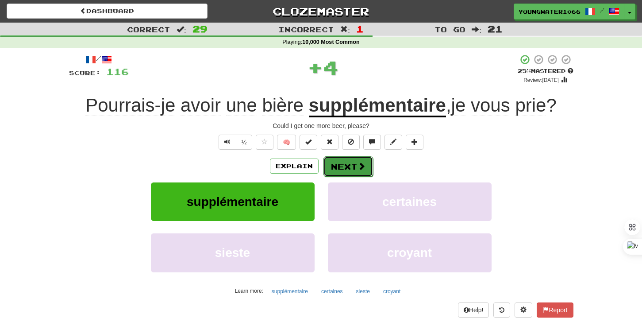
click at [337, 161] on button "Next" at bounding box center [348, 166] width 50 height 20
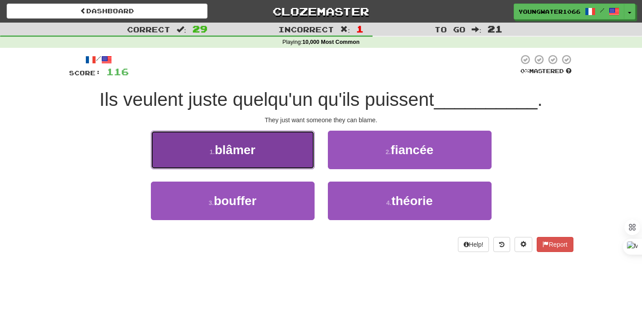
click at [288, 153] on button "1 . blâmer" at bounding box center [233, 149] width 164 height 38
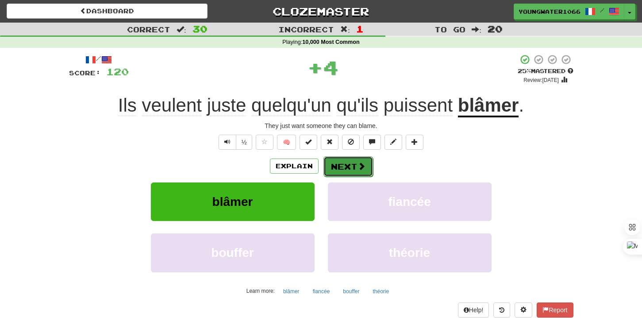
click at [345, 168] on button "Next" at bounding box center [348, 166] width 50 height 20
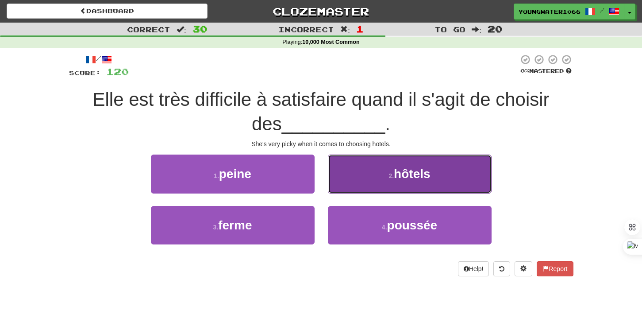
click at [362, 178] on button "2 . hôtels" at bounding box center [410, 173] width 164 height 38
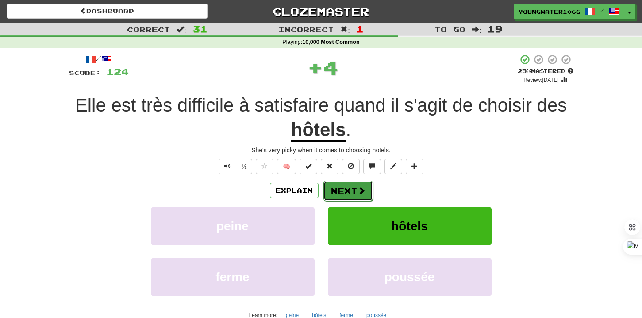
click at [342, 183] on button "Next" at bounding box center [348, 190] width 50 height 20
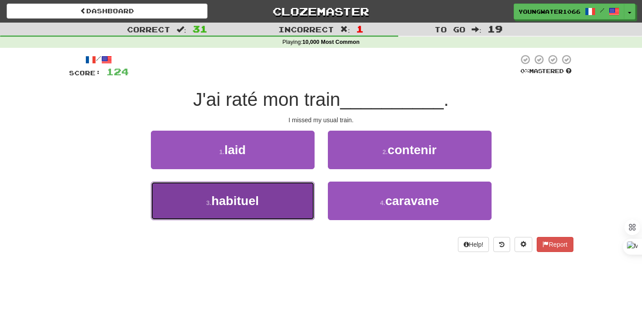
click at [307, 194] on button "3 . habituel" at bounding box center [233, 200] width 164 height 38
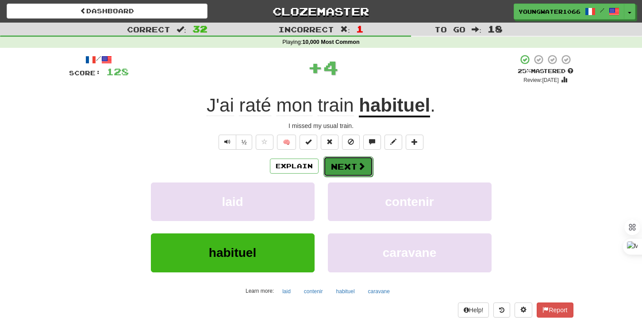
click at [341, 167] on button "Next" at bounding box center [348, 166] width 50 height 20
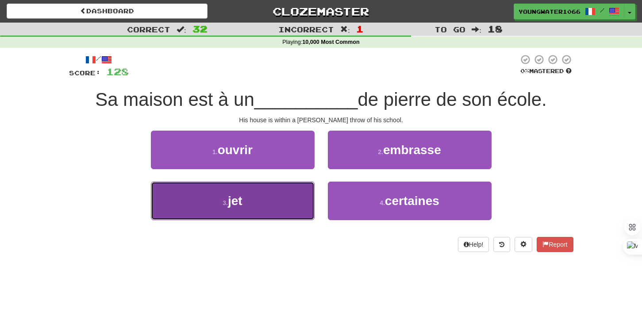
click at [299, 194] on button "3 . jet" at bounding box center [233, 200] width 164 height 38
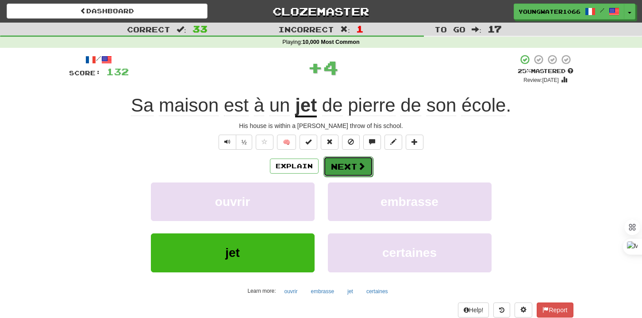
click at [338, 169] on button "Next" at bounding box center [348, 166] width 50 height 20
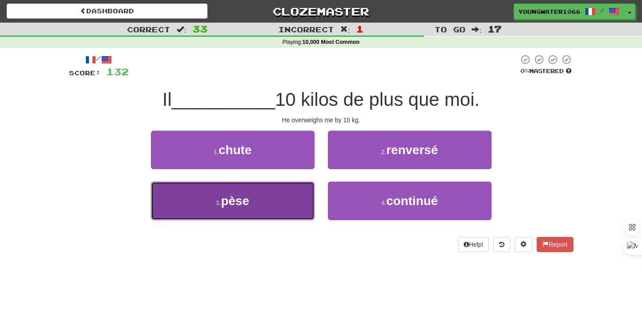
click at [297, 193] on button "3 . pèse" at bounding box center [233, 200] width 164 height 38
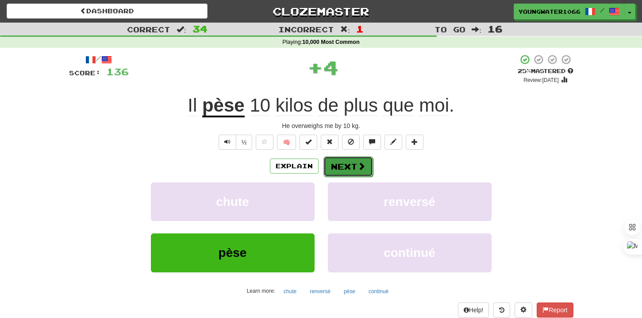
click at [333, 163] on button "Next" at bounding box center [348, 166] width 50 height 20
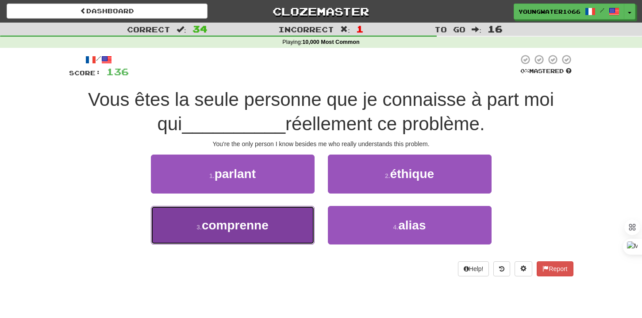
click at [293, 220] on button "3 . comprenne" at bounding box center [233, 225] width 164 height 38
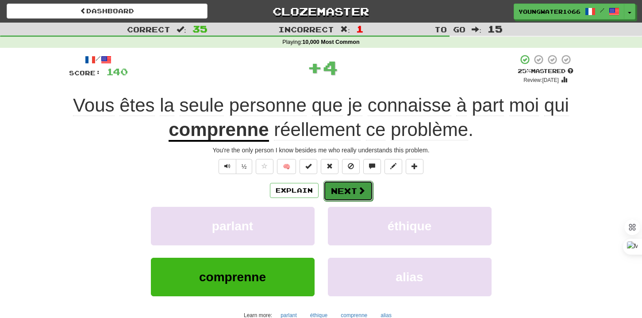
click at [332, 183] on button "Next" at bounding box center [348, 190] width 50 height 20
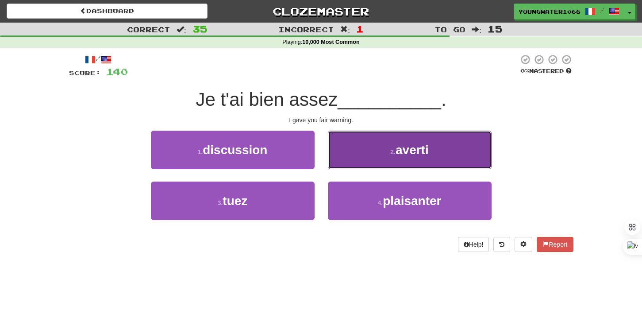
click at [456, 145] on button "2 . averti" at bounding box center [410, 149] width 164 height 38
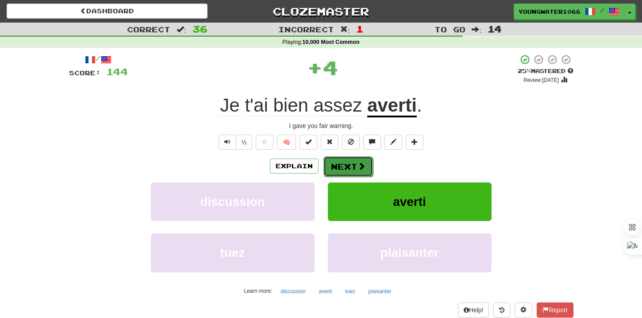
click at [369, 158] on button "Next" at bounding box center [348, 166] width 50 height 20
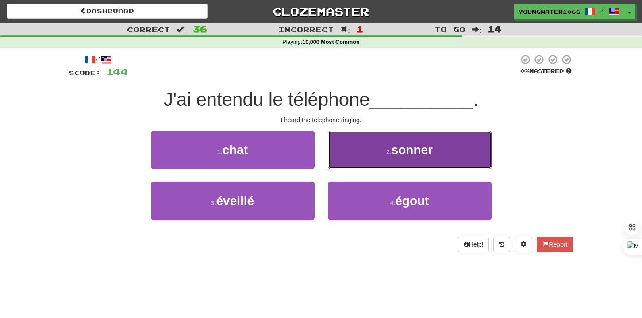
click at [369, 157] on button "2 . sonner" at bounding box center [410, 149] width 164 height 38
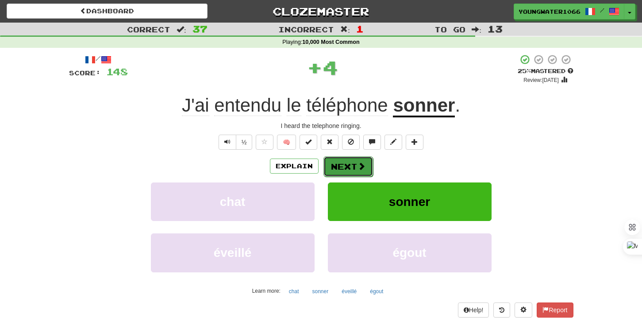
click at [344, 165] on button "Next" at bounding box center [348, 166] width 50 height 20
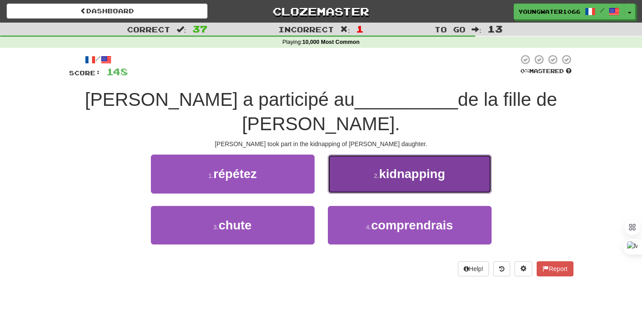
click at [349, 166] on button "2 . kidnapping" at bounding box center [410, 173] width 164 height 38
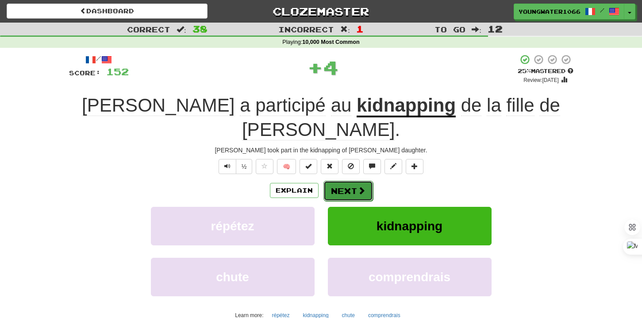
click at [340, 180] on button "Next" at bounding box center [348, 190] width 50 height 20
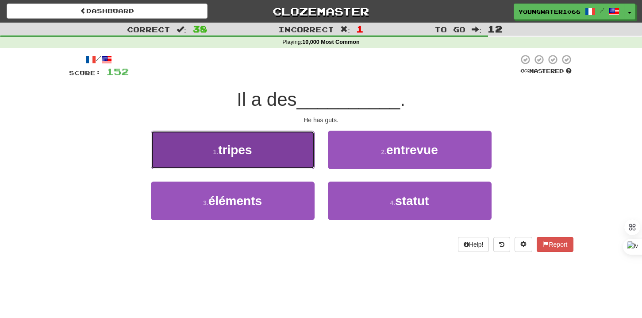
click at [291, 161] on button "1 . tripes" at bounding box center [233, 149] width 164 height 38
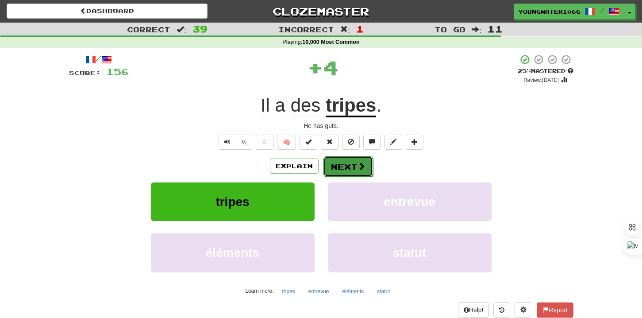
click at [338, 169] on button "Next" at bounding box center [348, 166] width 50 height 20
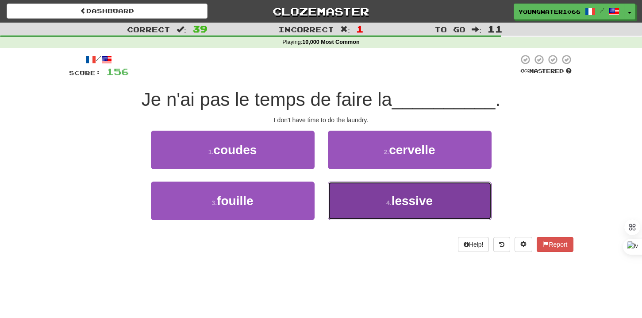
click at [345, 199] on button "4 . lessive" at bounding box center [410, 200] width 164 height 38
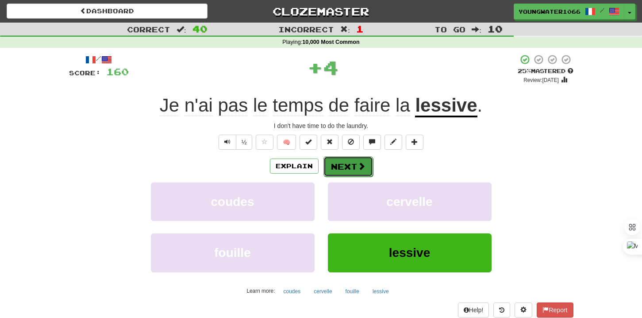
click at [345, 165] on button "Next" at bounding box center [348, 166] width 50 height 20
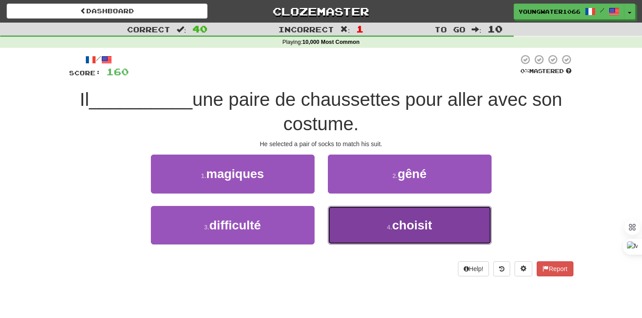
click at [345, 209] on button "4 . choisit" at bounding box center [410, 225] width 164 height 38
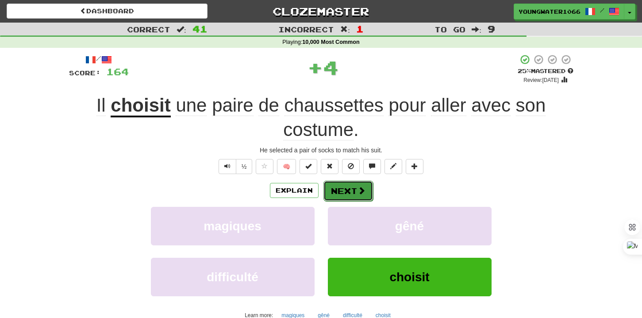
click at [345, 190] on button "Next" at bounding box center [348, 190] width 50 height 20
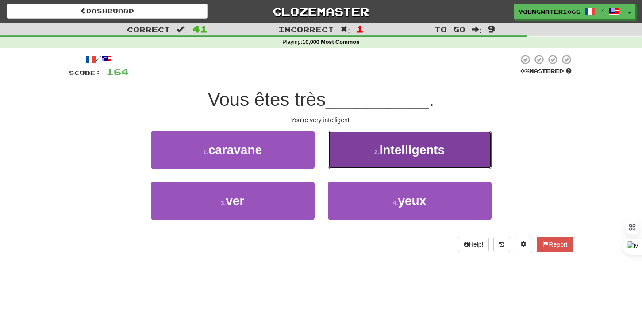
click at [357, 161] on button "2 . intelligents" at bounding box center [410, 149] width 164 height 38
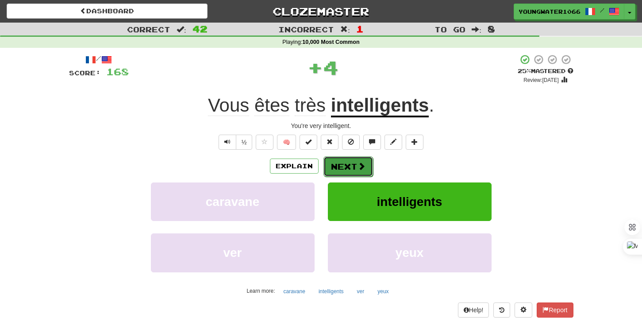
click at [347, 165] on button "Next" at bounding box center [348, 166] width 50 height 20
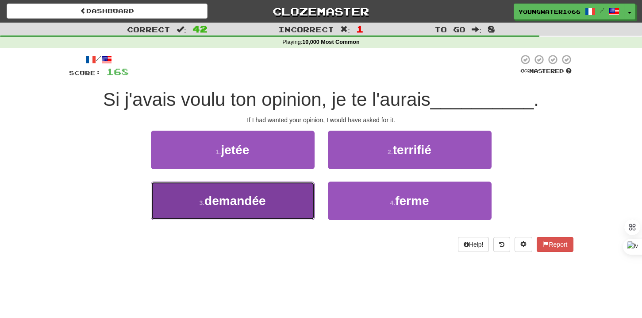
click at [293, 198] on button "3 . demandée" at bounding box center [233, 200] width 164 height 38
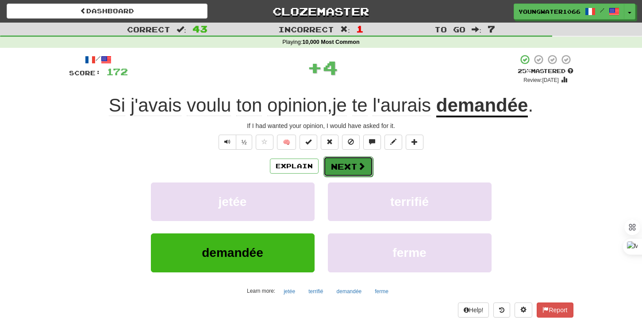
click at [334, 168] on button "Next" at bounding box center [348, 166] width 50 height 20
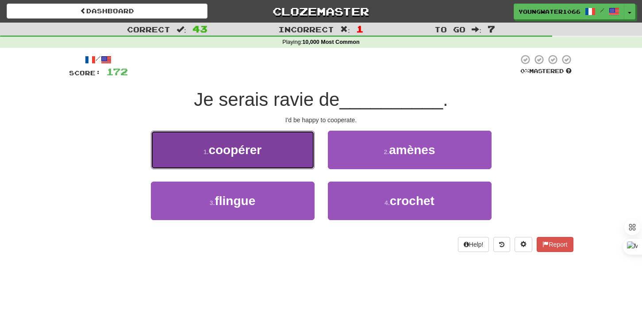
click at [296, 165] on button "1 . coopérer" at bounding box center [233, 149] width 164 height 38
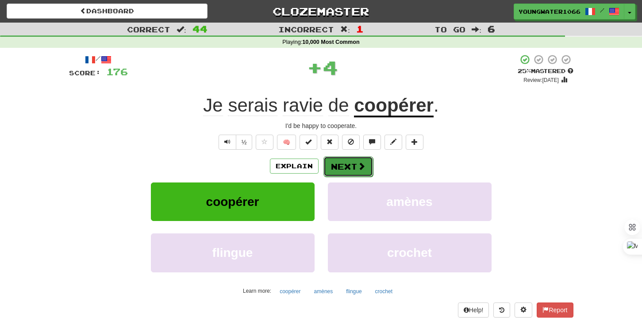
click at [333, 168] on button "Next" at bounding box center [348, 166] width 50 height 20
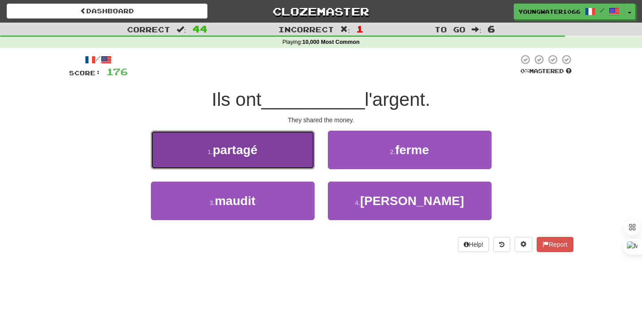
click at [296, 165] on button "1 . partagé" at bounding box center [233, 149] width 164 height 38
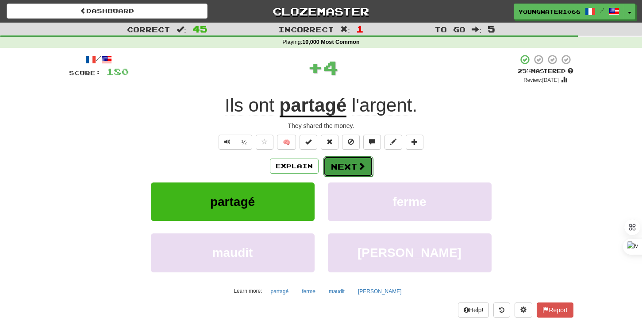
click at [335, 168] on button "Next" at bounding box center [348, 166] width 50 height 20
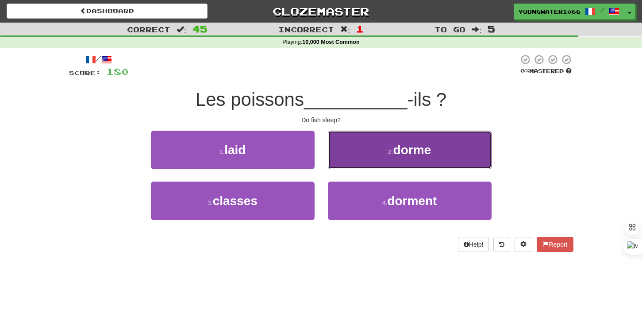
click at [357, 157] on button "2 . dorme" at bounding box center [410, 149] width 164 height 38
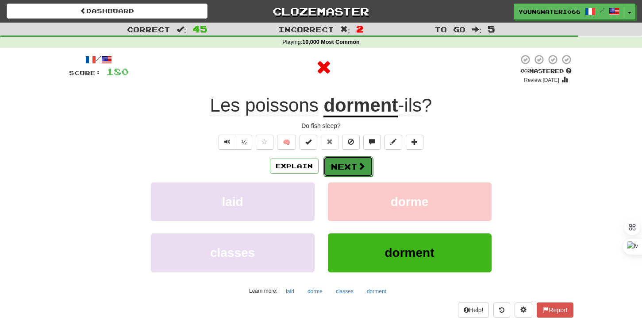
click at [343, 164] on button "Next" at bounding box center [348, 166] width 50 height 20
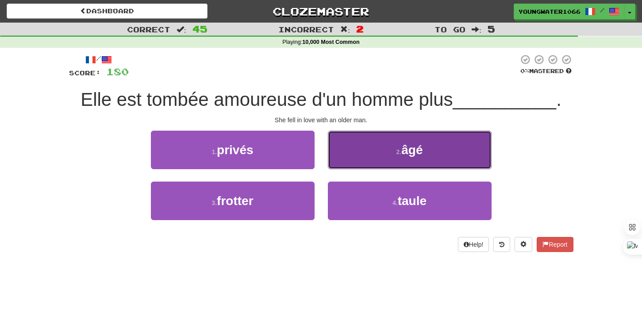
click at [355, 161] on button "2 . âgé" at bounding box center [410, 149] width 164 height 38
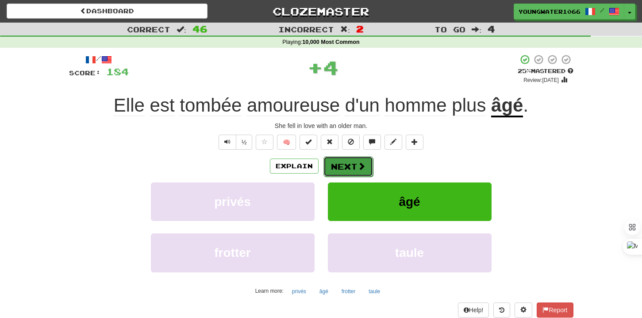
click at [347, 165] on button "Next" at bounding box center [348, 166] width 50 height 20
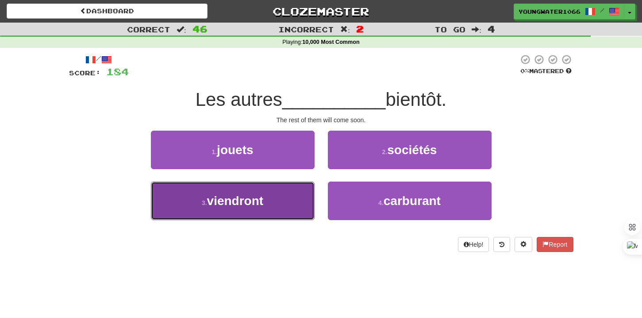
click at [300, 188] on button "3 . viendront" at bounding box center [233, 200] width 164 height 38
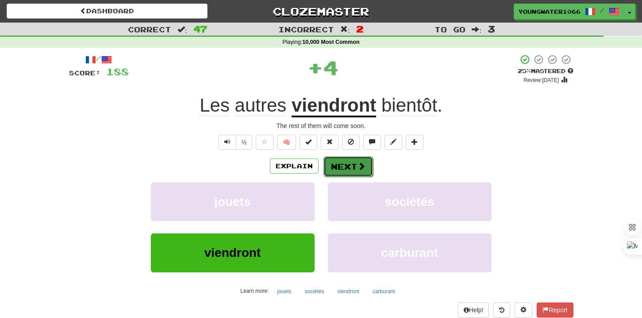
click at [338, 172] on button "Next" at bounding box center [348, 166] width 50 height 20
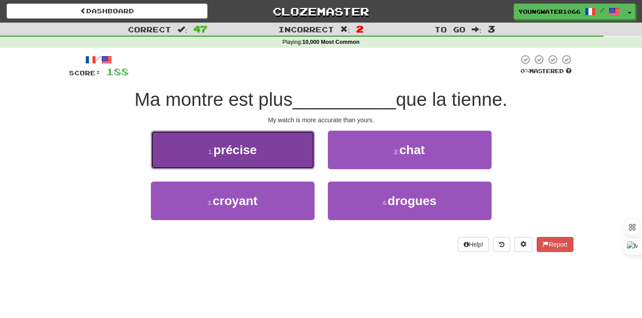
click at [291, 161] on button "1 . précise" at bounding box center [233, 149] width 164 height 38
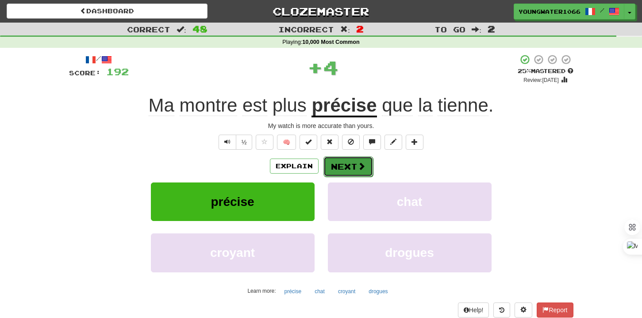
click at [334, 168] on button "Next" at bounding box center [348, 166] width 50 height 20
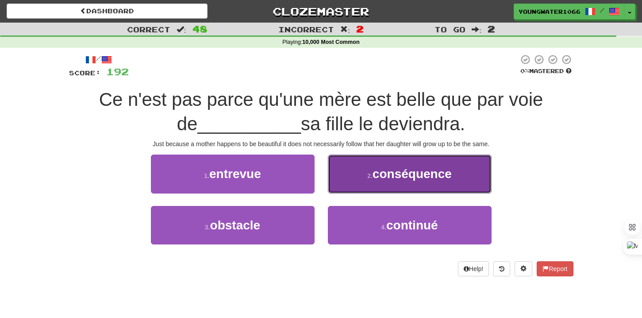
click at [354, 178] on button "2 . conséquence" at bounding box center [410, 173] width 164 height 38
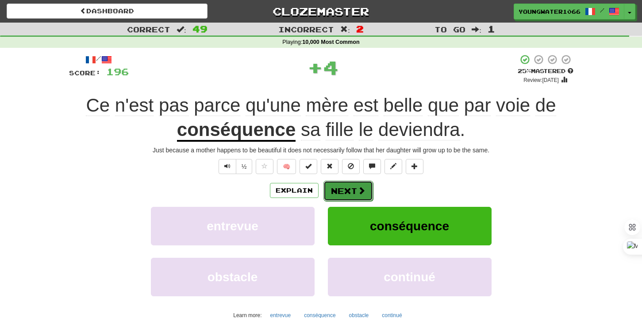
click at [336, 185] on button "Next" at bounding box center [348, 190] width 50 height 20
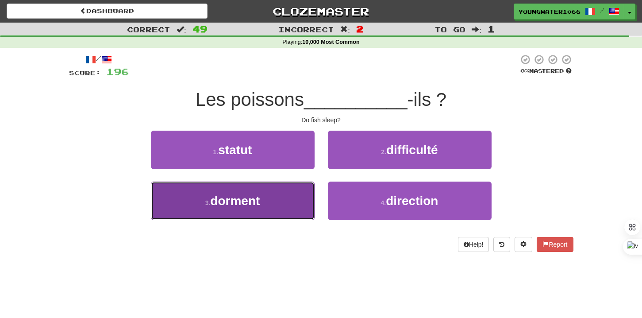
click at [293, 202] on button "3 . dorment" at bounding box center [233, 200] width 164 height 38
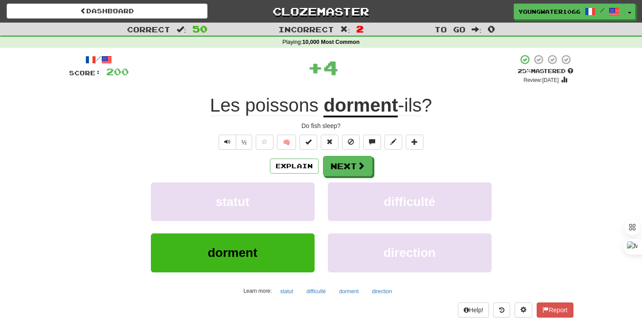
click at [348, 178] on div "Explain Next statut difficulté dorment direction Learn more: statut difficulté …" at bounding box center [321, 227] width 504 height 142
click at [347, 167] on button "Next" at bounding box center [348, 166] width 50 height 20
